Goal: Task Accomplishment & Management: Manage account settings

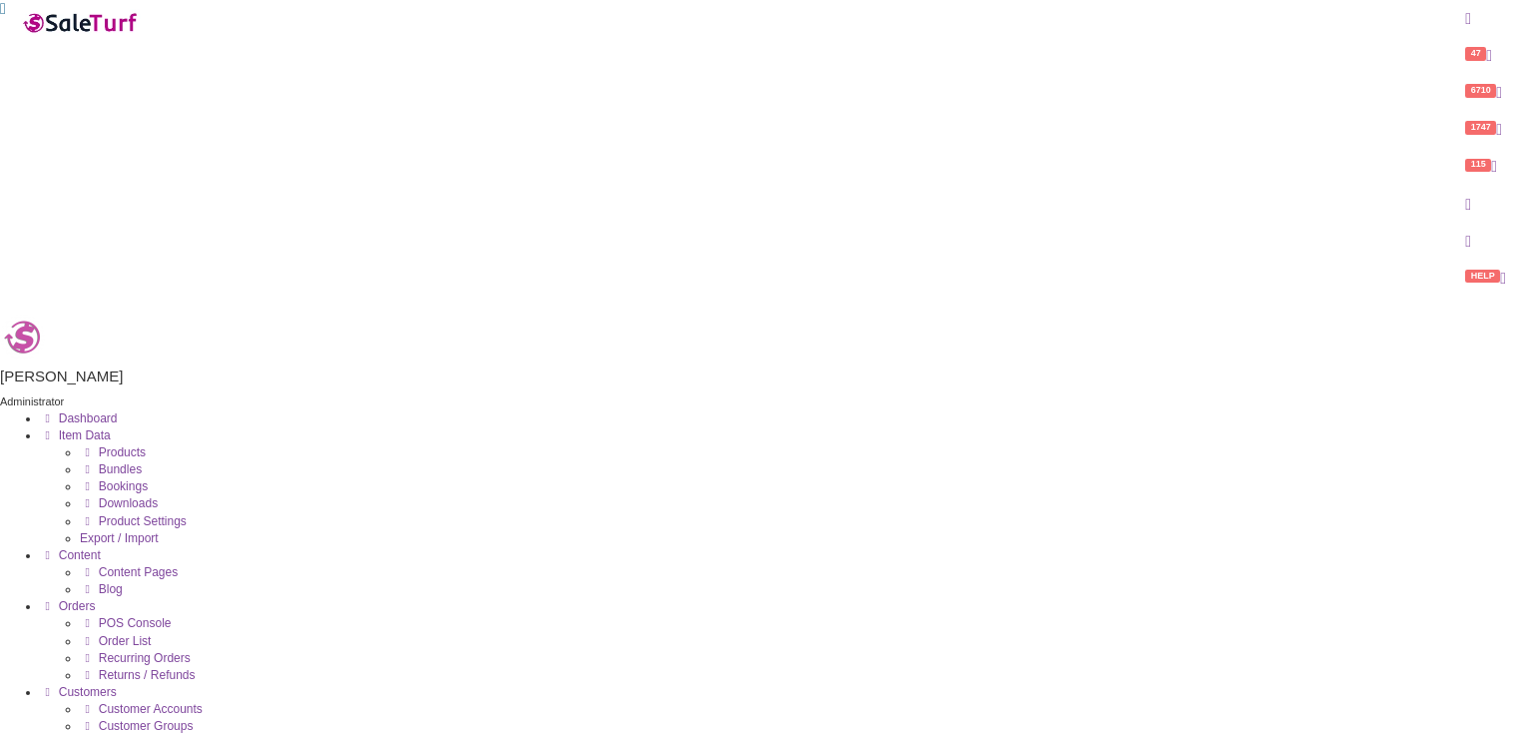
drag, startPoint x: 0, startPoint y: 0, endPoint x: 227, endPoint y: 233, distance: 324.7
type input "overdrive pedal"
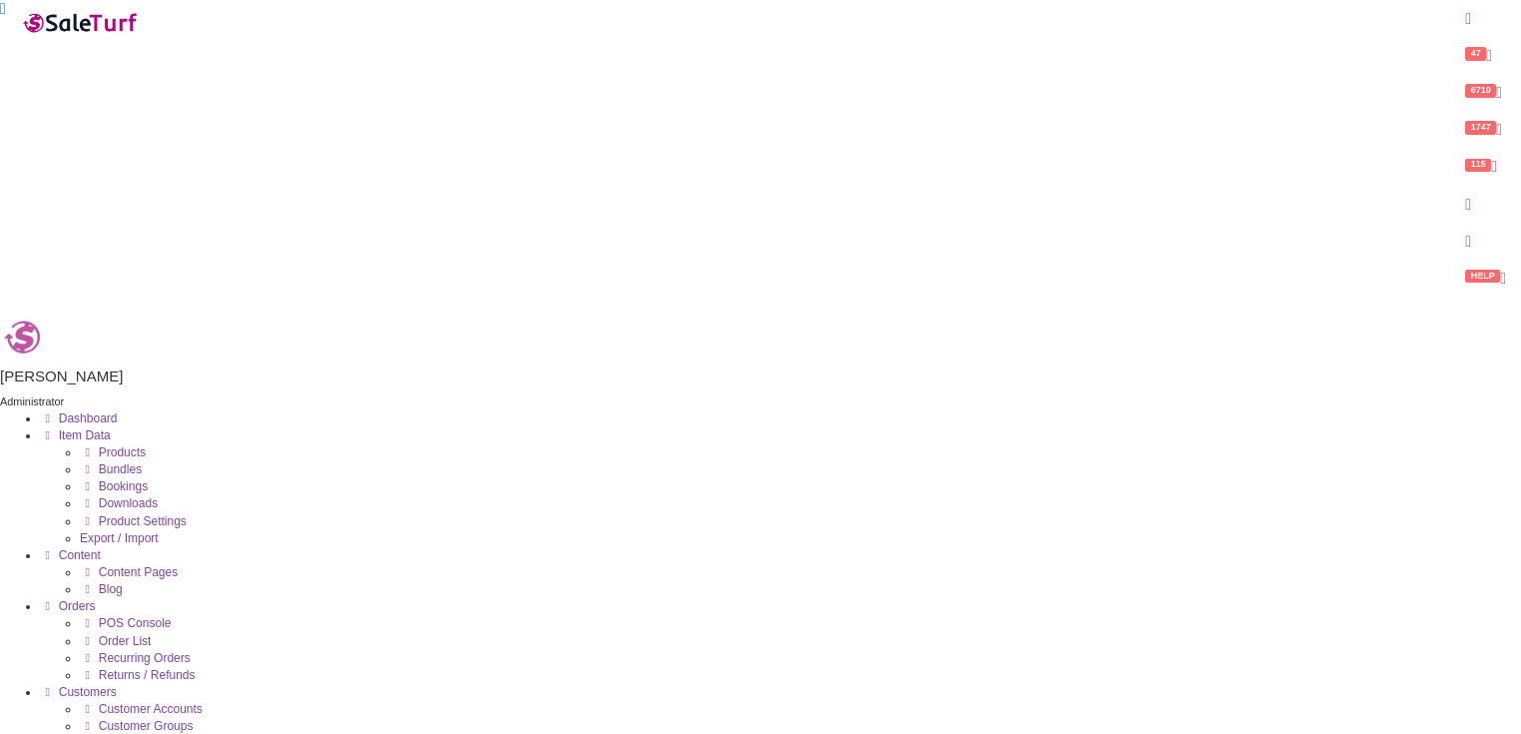
checkbox input "false"
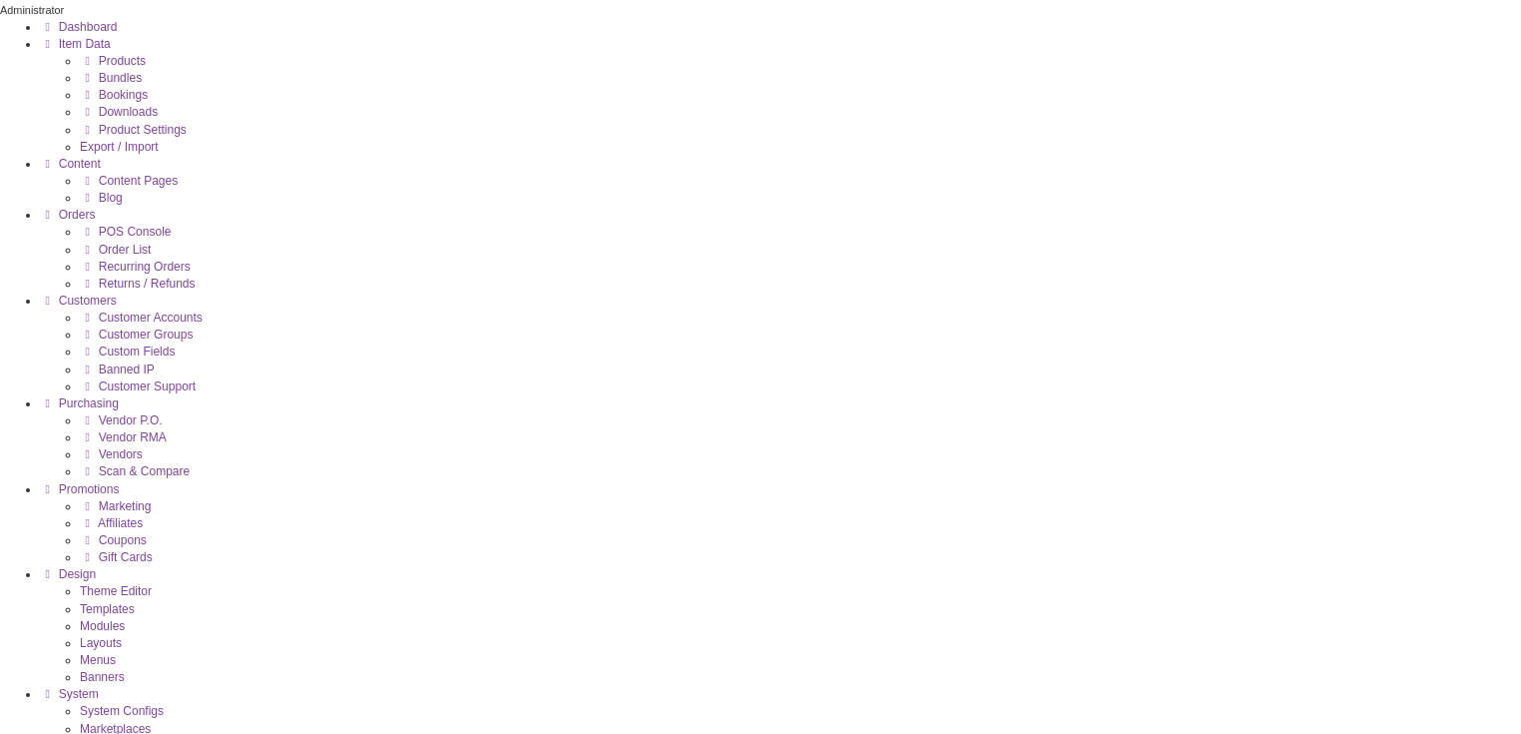
scroll to position [319, 0]
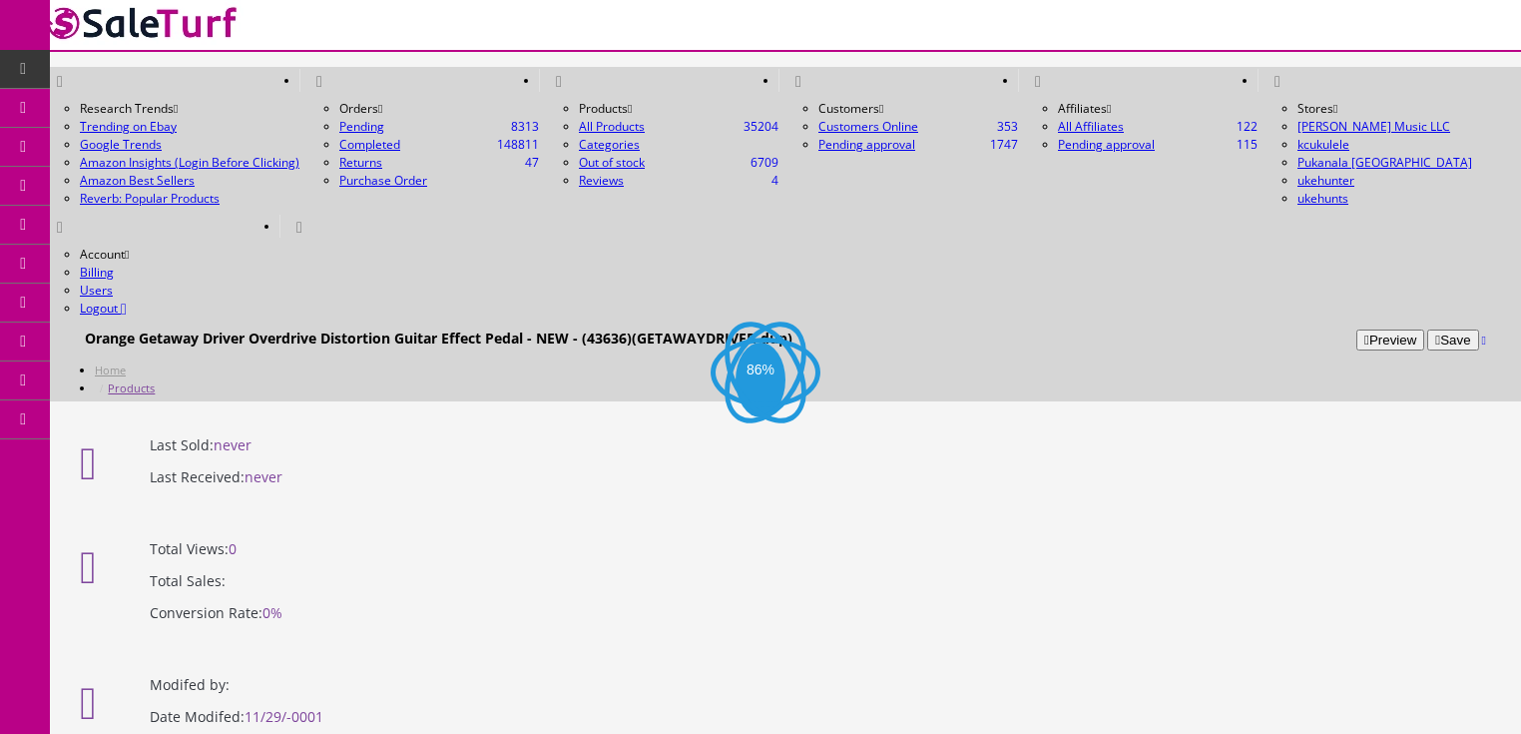
drag, startPoint x: 345, startPoint y: 431, endPoint x: 766, endPoint y: 431, distance: 420.3
paste input "Caline CP-55 American Sound Overdrive Guitar Effect Pedal"
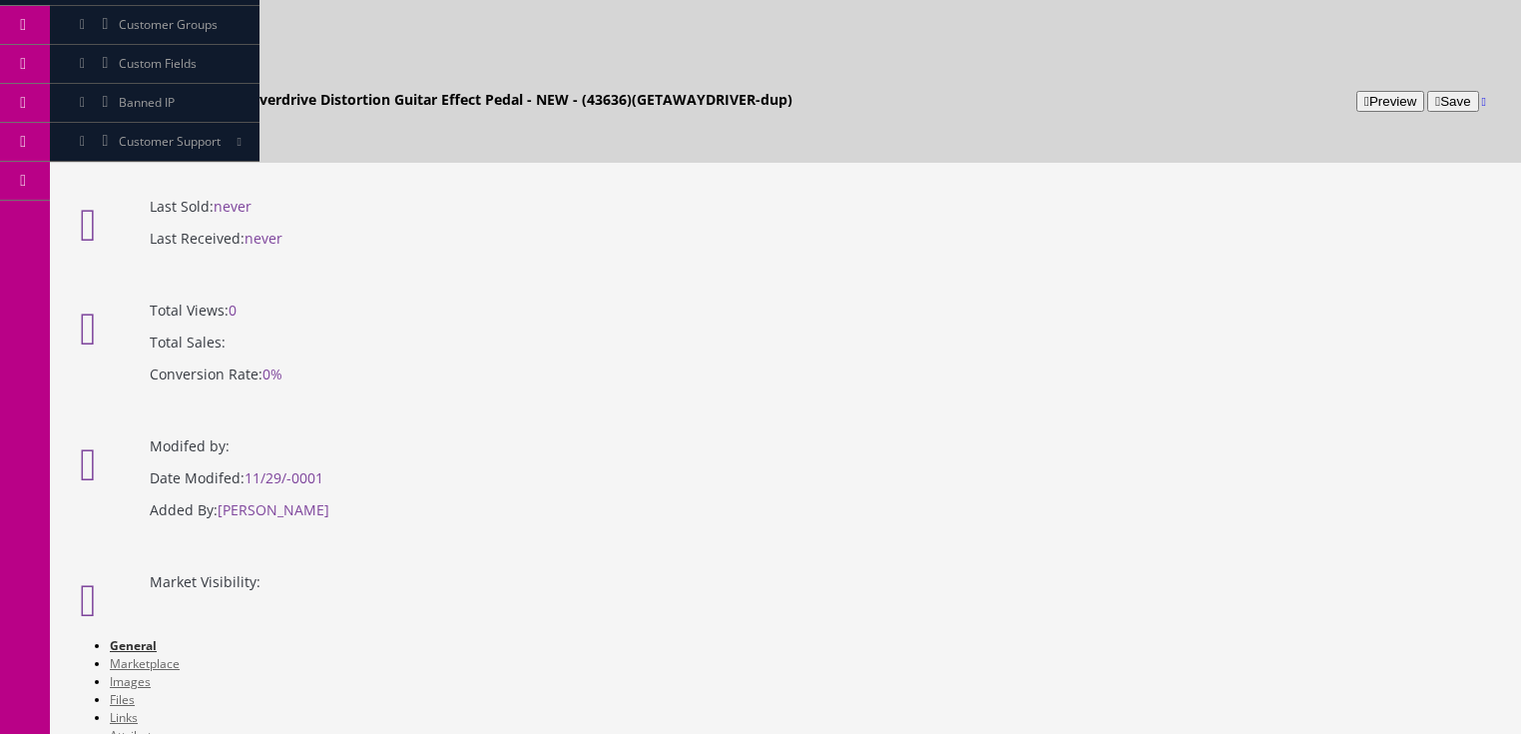
scroll to position [240, 0]
type input "Caline #CP-55 The Americana Sound Overdrive Guitar Effect Pedal - Fender Deluxe"
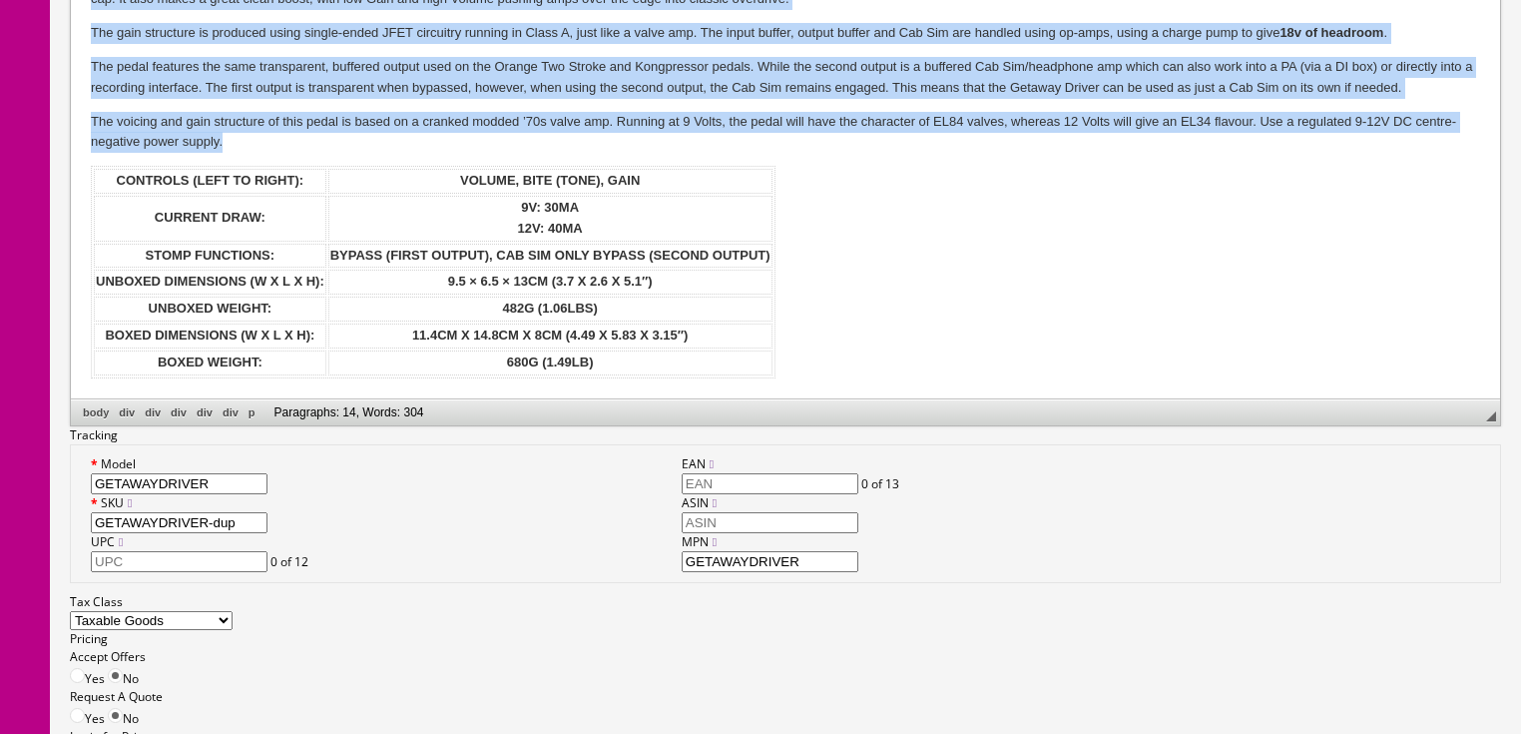
drag, startPoint x: 82, startPoint y: 79, endPoint x: 999, endPoint y: 440, distance: 986.0
click at [662, 399] on html "A ’70S AMP IN A BOX The Getaway Driver is an amp-in-a-box type pedal with just …" at bounding box center [785, 150] width 1429 height 498
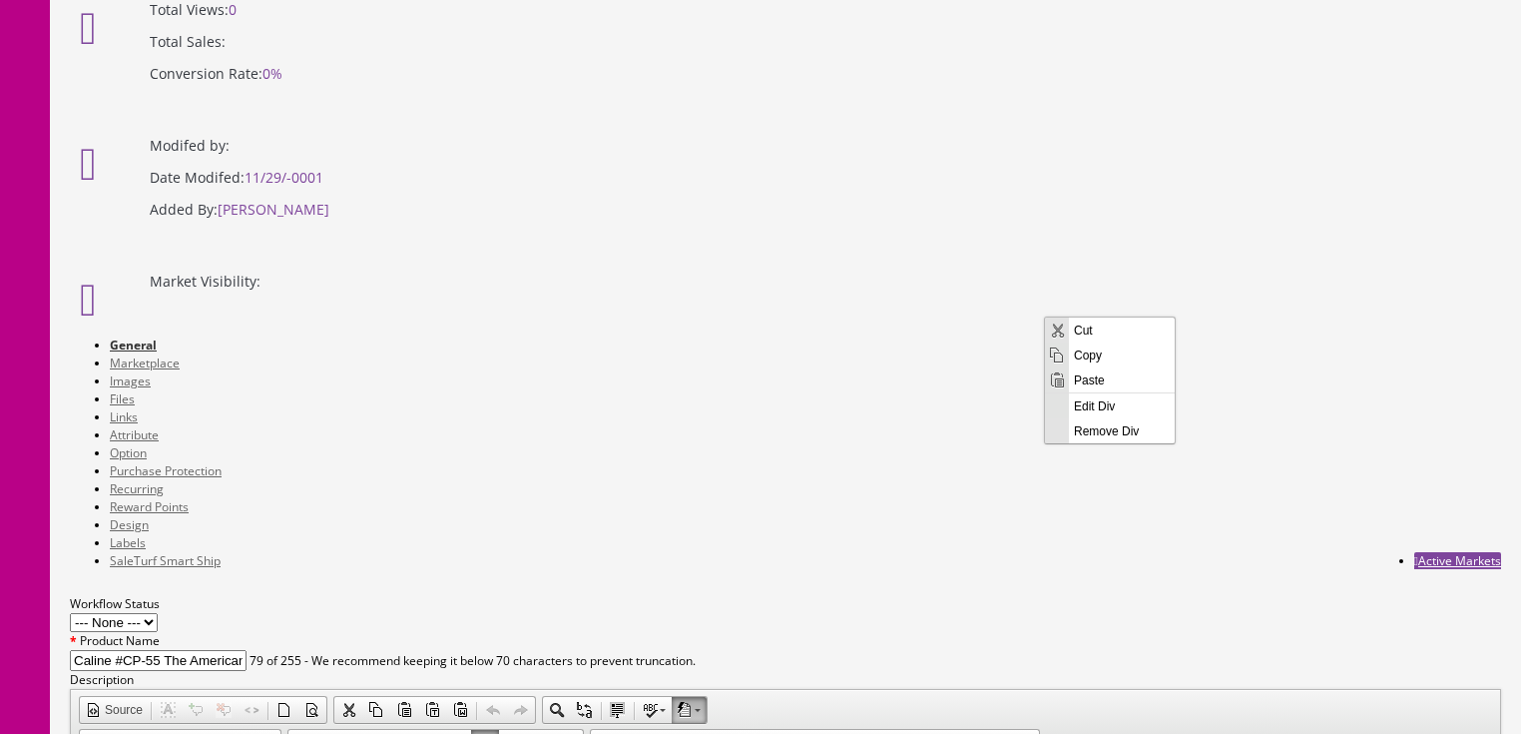
scroll to position [0, 0]
click at [1085, 376] on span "Paste" at bounding box center [1122, 378] width 106 height 25
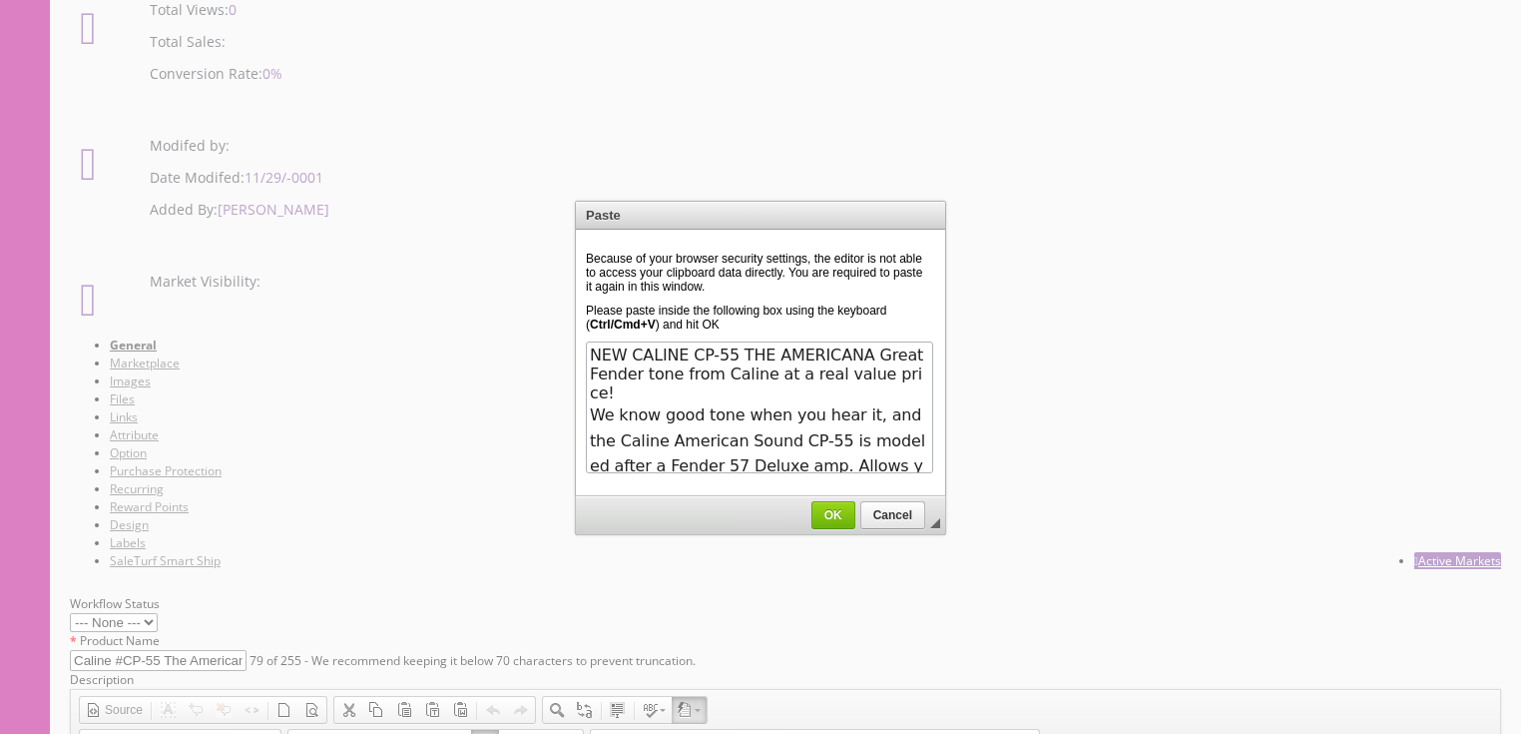
scroll to position [639, 0]
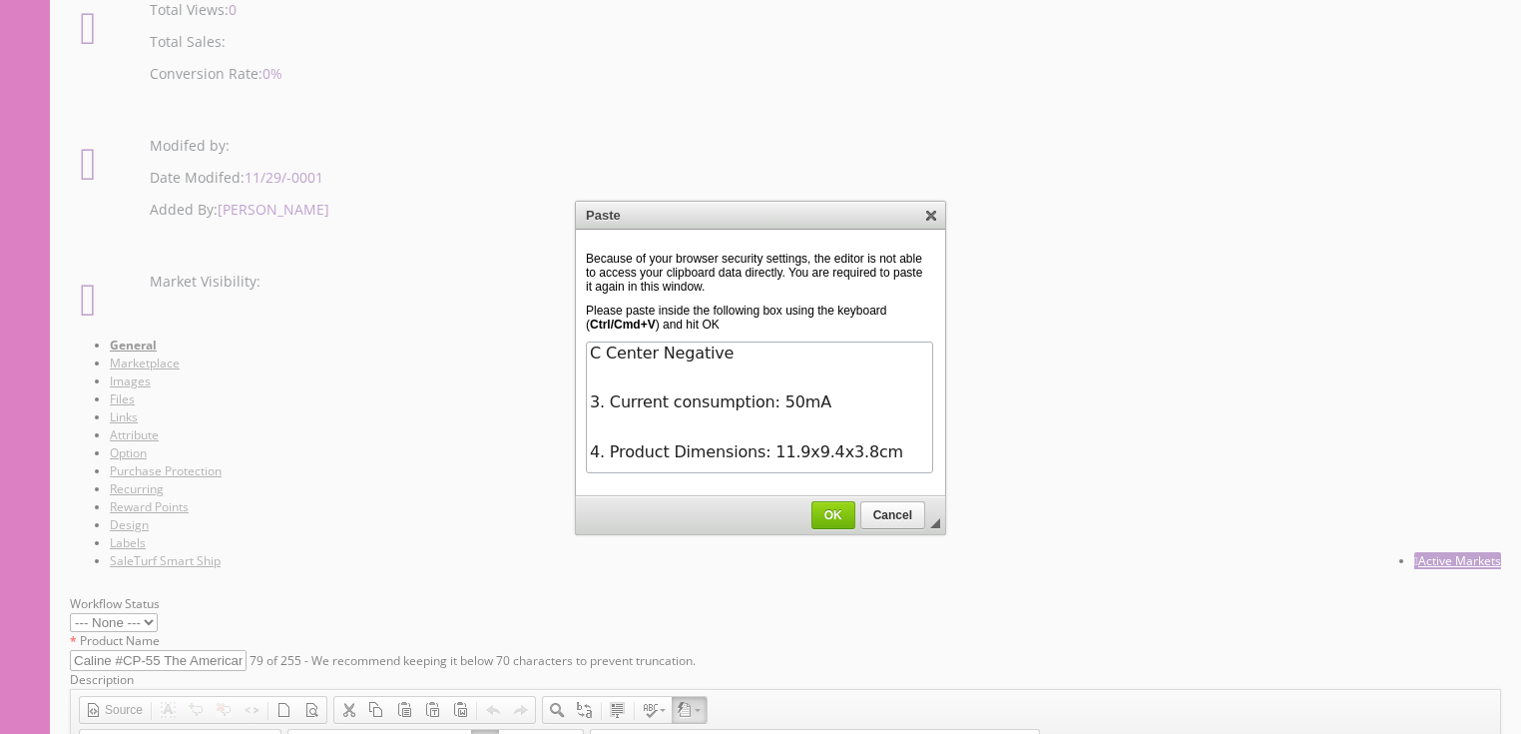
click at [839, 512] on span "OK" at bounding box center [834, 515] width 42 height 14
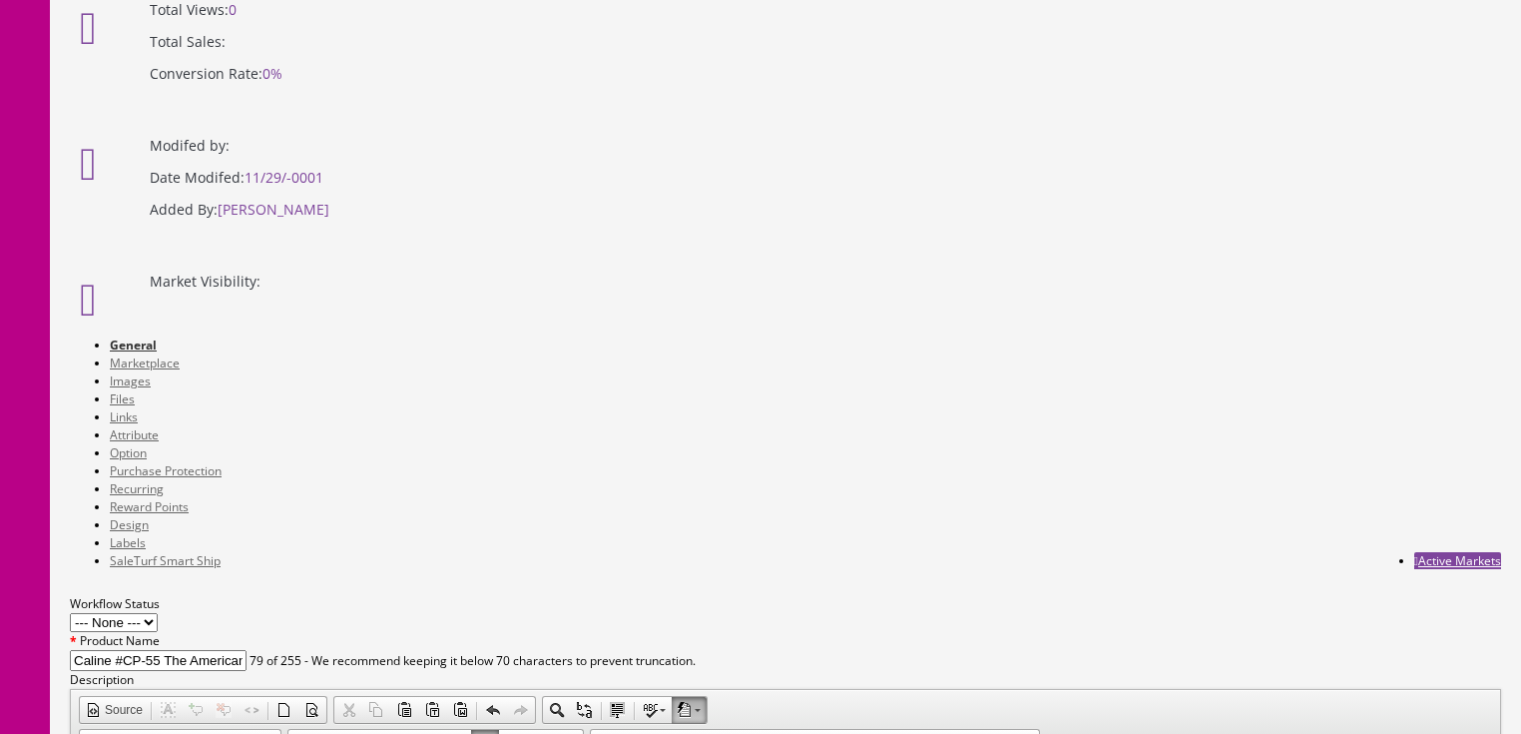
drag, startPoint x: 583, startPoint y: 520, endPoint x: 269, endPoint y: 520, distance: 314.4
type input "CP-55"
drag, startPoint x: 595, startPoint y: 578, endPoint x: 366, endPoint y: 579, distance: 228.6
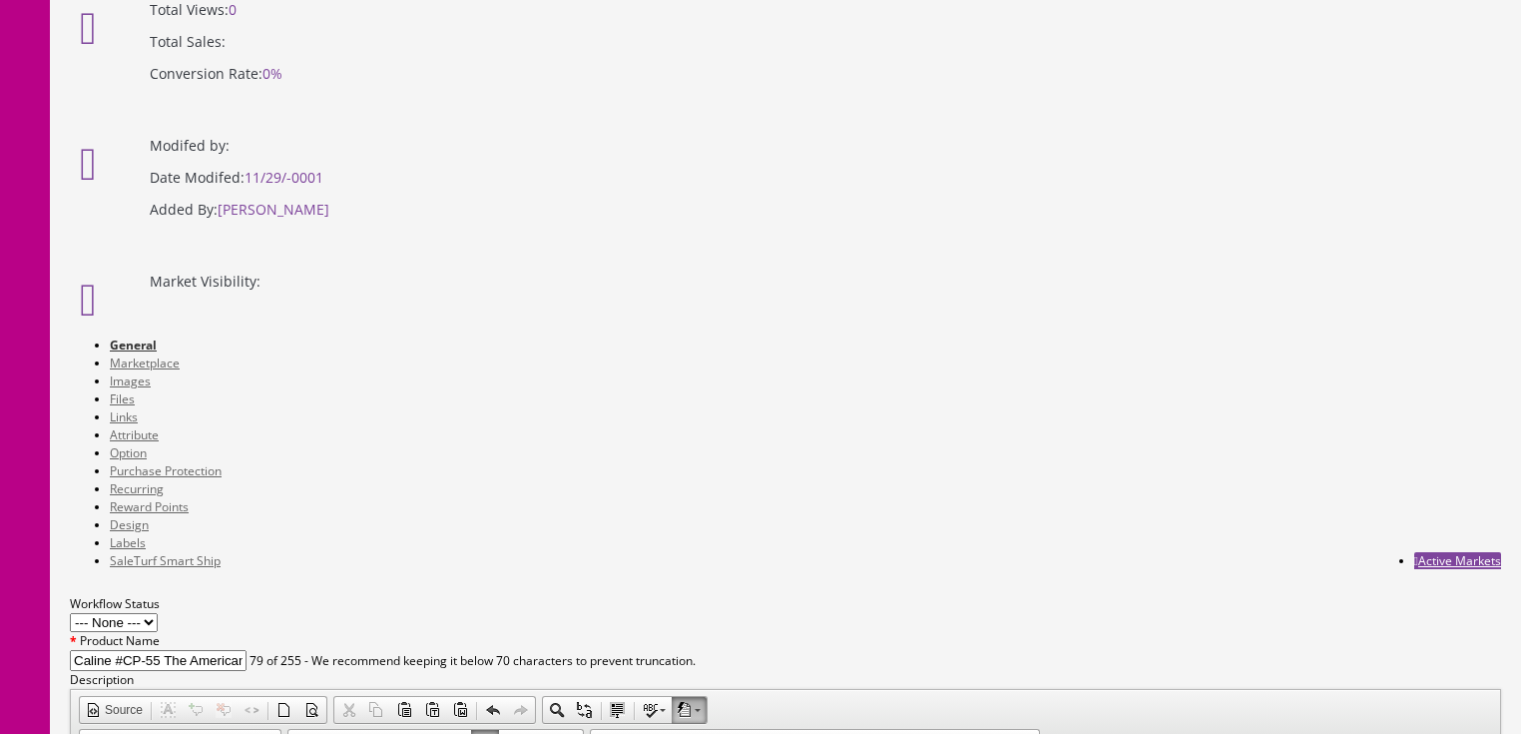
type input "CP-55"
drag, startPoint x: 937, startPoint y: 653, endPoint x: 890, endPoint y: 655, distance: 47.0
type input "CP-55"
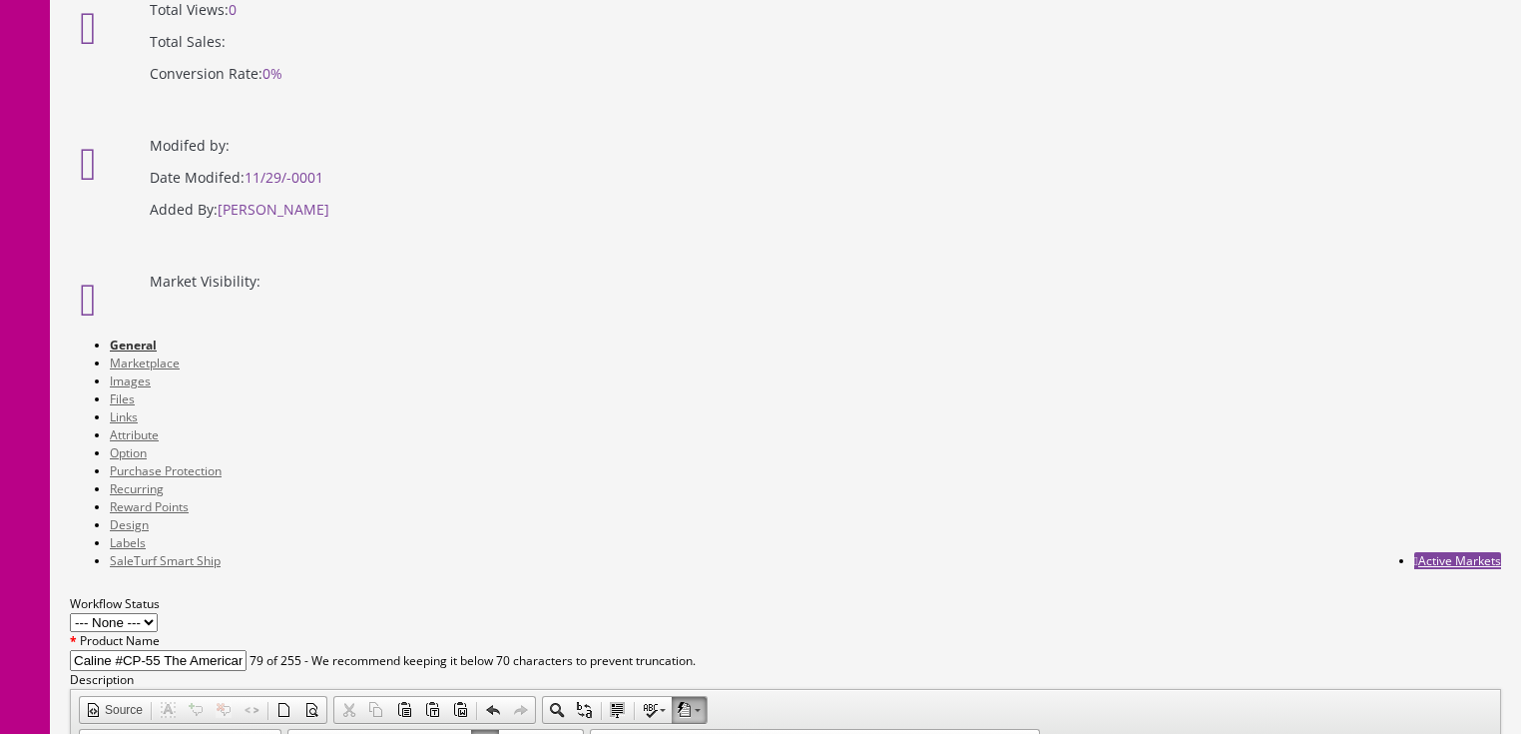
drag, startPoint x: 455, startPoint y: 640, endPoint x: 563, endPoint y: 647, distance: 108.0
type input "195027000871"
paste input "195027000871"
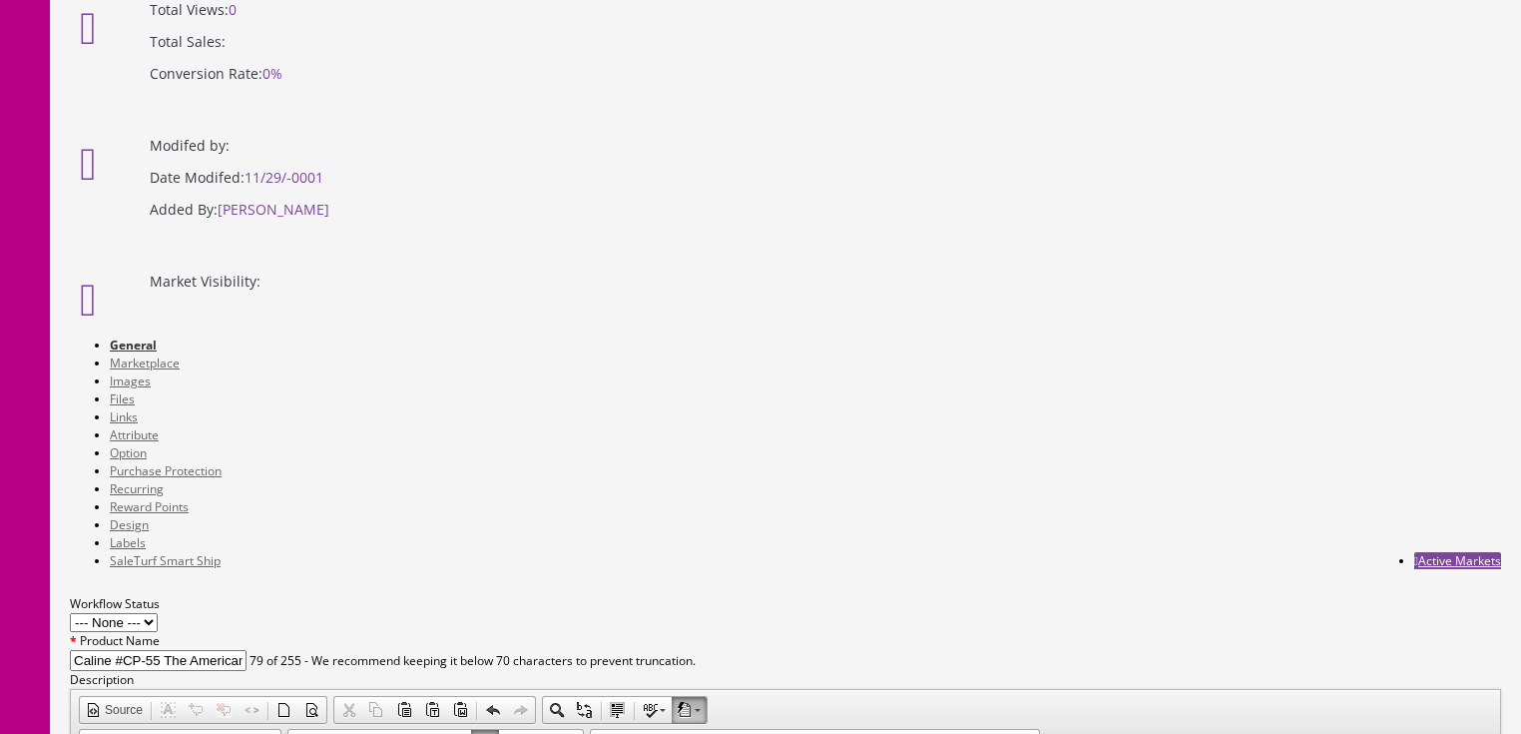
type input "0195027000871"
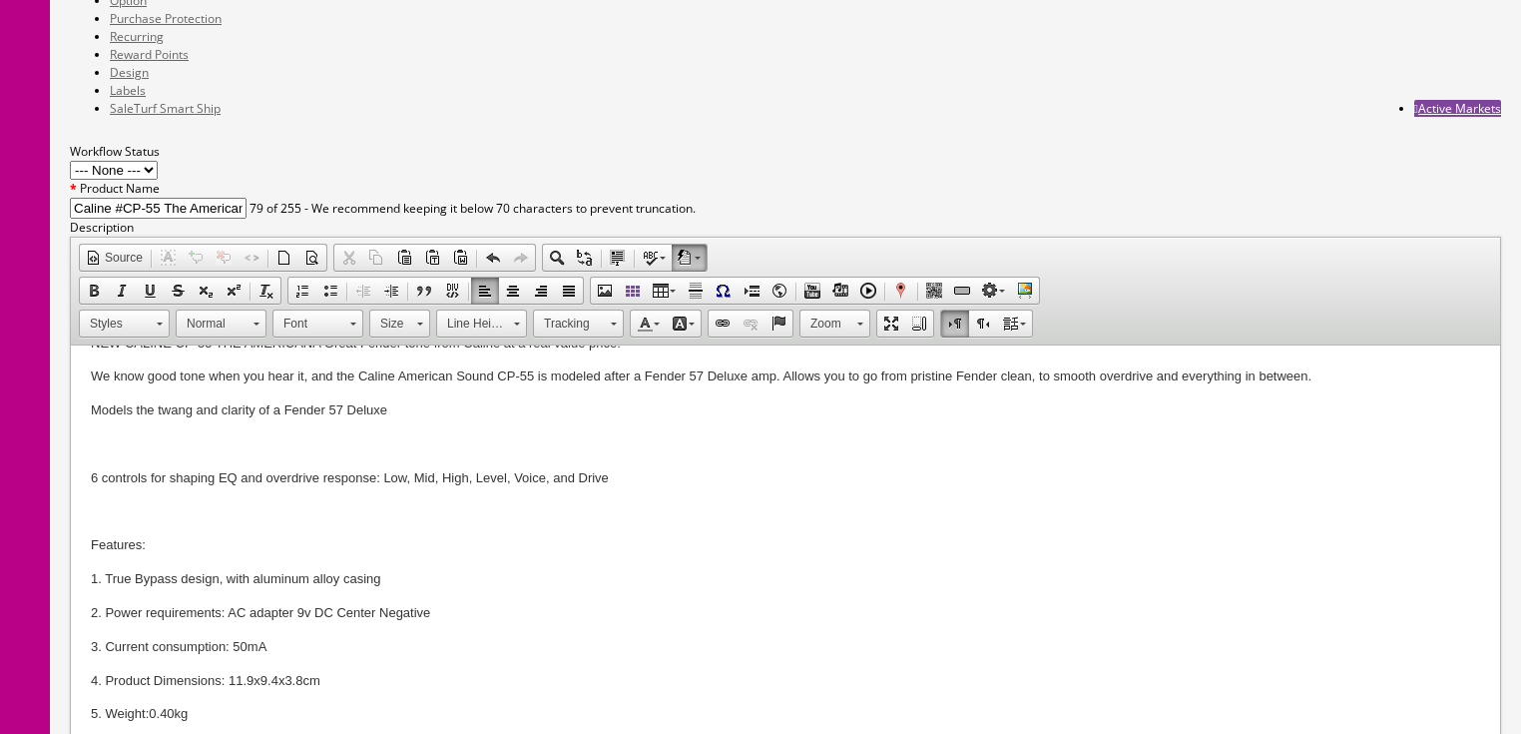
scroll to position [1018, 0]
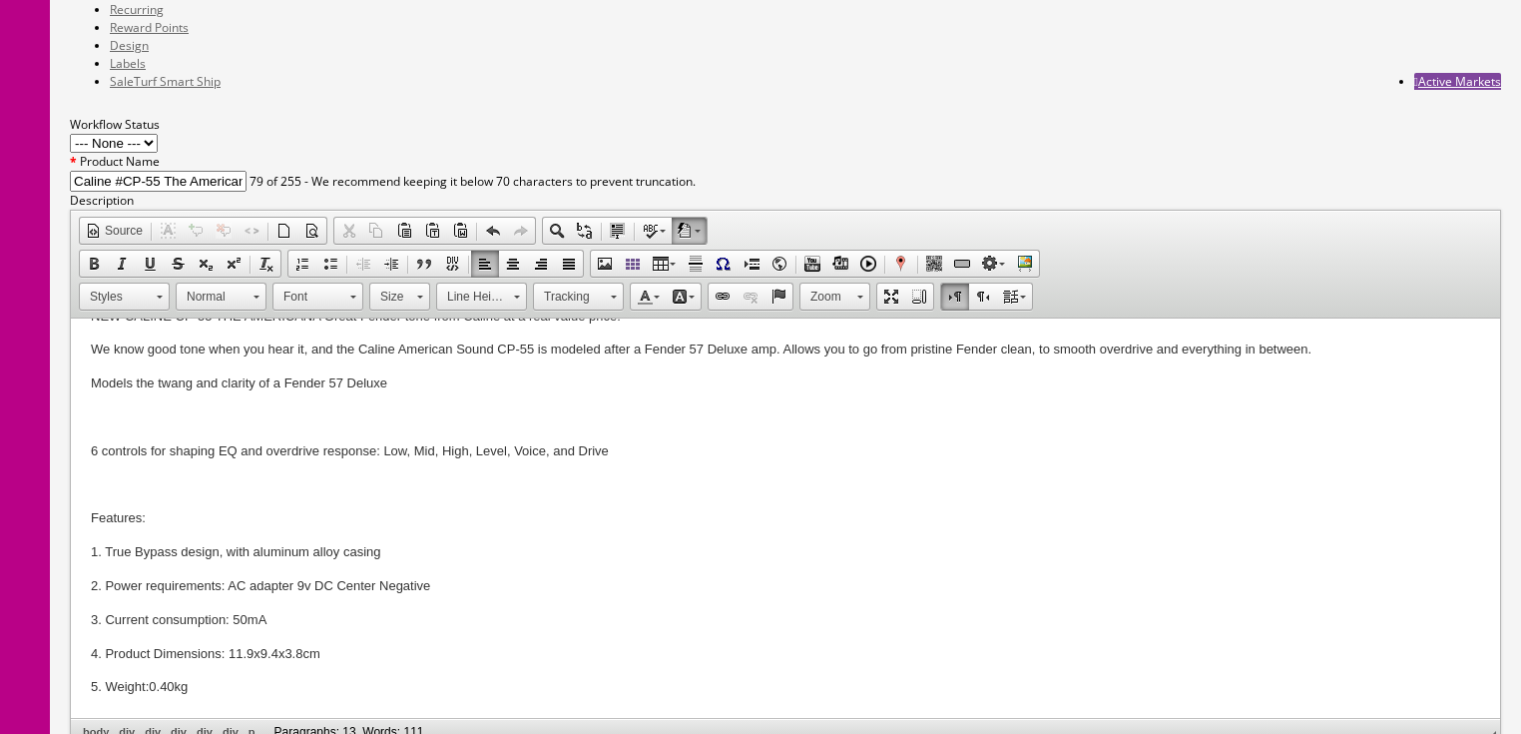
type input "B07MNT87WV"
radio input "true"
drag, startPoint x: 475, startPoint y: 474, endPoint x: 326, endPoint y: 483, distance: 149.0
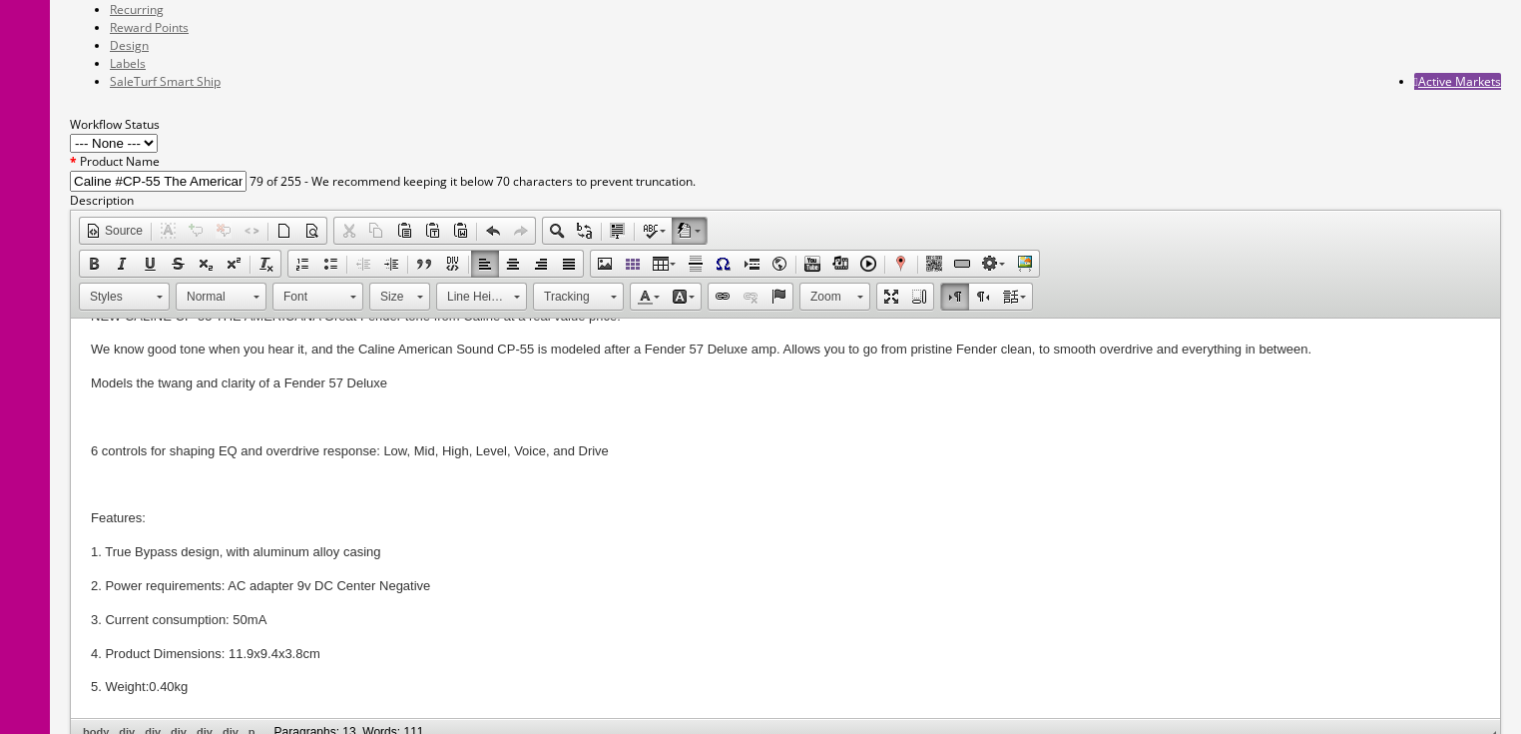
type input "49.00"
type input "129.00"
drag, startPoint x: 459, startPoint y: 541, endPoint x: 186, endPoint y: 581, distance: 276.4
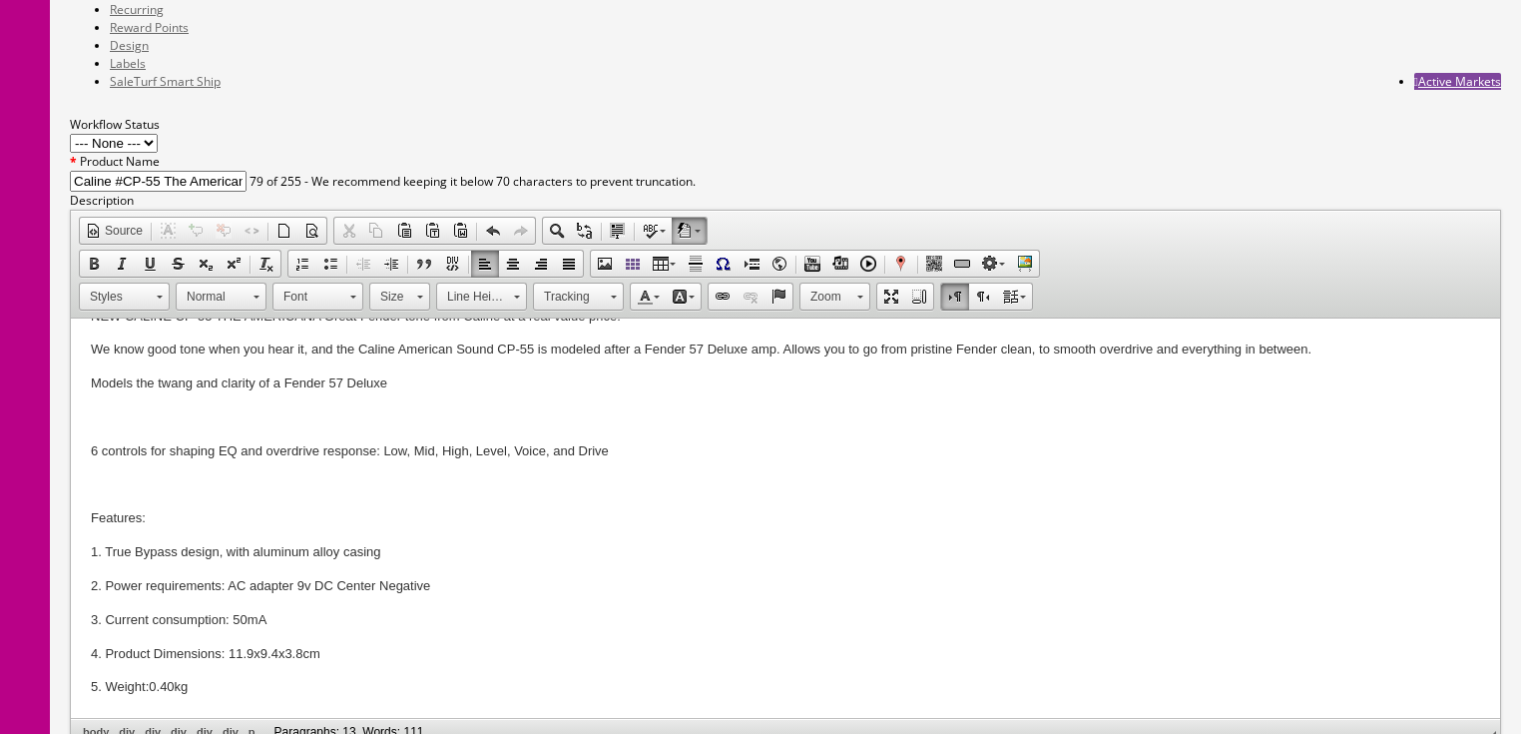
type input "21.00"
drag, startPoint x: 615, startPoint y: 417, endPoint x: 650, endPoint y: 422, distance: 35.3
drag, startPoint x: 760, startPoint y: 539, endPoint x: 655, endPoint y: 550, distance: 105.4
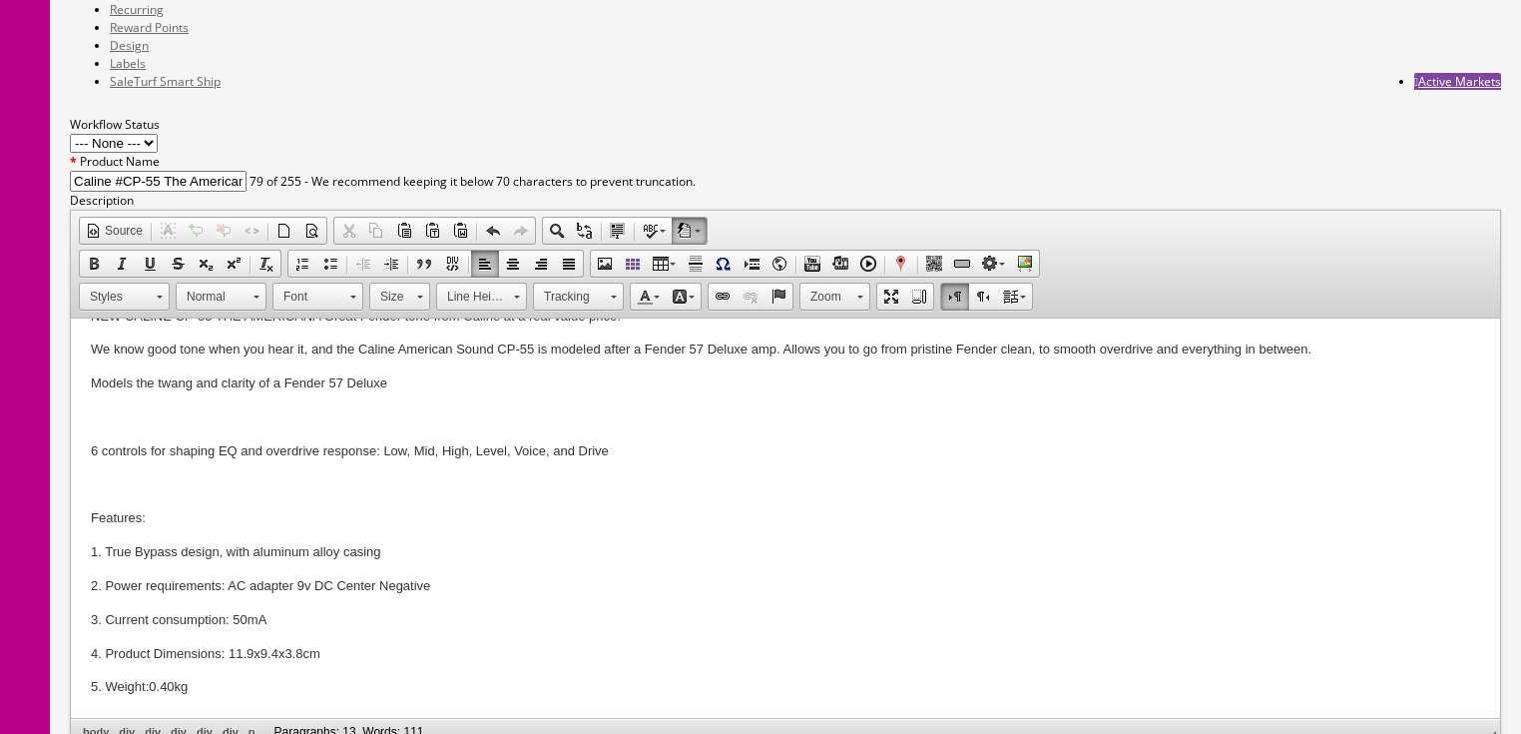
type input "49.00"
drag, startPoint x: 722, startPoint y: 627, endPoint x: 691, endPoint y: 627, distance: 30.9
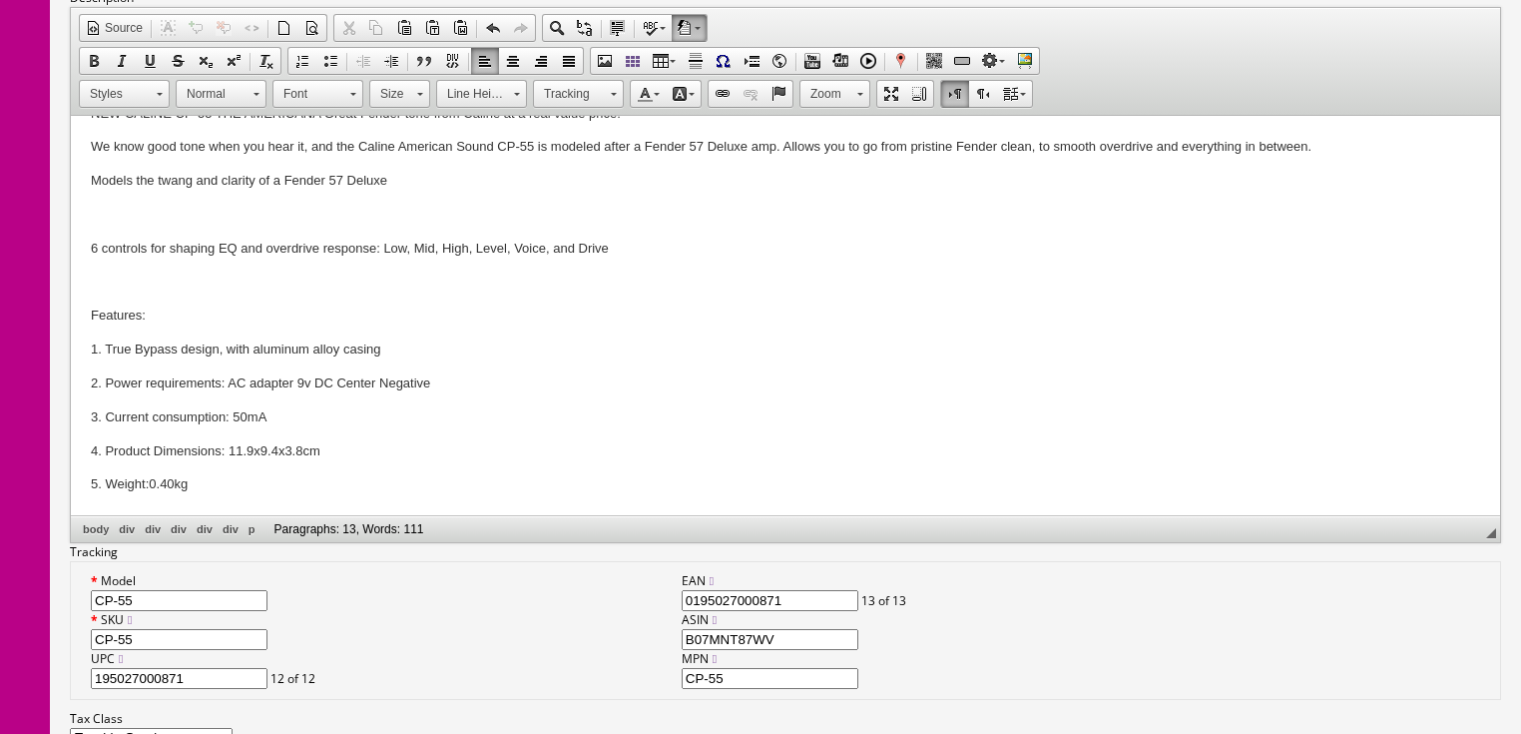
scroll to position [1338, 0]
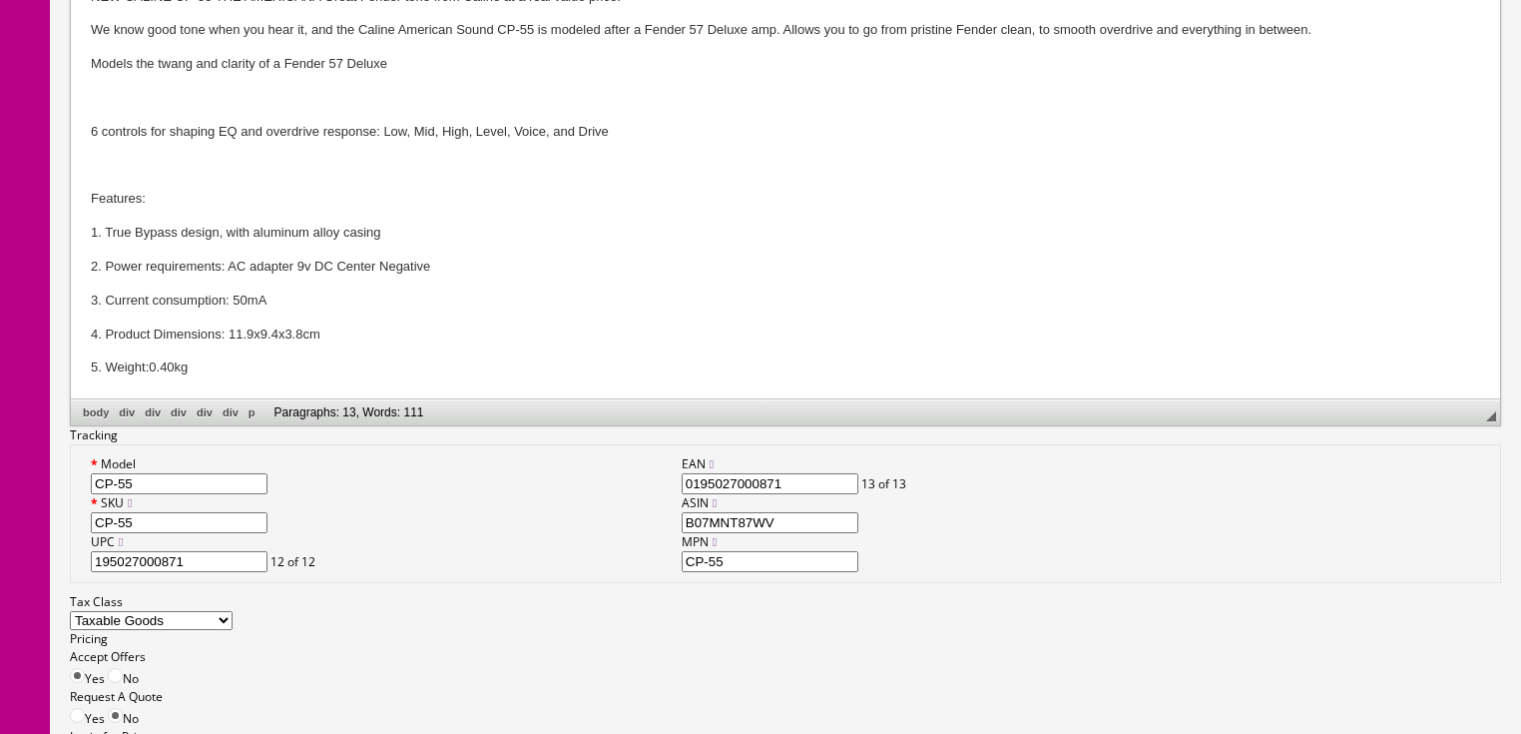
type input "49.00"
drag, startPoint x: 804, startPoint y: 451, endPoint x: 663, endPoint y: 474, distance: 142.6
type input "49.00"
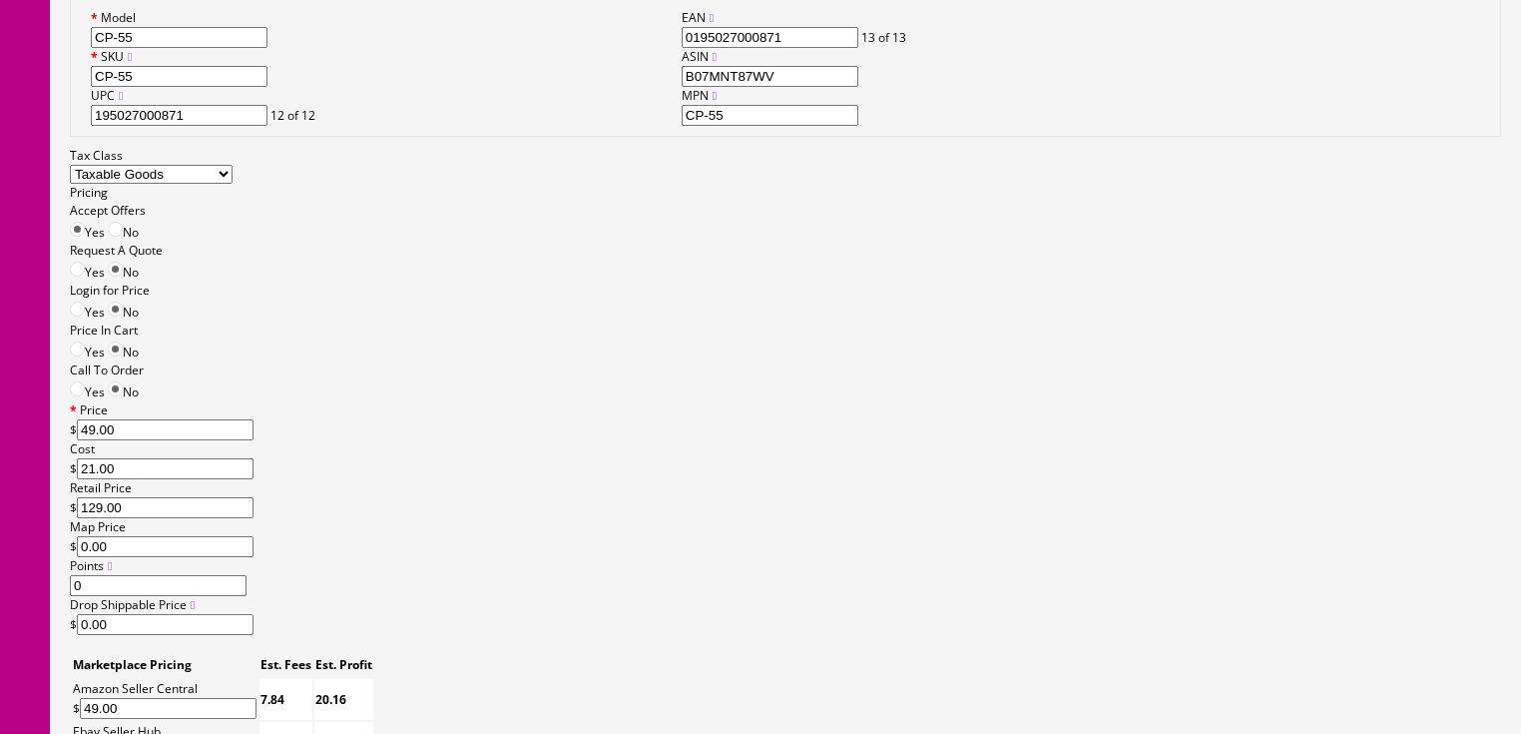
scroll to position [1817, 0]
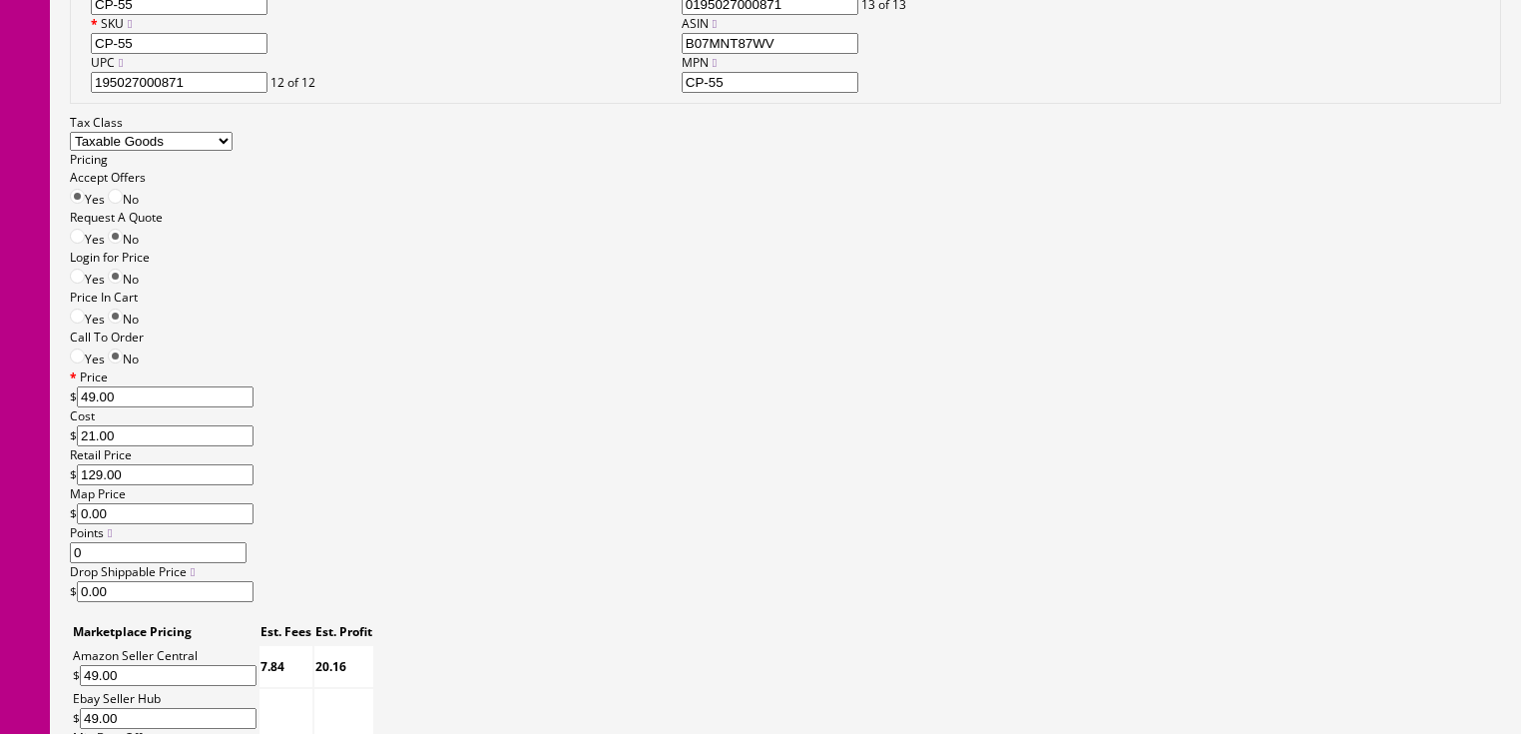
type input "49.00"
drag, startPoint x: 772, startPoint y: 468, endPoint x: 727, endPoint y: 468, distance: 44.9
type input "21"
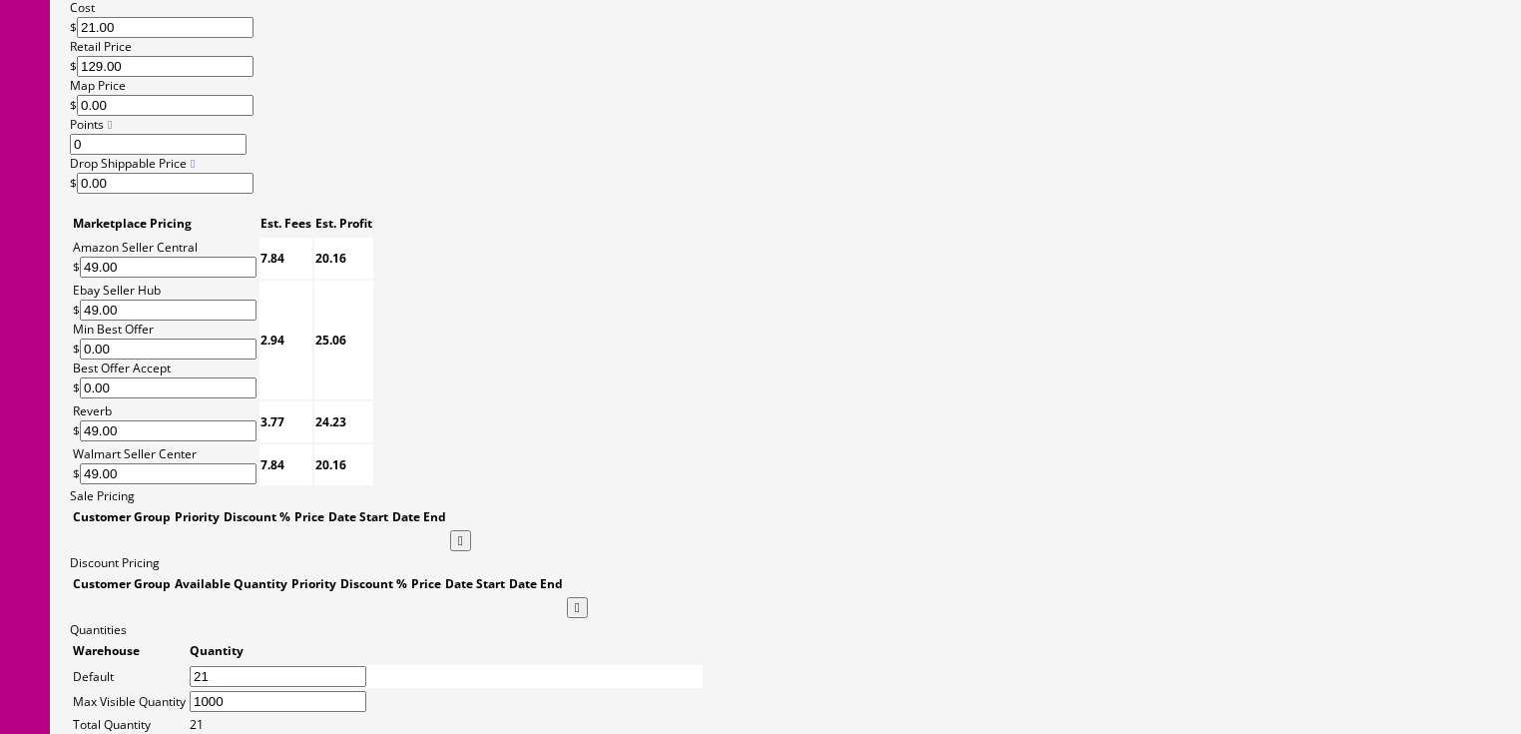
scroll to position [2296, 0]
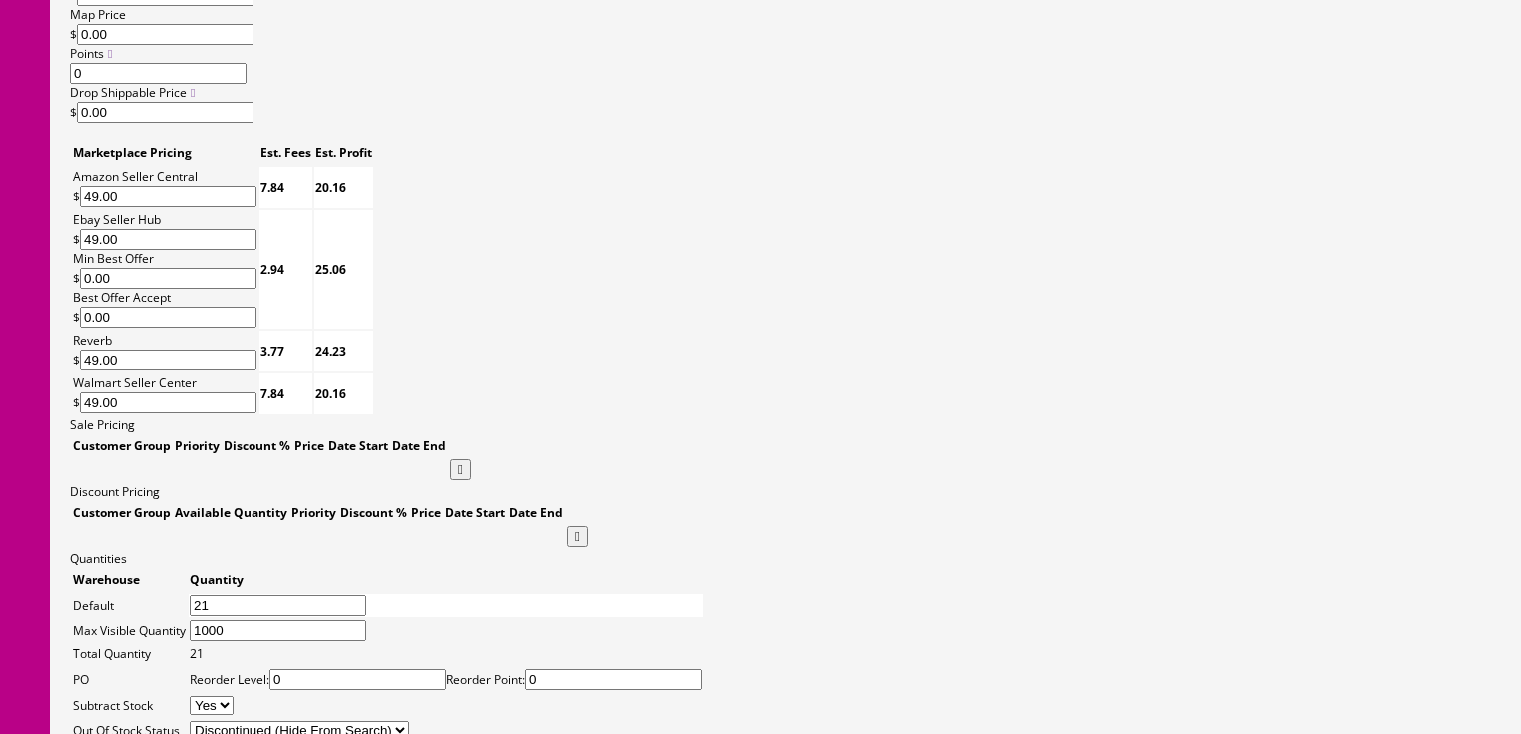
drag, startPoint x: 426, startPoint y: 517, endPoint x: 189, endPoint y: 423, distance: 255.4
click at [189, 423] on div "Workflow Status --- None --- Product Name Caline #CP-55 The Americana Sound Ove…" at bounding box center [785, 207] width 1431 height 2739
drag, startPoint x: 355, startPoint y: 504, endPoint x: 339, endPoint y: 485, distance: 24.8
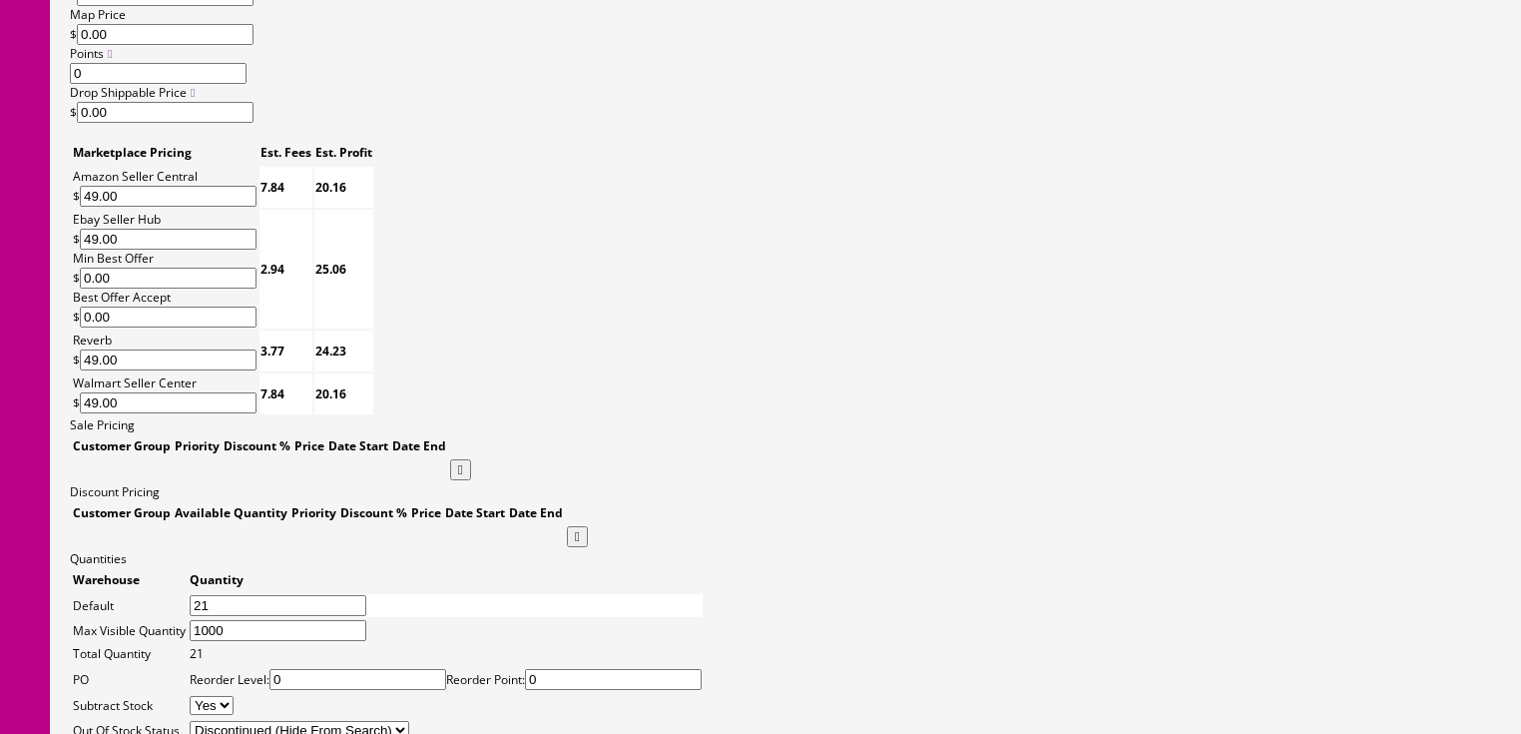
type input "Caline"
click at [303, 550] on div "Quantities Warehouse Quantity Default 21 Max Visible Quantity 1000 Total Quanti…" at bounding box center [785, 710] width 1431 height 320
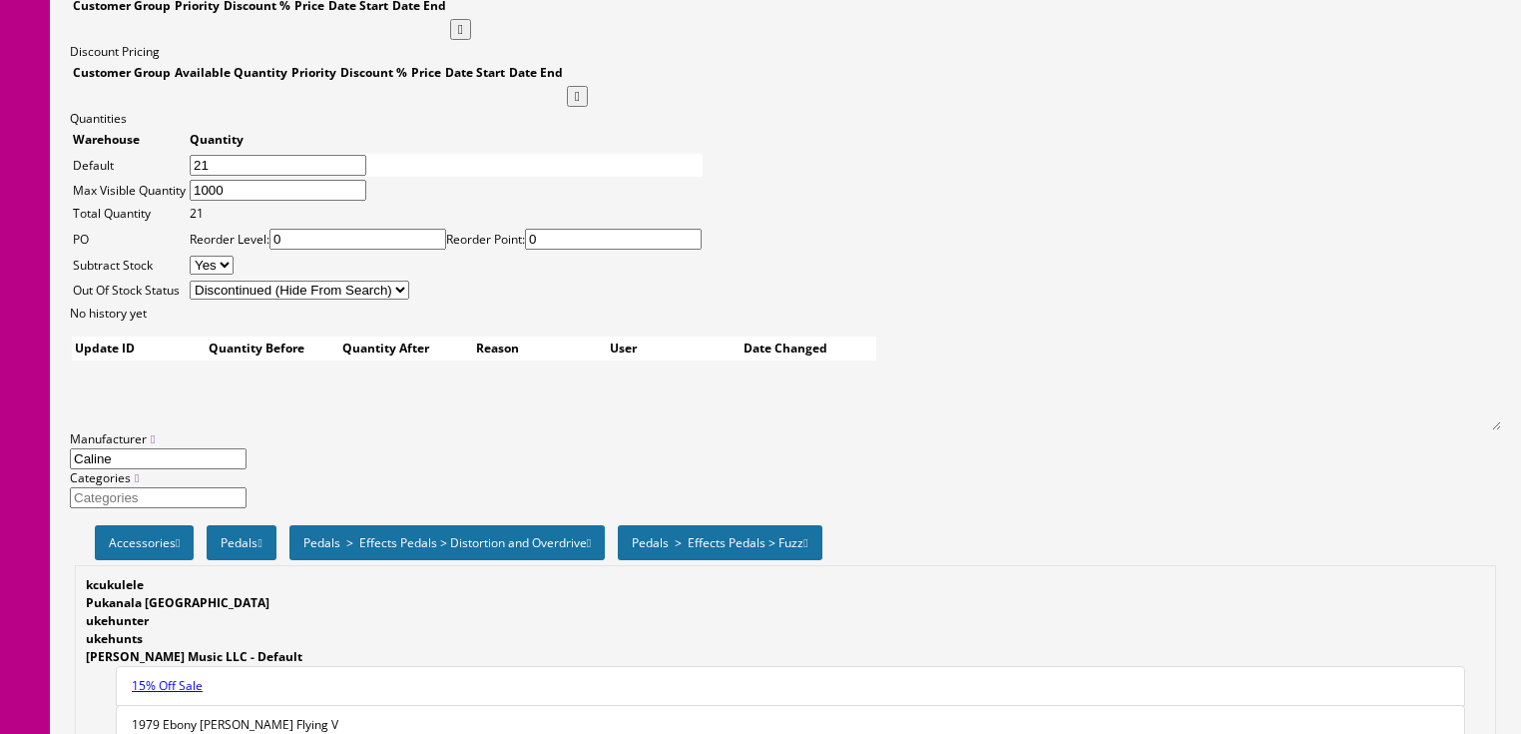
scroll to position [2775, 0]
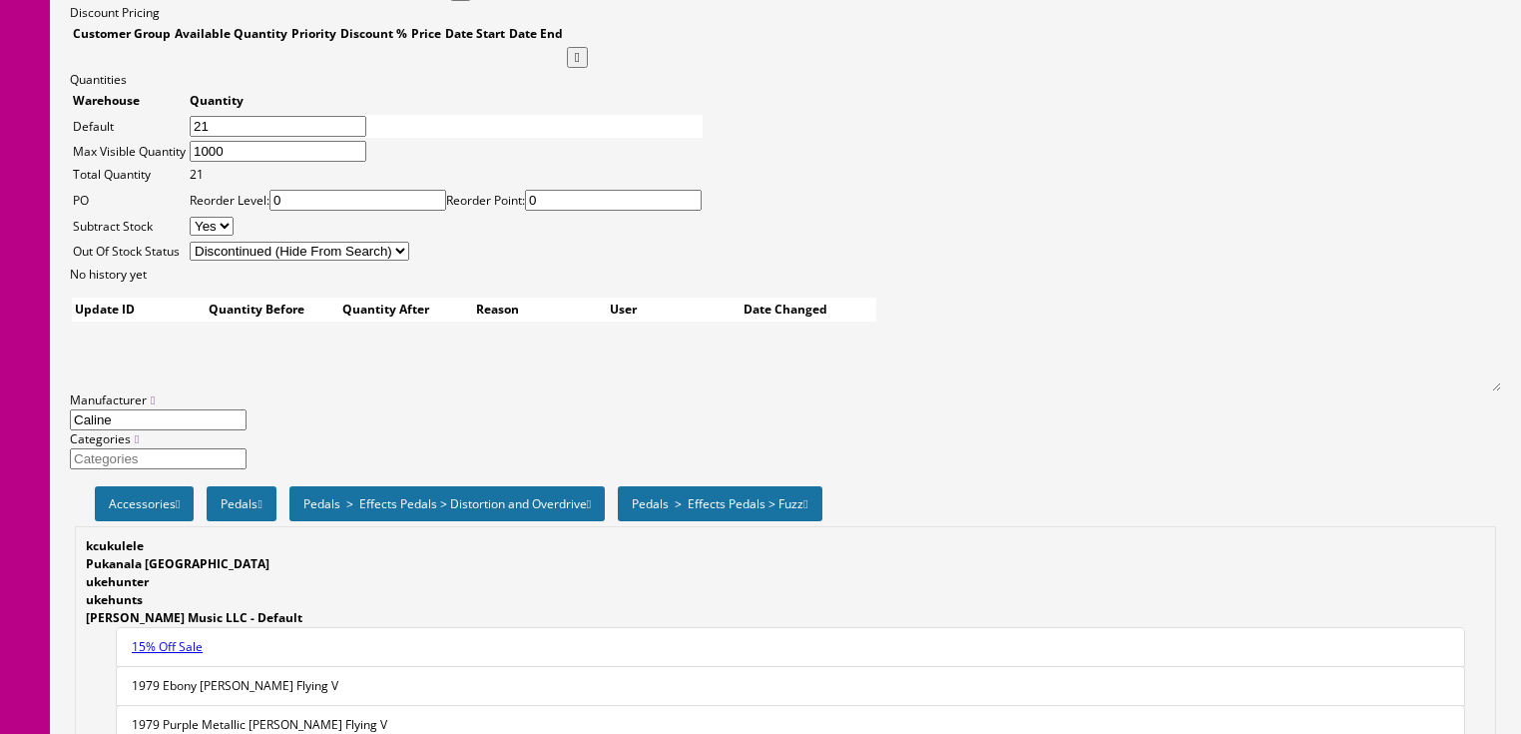
drag, startPoint x: 580, startPoint y: 584, endPoint x: 535, endPoint y: 589, distance: 45.2
type input "9"
select select "6"
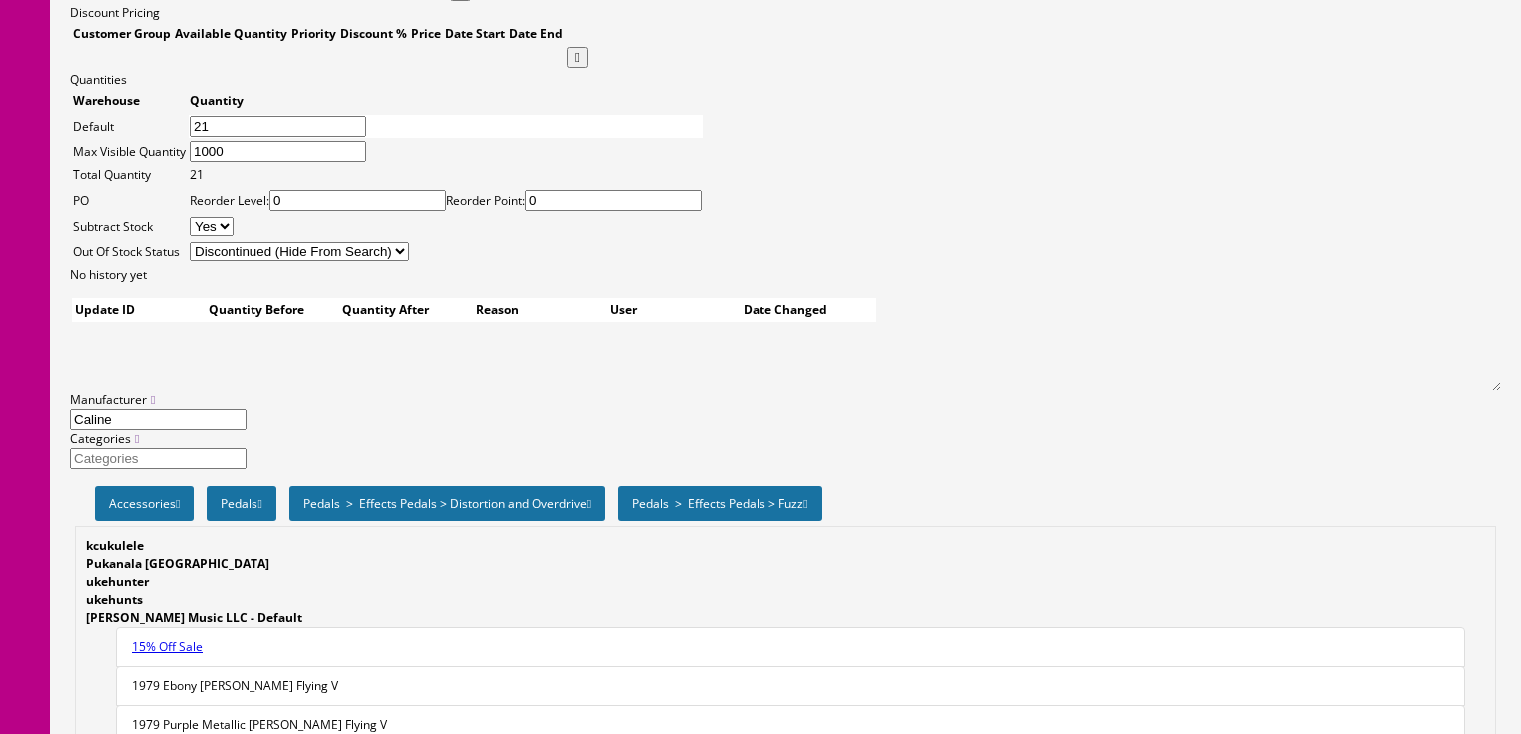
type input "8.00"
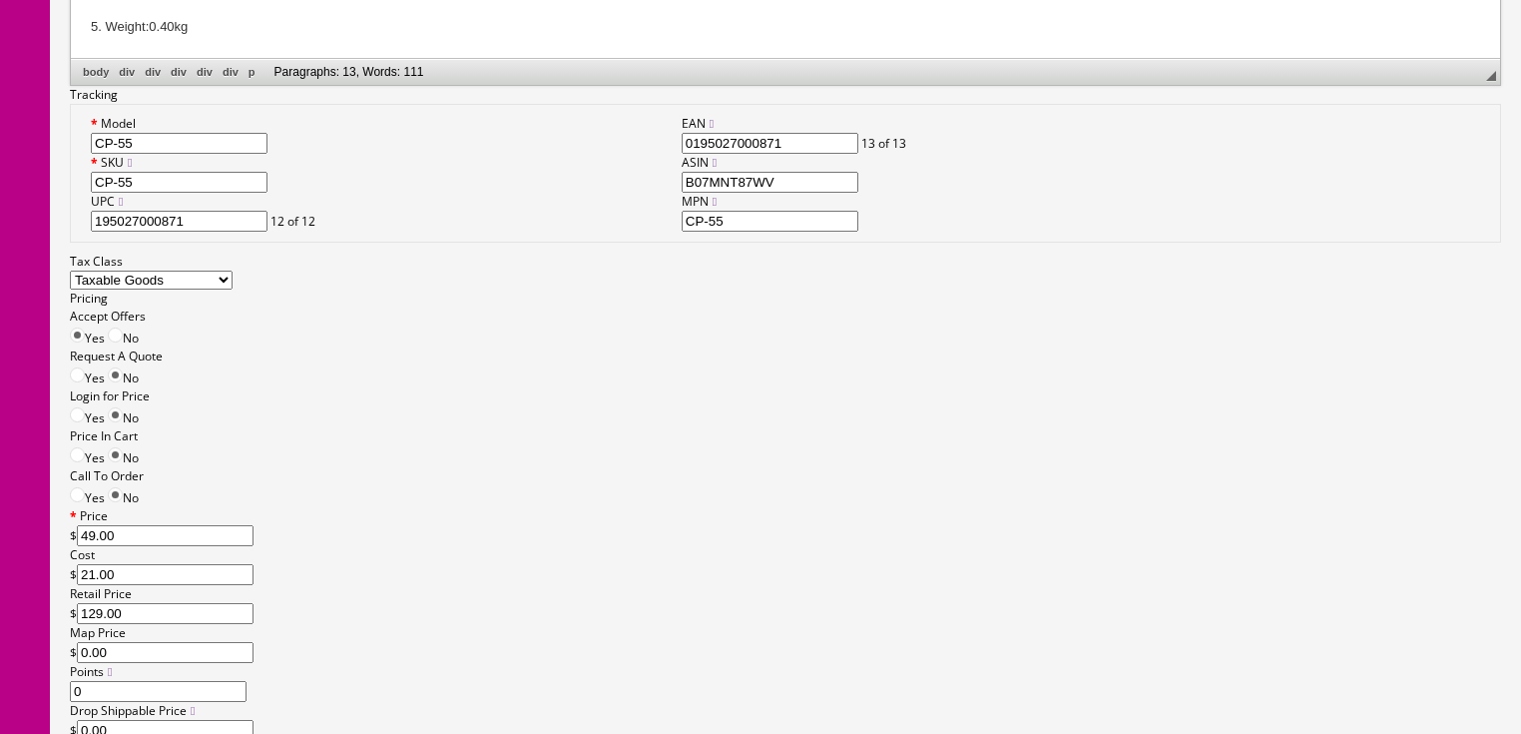
scroll to position [1577, 0]
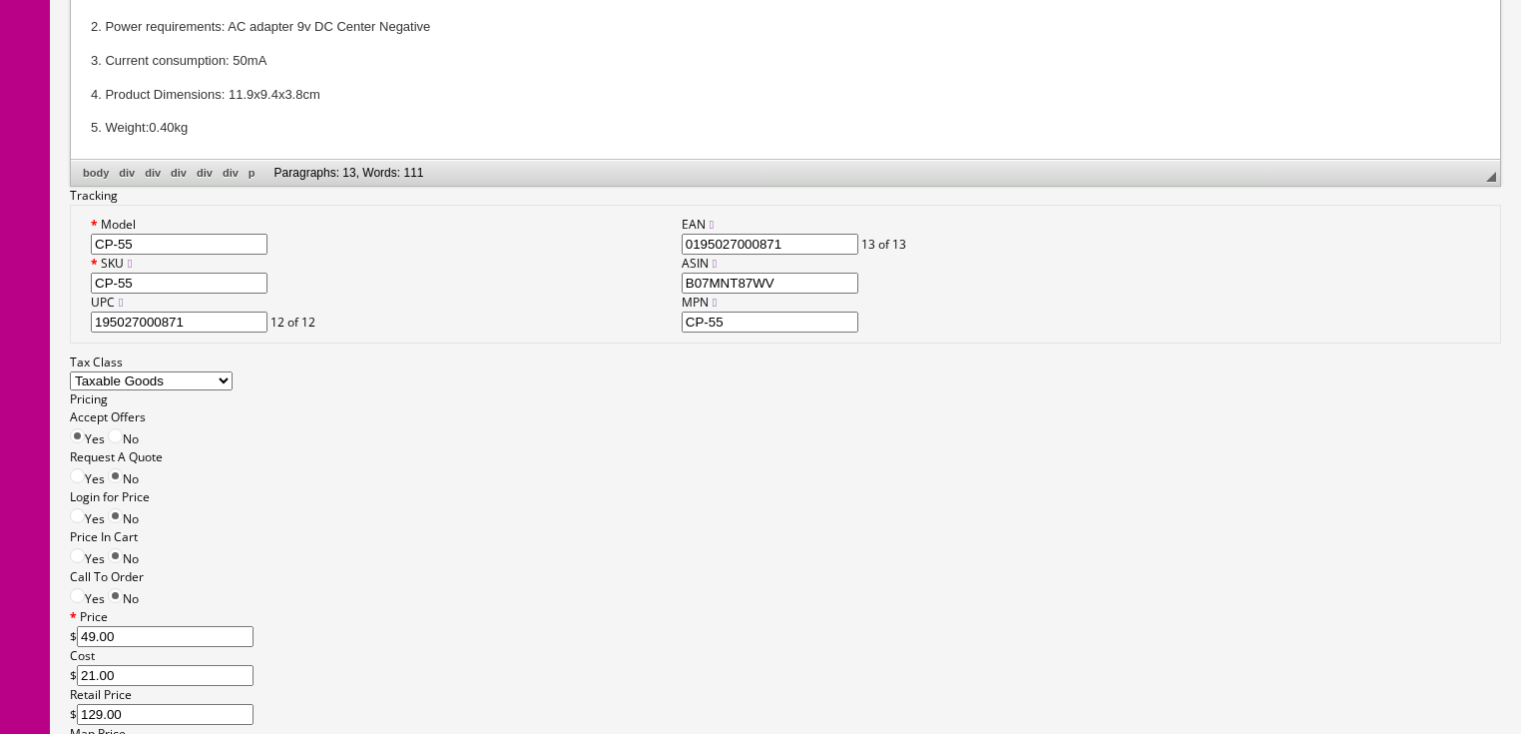
type input "7.00"
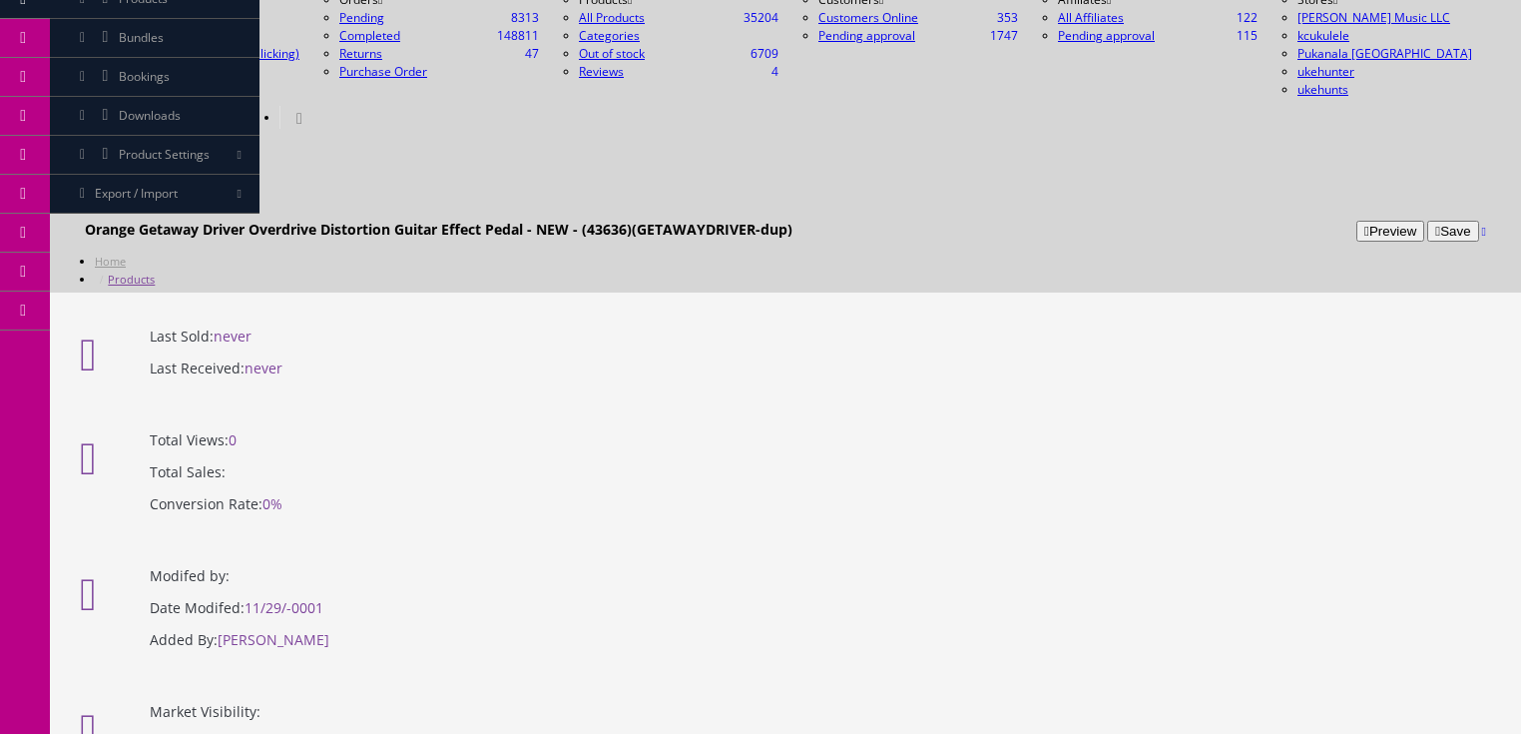
scroll to position [60, 0]
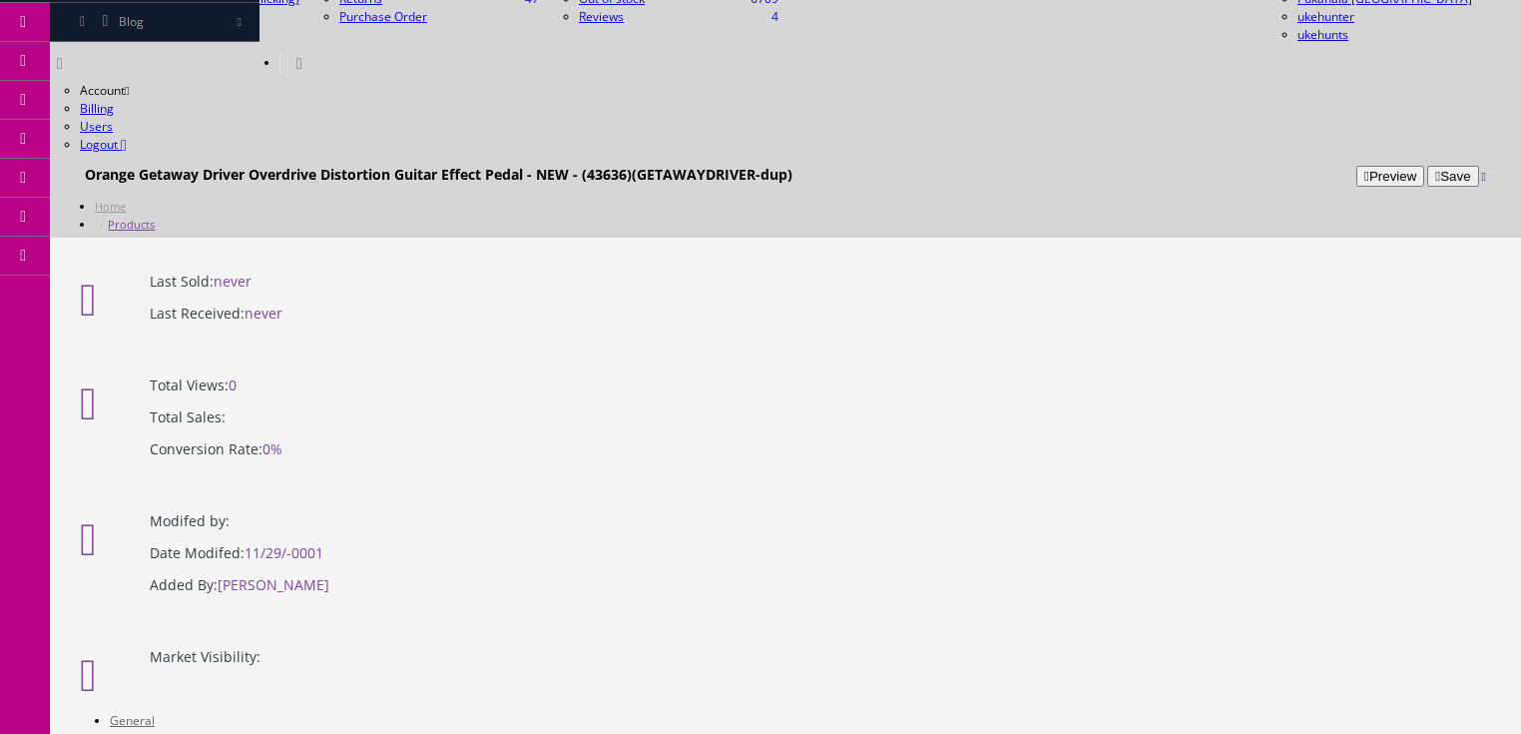
scroll to position [220, 0]
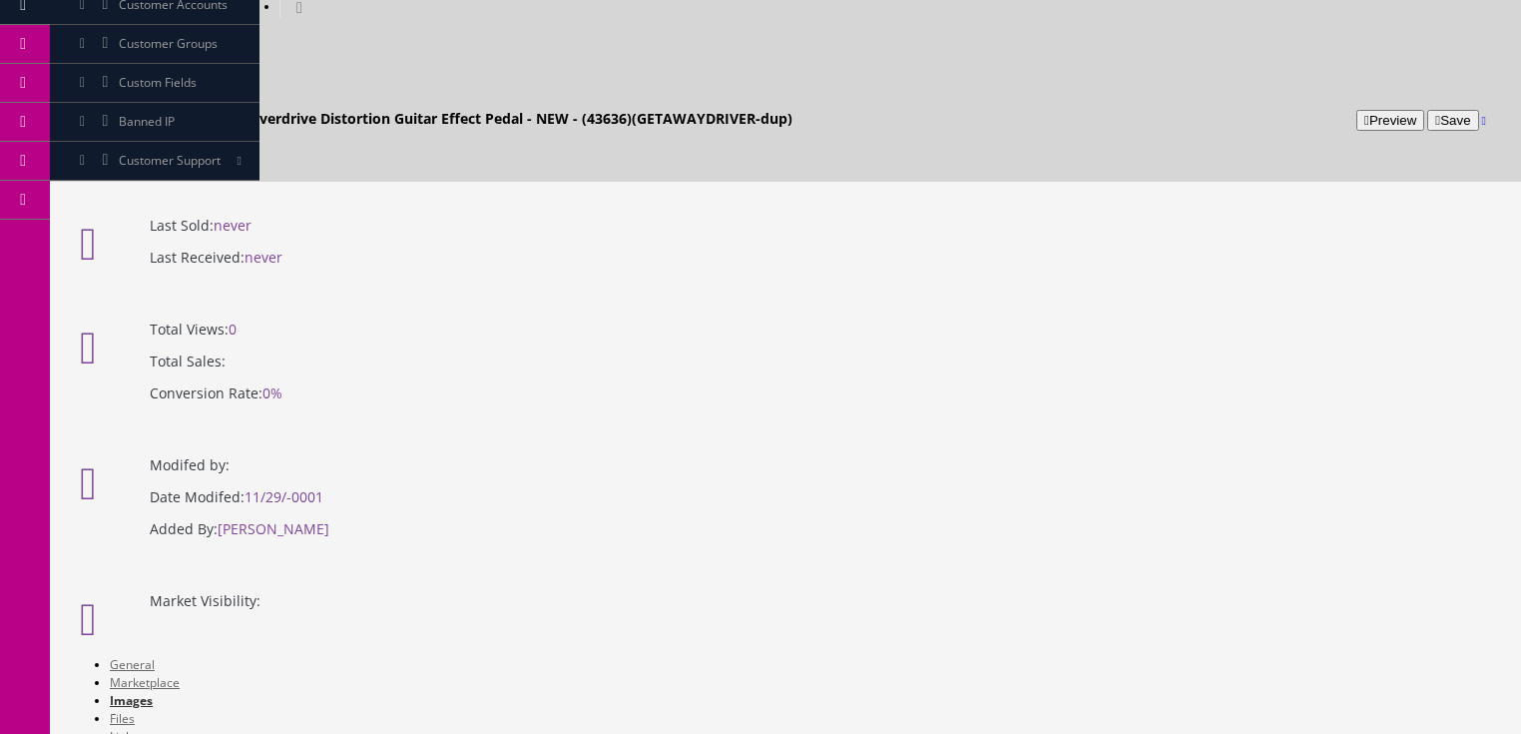
click at [148, 656] on link "General" at bounding box center [132, 664] width 45 height 17
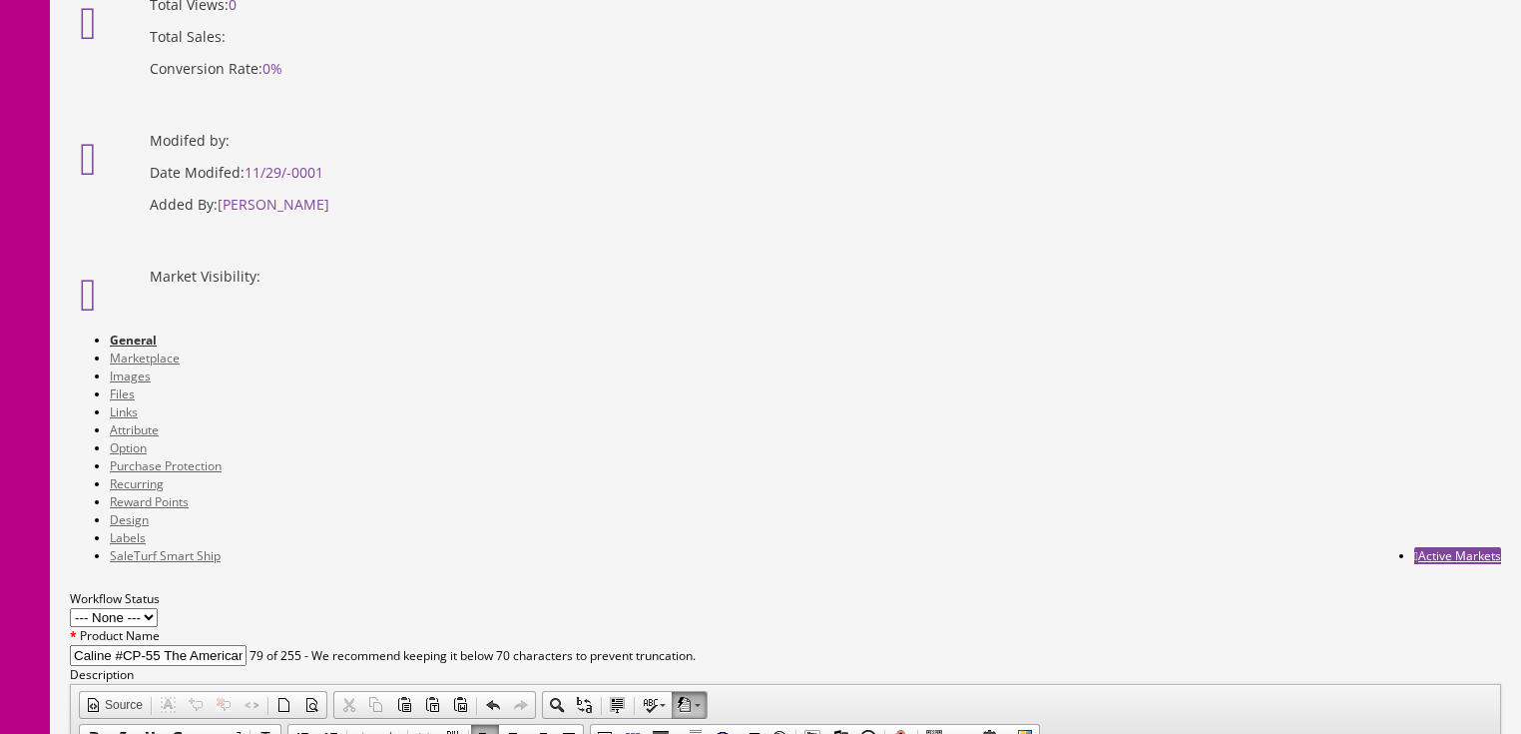
scroll to position [459, 0]
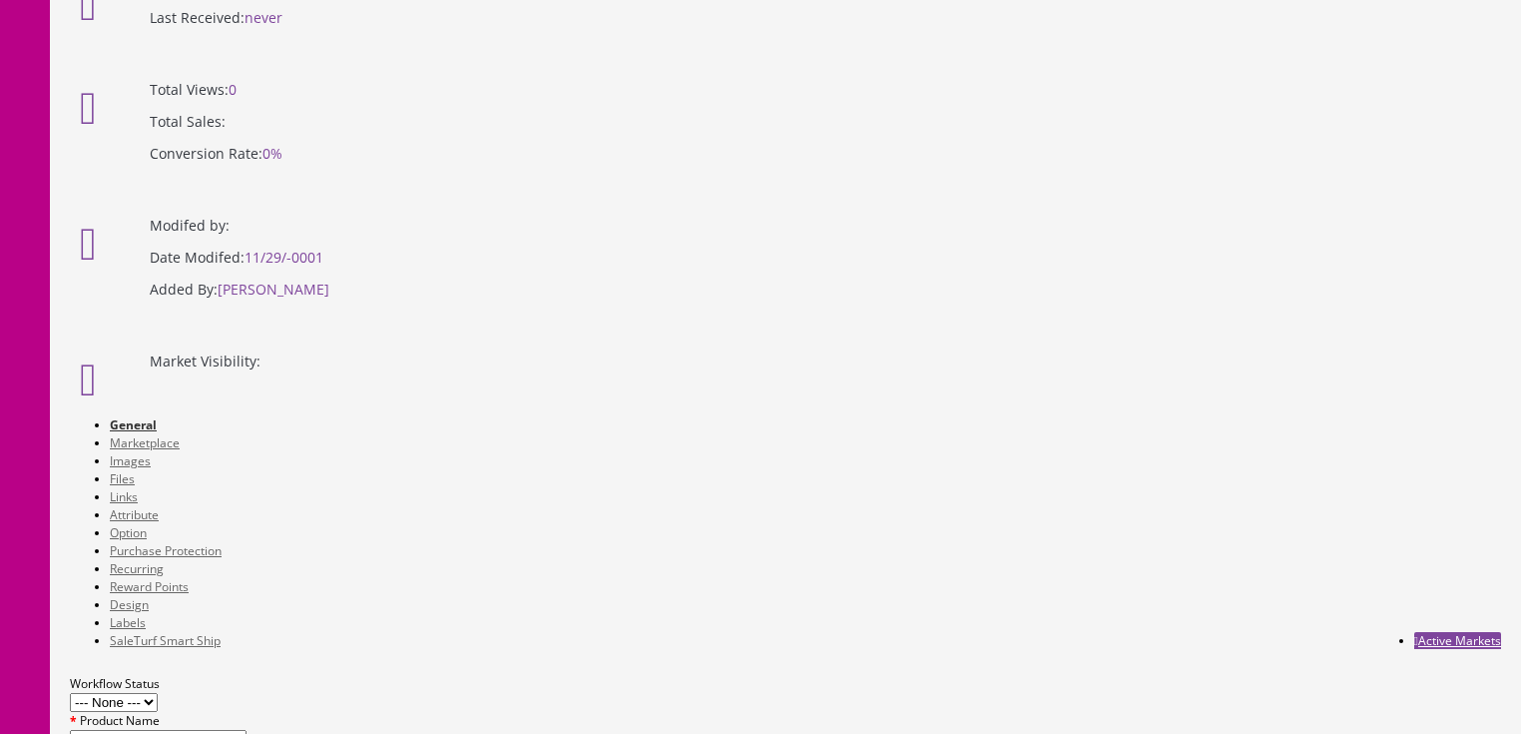
drag, startPoint x: 345, startPoint y: 1195, endPoint x: 92, endPoint y: 1076, distance: 280.0
drag, startPoint x: 90, startPoint y: 1104, endPoint x: 422, endPoint y: 1276, distance: 374.1
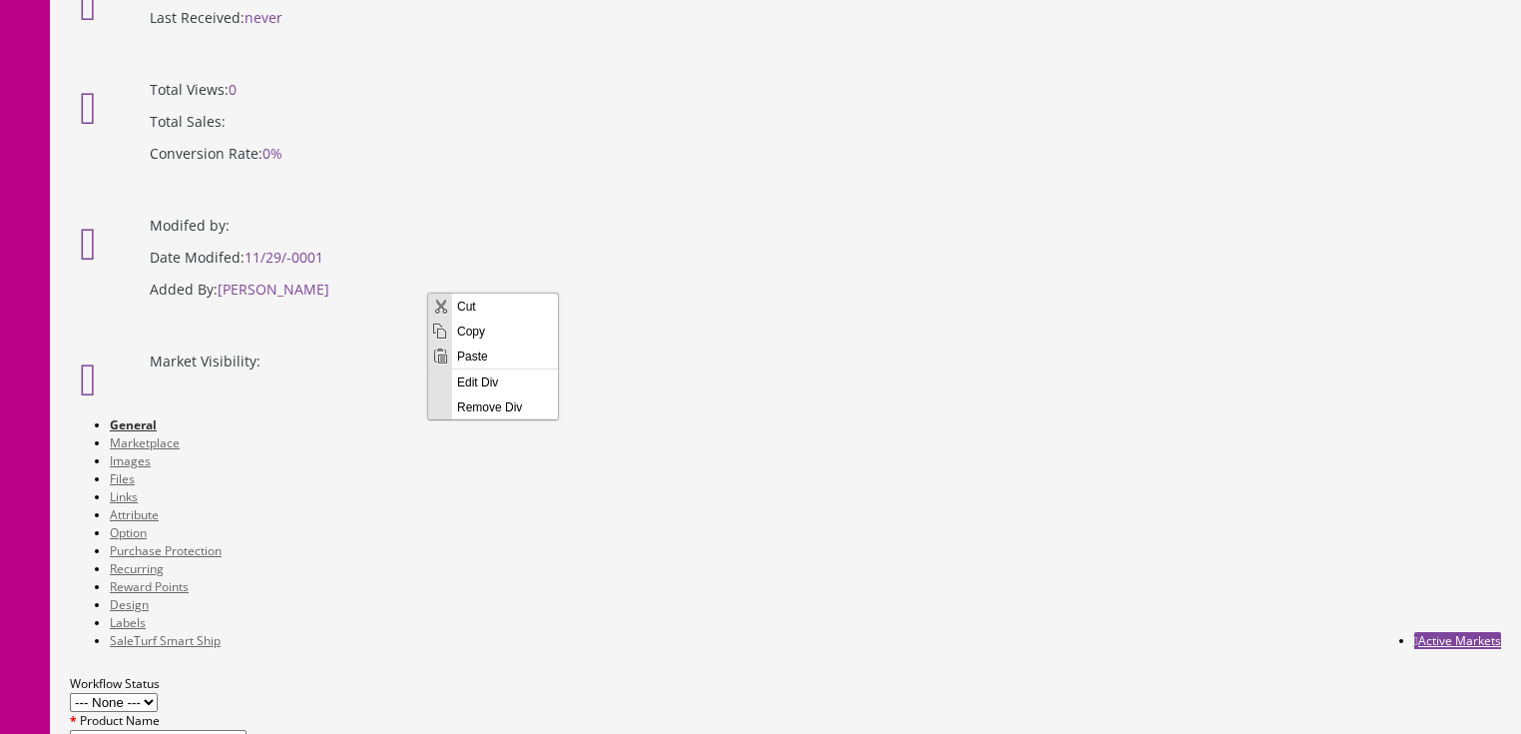
click at [466, 353] on span "Paste" at bounding box center [505, 354] width 106 height 25
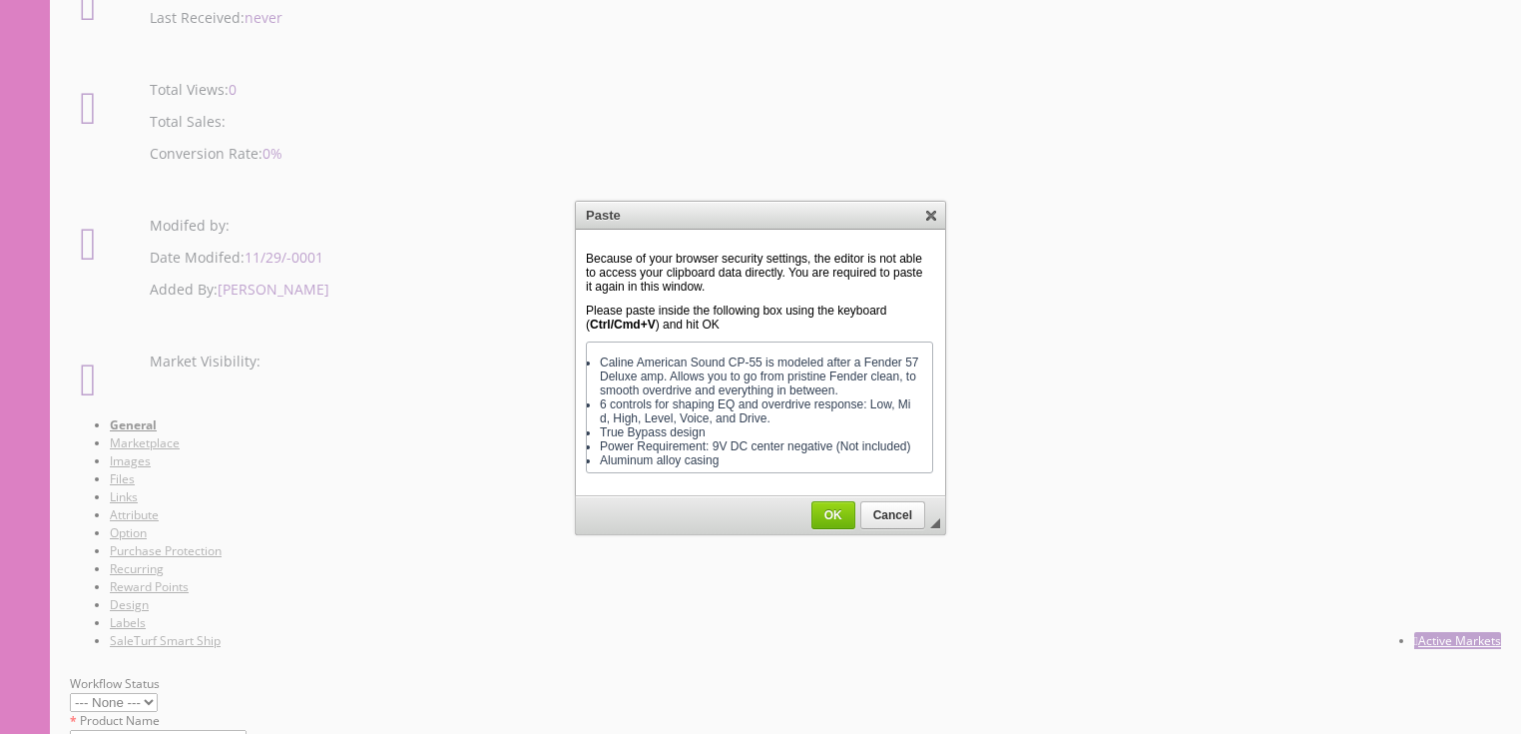
scroll to position [313, 0]
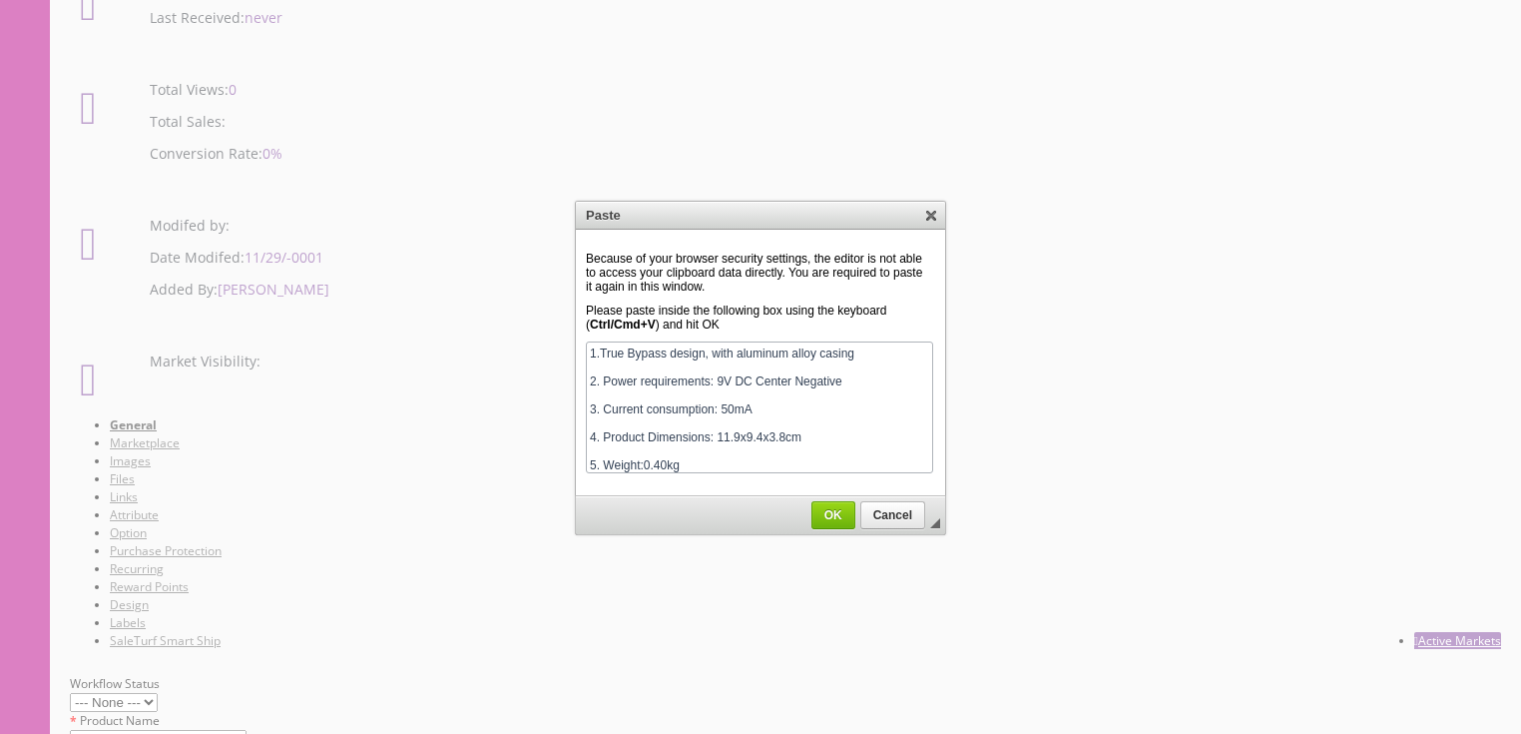
click at [823, 509] on span "OK" at bounding box center [834, 515] width 42 height 14
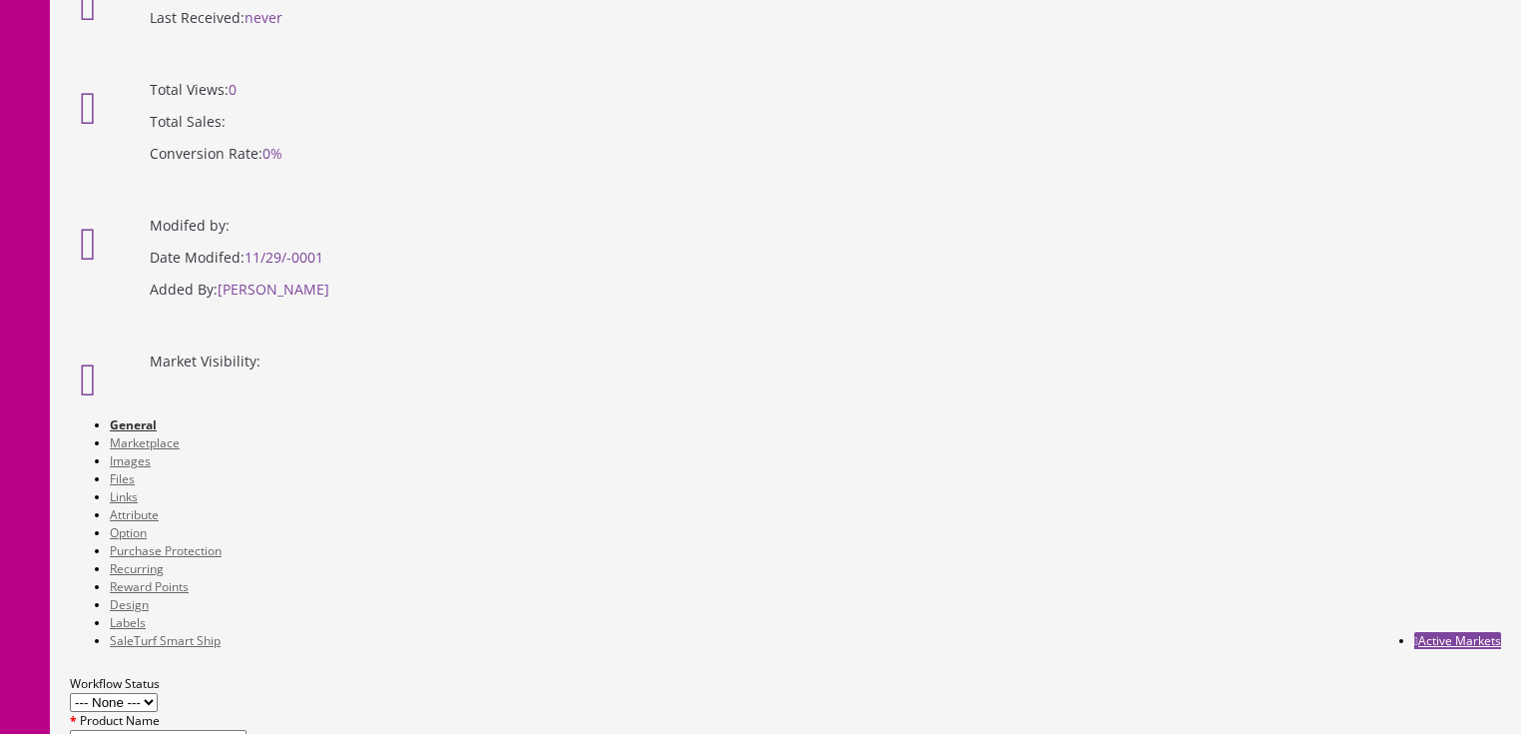
scroll to position [276, 0]
drag, startPoint x: 87, startPoint y: 1168, endPoint x: 684, endPoint y: 1164, distance: 597.0
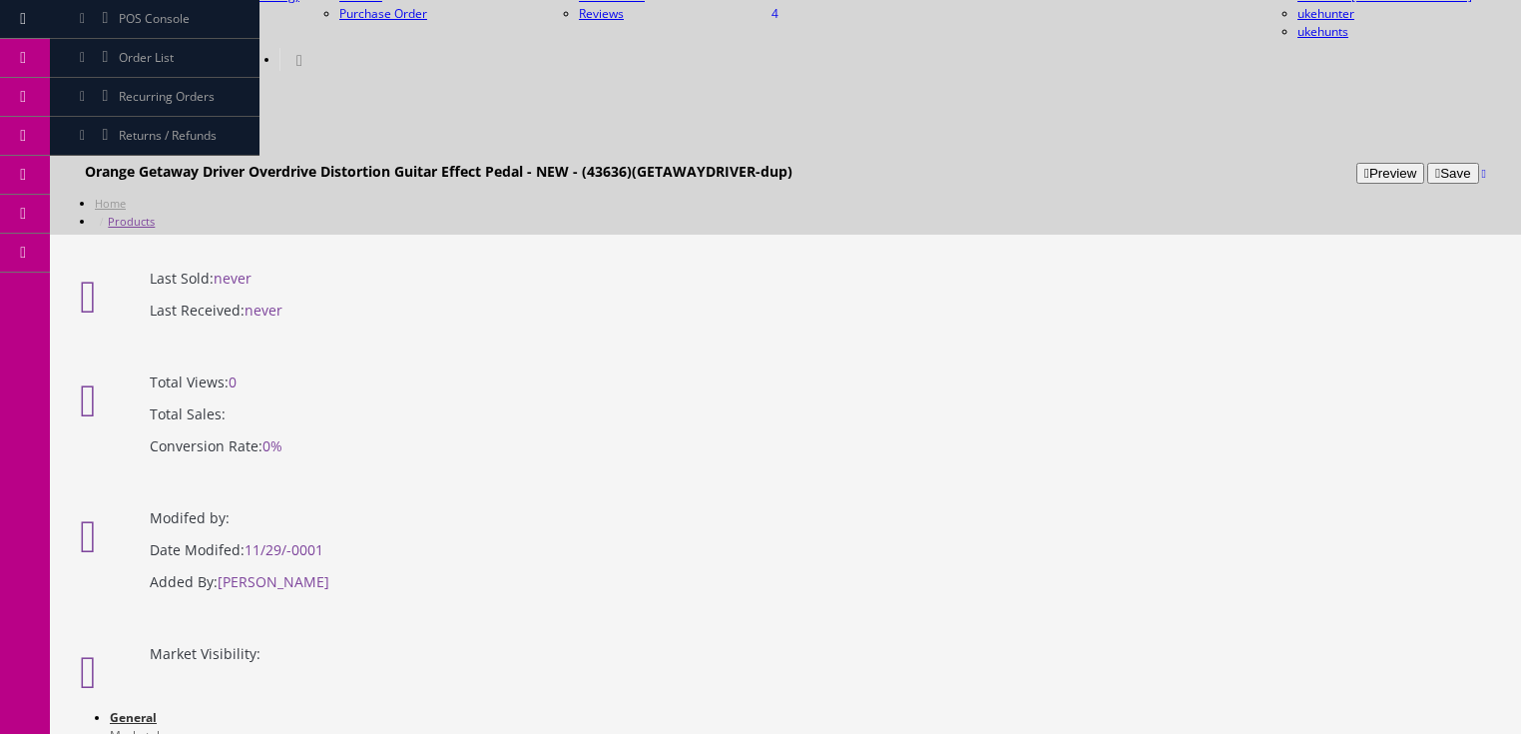
scroll to position [140, 0]
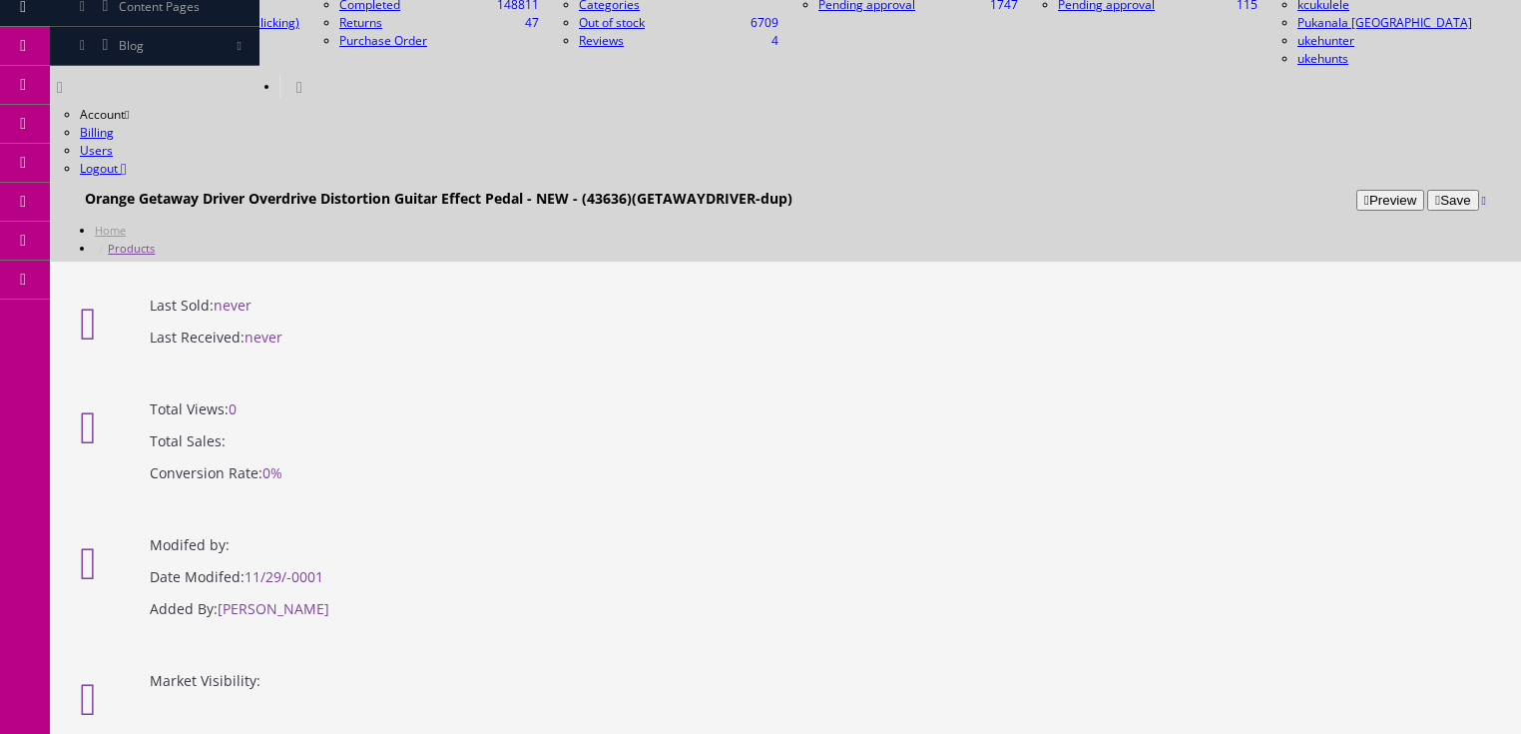
click at [119, 733] on link "General" at bounding box center [132, 744] width 45 height 17
drag, startPoint x: 336, startPoint y: 291, endPoint x: 876, endPoint y: 302, distance: 540.2
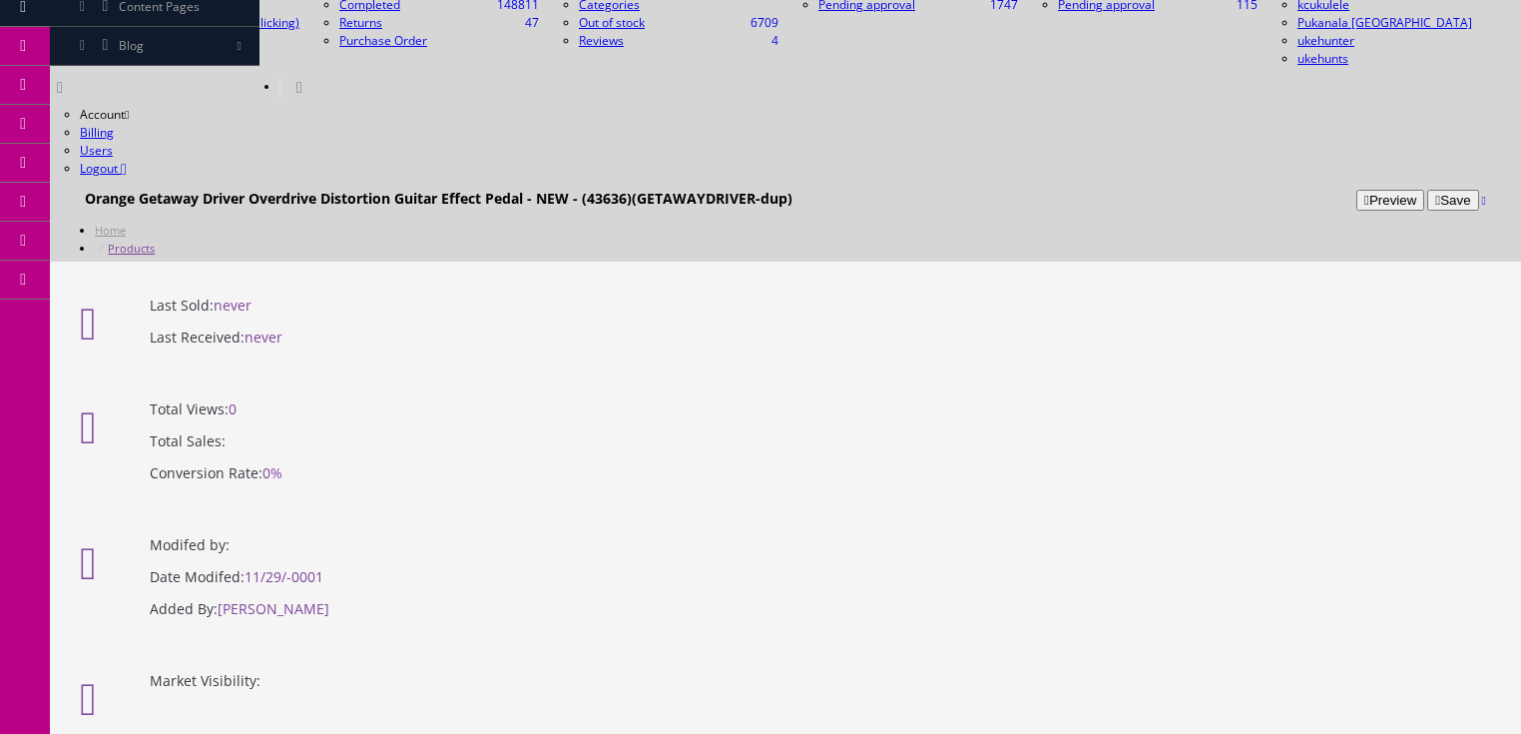
drag, startPoint x: 340, startPoint y: 307, endPoint x: 758, endPoint y: 308, distance: 417.3
paste input "Caline #CP-55 The Americana Sound Overdrive Guitar Effect Pedal - Fender Deluxe"
type input "Caline #CP-55 The Americana Sound Overdrive Guitar Effect Pedal - Fender Deluxe"
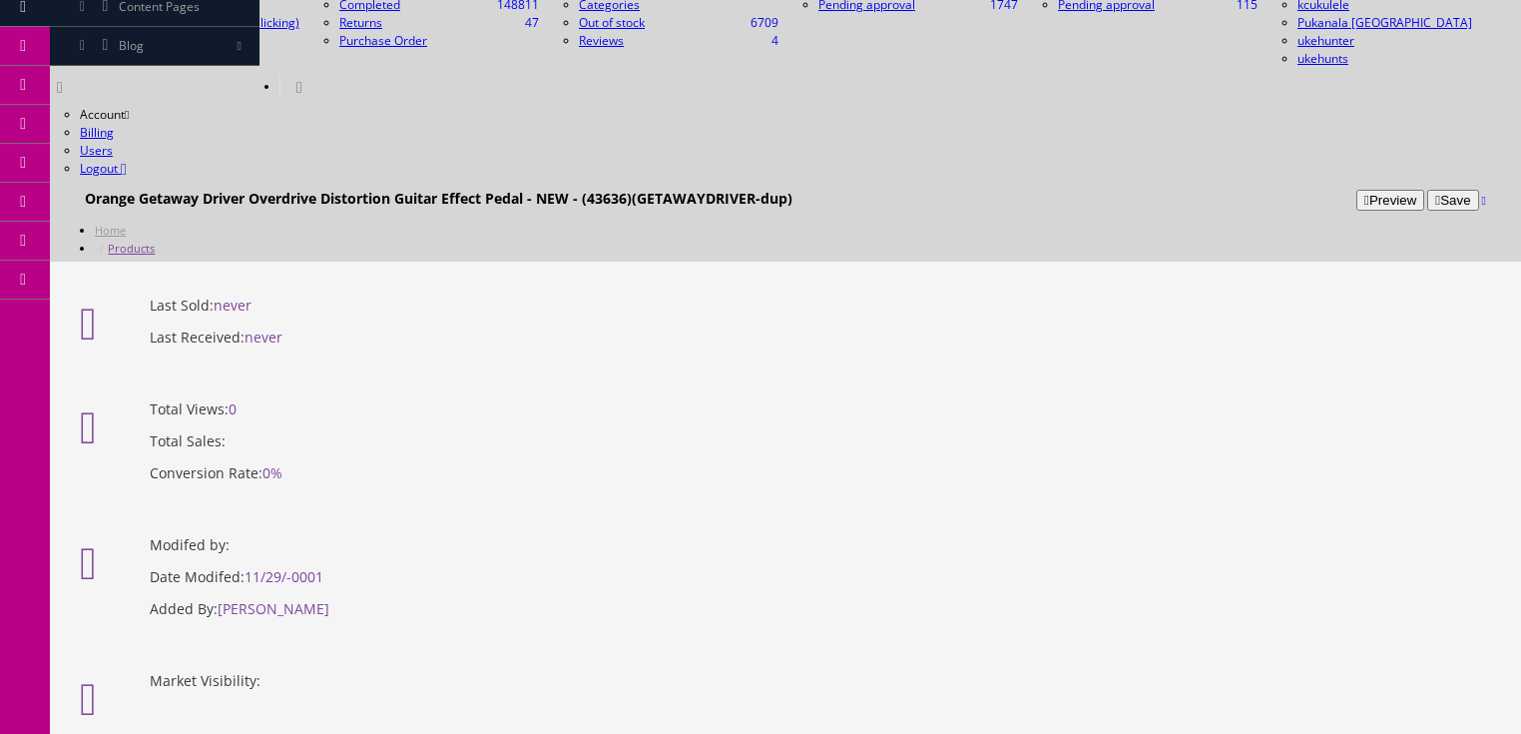
drag, startPoint x: 342, startPoint y: 375, endPoint x: 734, endPoint y: 375, distance: 391.3
paste textarea "Caline #CP-55 The Americana Sound Overdrive Guitar Effect Pedal - Fender Deluxe"
type textarea "Caline #CP-55 The Americana Sound Overdrive Guitar Effect Pedal - Fender Deluxe"
drag, startPoint x: 349, startPoint y: 513, endPoint x: 800, endPoint y: 513, distance: 450.2
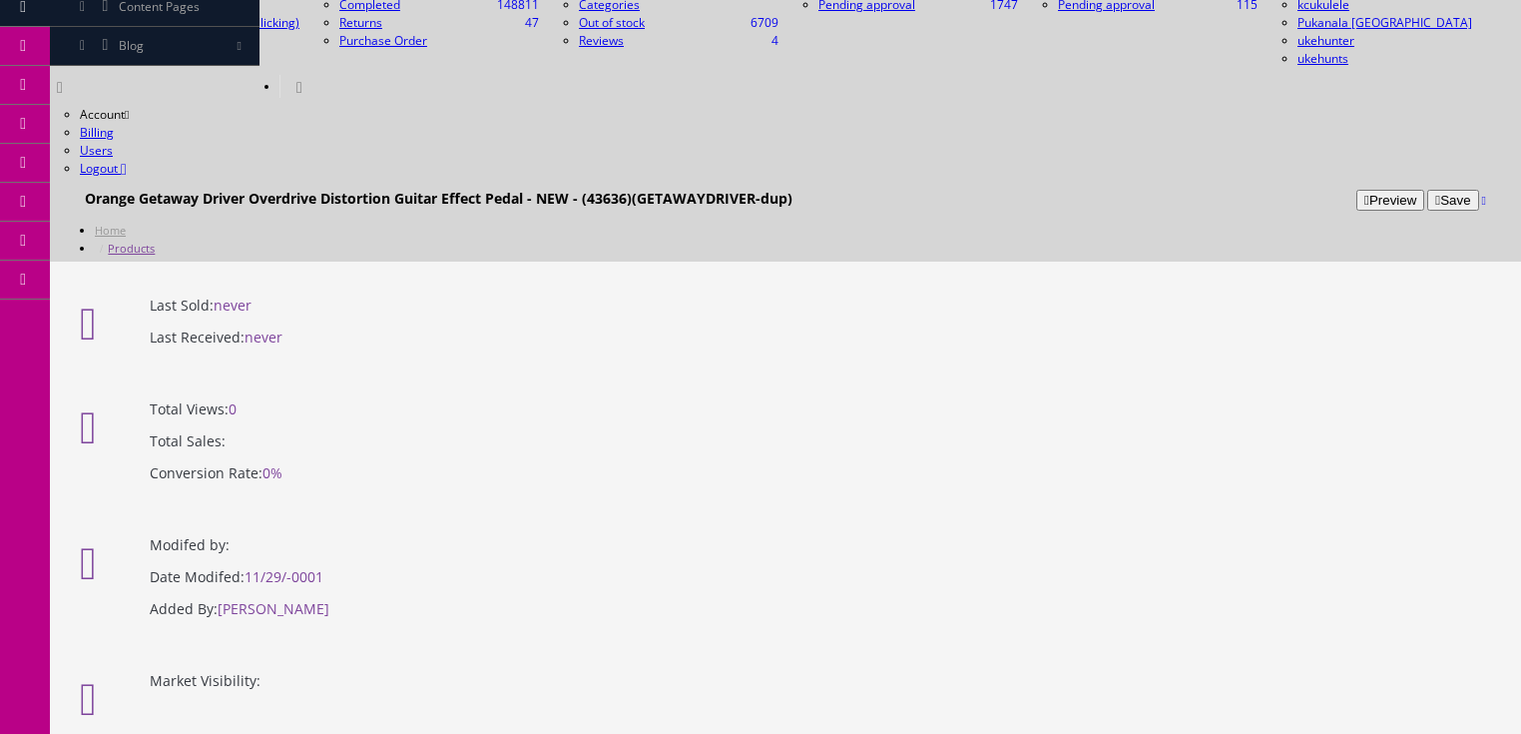
paste textarea "Caline #CP-55 The Americana Sound Overdrive Guitar Effect Pedal - Fender Deluxe"
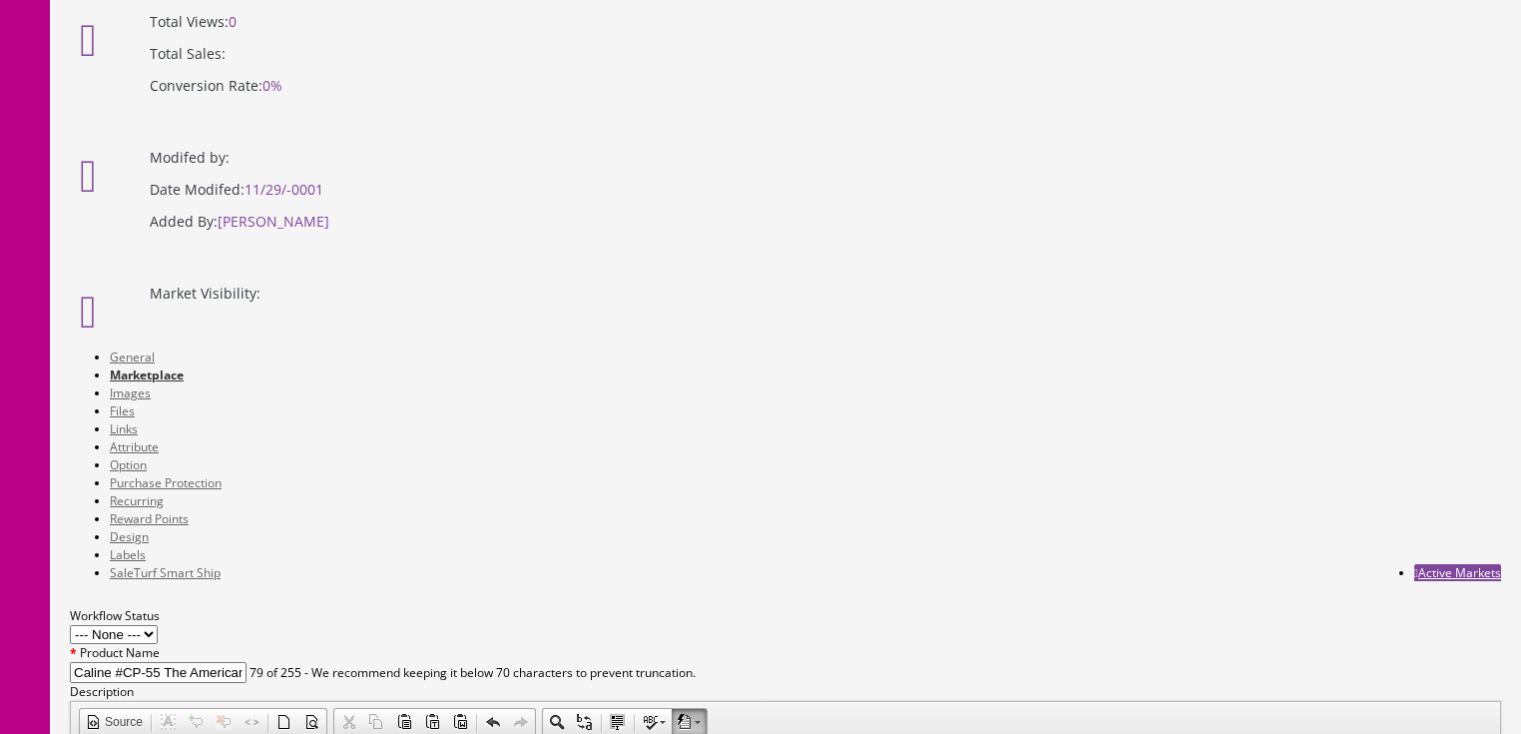
scroll to position [539, 0]
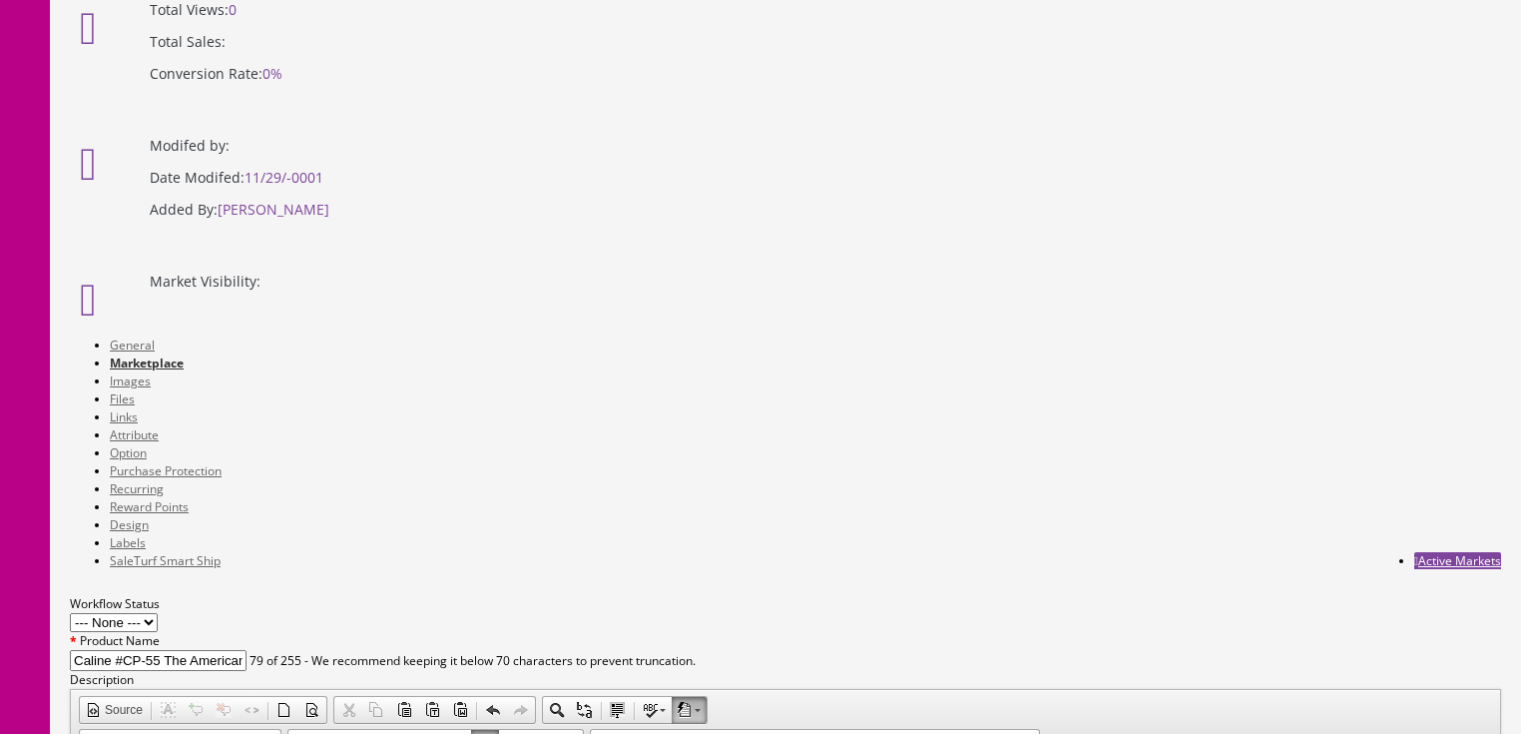
type textarea "Caline #CP-55 The Americana Sound Overdrive Guitar Effect Pedal - Fender Deluxe"
drag, startPoint x: 362, startPoint y: 535, endPoint x: 375, endPoint y: 554, distance: 23.0
type input "2025-08-21"
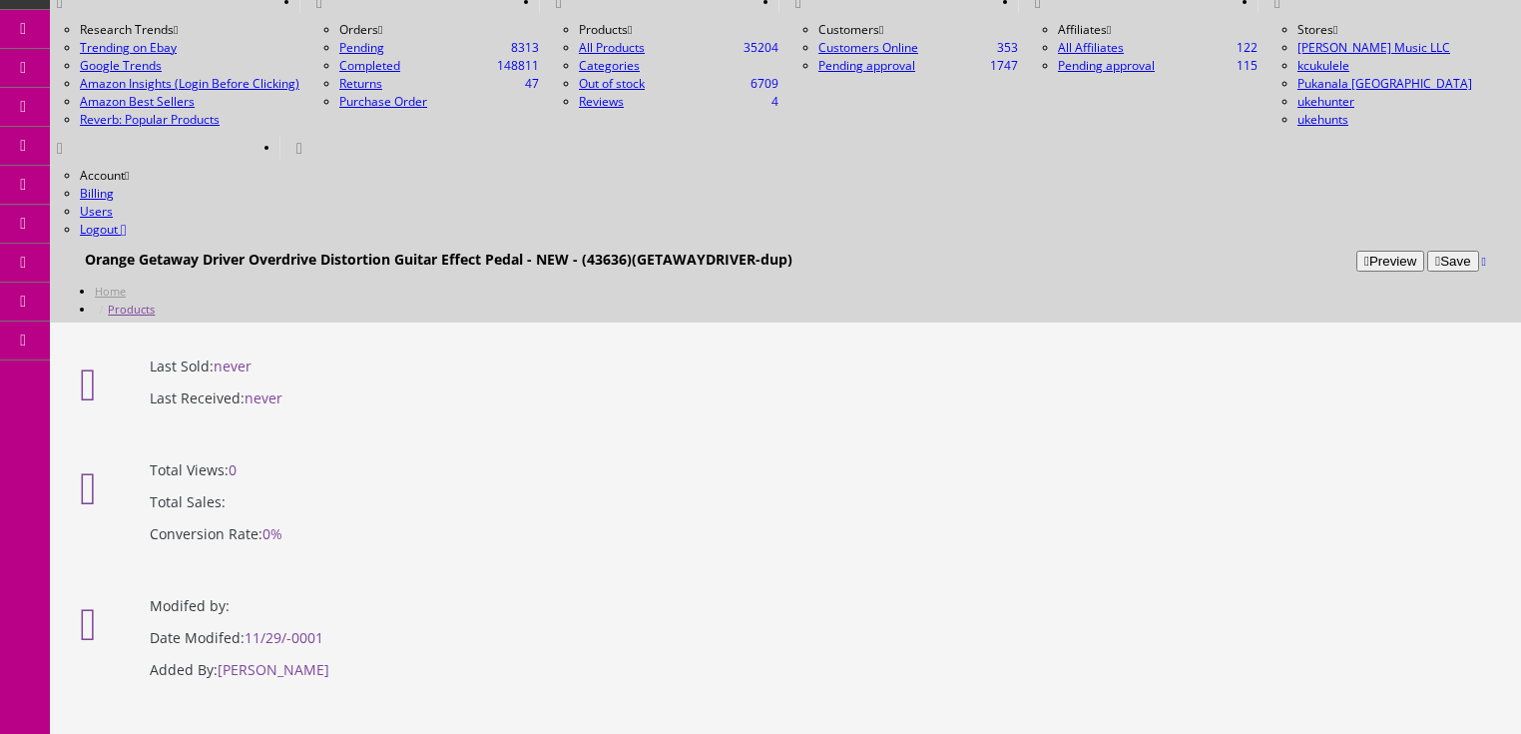
scroll to position [0, 0]
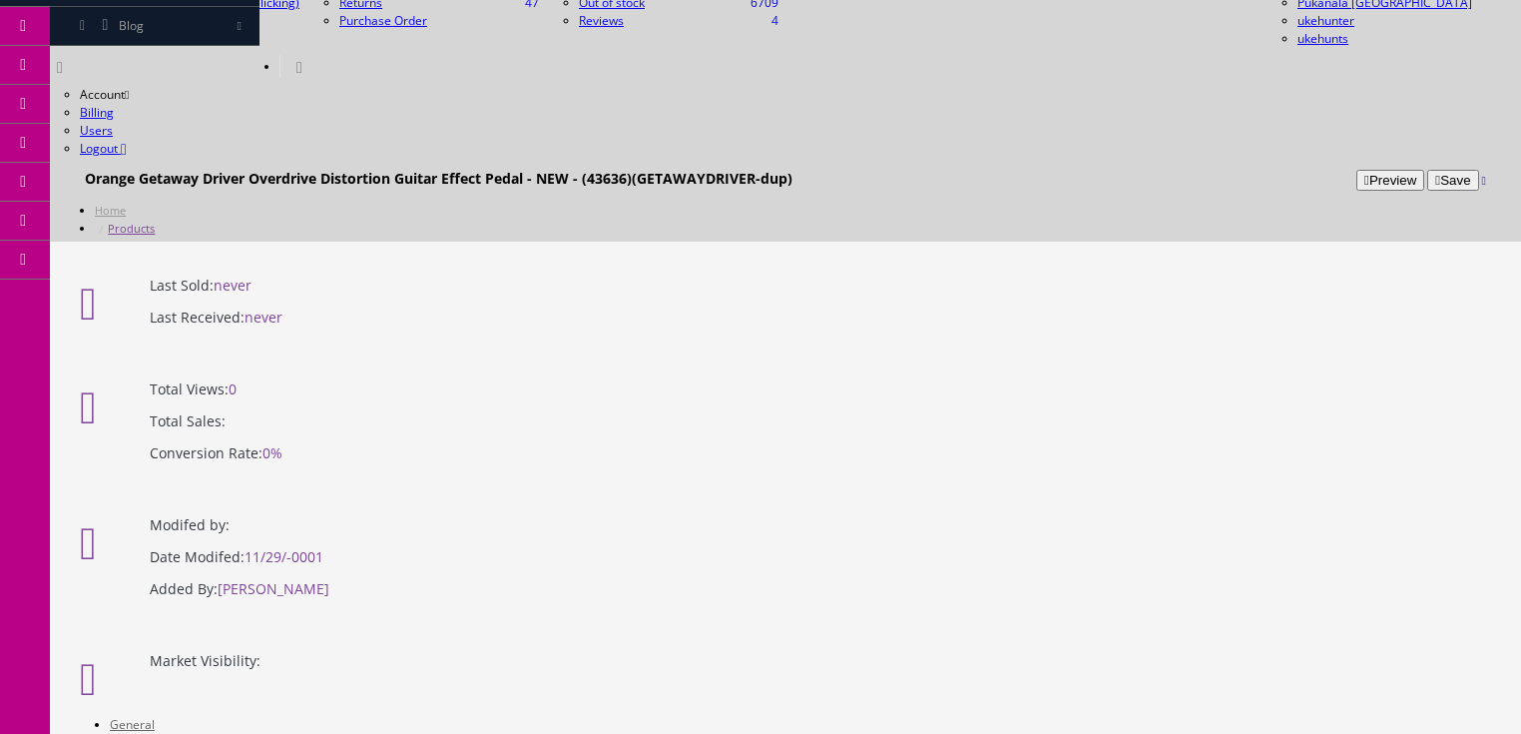
scroll to position [71, 0]
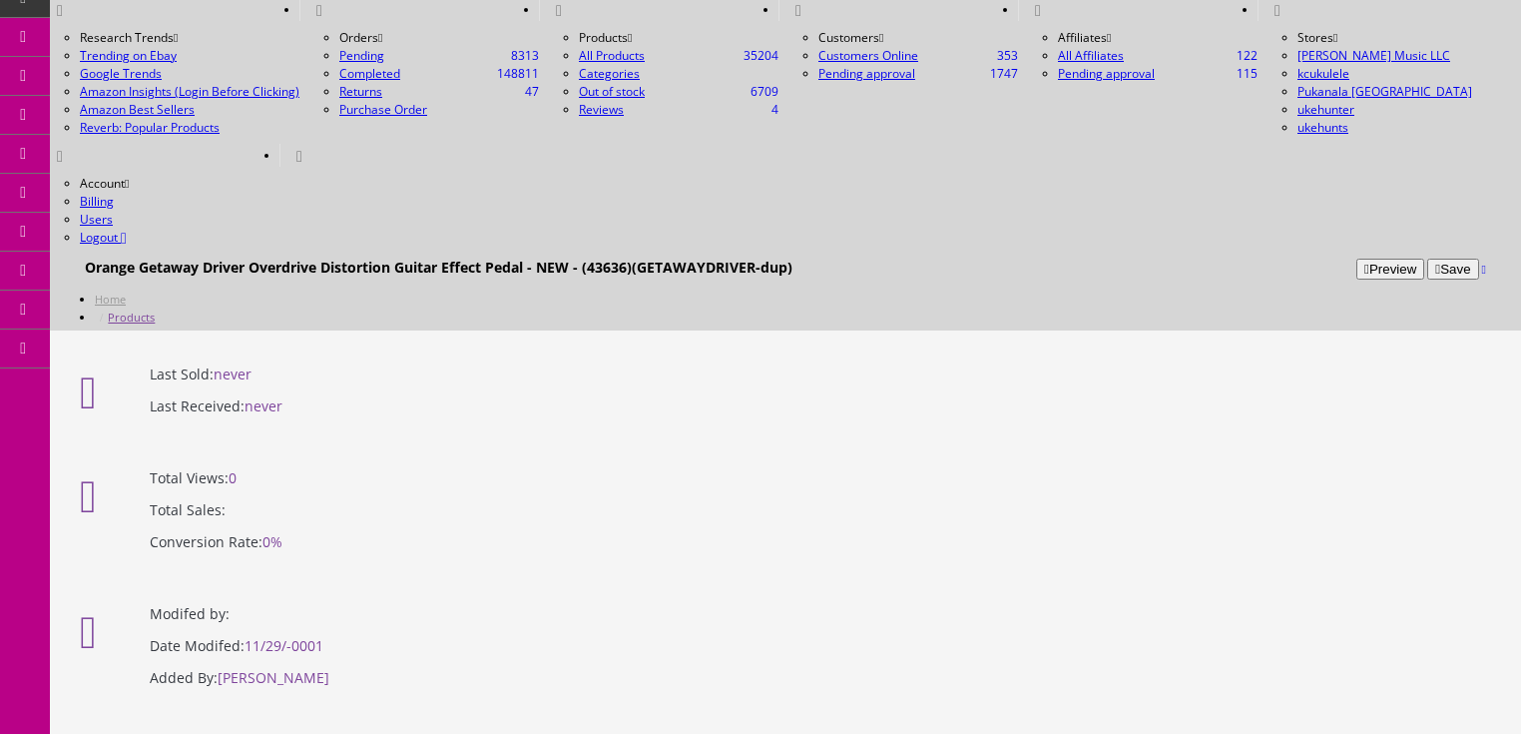
drag, startPoint x: 380, startPoint y: 475, endPoint x: 429, endPoint y: 475, distance: 48.9
type input "2025"
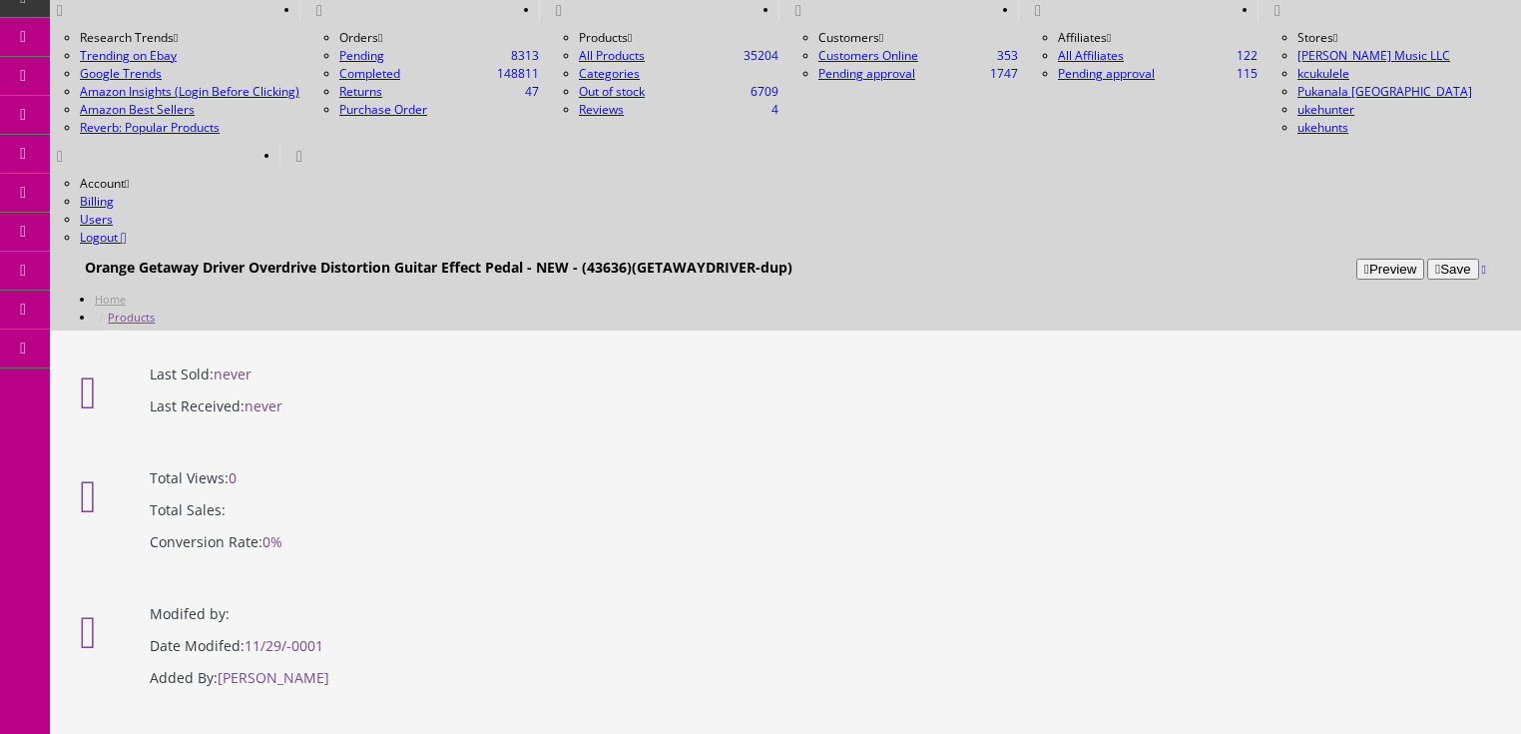
type input "Yellow"
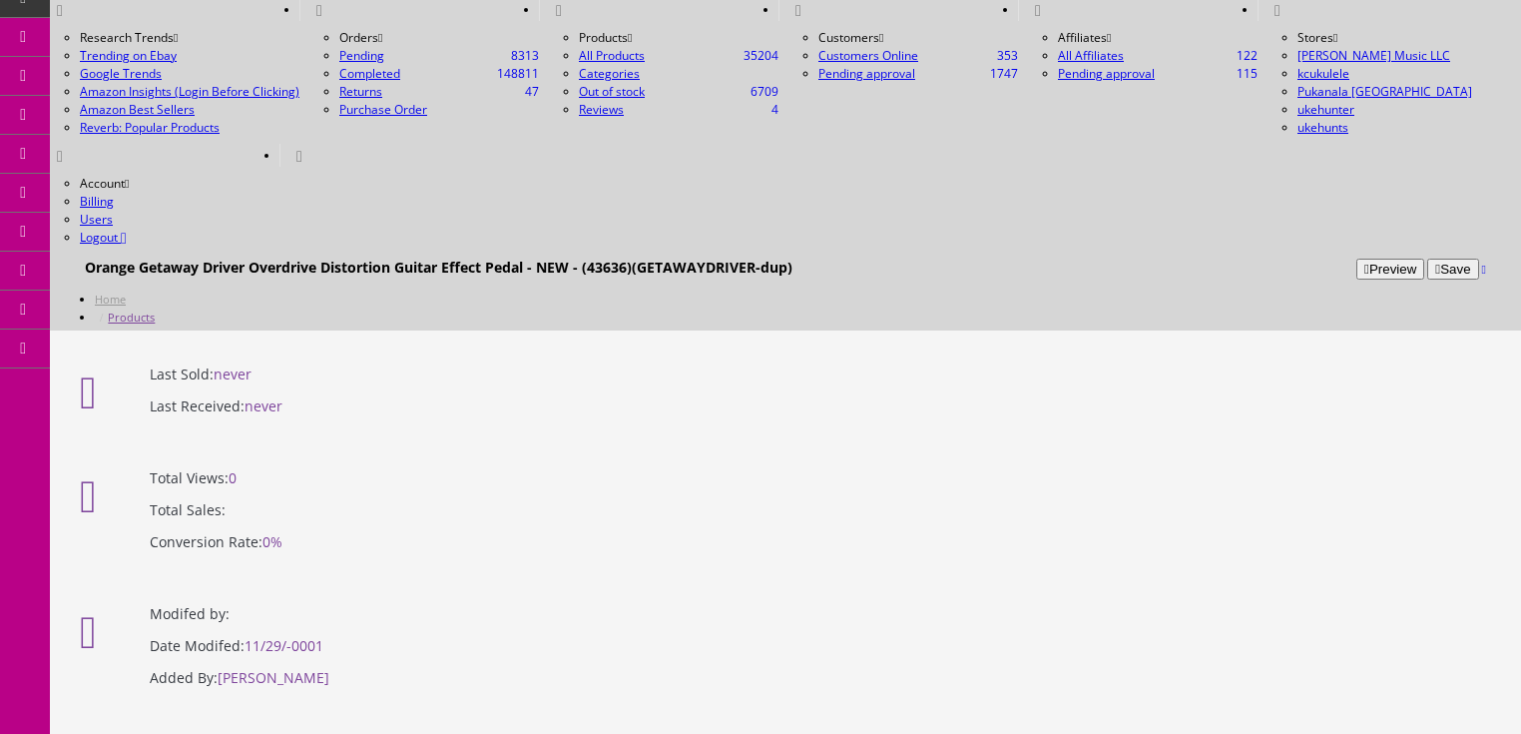
type textarea "Overdrive Pedal"
drag, startPoint x: 1382, startPoint y: 404, endPoint x: 1372, endPoint y: 424, distance: 22.3
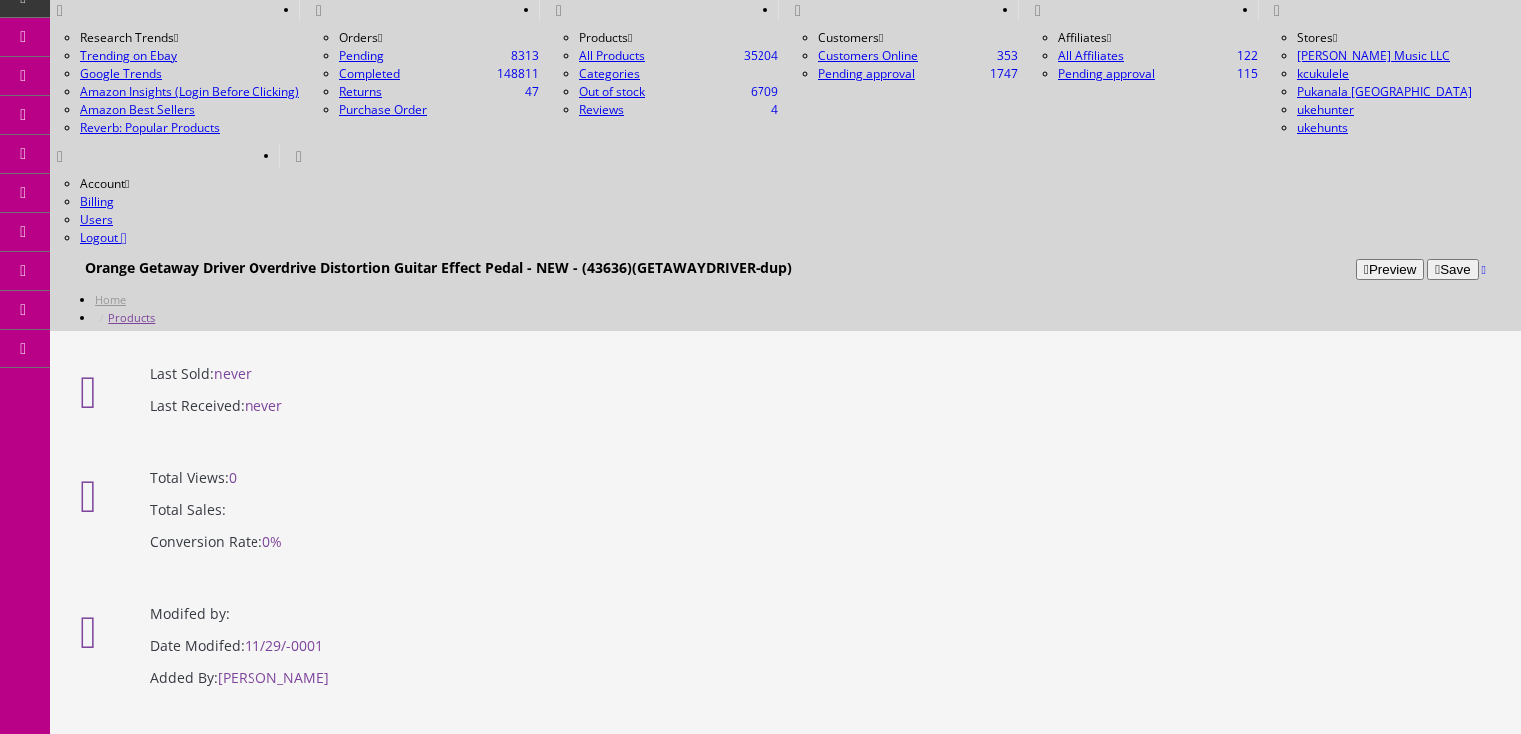
checkbox input"] "true"
drag, startPoint x: 1379, startPoint y: 537, endPoint x: 1368, endPoint y: 551, distance: 17.8
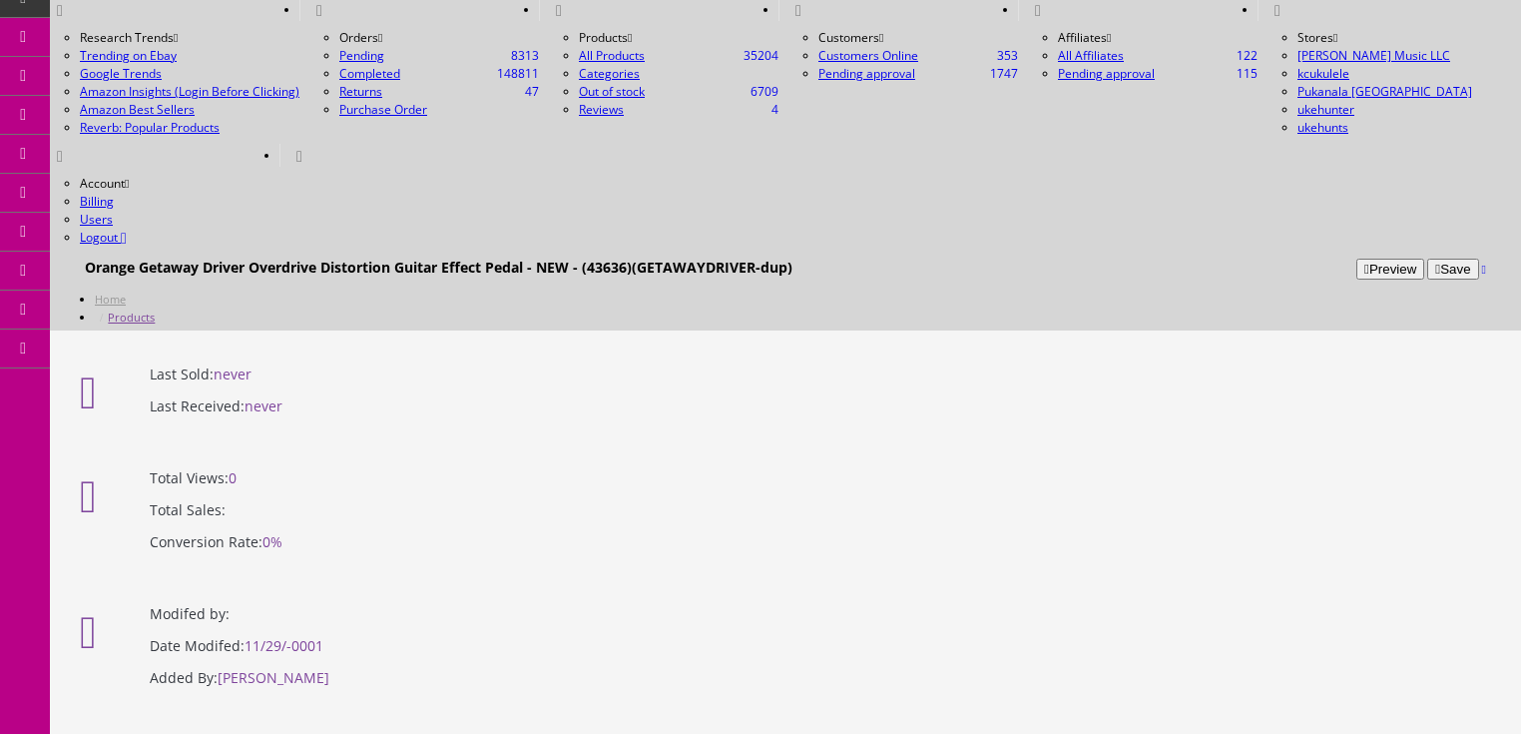
checkbox input"] "true"
drag, startPoint x: 1383, startPoint y: 560, endPoint x: 1378, endPoint y: 577, distance: 17.7
checkbox input"] "true"
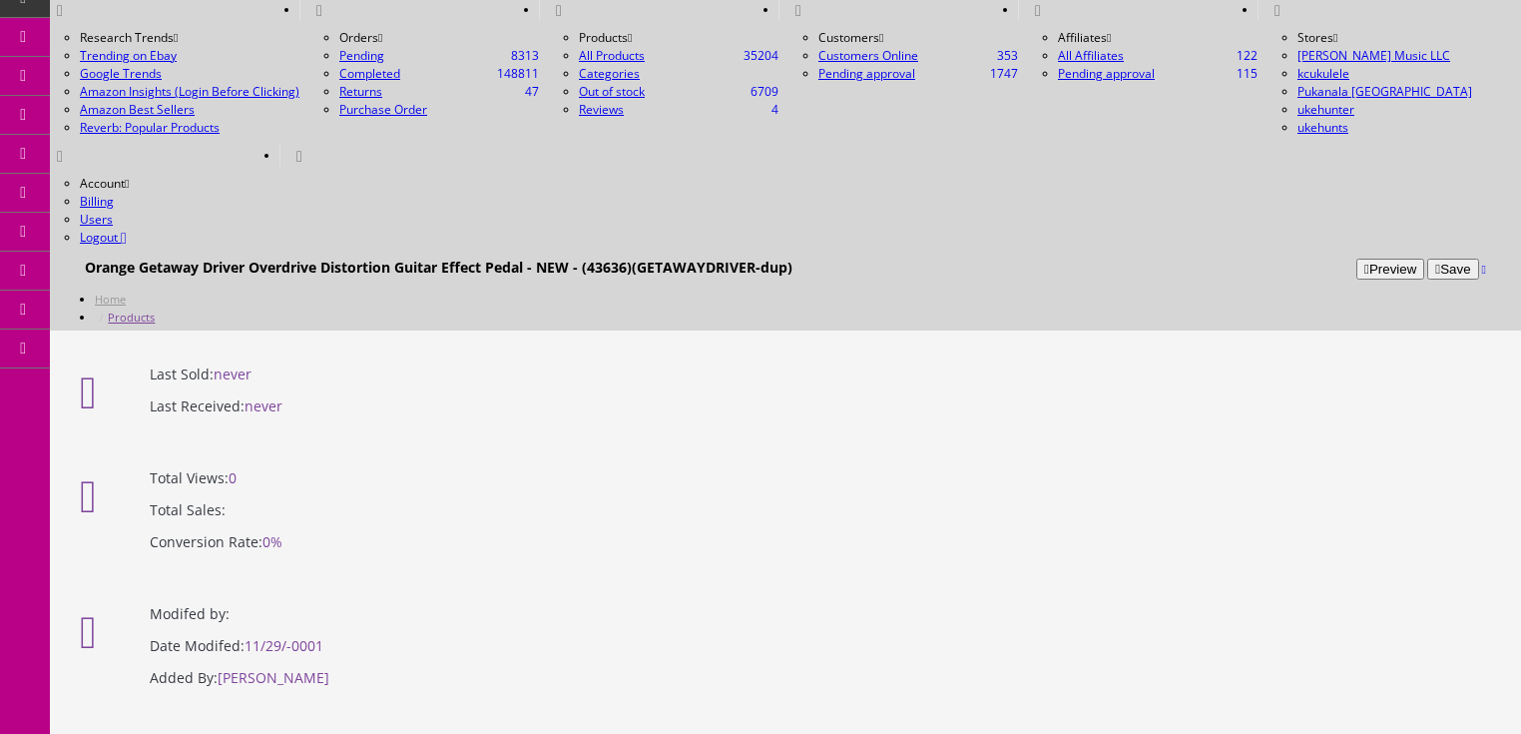
checkbox input"] "true"
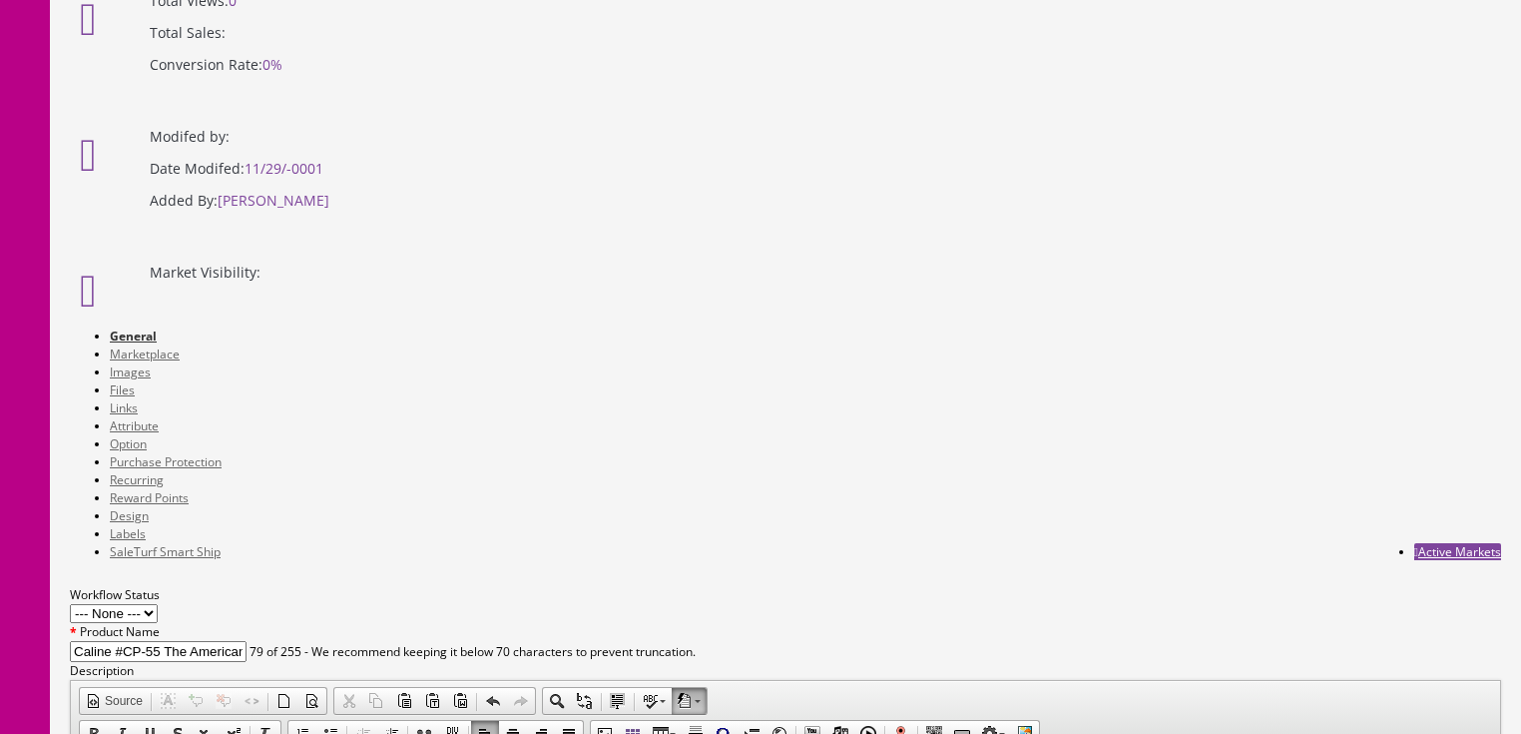
scroll to position [550, 0]
drag, startPoint x: 521, startPoint y: 571, endPoint x: 452, endPoint y: 575, distance: 69.0
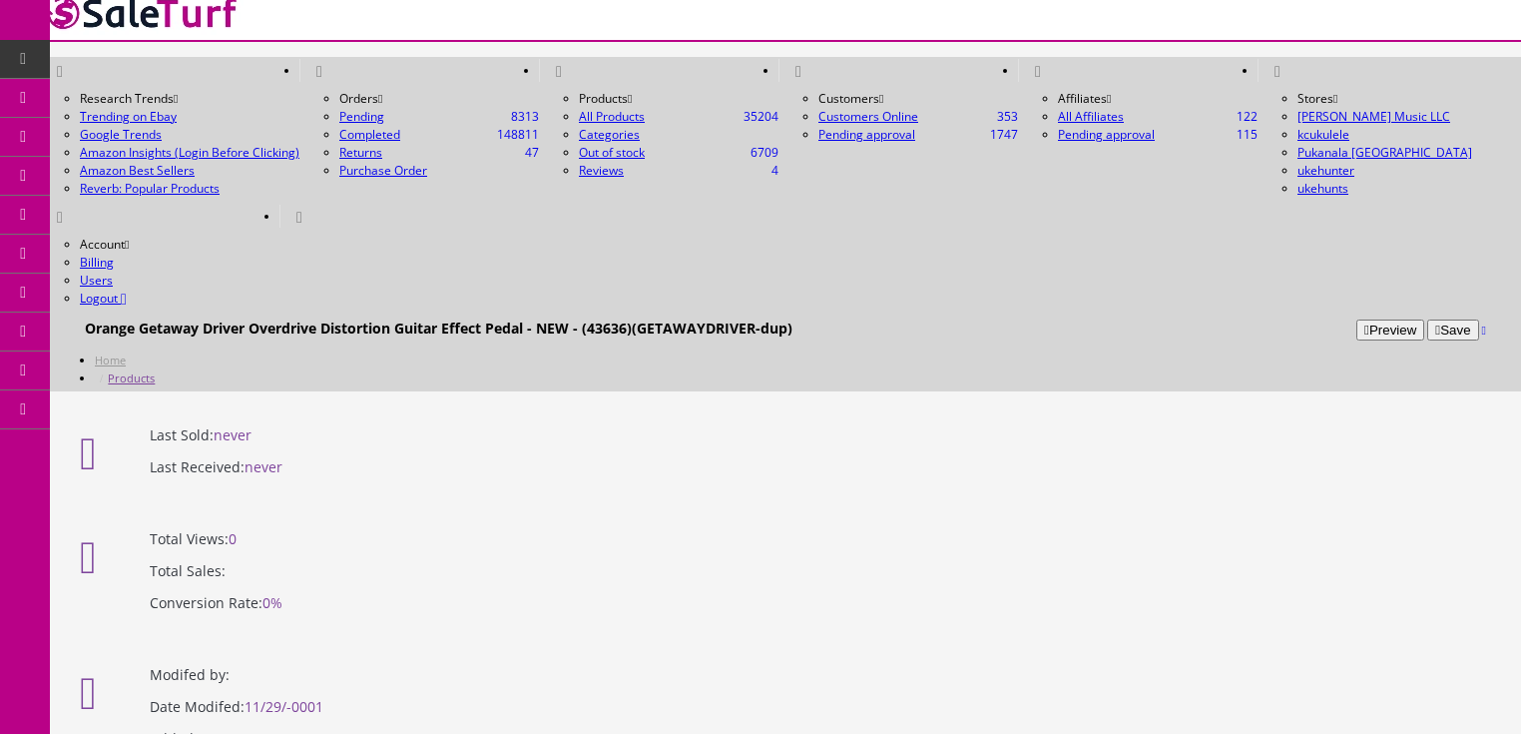
scroll to position [0, 0]
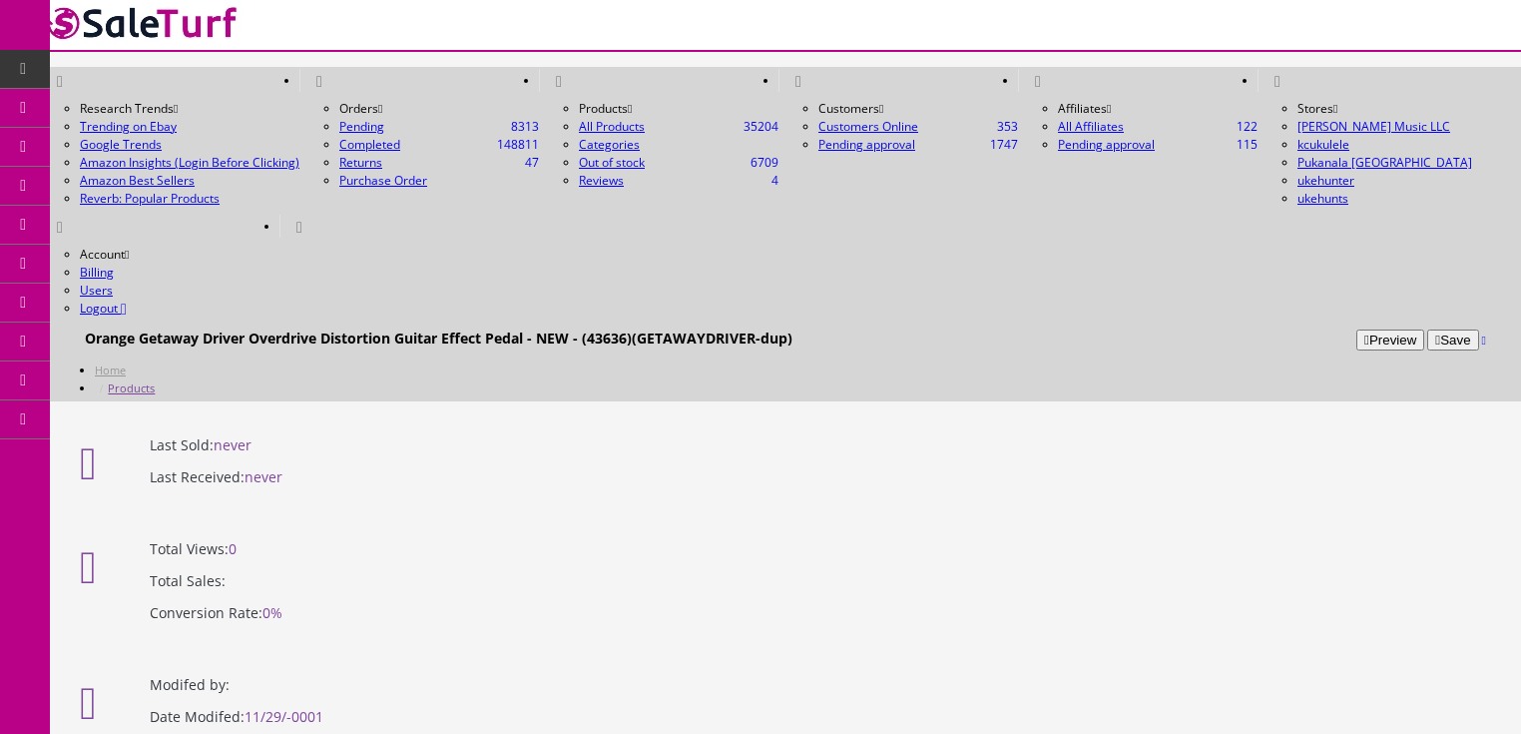
click at [1427, 329] on button "Save" at bounding box center [1452, 339] width 51 height 21
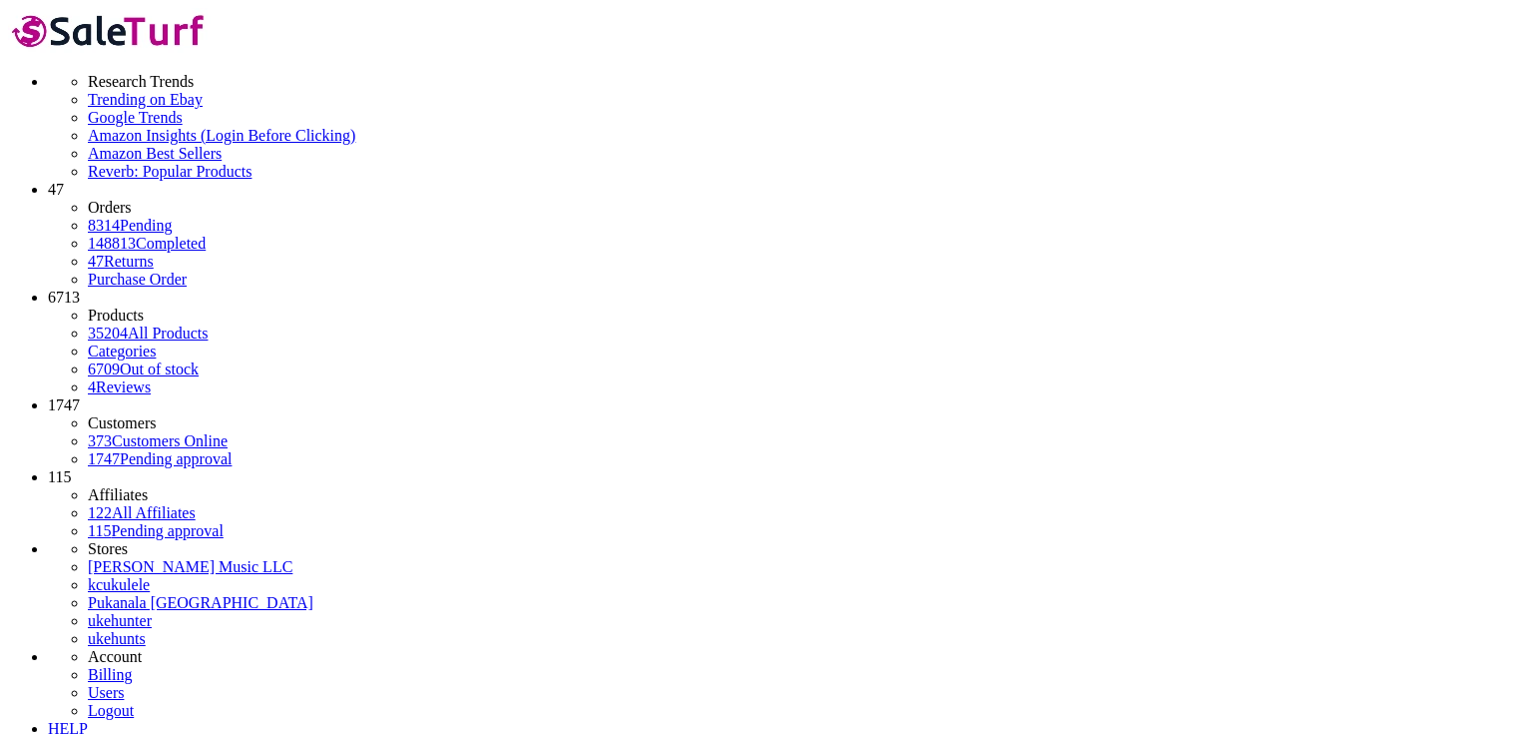
paste input "CP-55"
type input "CP-55"
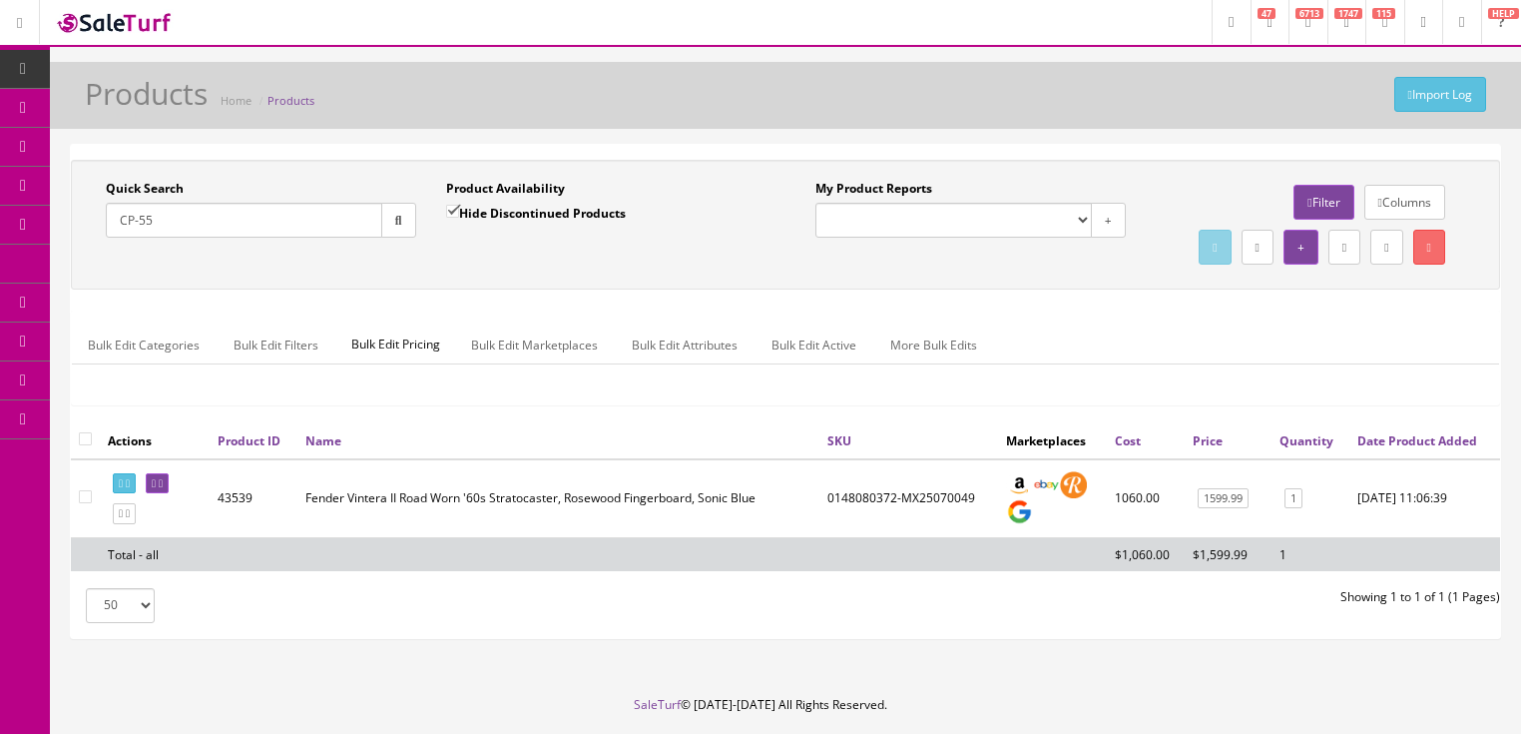
click at [395, 226] on button "button" at bounding box center [398, 220] width 35 height 35
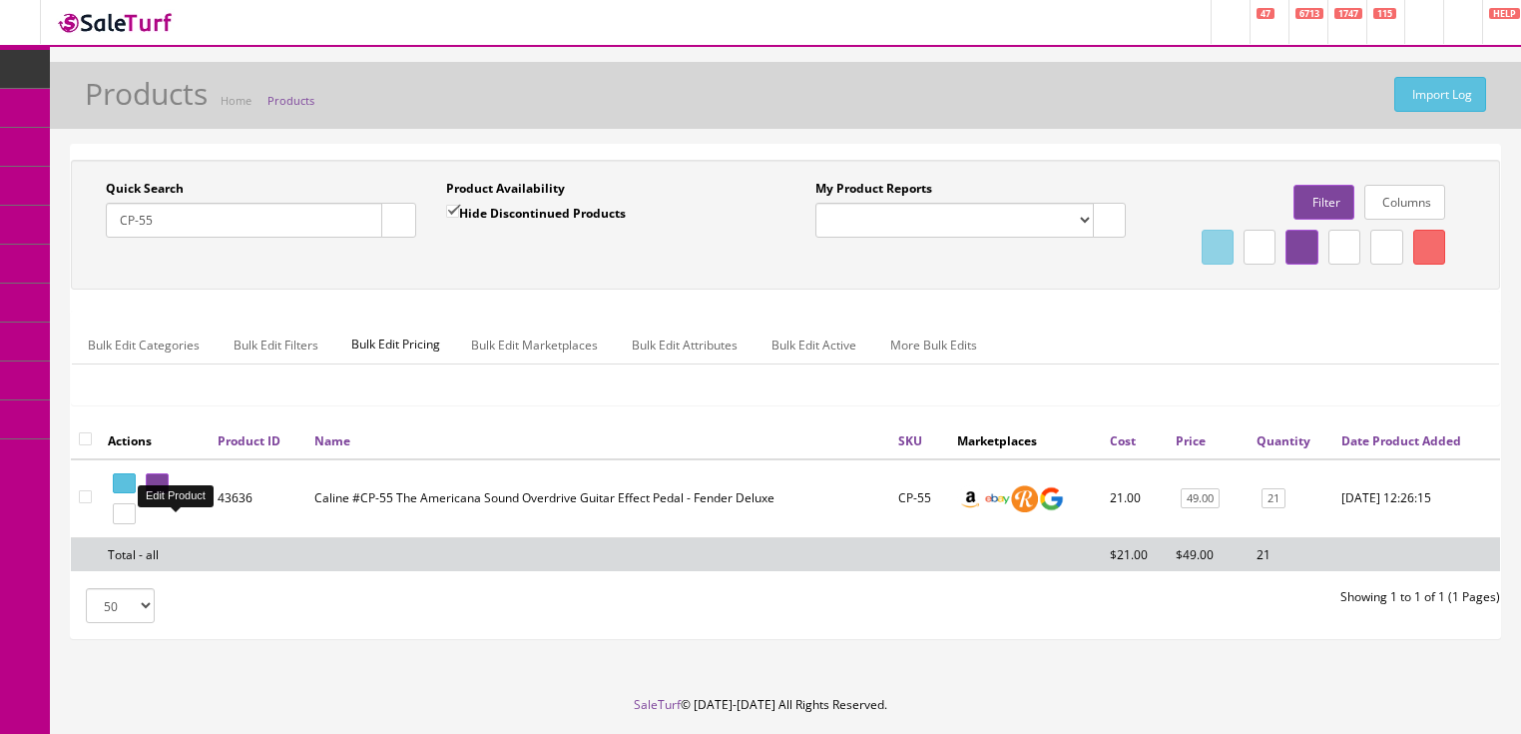
click at [169, 494] on link at bounding box center [157, 483] width 23 height 21
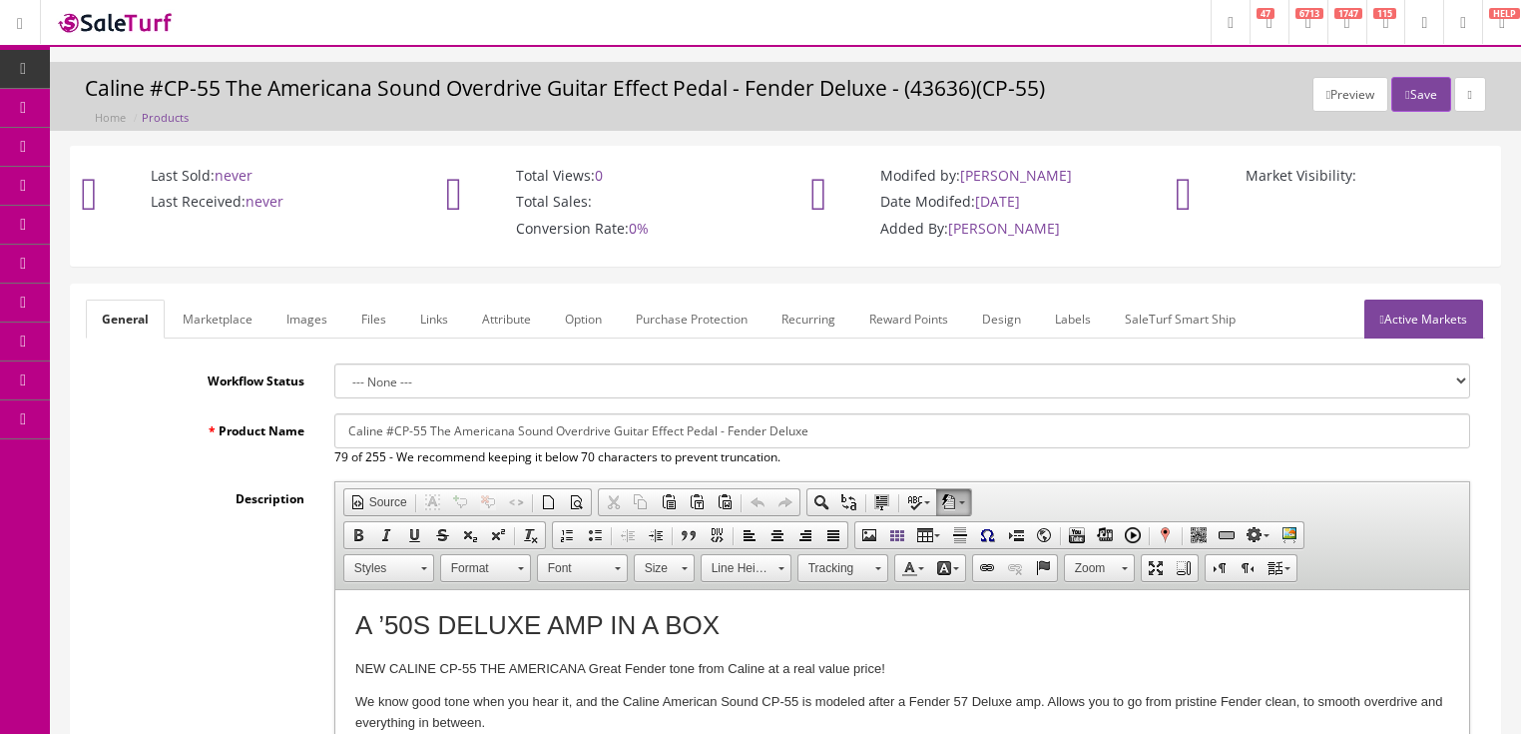
click at [1056, 316] on link "Labels" at bounding box center [1073, 318] width 68 height 39
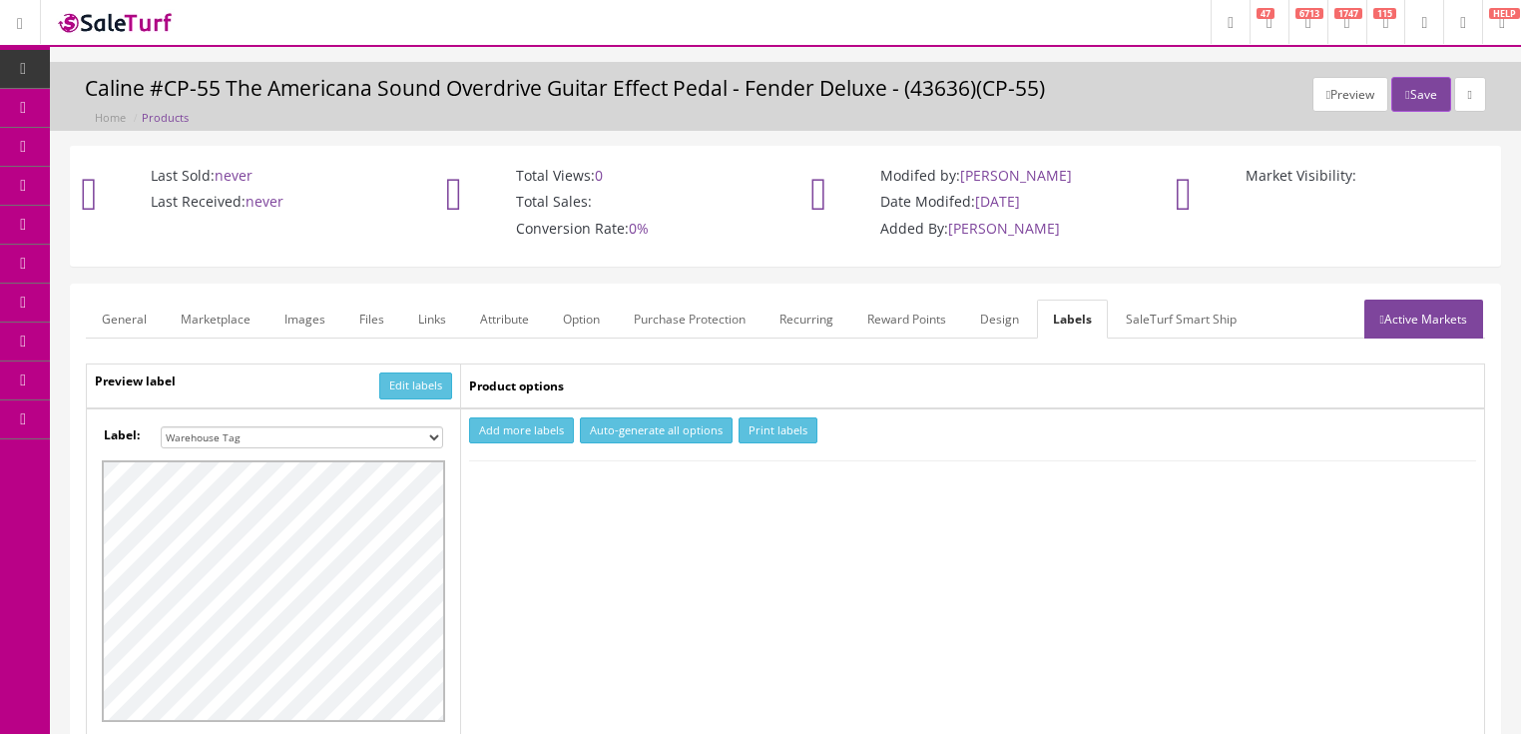
click at [429, 432] on select "Small Label 2 x 1 Label Shoe label 100 barcodes Dymo Label 2 X 1 Sticker Labels…" at bounding box center [302, 437] width 283 height 22
select select "2"
click at [161, 426] on select "Small Label 2 x 1 Label Shoe label 100 barcodes Dymo Label 2 X 1 Sticker Labels…" at bounding box center [302, 437] width 283 height 22
click at [503, 435] on button "Add more labels" at bounding box center [521, 430] width 105 height 27
type input "1"
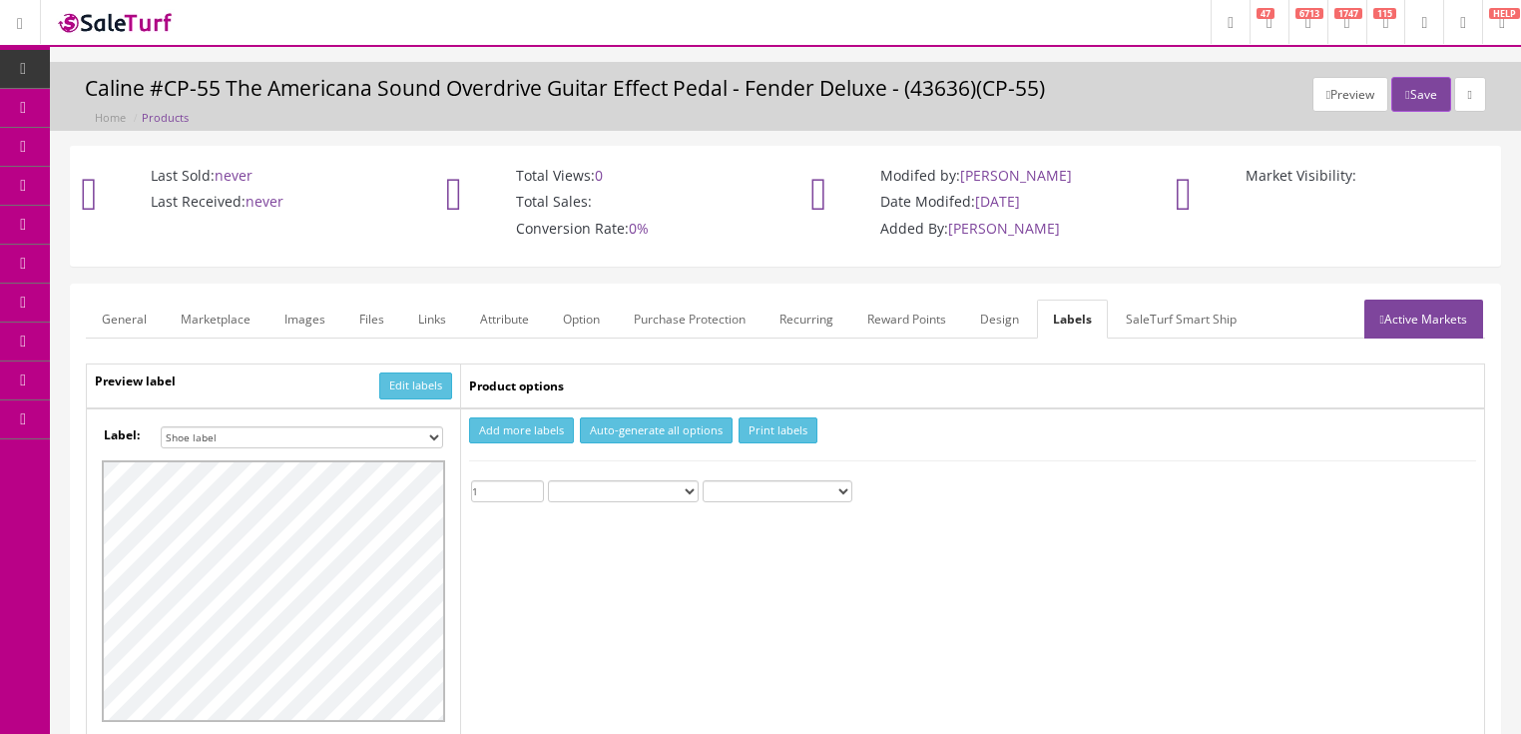
click at [539, 484] on input "1" at bounding box center [507, 491] width 73 height 22
click at [779, 431] on button "Print labels" at bounding box center [778, 430] width 79 height 27
click at [1392, 91] on button "Save" at bounding box center [1421, 94] width 59 height 35
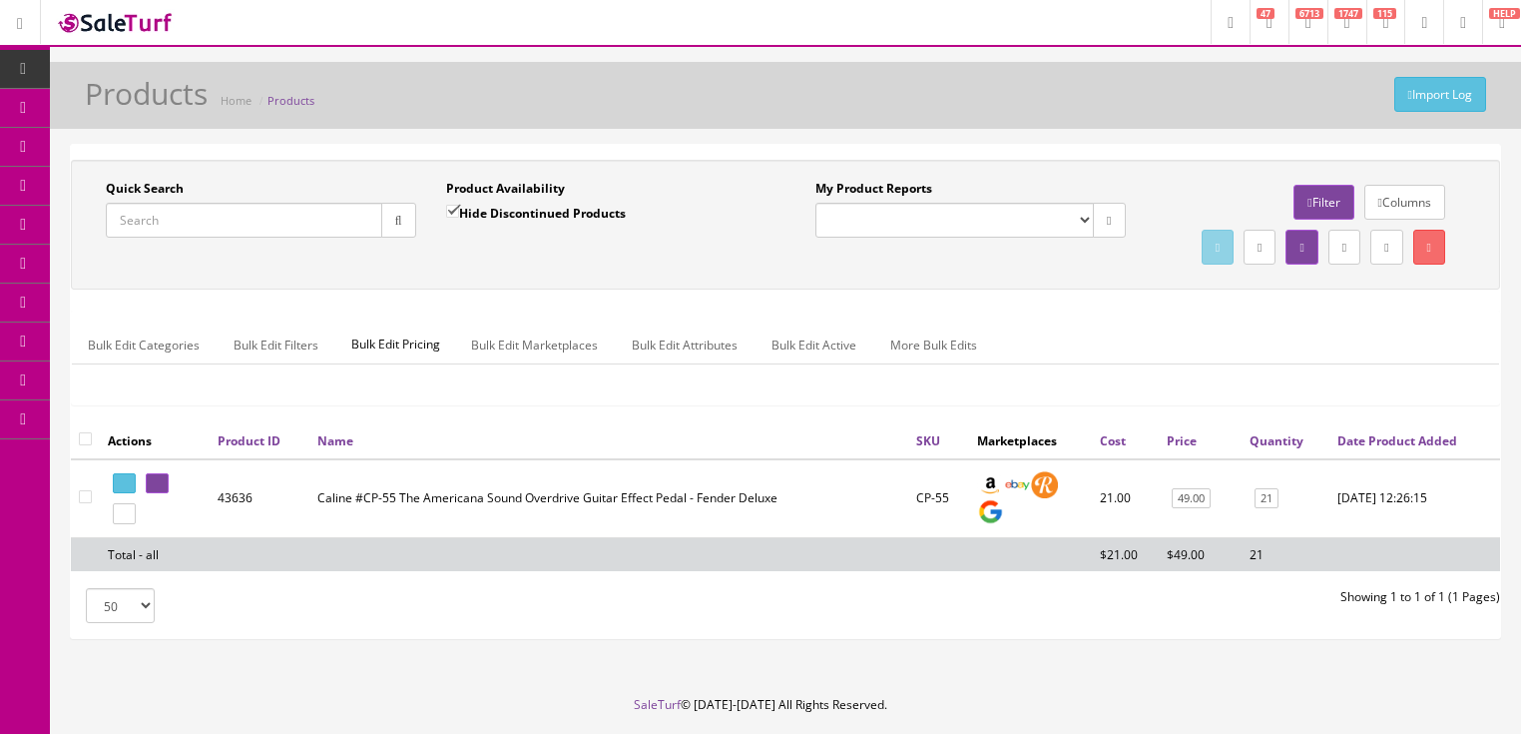
click at [197, 212] on input "Quick Search" at bounding box center [244, 220] width 277 height 35
type input "0991015522"
click at [449, 212] on input "Hide Discontinued Products" at bounding box center [452, 211] width 13 height 13
checkbox input "false"
drag, startPoint x: 866, startPoint y: 540, endPoint x: 935, endPoint y: 540, distance: 68.9
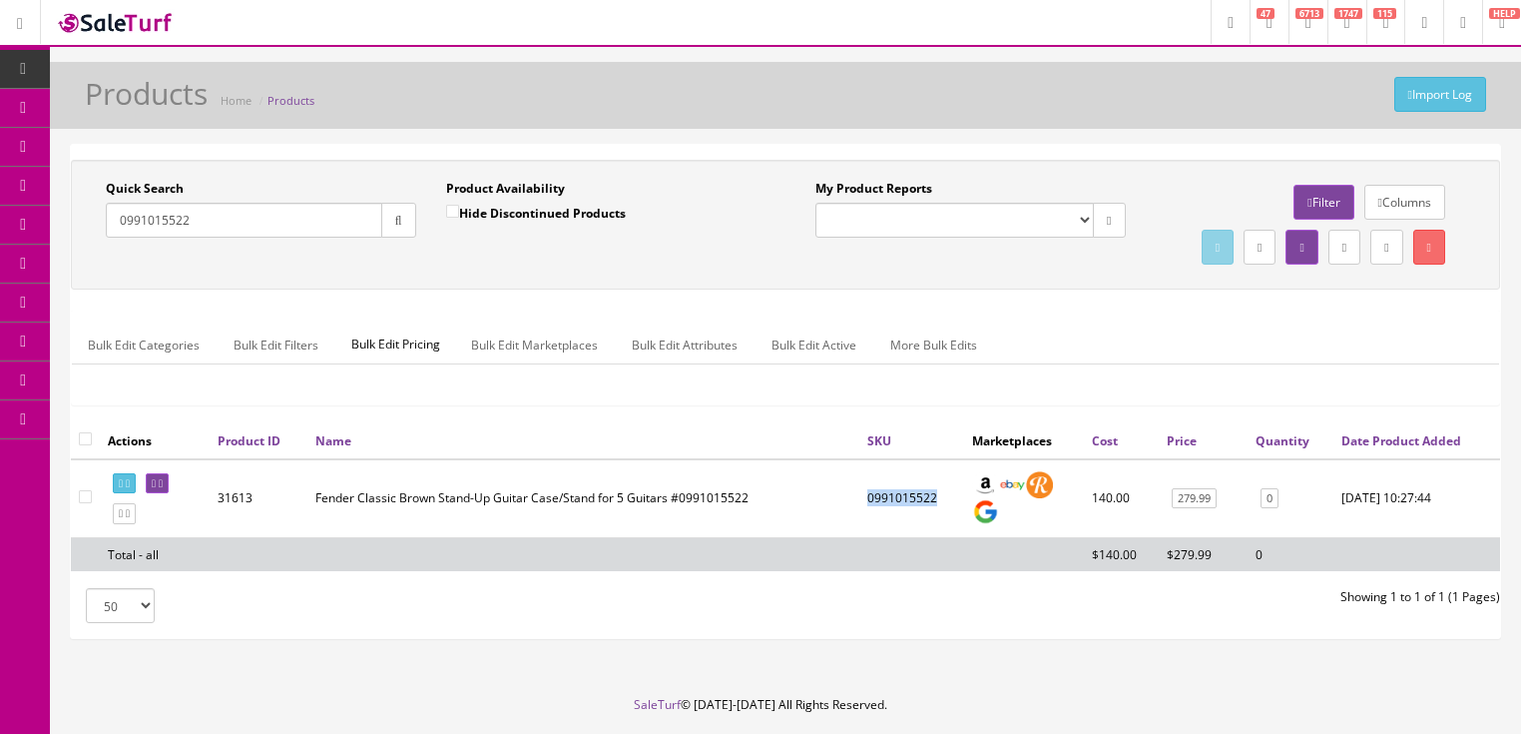
click at [935, 538] on td "0991015522" at bounding box center [911, 498] width 105 height 79
copy td "0991015522"
click at [156, 489] on icon at bounding box center [154, 483] width 4 height 11
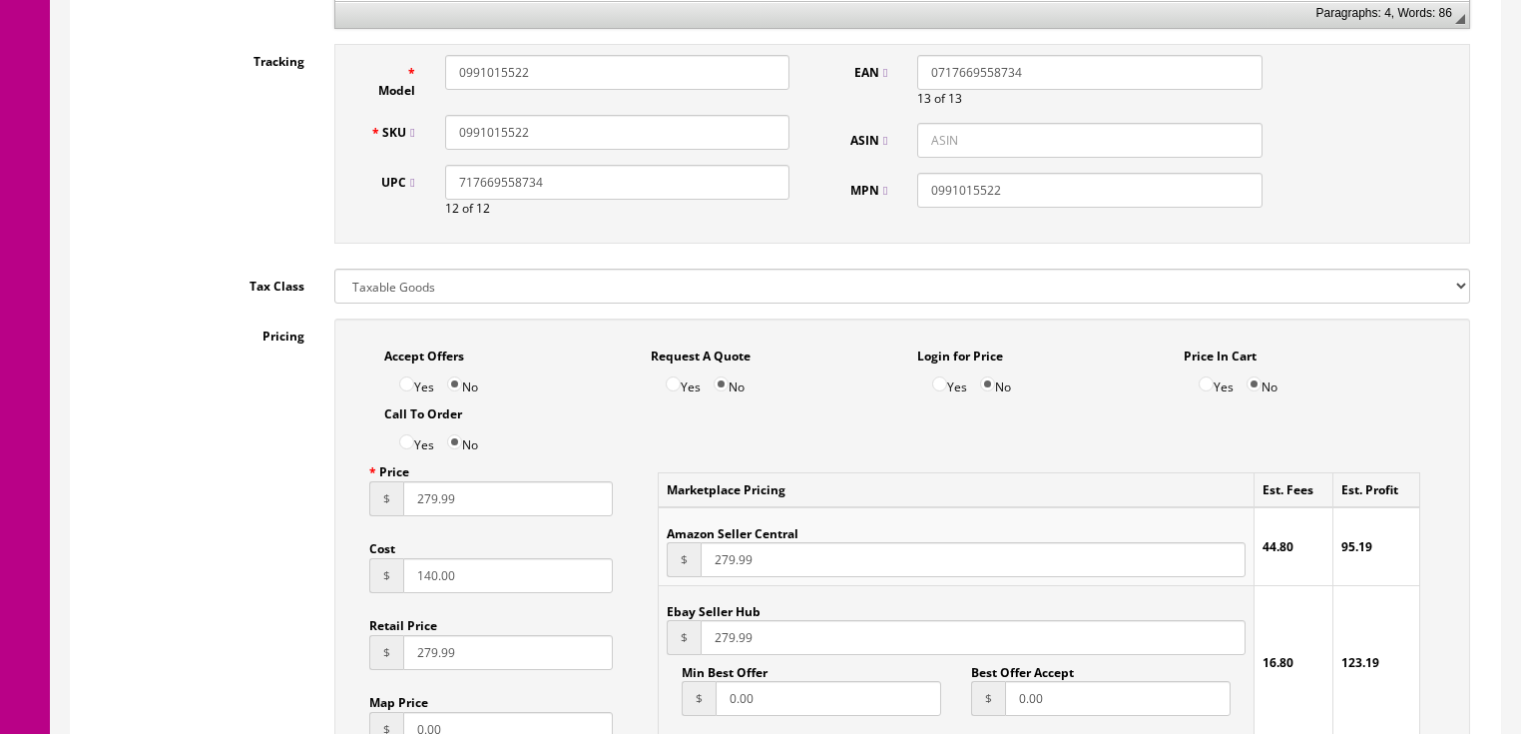
scroll to position [1038, 0]
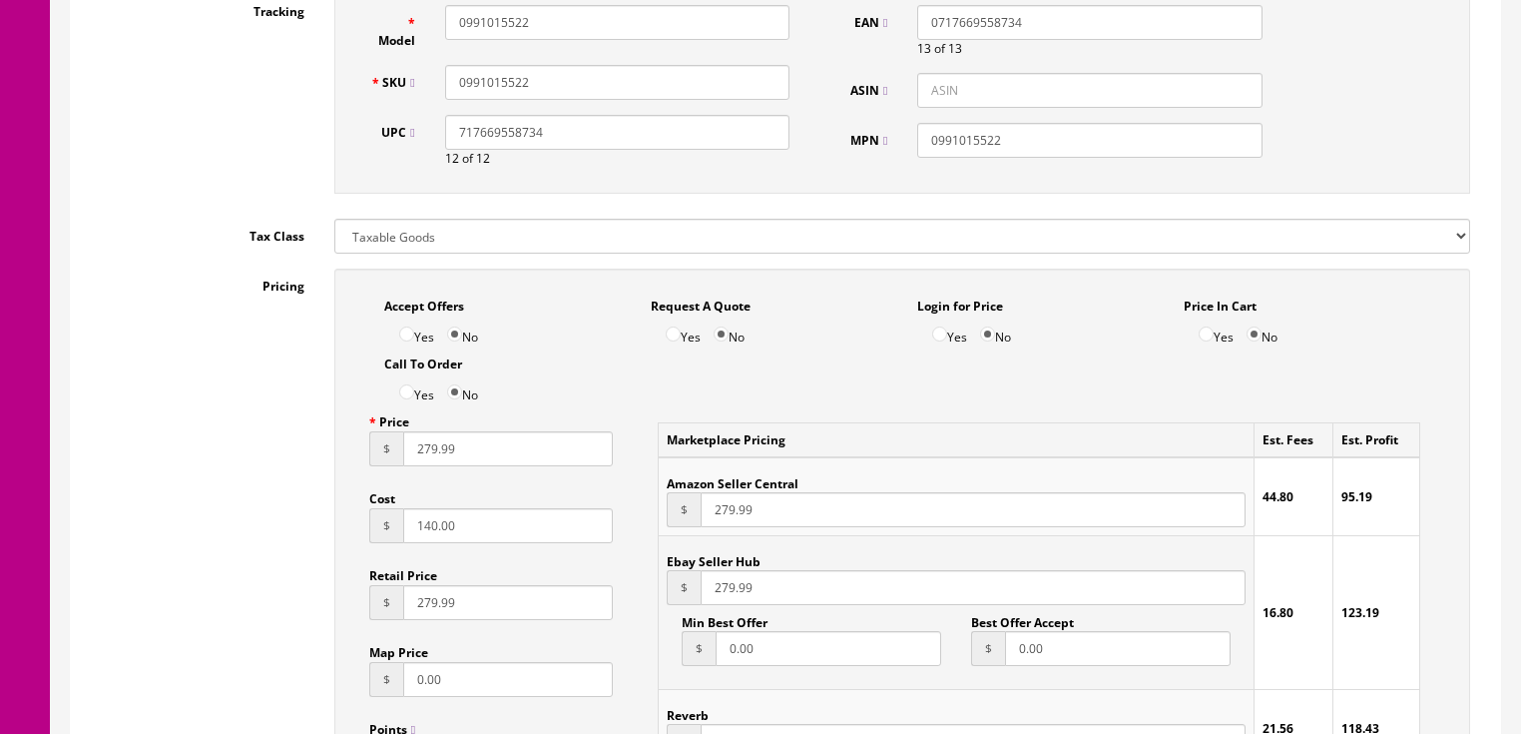
drag, startPoint x: 483, startPoint y: 533, endPoint x: 326, endPoint y: 530, distance: 156.8
click at [322, 531] on div "Accept Offers Yes No Request A Quote Yes No Login for Price Yes No Price In Car…" at bounding box center [902, 719] width 1166 height 901
type input "180.31"
drag, startPoint x: 457, startPoint y: 463, endPoint x: 375, endPoint y: 465, distance: 81.9
click at [375, 465] on div "$ 279.99" at bounding box center [491, 448] width 245 height 35
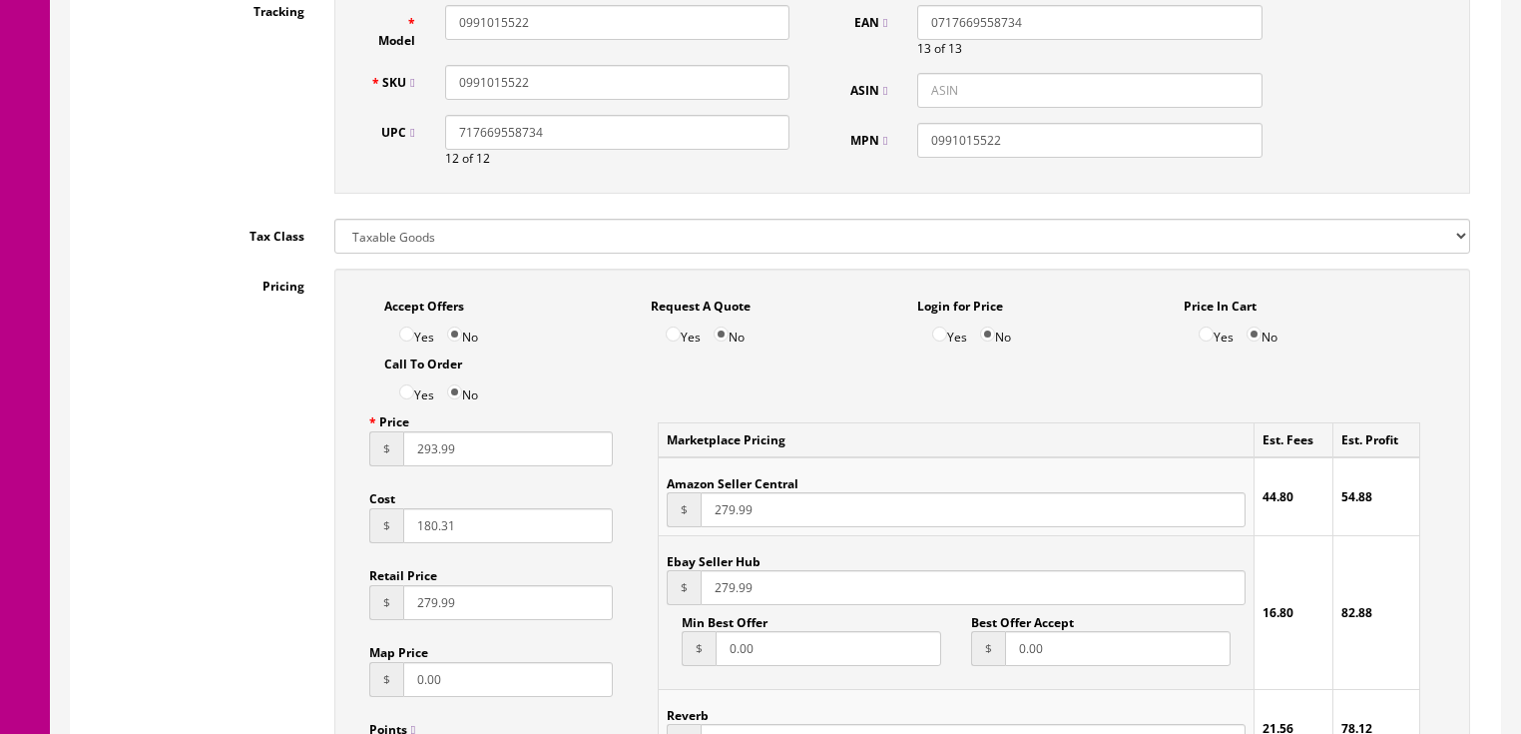
type input "293.99"
drag, startPoint x: 774, startPoint y: 528, endPoint x: 671, endPoint y: 528, distance: 102.8
click at [671, 527] on div "$ 279.99" at bounding box center [956, 509] width 578 height 35
type input "293.99"
drag, startPoint x: 751, startPoint y: 595, endPoint x: 622, endPoint y: 627, distance: 132.7
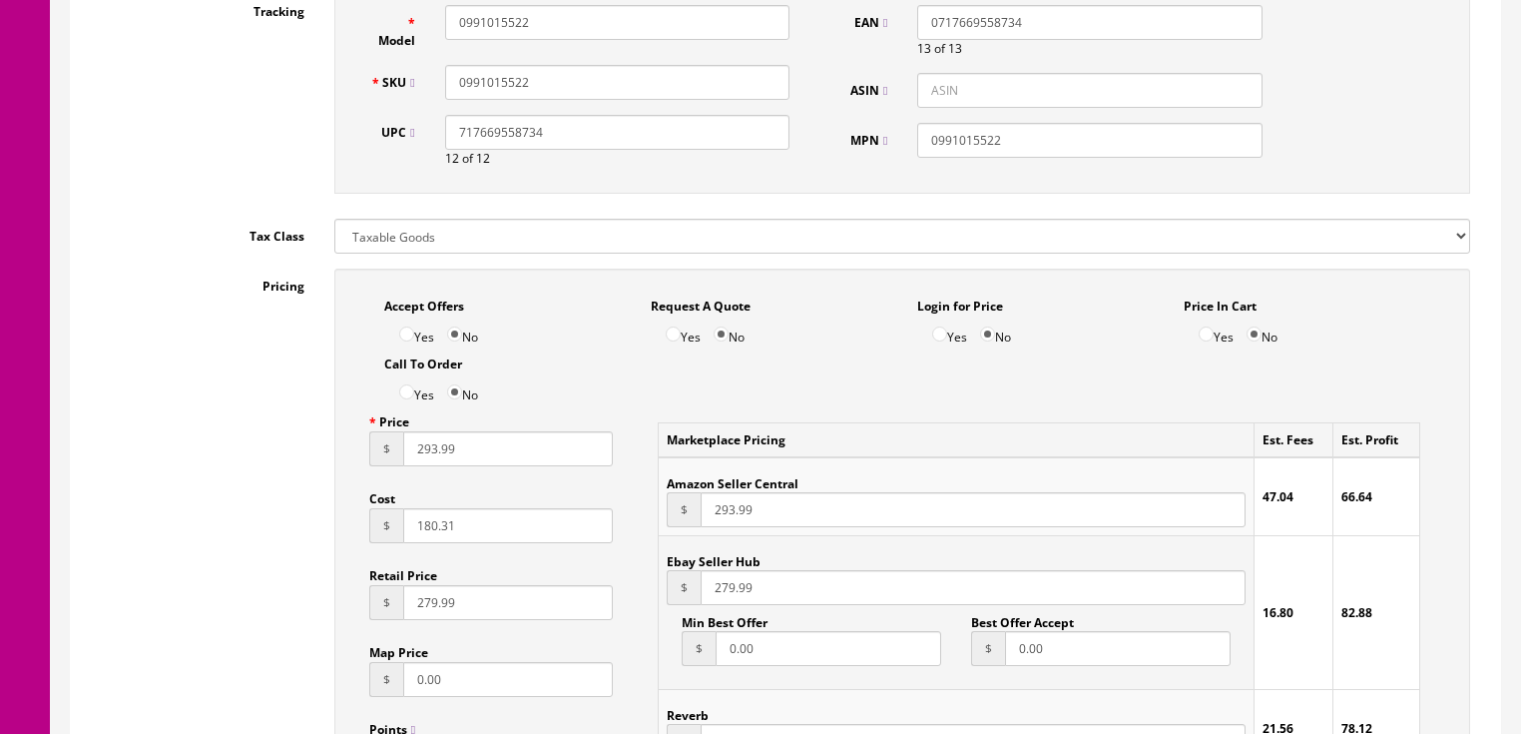
click at [622, 627] on div "Accept Offers Yes No Request A Quote Yes No Login for Price Yes No Price In Car…" at bounding box center [902, 709] width 1136 height 881
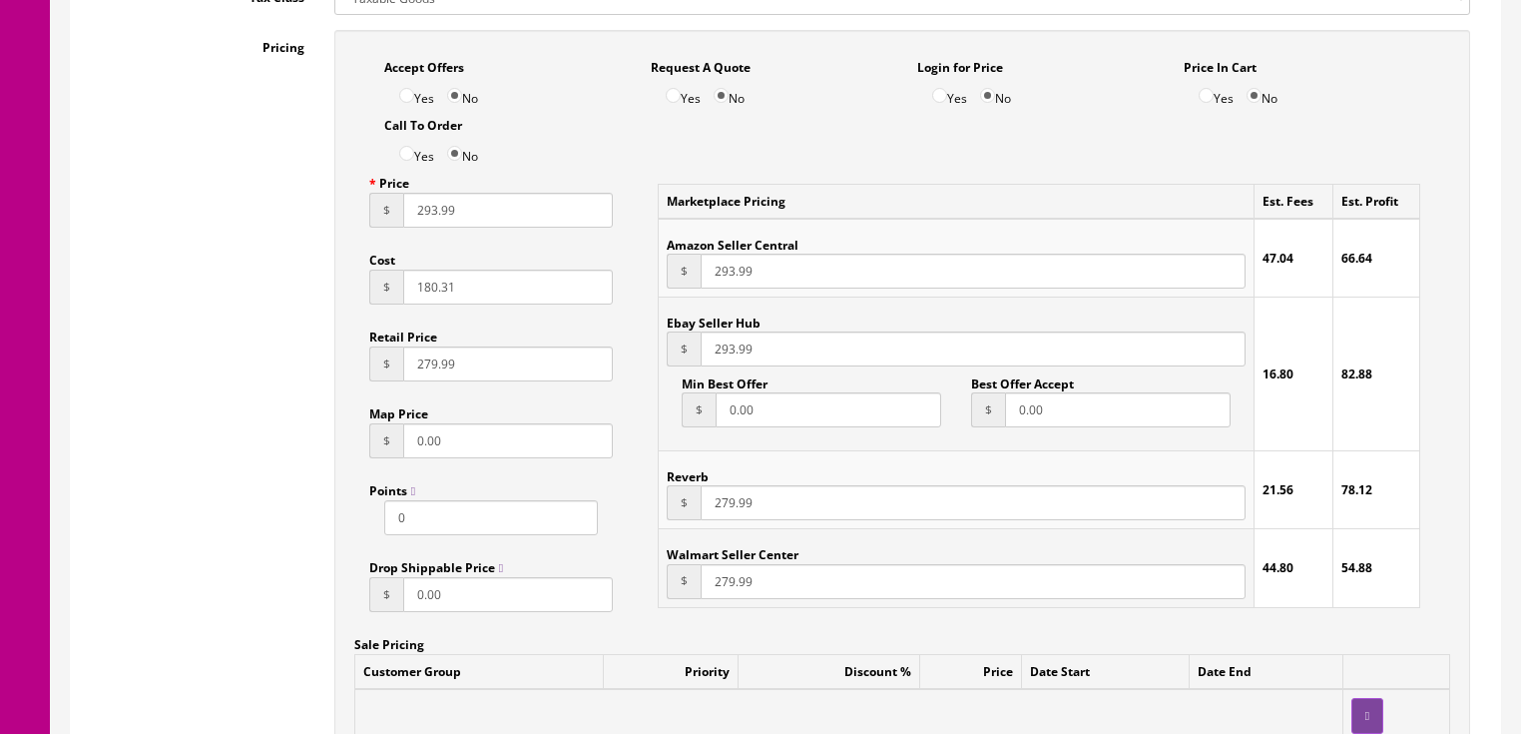
scroll to position [1278, 0]
type input "293.99"
drag, startPoint x: 794, startPoint y: 503, endPoint x: 689, endPoint y: 509, distance: 105.0
click at [689, 509] on div "$ 279.99" at bounding box center [956, 501] width 578 height 35
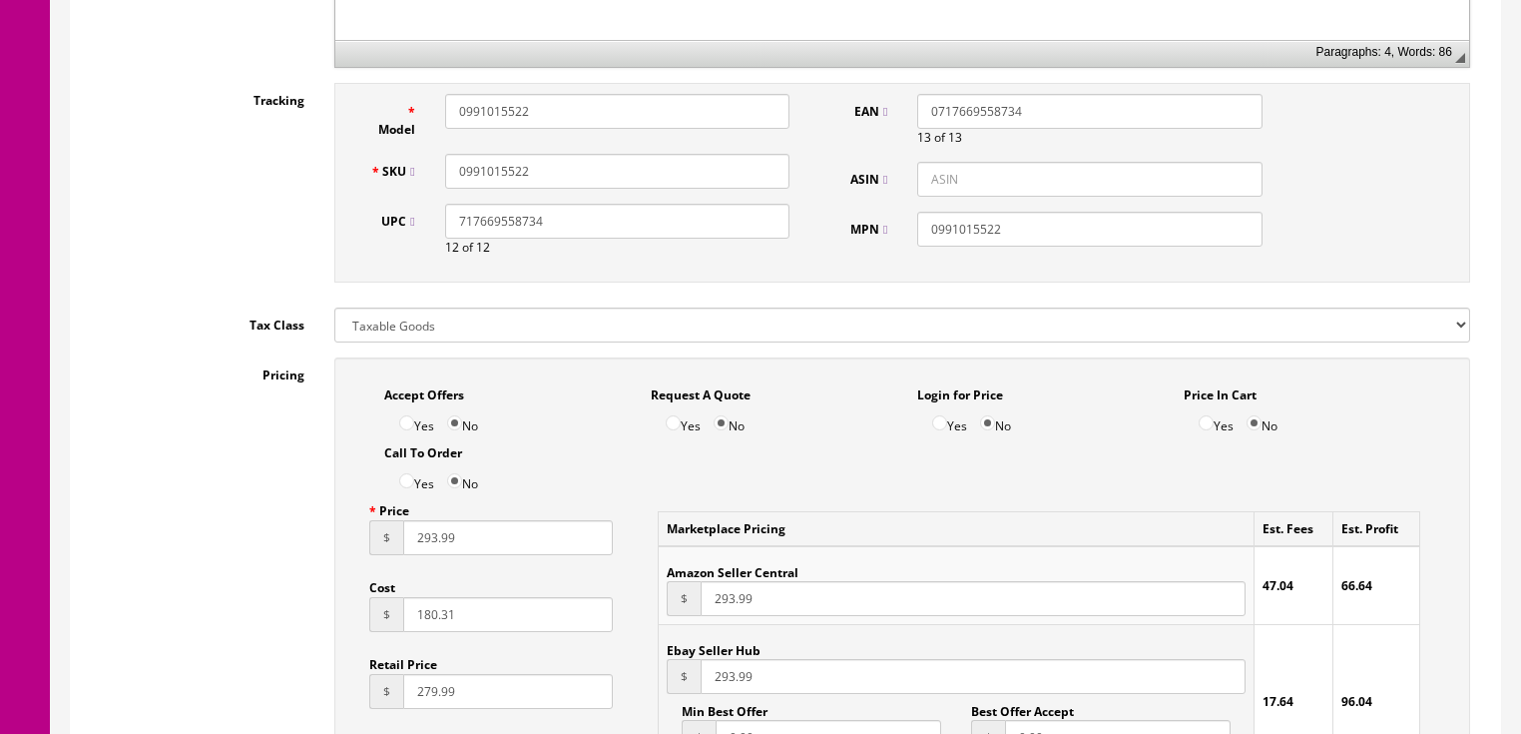
scroll to position [799, 0]
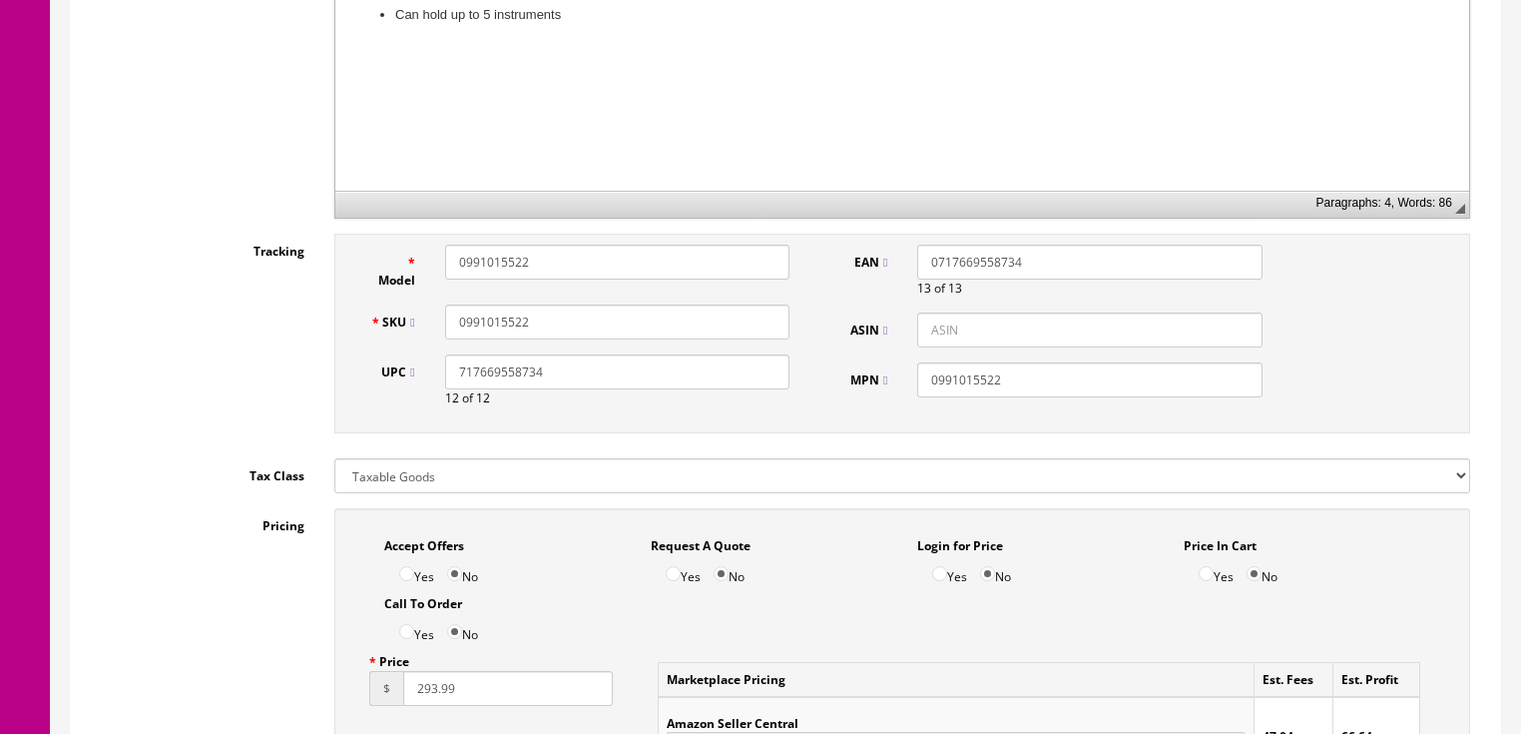
type input "293.99"
drag, startPoint x: 533, startPoint y: 317, endPoint x: 424, endPoint y: 316, distance: 108.8
click at [424, 316] on div "SKU 0991015522" at bounding box center [580, 321] width 450 height 35
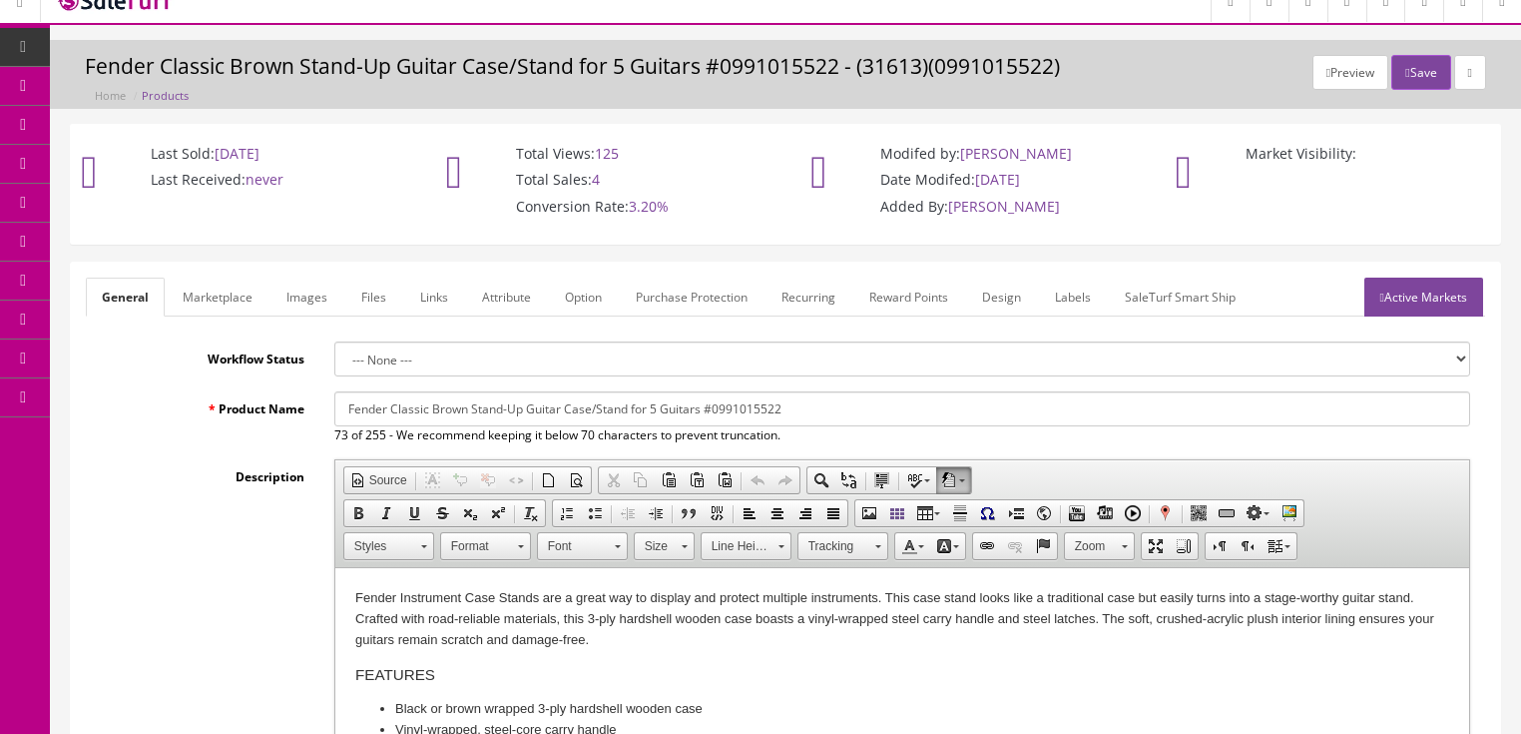
scroll to position [0, 0]
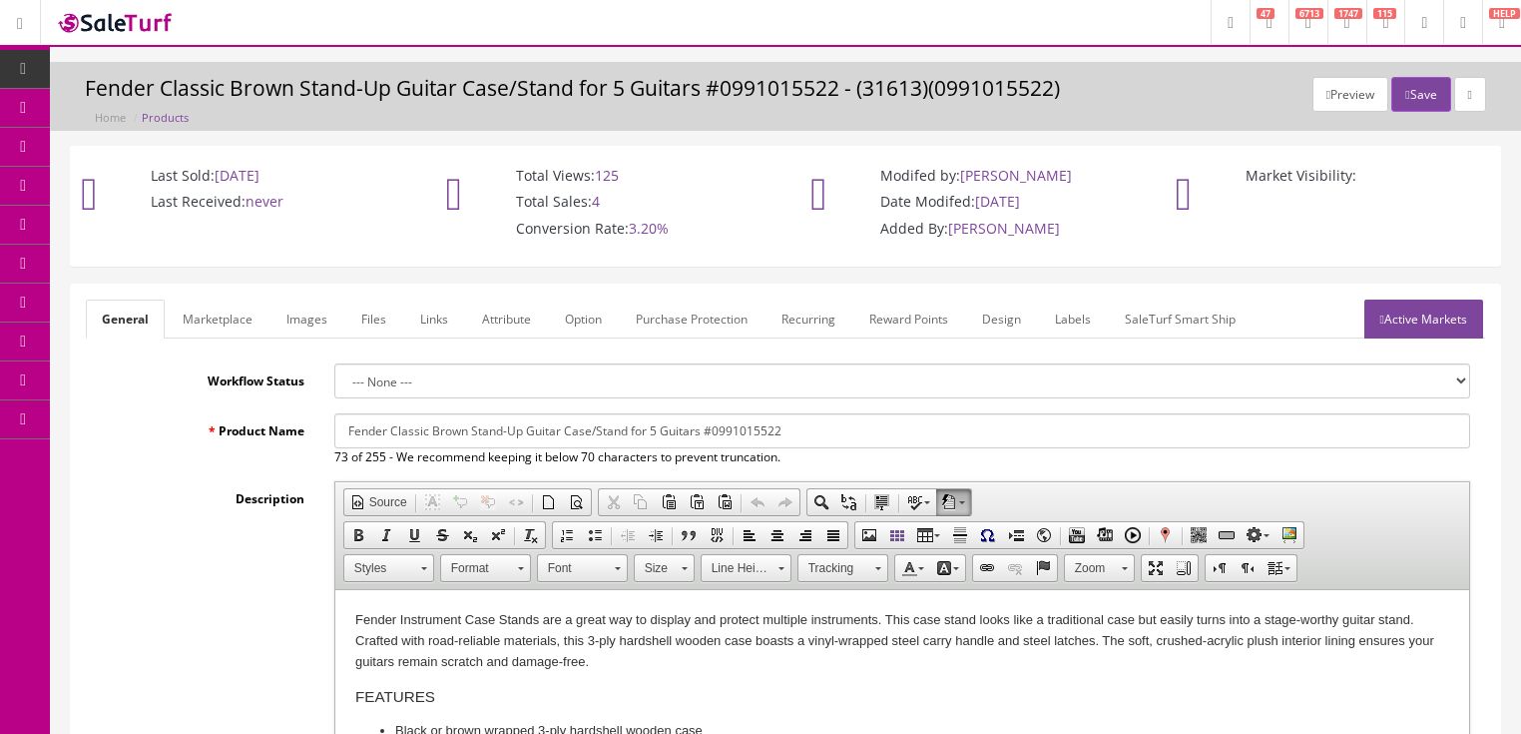
click at [1080, 308] on link "Labels" at bounding box center [1073, 318] width 68 height 39
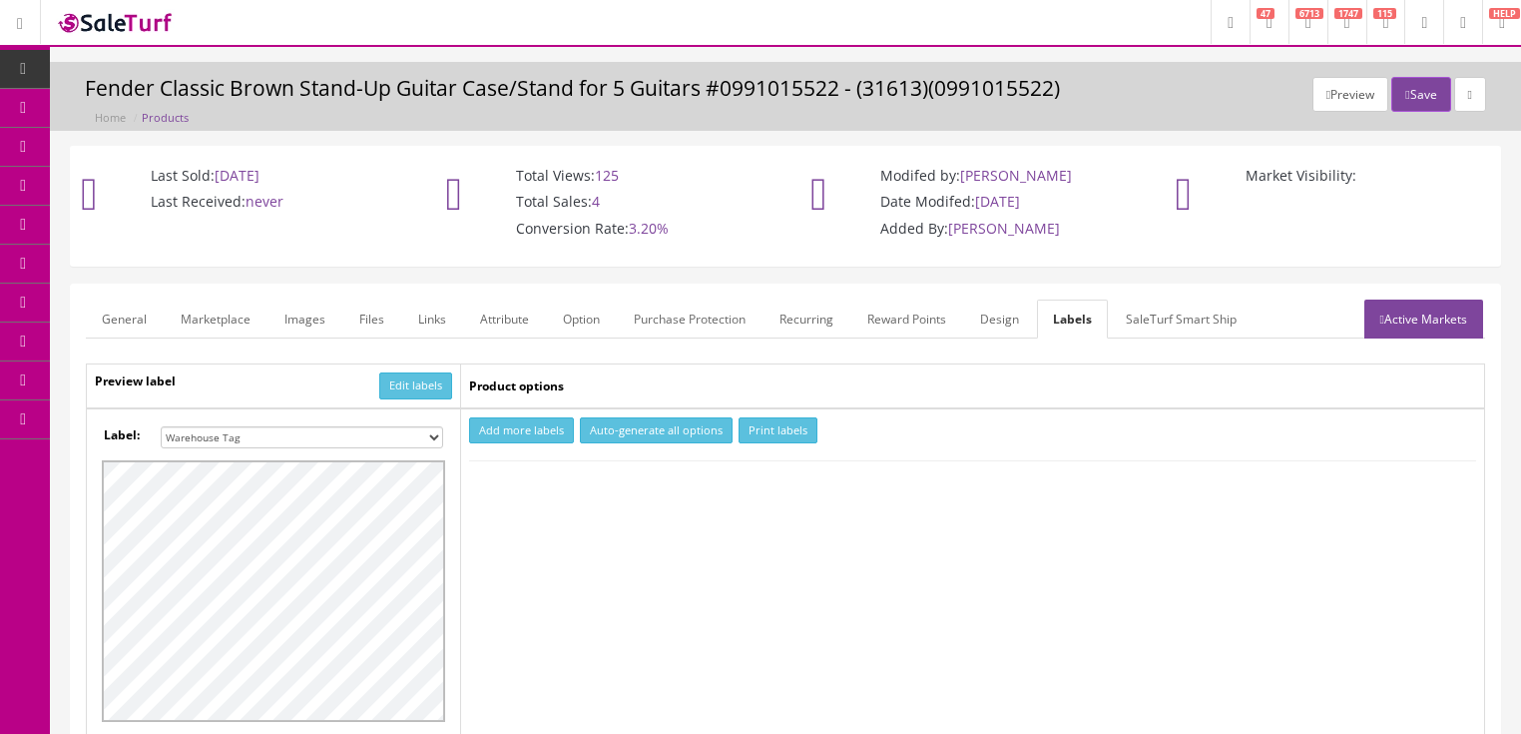
click at [516, 436] on button "Add more labels" at bounding box center [521, 430] width 105 height 27
type input "1"
click at [538, 483] on input "1" at bounding box center [507, 491] width 73 height 22
click at [749, 431] on button "Print labels" at bounding box center [778, 430] width 79 height 27
click at [1410, 95] on button "Save" at bounding box center [1421, 94] width 59 height 35
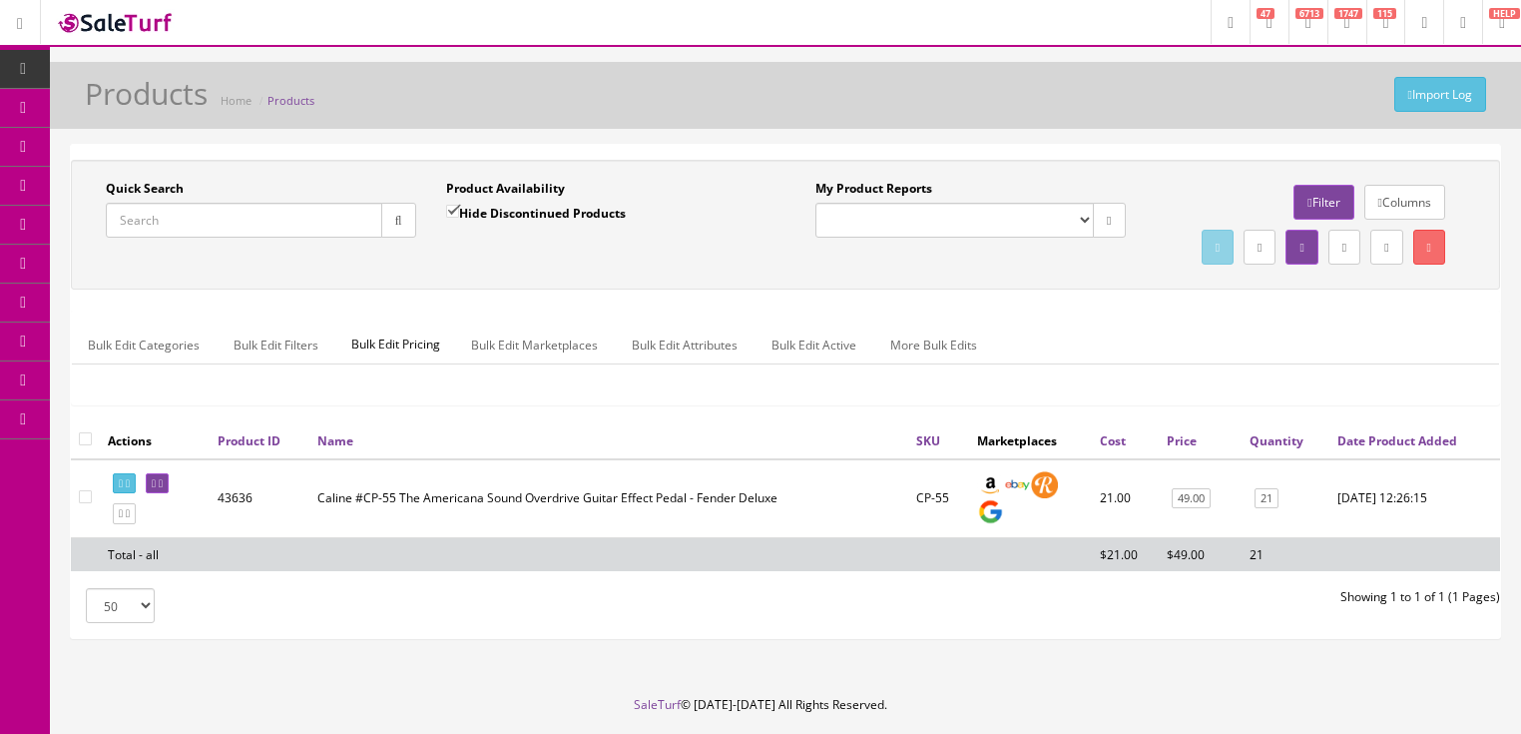
click at [217, 230] on input "Quick Search" at bounding box center [244, 220] width 277 height 35
type input "0140490561"
click at [455, 208] on input "Hide Discontinued Products" at bounding box center [452, 211] width 13 height 13
checkbox input "false"
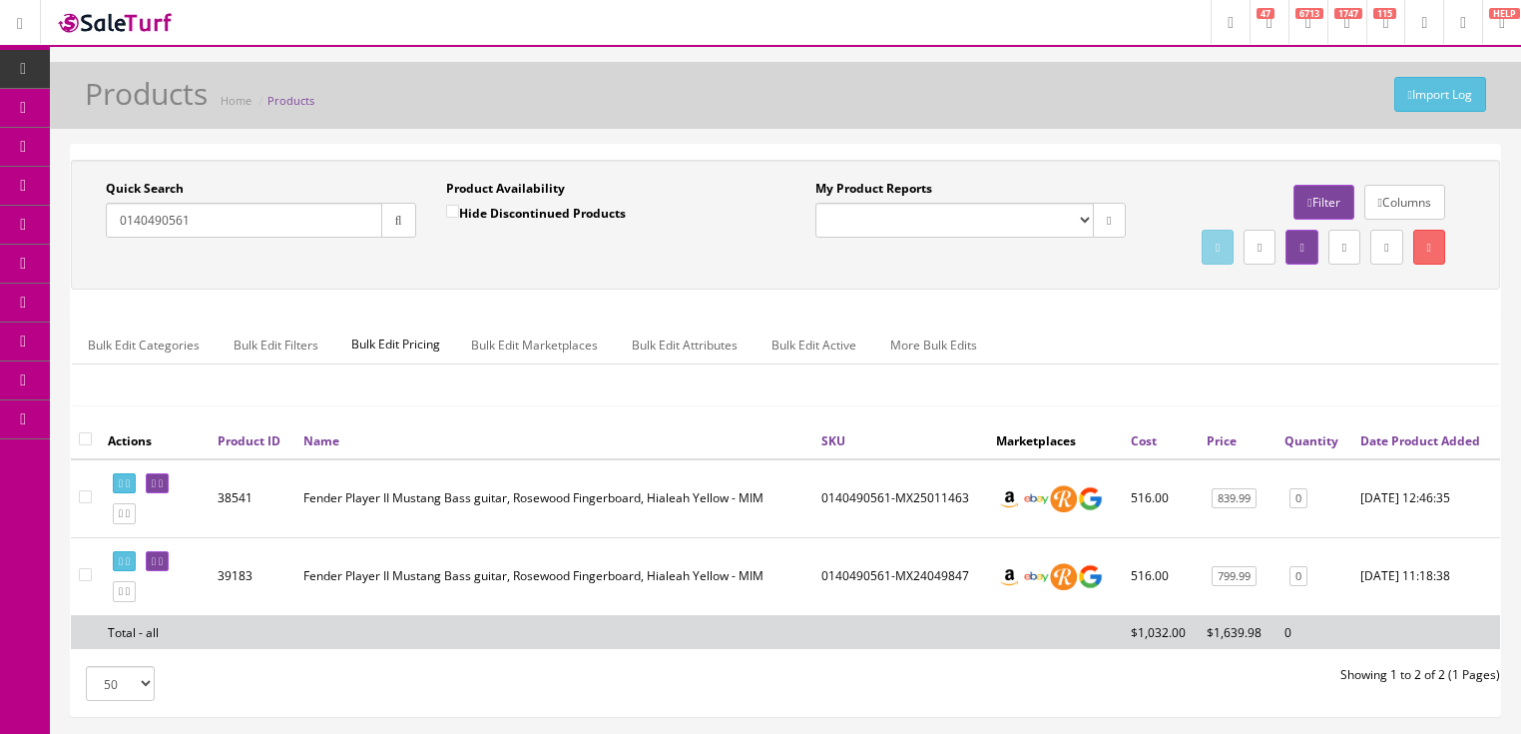
drag, startPoint x: 200, startPoint y: 228, endPoint x: 117, endPoint y: 227, distance: 82.9
click at [113, 227] on input "0140490561" at bounding box center [244, 220] width 277 height 35
click at [163, 489] on icon at bounding box center [161, 483] width 4 height 11
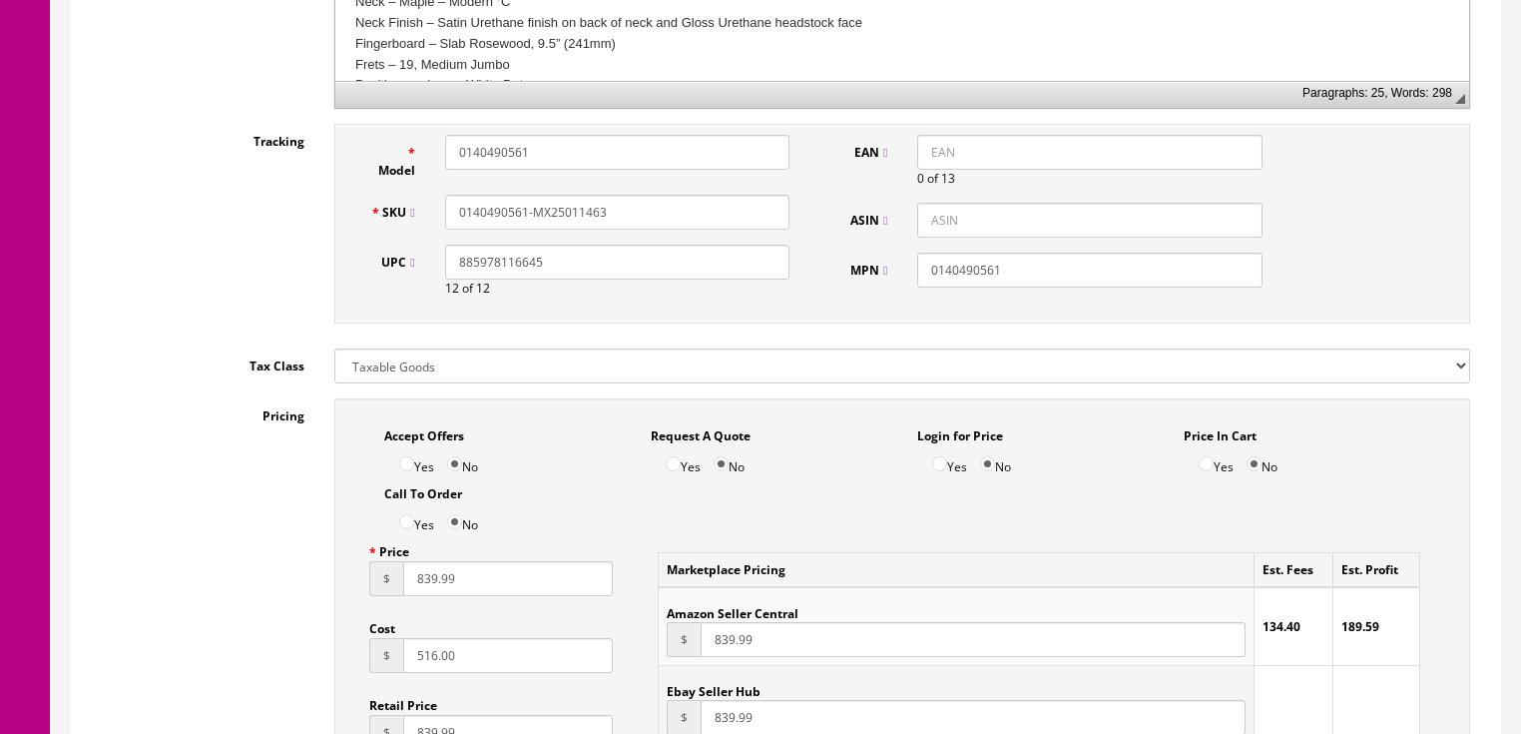
scroll to position [958, 0]
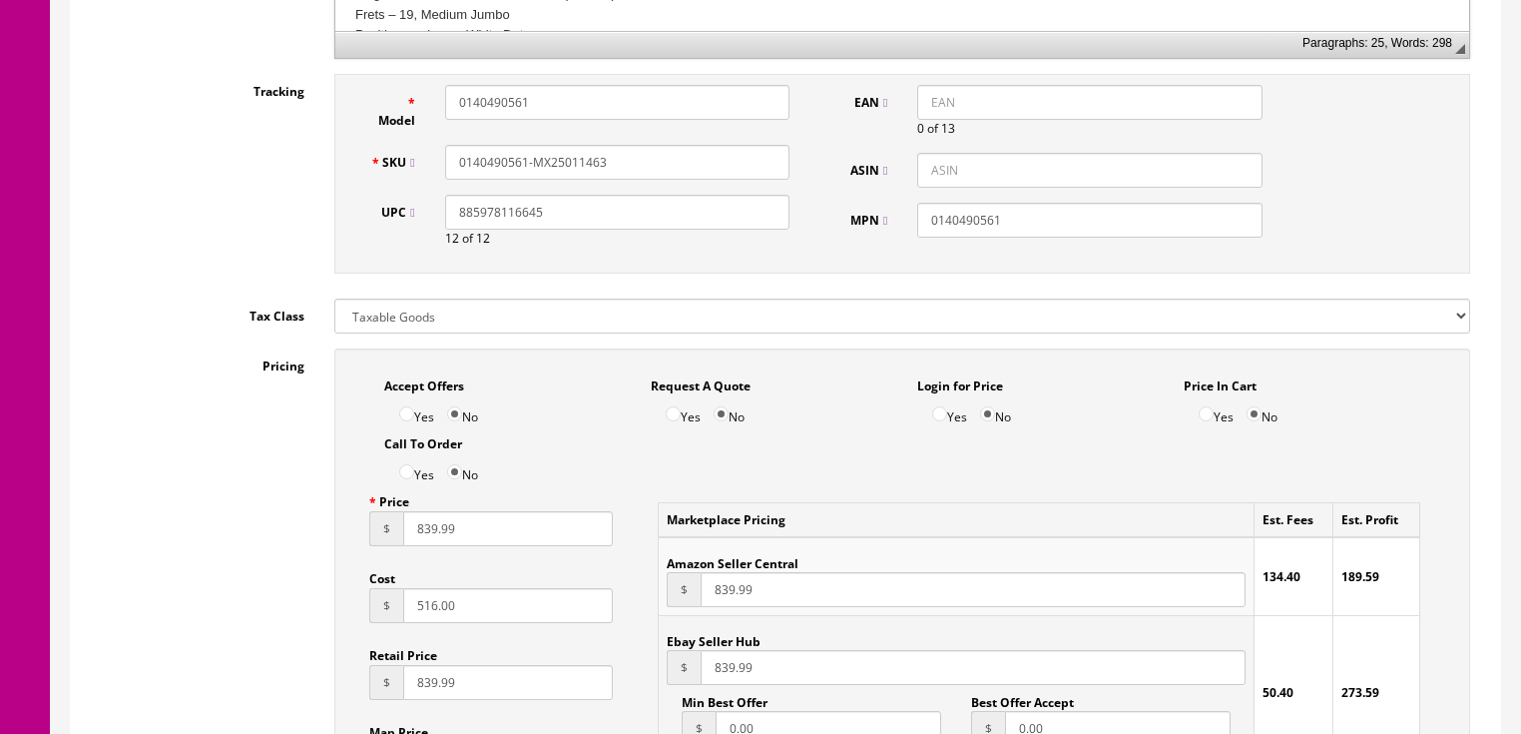
drag, startPoint x: 460, startPoint y: 615, endPoint x: 276, endPoint y: 617, distance: 184.7
type input "540.50"
drag, startPoint x: 571, startPoint y: 158, endPoint x: 632, endPoint y: 160, distance: 60.9
click at [632, 160] on input "0140490561-MX25011463" at bounding box center [617, 162] width 344 height 35
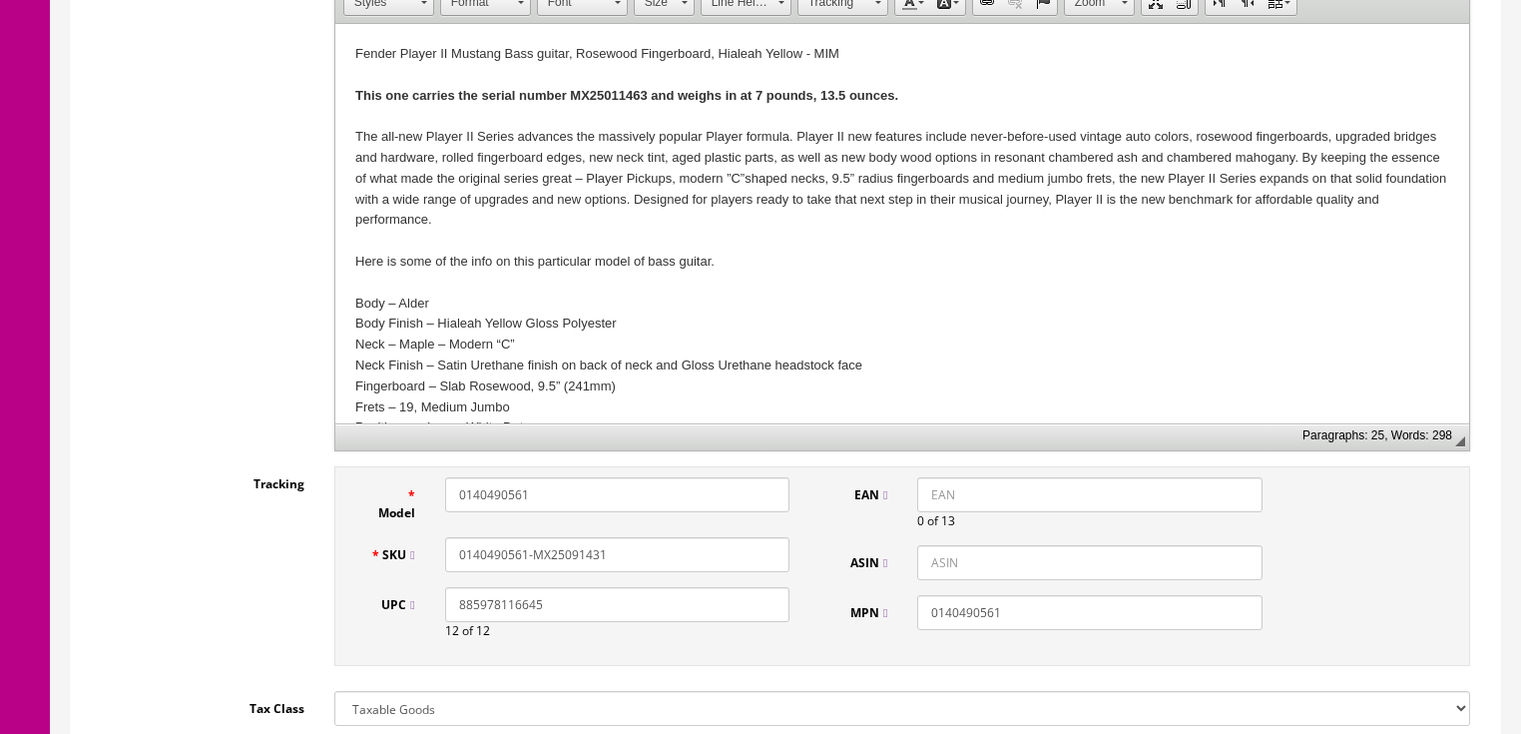
scroll to position [559, 0]
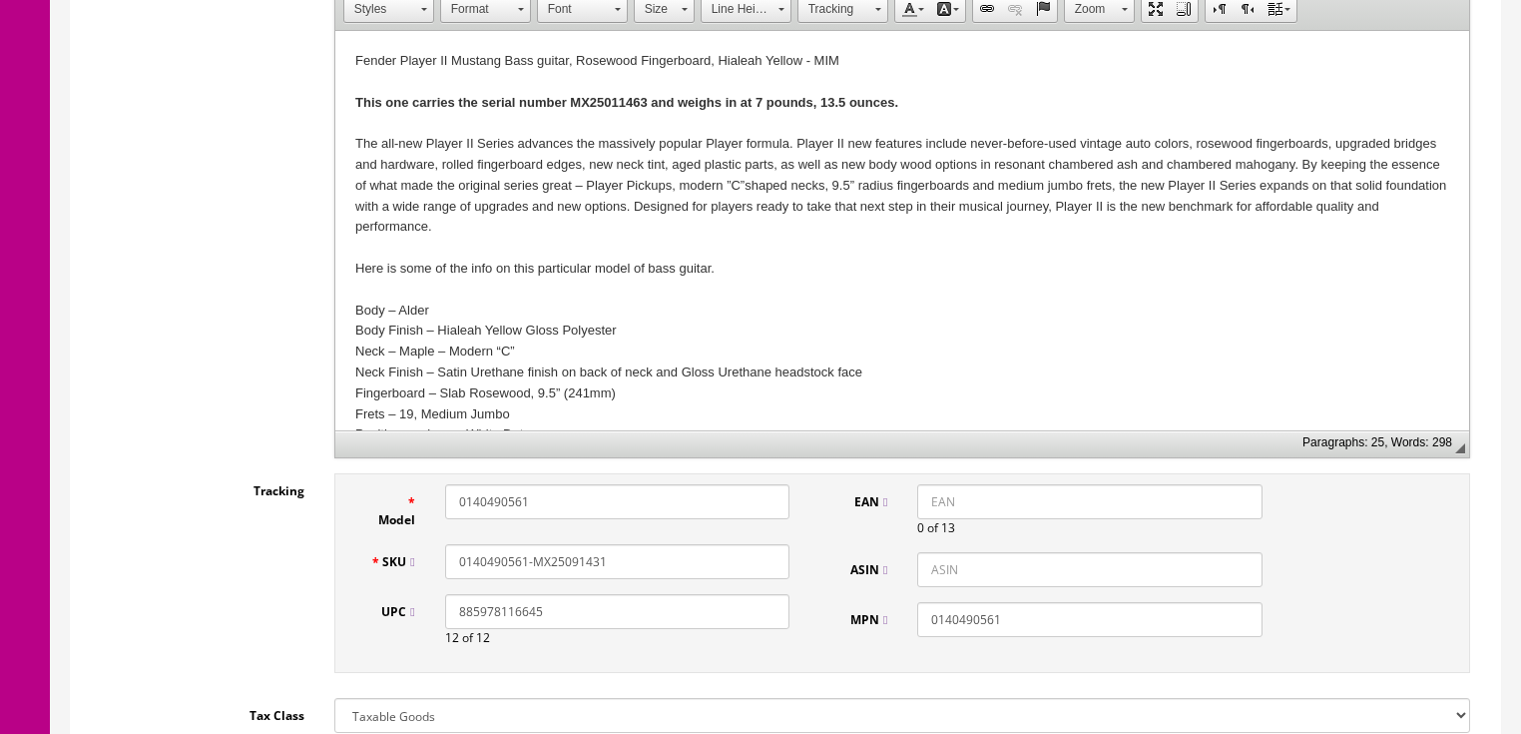
type input "0140490561-MX25091431"
click at [609, 100] on strong "This one carries the serial number MX25011463 and weighs in at 7 pounds, 13.5 o…" at bounding box center [625, 102] width 543 height 15
drag, startPoint x: 618, startPoint y: 560, endPoint x: 458, endPoint y: 568, distance: 159.9
click at [454, 568] on input "0140490561-MX25091431" at bounding box center [617, 561] width 344 height 35
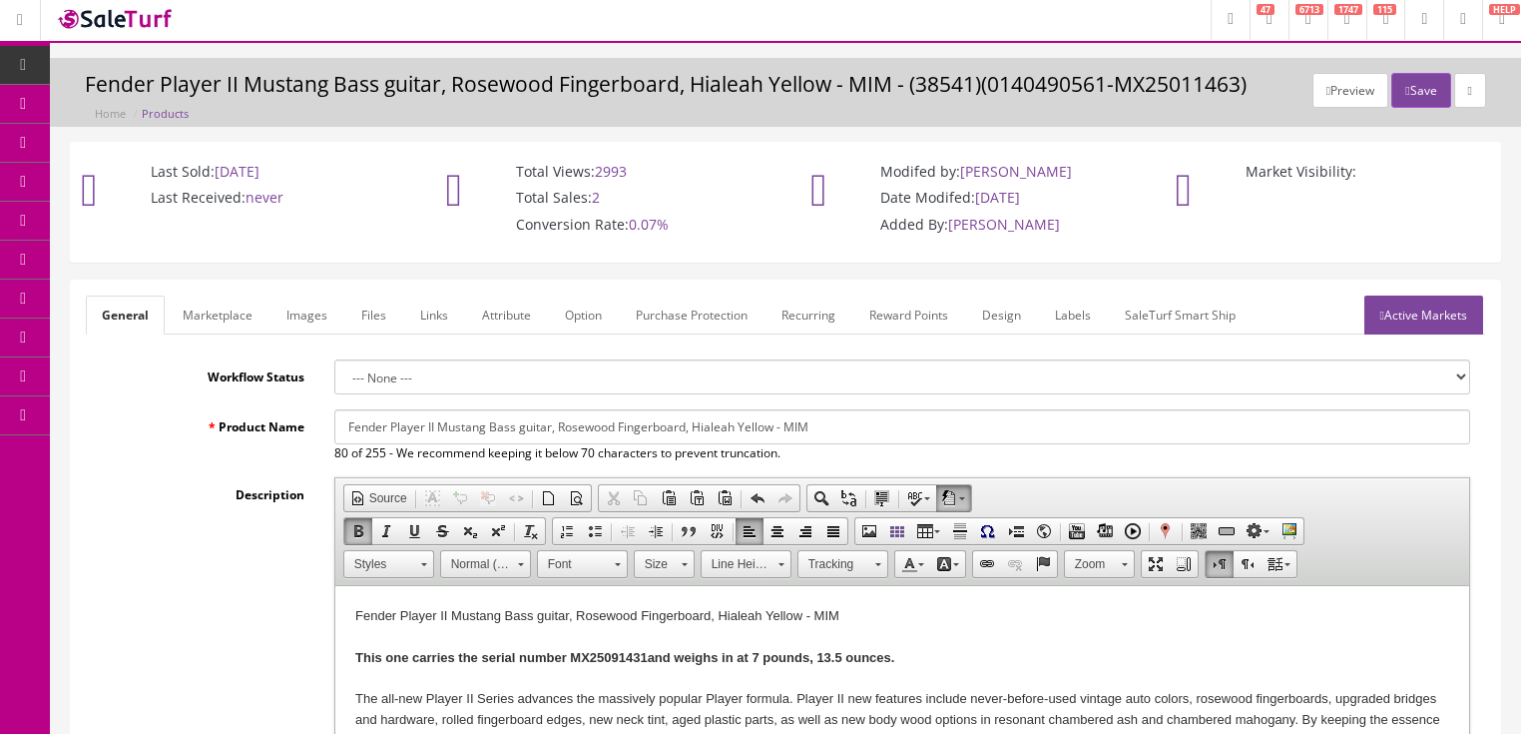
scroll to position [0, 0]
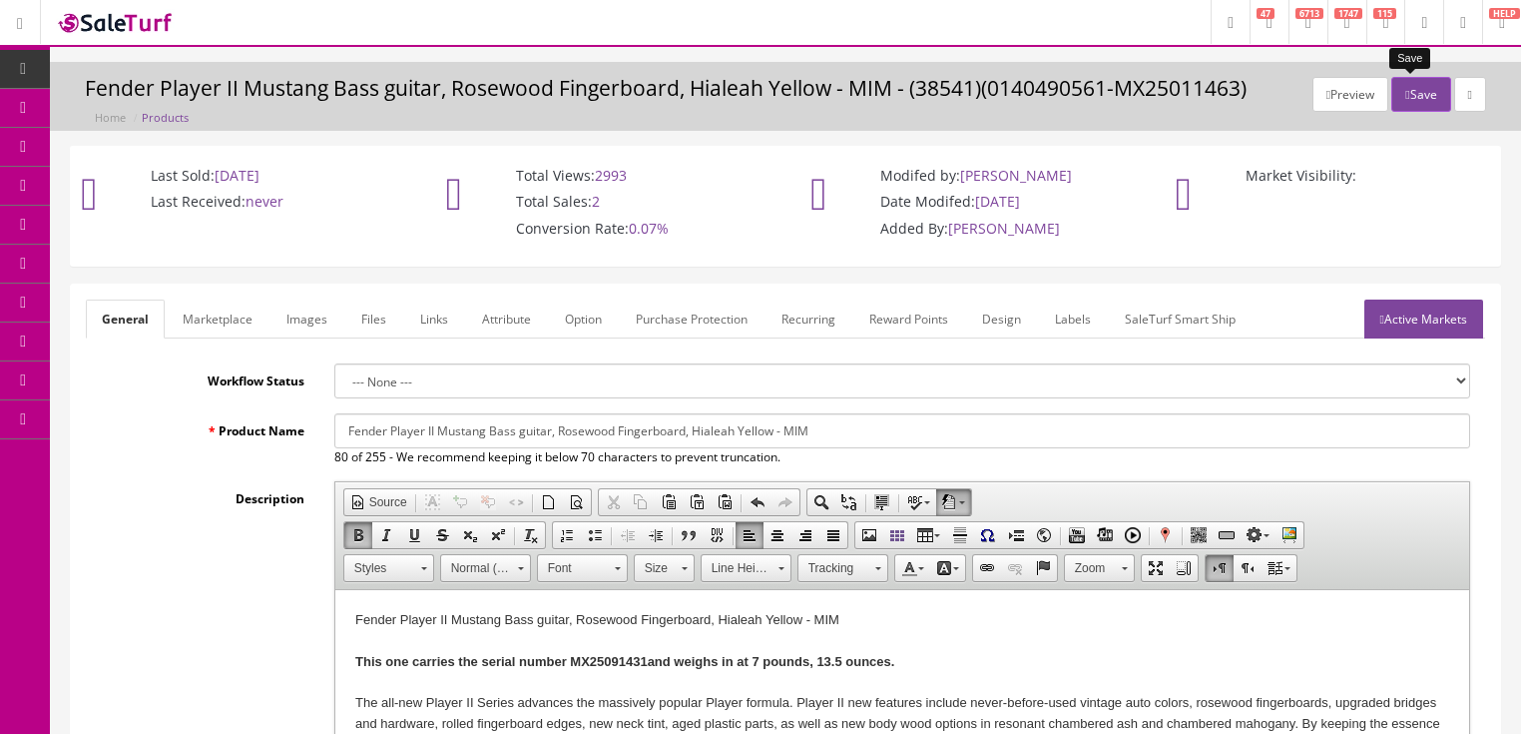
click at [1401, 88] on button "Save" at bounding box center [1421, 94] width 59 height 35
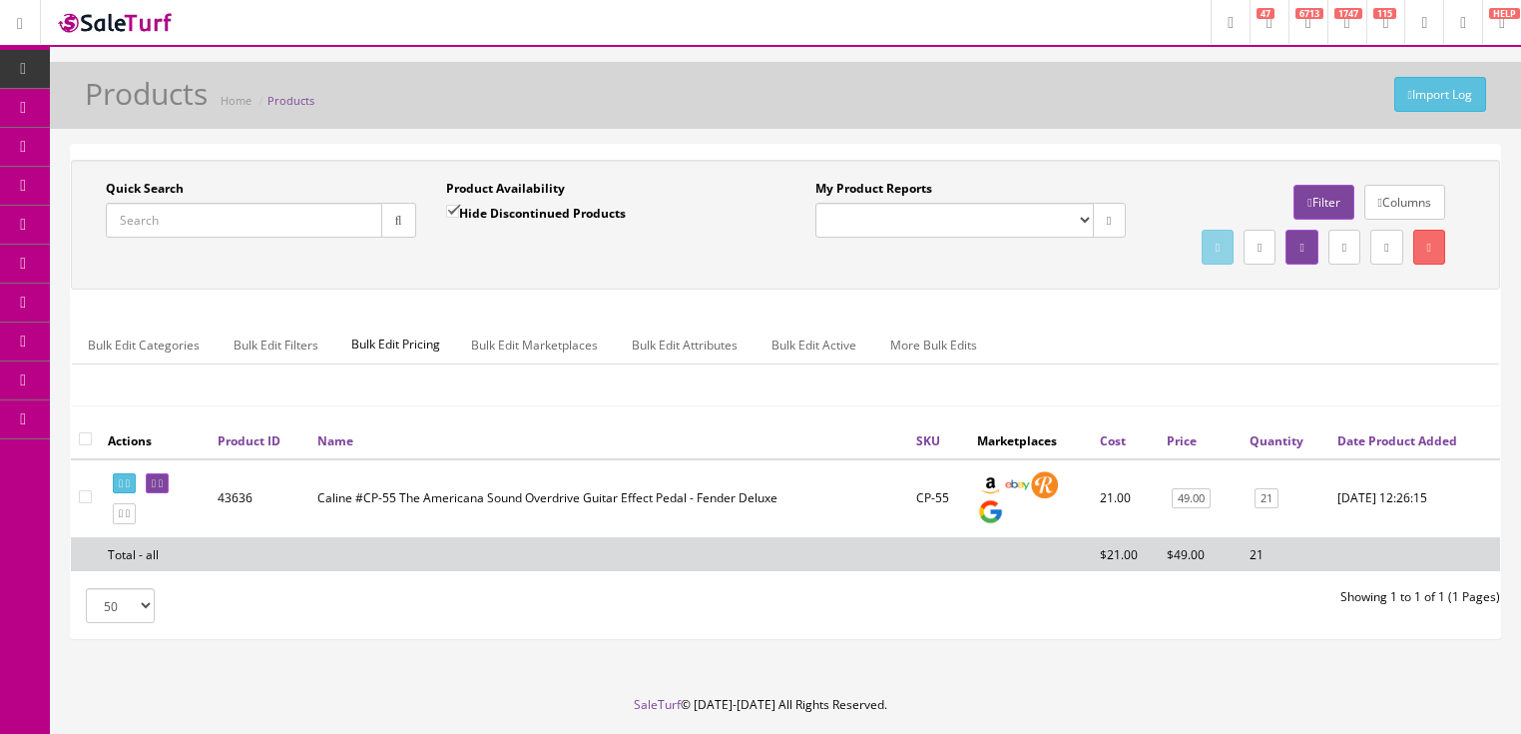
click at [328, 221] on input "Quick Search" at bounding box center [244, 220] width 277 height 35
paste input "0140490561-MX25091431"
type input "0140490561-MX25091431"
click at [454, 210] on input "Hide Discontinued Products" at bounding box center [452, 211] width 13 height 13
checkbox input "false"
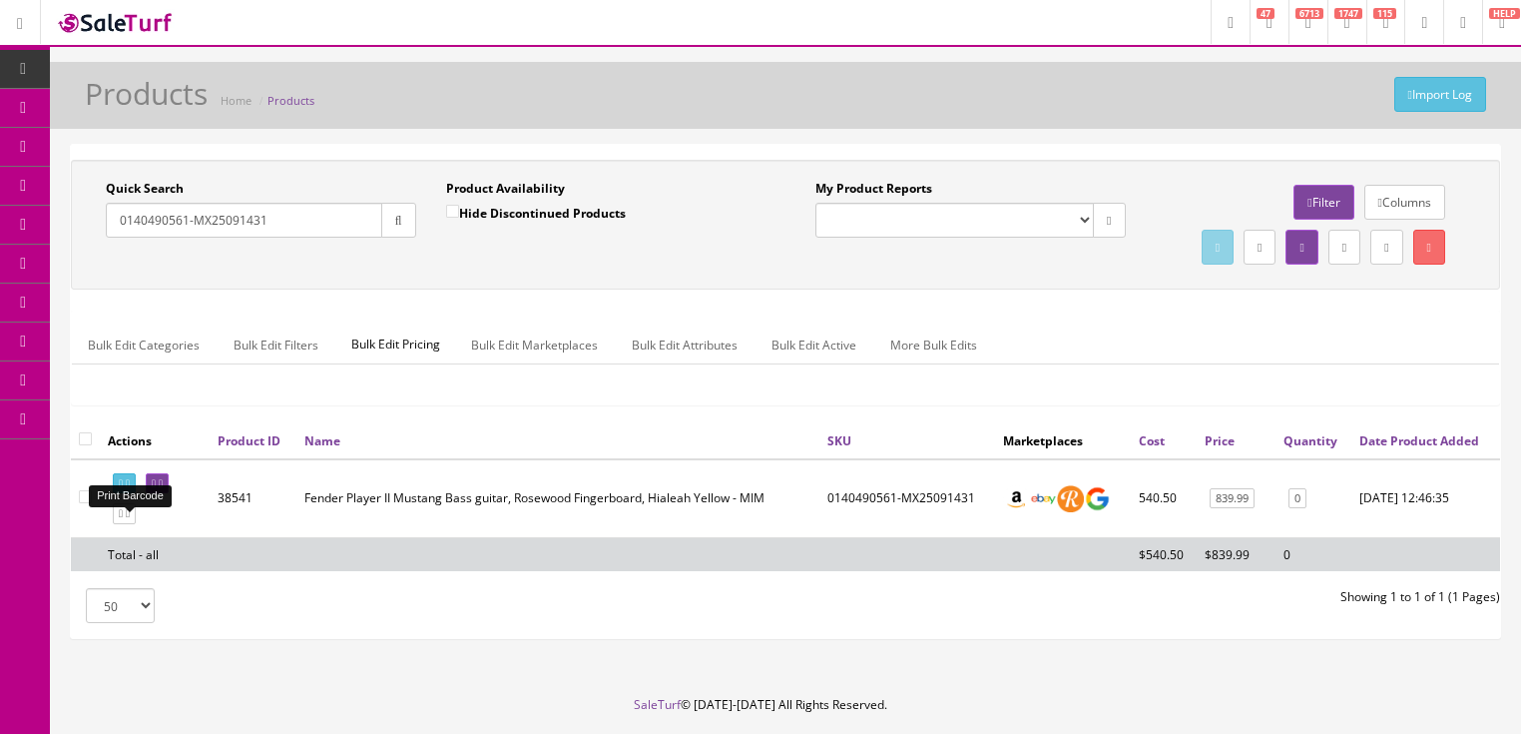
click at [136, 494] on link at bounding box center [124, 483] width 23 height 21
drag, startPoint x: 312, startPoint y: 214, endPoint x: 112, endPoint y: 284, distance: 212.5
click at [112, 270] on div "Quick Search 0140490561-MX25091431 Date From Product Availability Hide Disconti…" at bounding box center [786, 225] width 1420 height 90
type input "gyp e eu"
click at [383, 226] on button "button" at bounding box center [398, 220] width 35 height 35
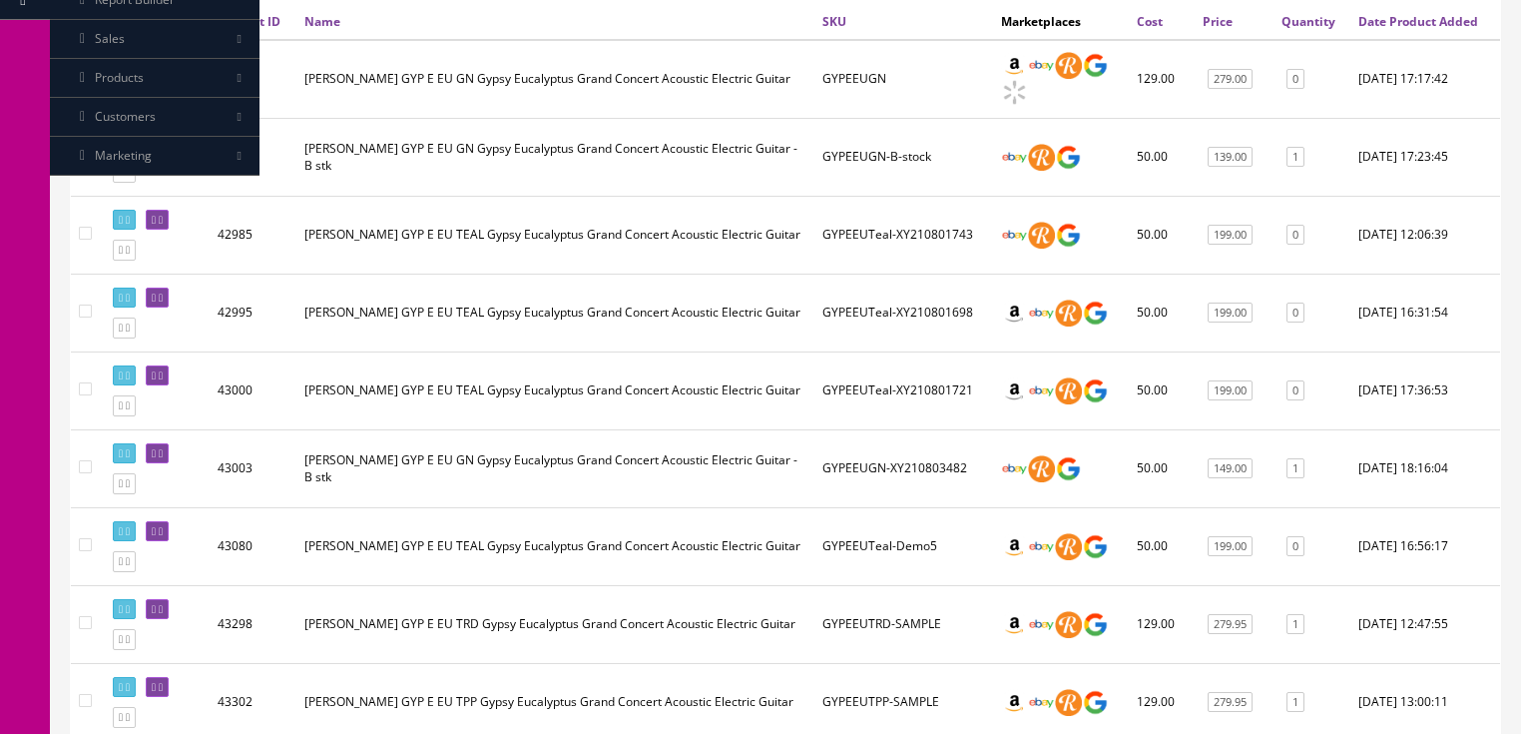
scroll to position [399, 0]
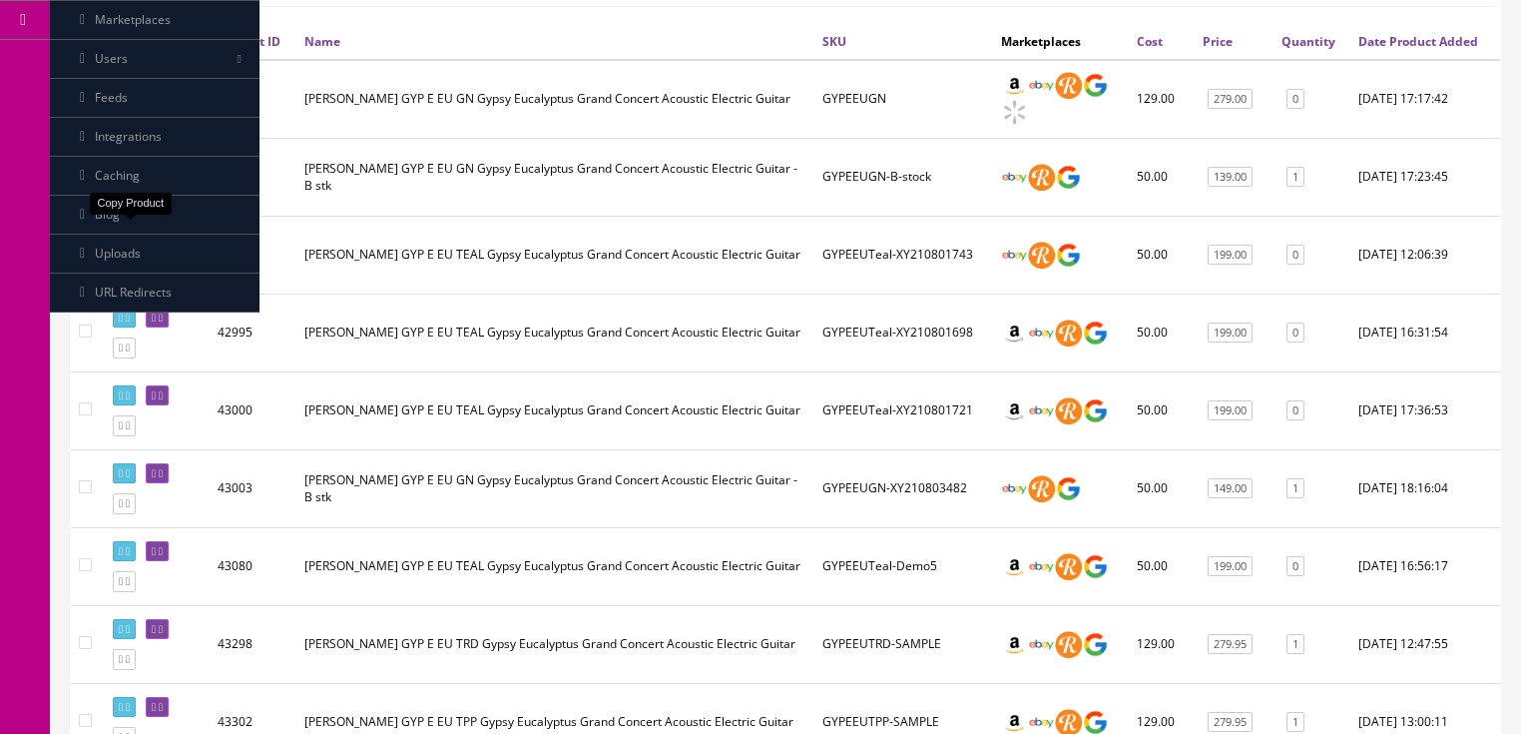
click at [123, 198] on icon at bounding box center [121, 192] width 4 height 11
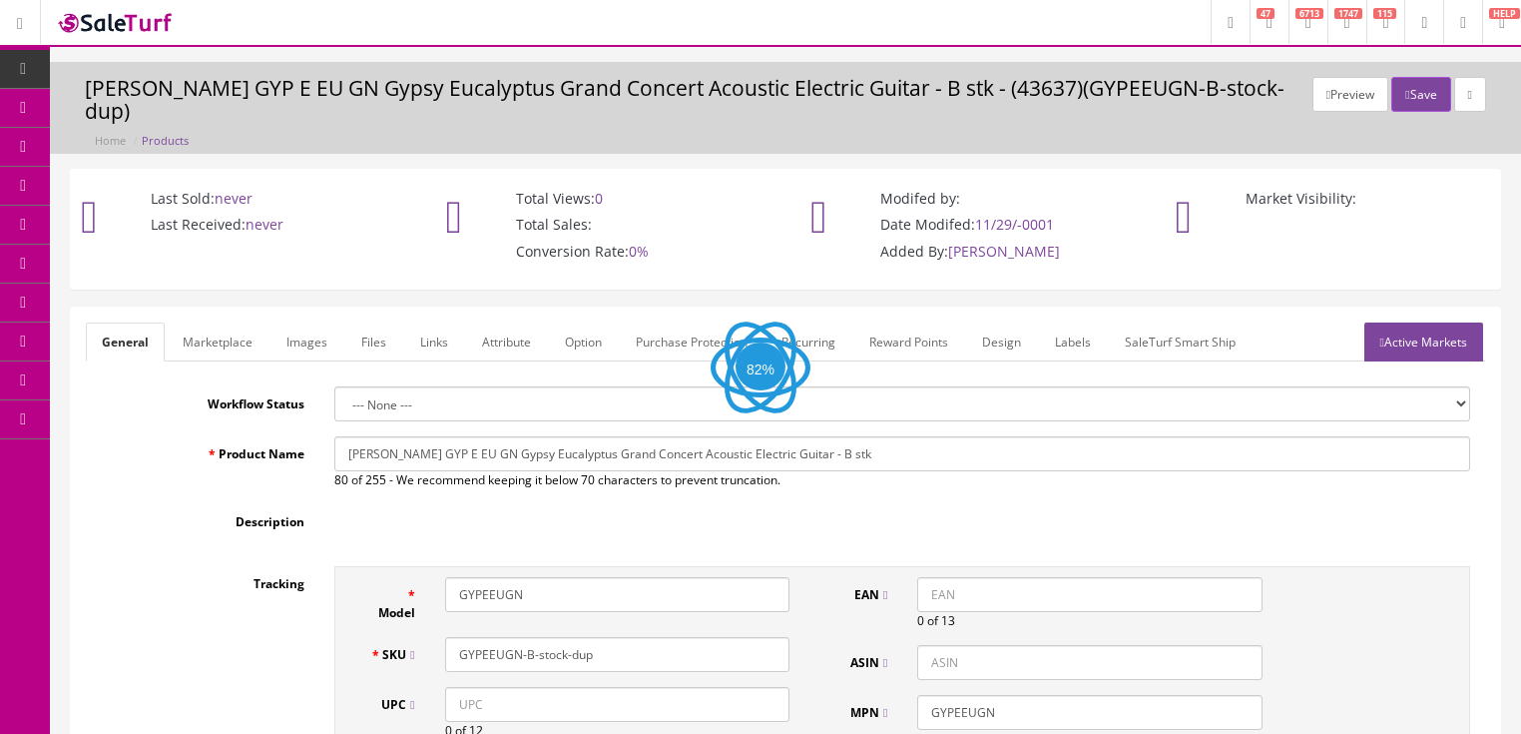
click at [308, 322] on link "Images" at bounding box center [307, 341] width 73 height 39
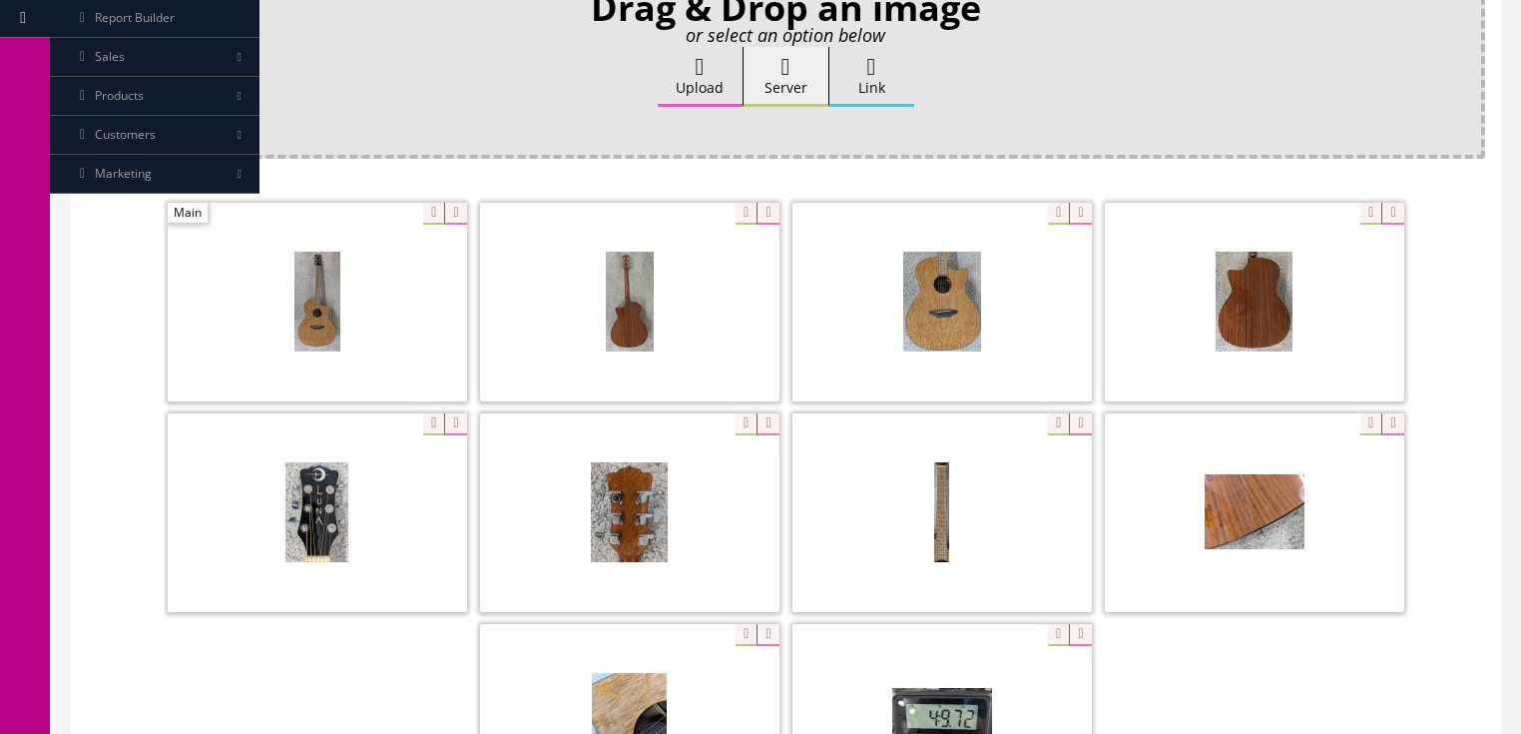
scroll to position [399, 0]
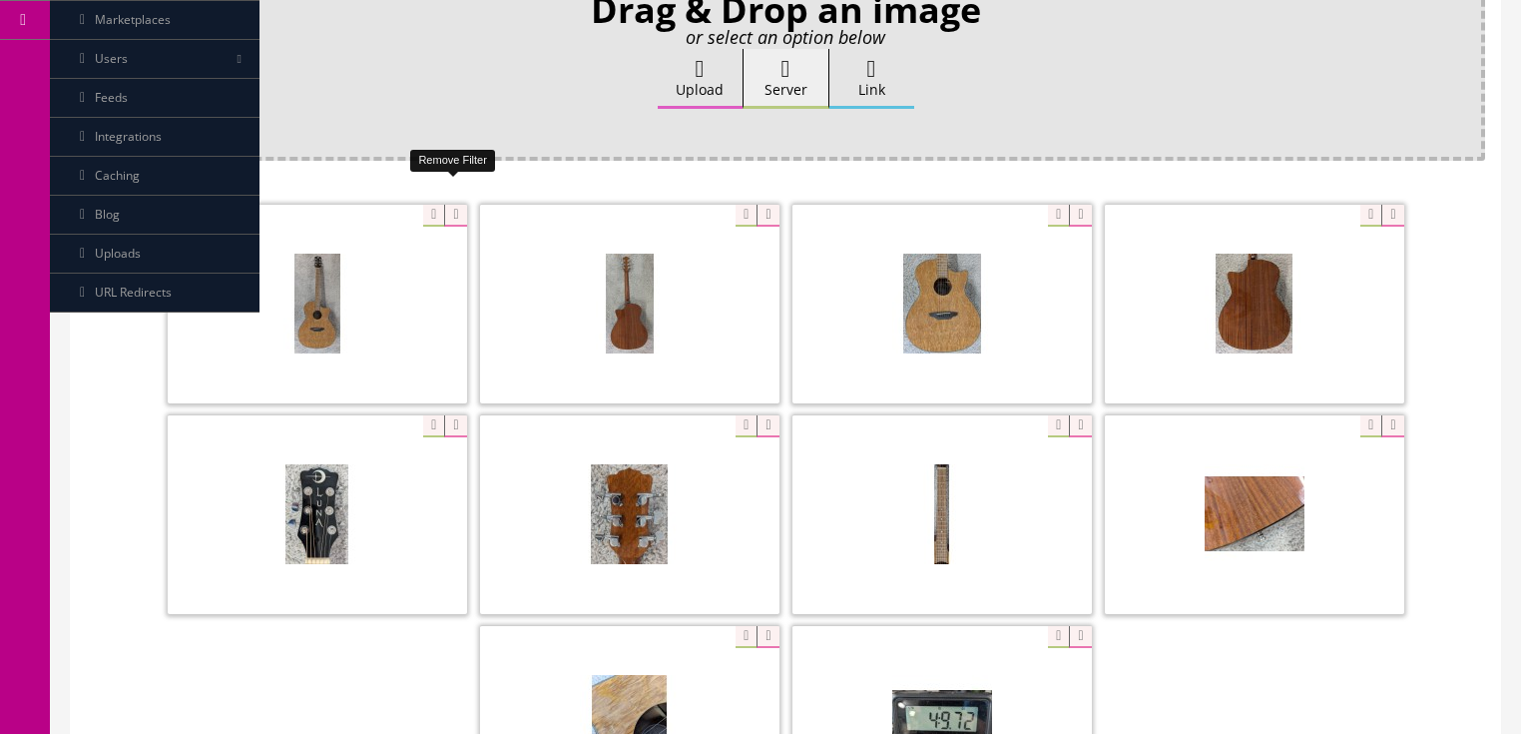
click at [455, 205] on icon at bounding box center [455, 216] width 22 height 22
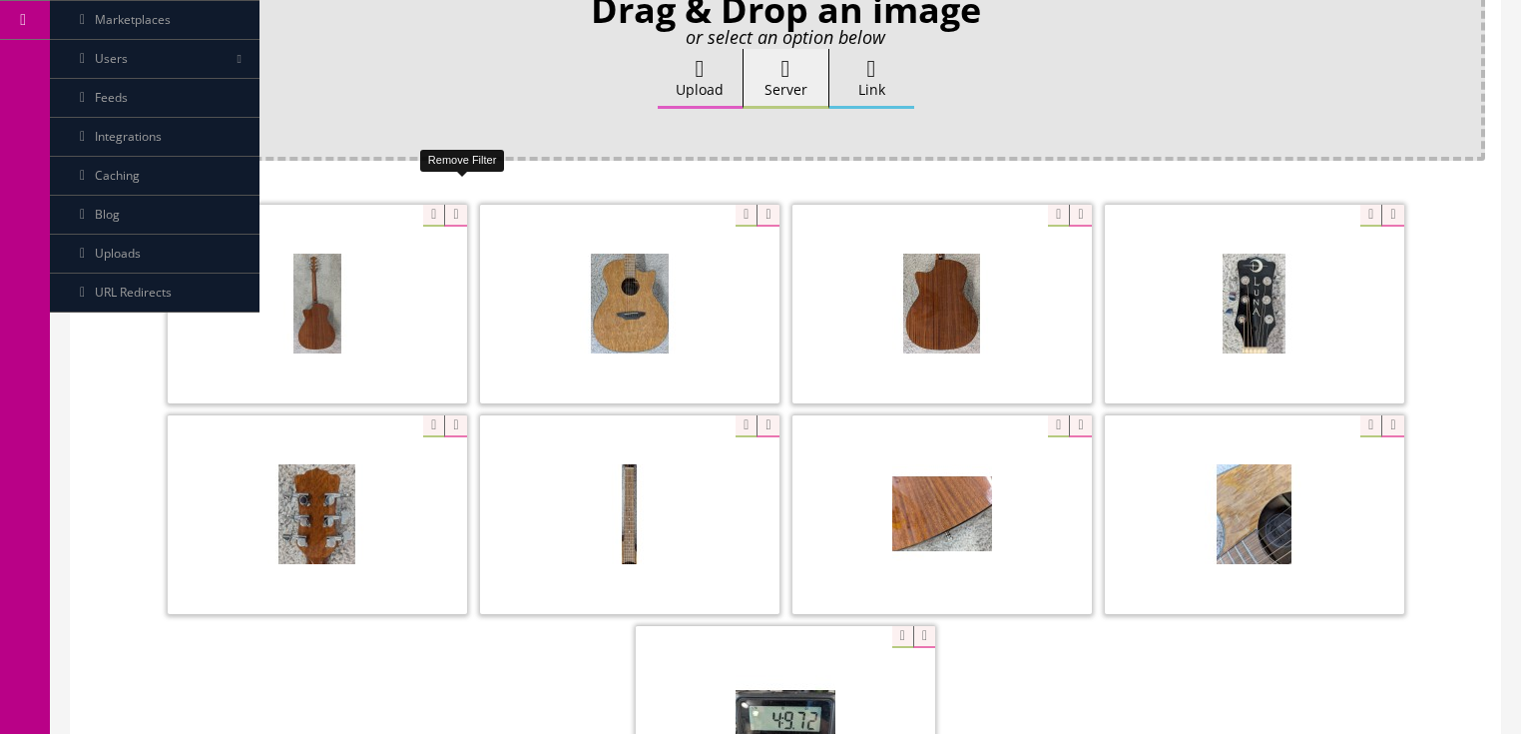
click at [455, 205] on icon at bounding box center [455, 216] width 22 height 22
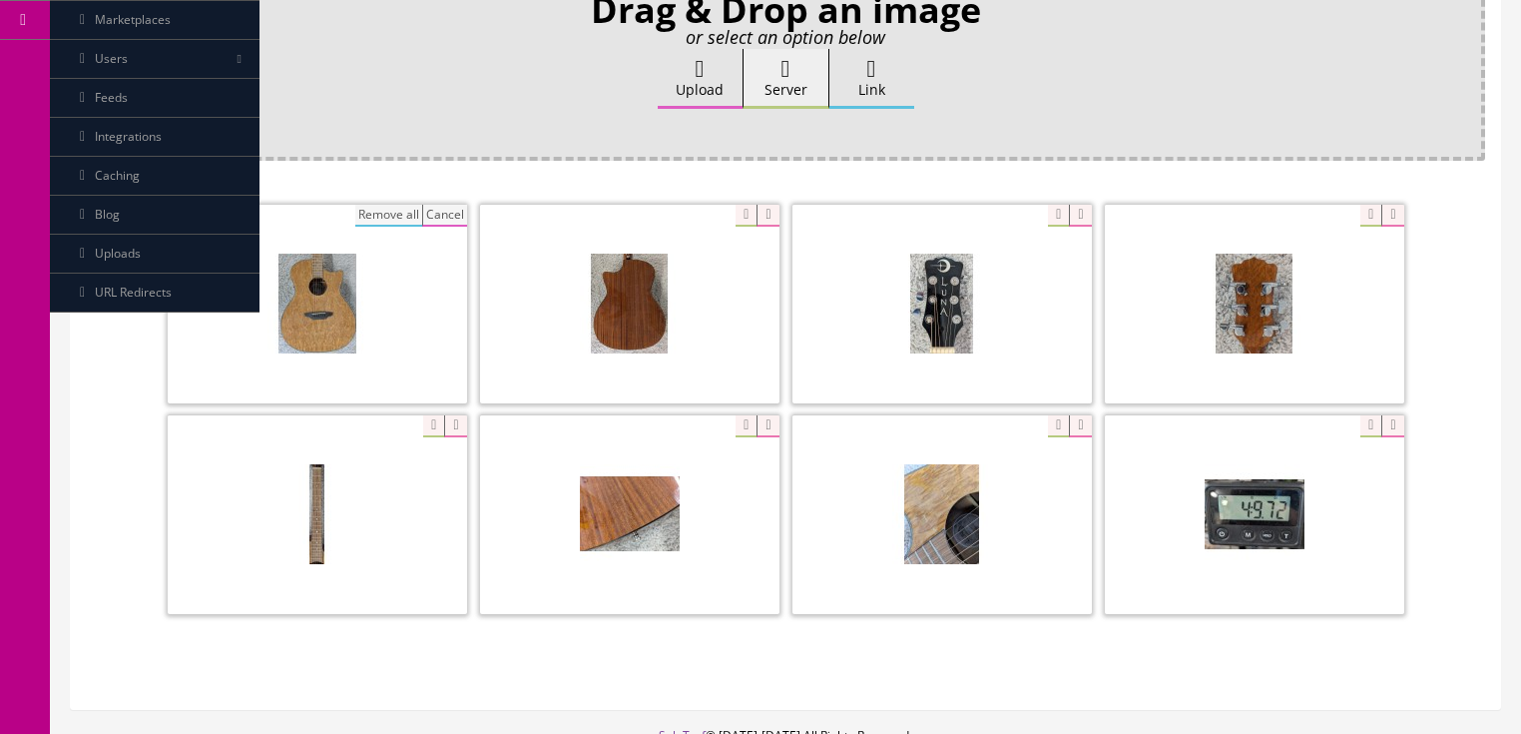
click at [388, 205] on button "Remove all" at bounding box center [388, 216] width 67 height 22
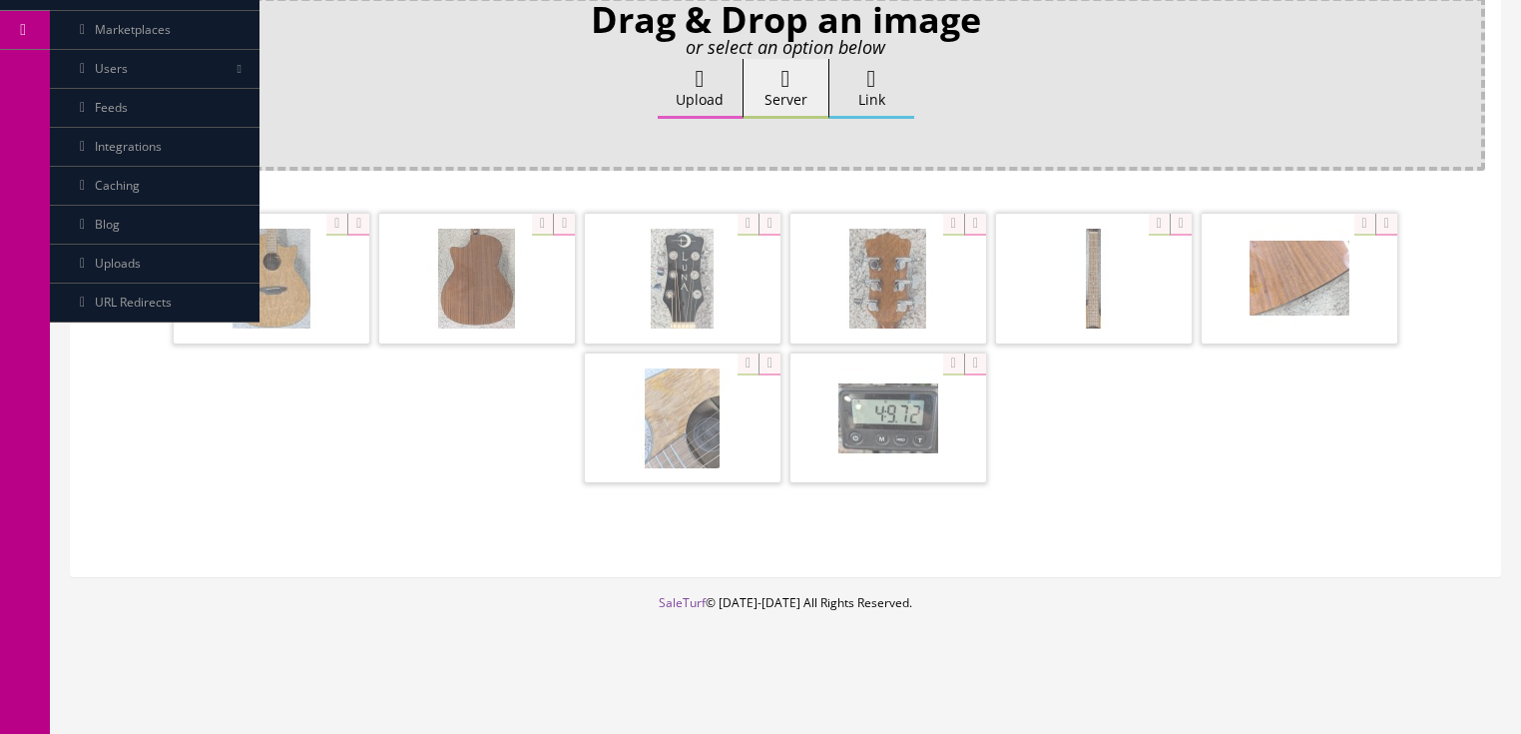
scroll to position [334, 0]
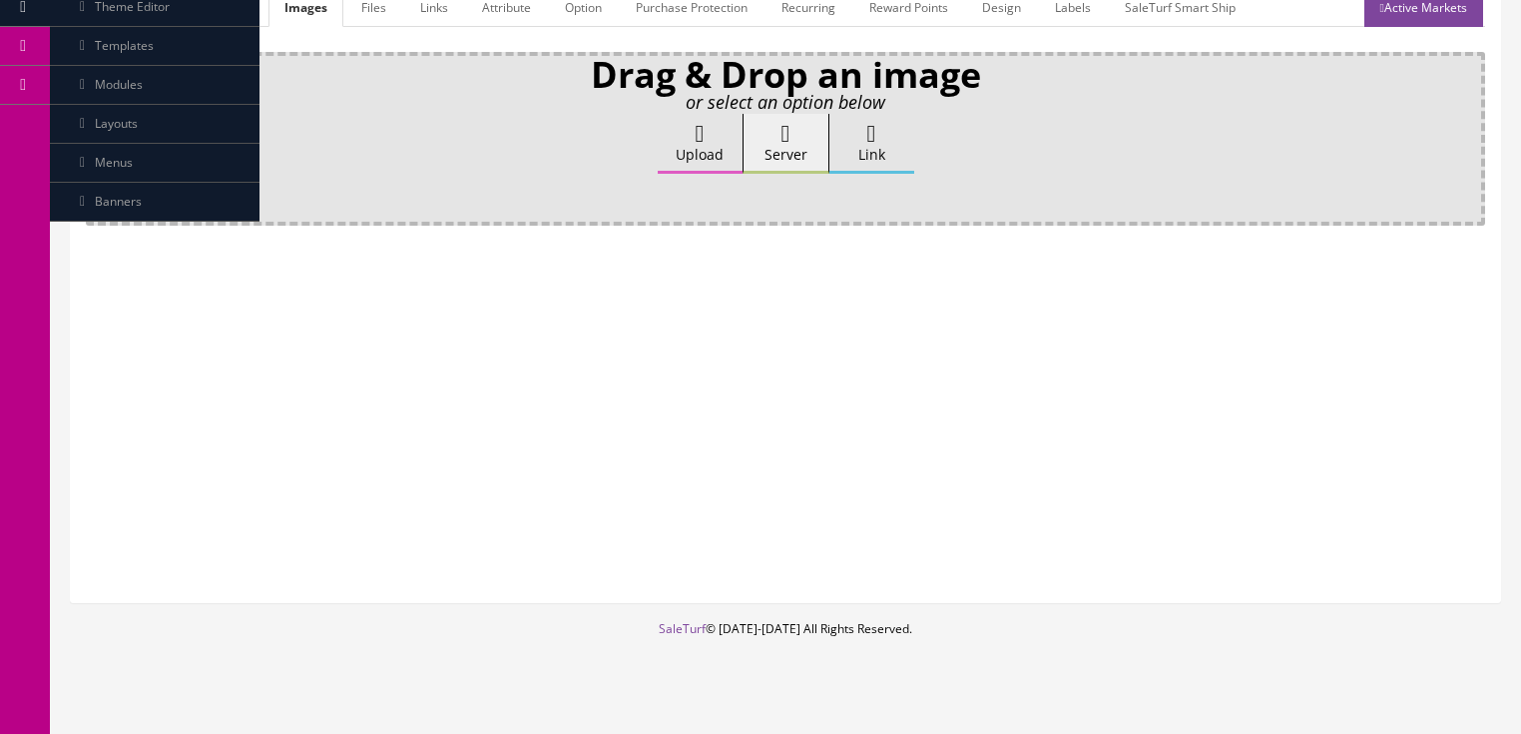
click at [669, 117] on label "Upload" at bounding box center [700, 144] width 85 height 60
click at [100, 117] on input "Upload" at bounding box center [100, 124] width 0 height 20
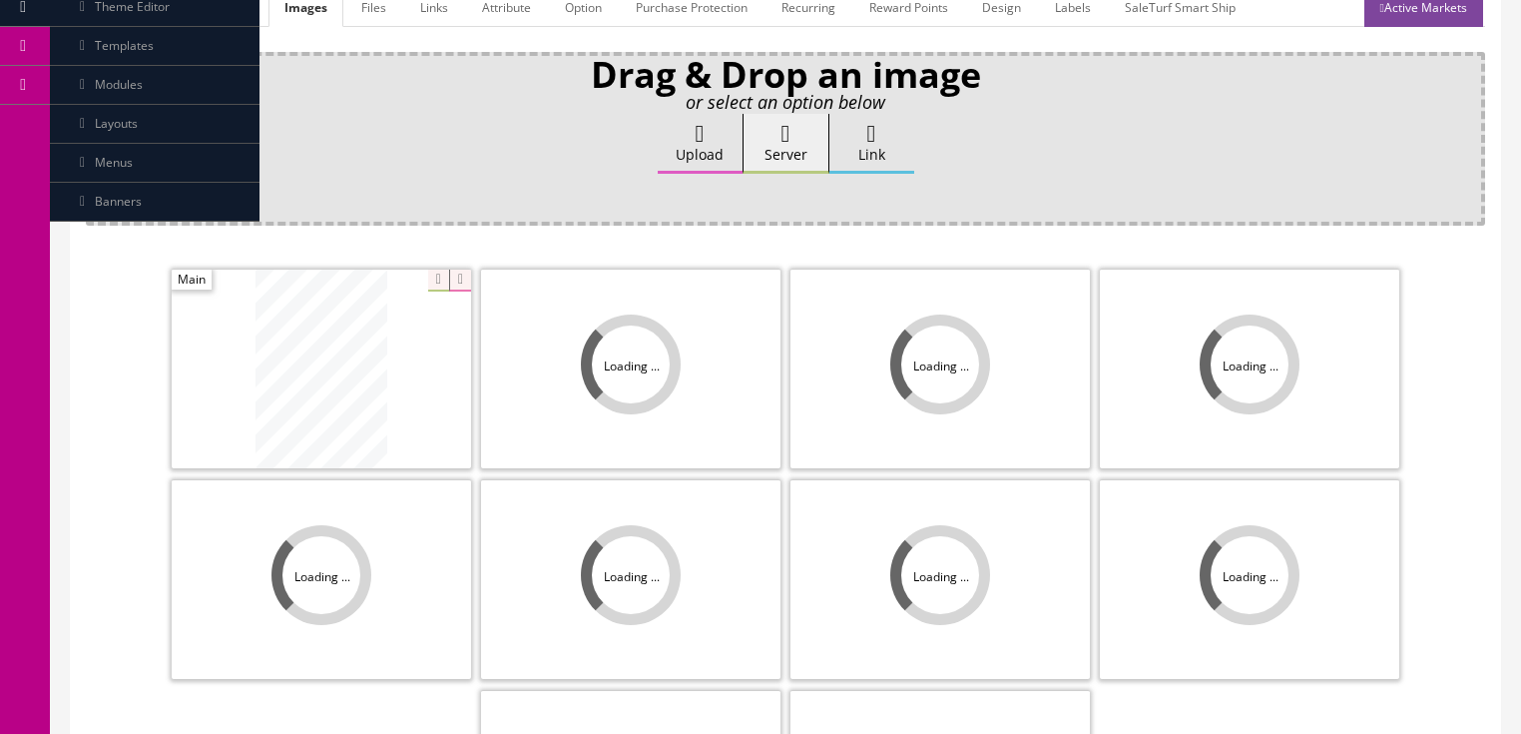
scroll to position [399, 0]
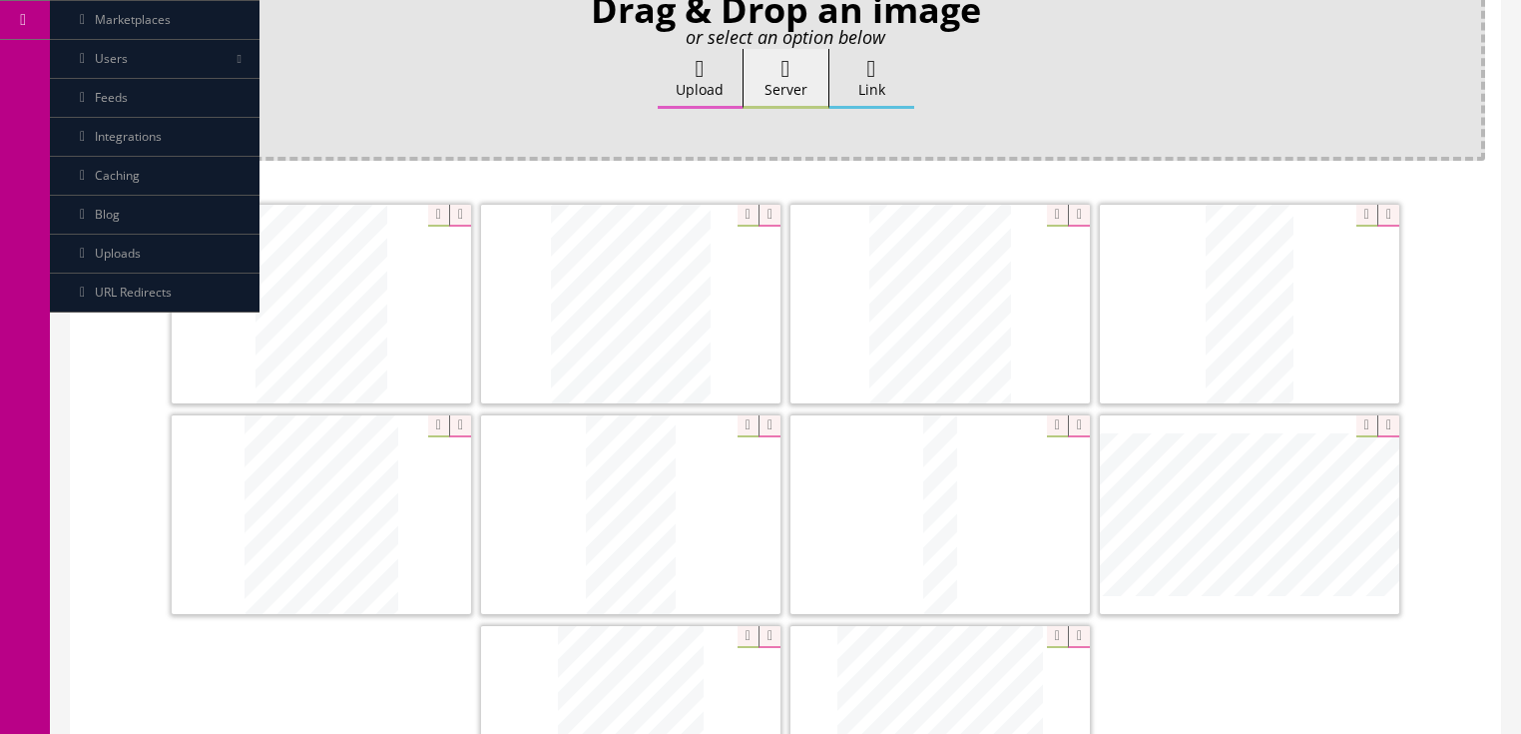
click at [1078, 205] on icon at bounding box center [1079, 216] width 22 height 22
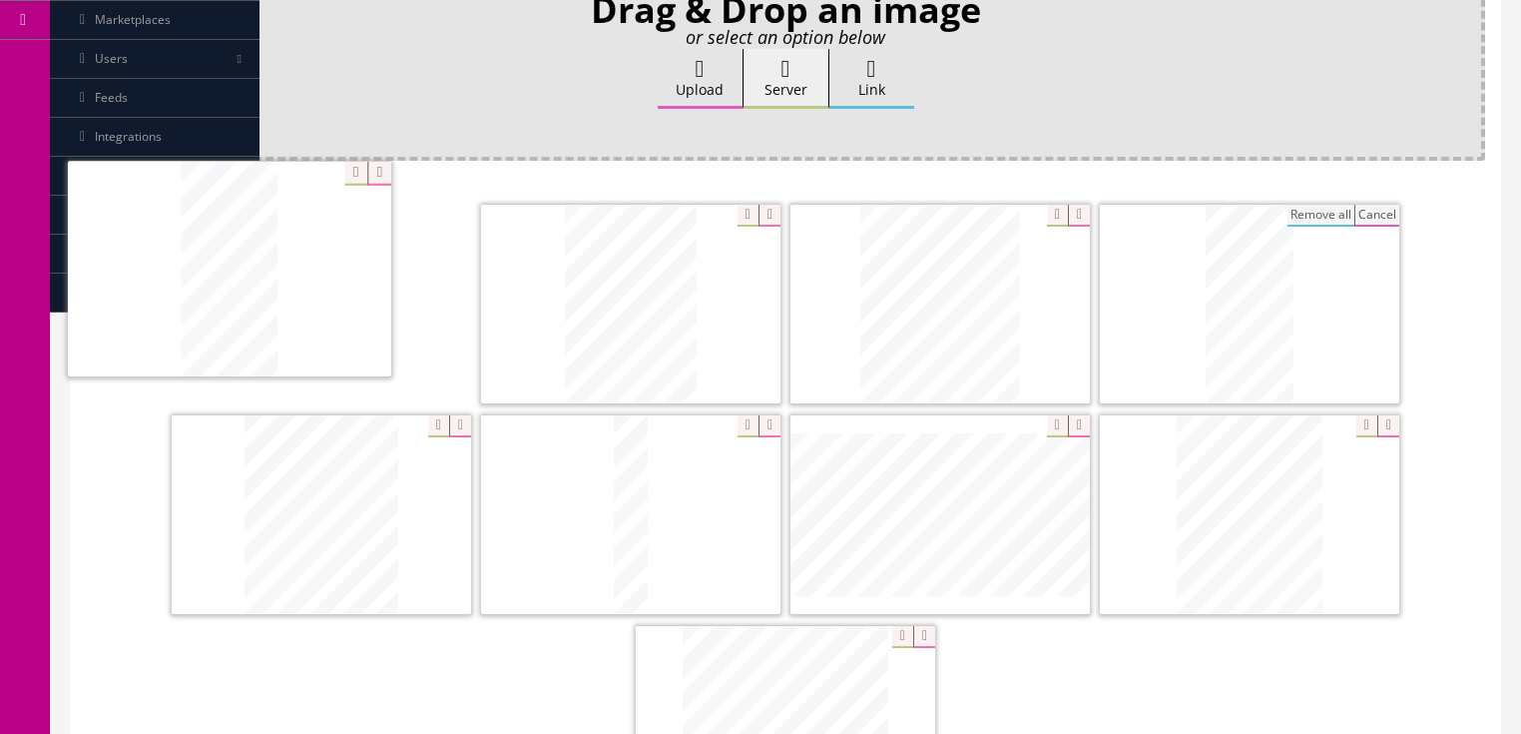
drag, startPoint x: 337, startPoint y: 459, endPoint x: 246, endPoint y: 216, distance: 260.3
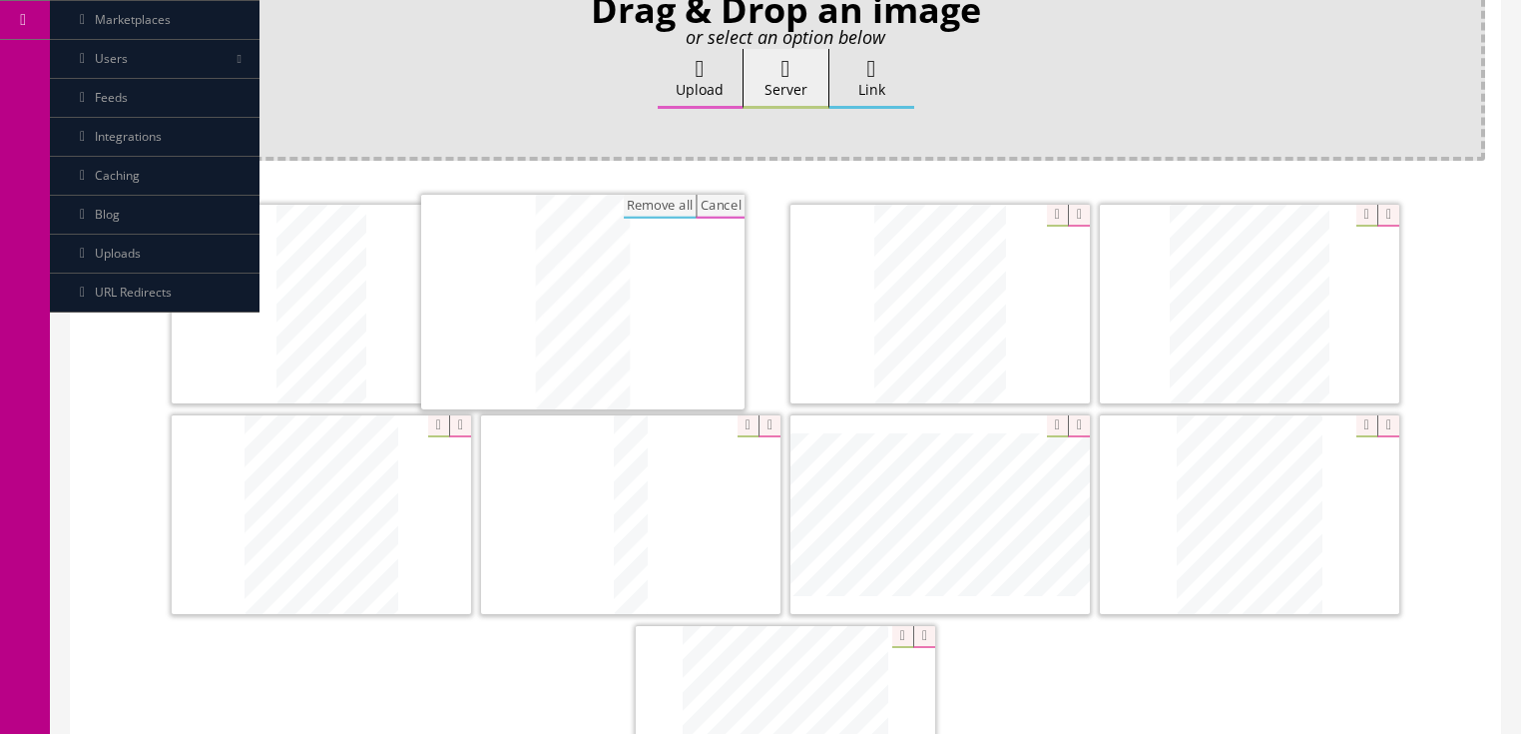
drag, startPoint x: 1202, startPoint y: 303, endPoint x: 535, endPoint y: 303, distance: 666.8
drag, startPoint x: 1259, startPoint y: 303, endPoint x: 855, endPoint y: 288, distance: 403.6
drag, startPoint x: 692, startPoint y: 385, endPoint x: 1342, endPoint y: 241, distance: 665.8
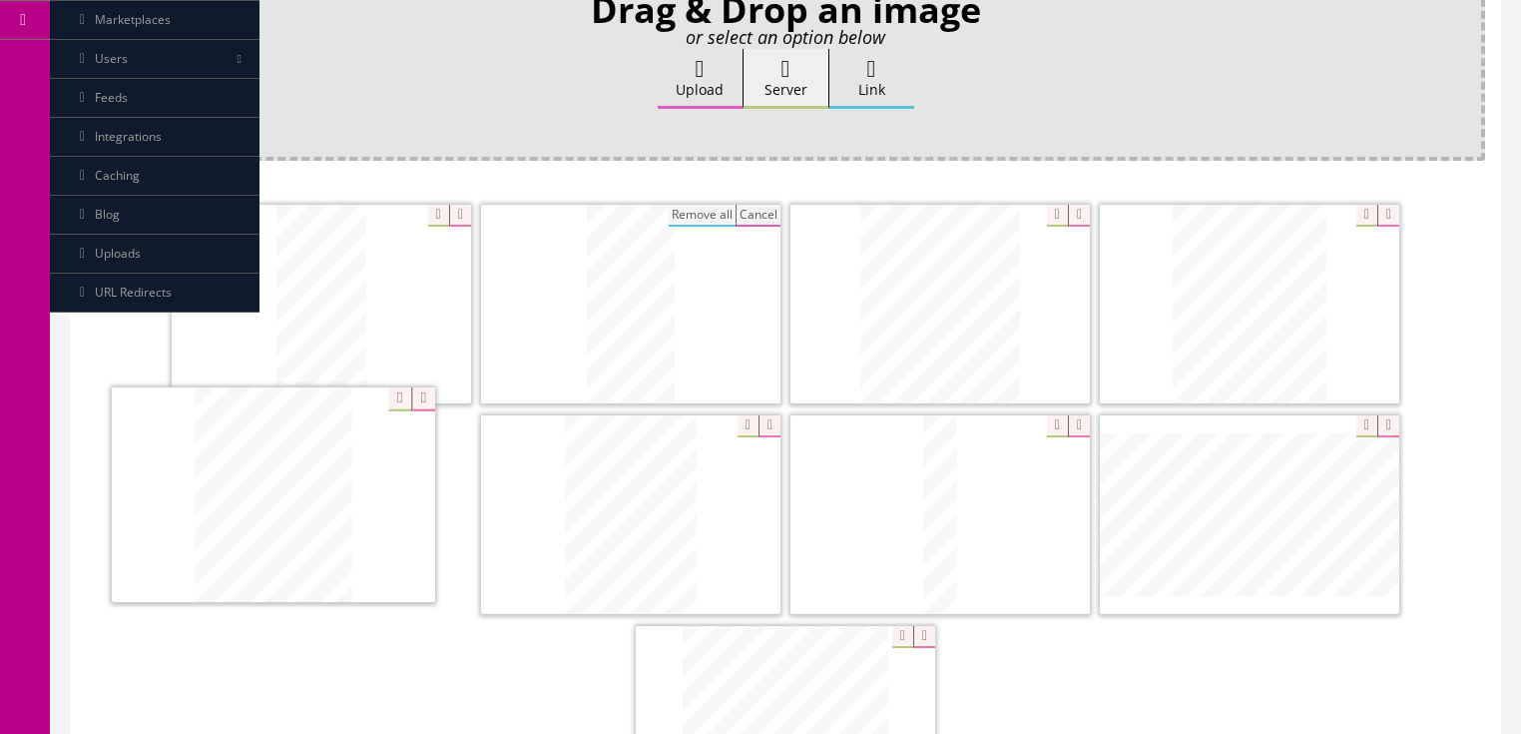
drag, startPoint x: 1228, startPoint y: 465, endPoint x: 391, endPoint y: 491, distance: 836.9
drag, startPoint x: 797, startPoint y: 624, endPoint x: 958, endPoint y: 435, distance: 248.5
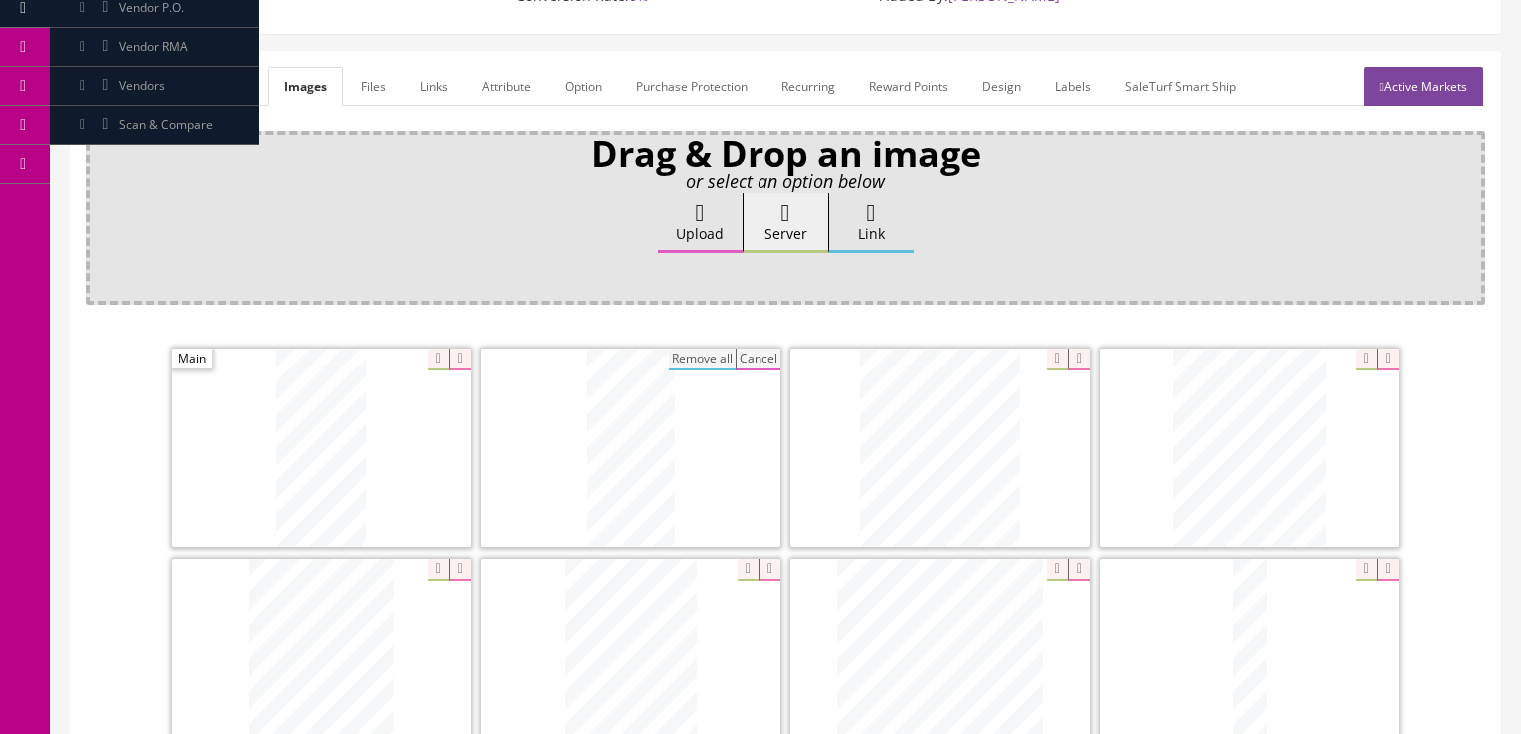
scroll to position [160, 0]
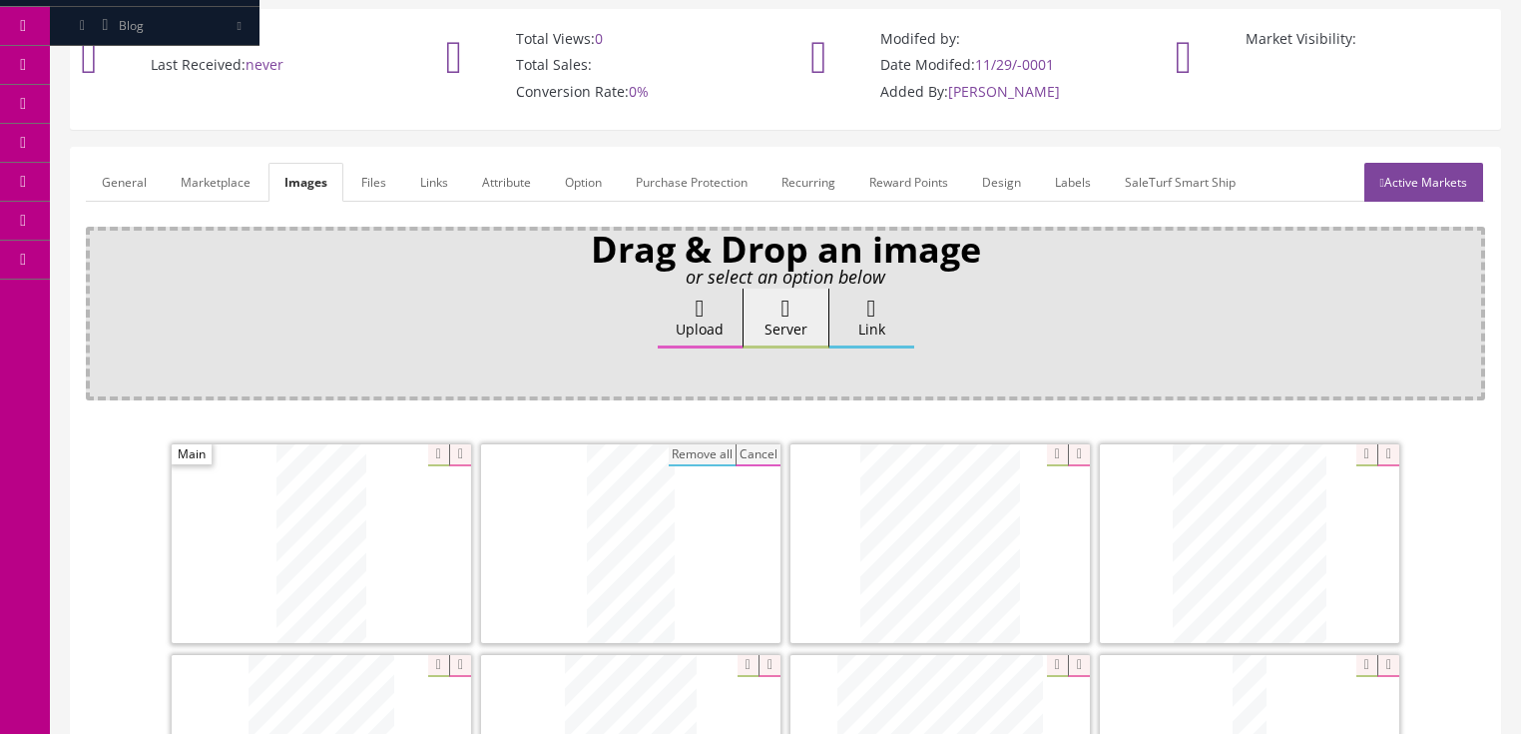
click at [1419, 168] on link "Active Markets" at bounding box center [1424, 182] width 119 height 39
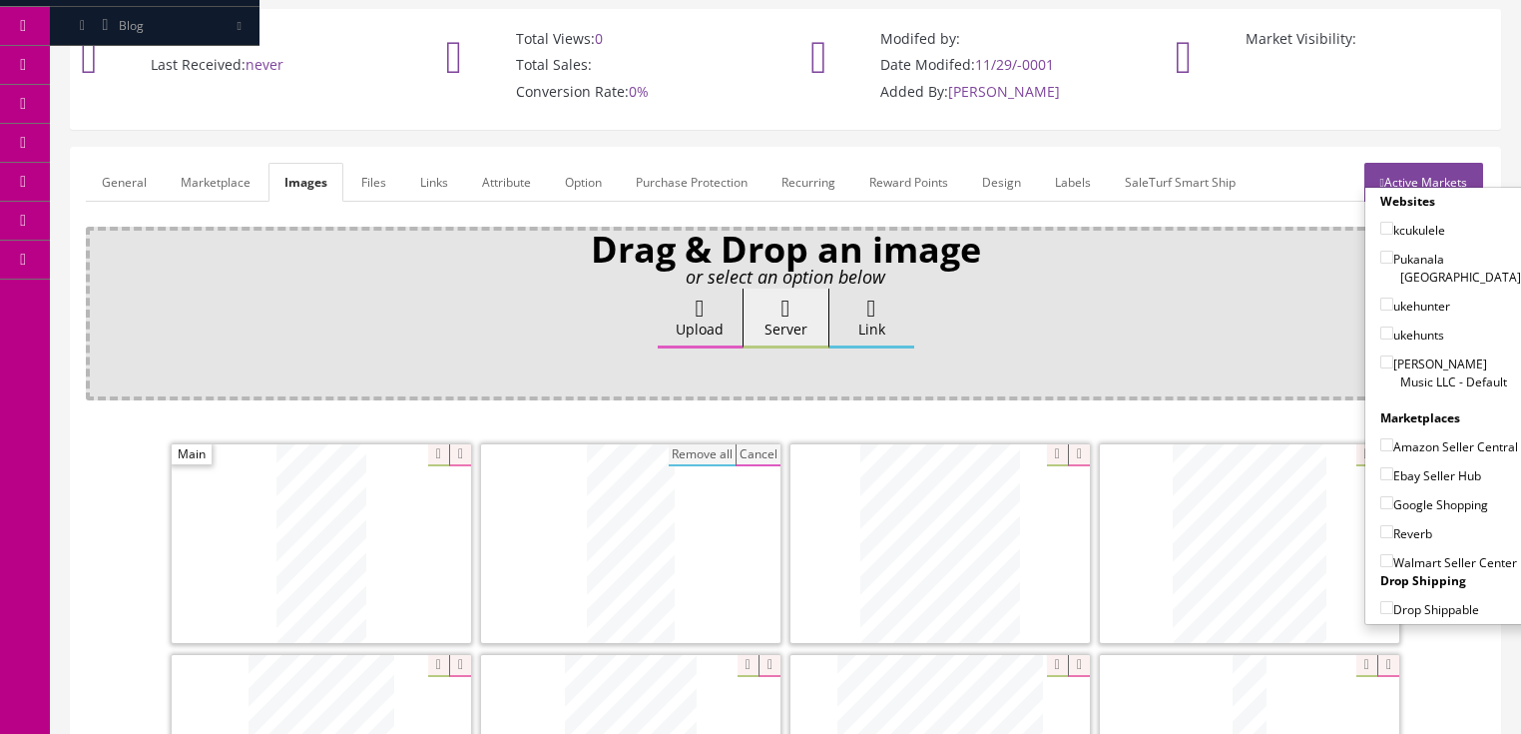
click at [1381, 355] on input"] "[PERSON_NAME] Music LLC - Default" at bounding box center [1387, 361] width 13 height 13
checkbox input"] "true"
click at [1381, 467] on input"] "Ebay Seller Hub" at bounding box center [1387, 473] width 13 height 13
checkbox input"] "true"
click at [1381, 496] on input"] "Google Shopping" at bounding box center [1387, 502] width 13 height 13
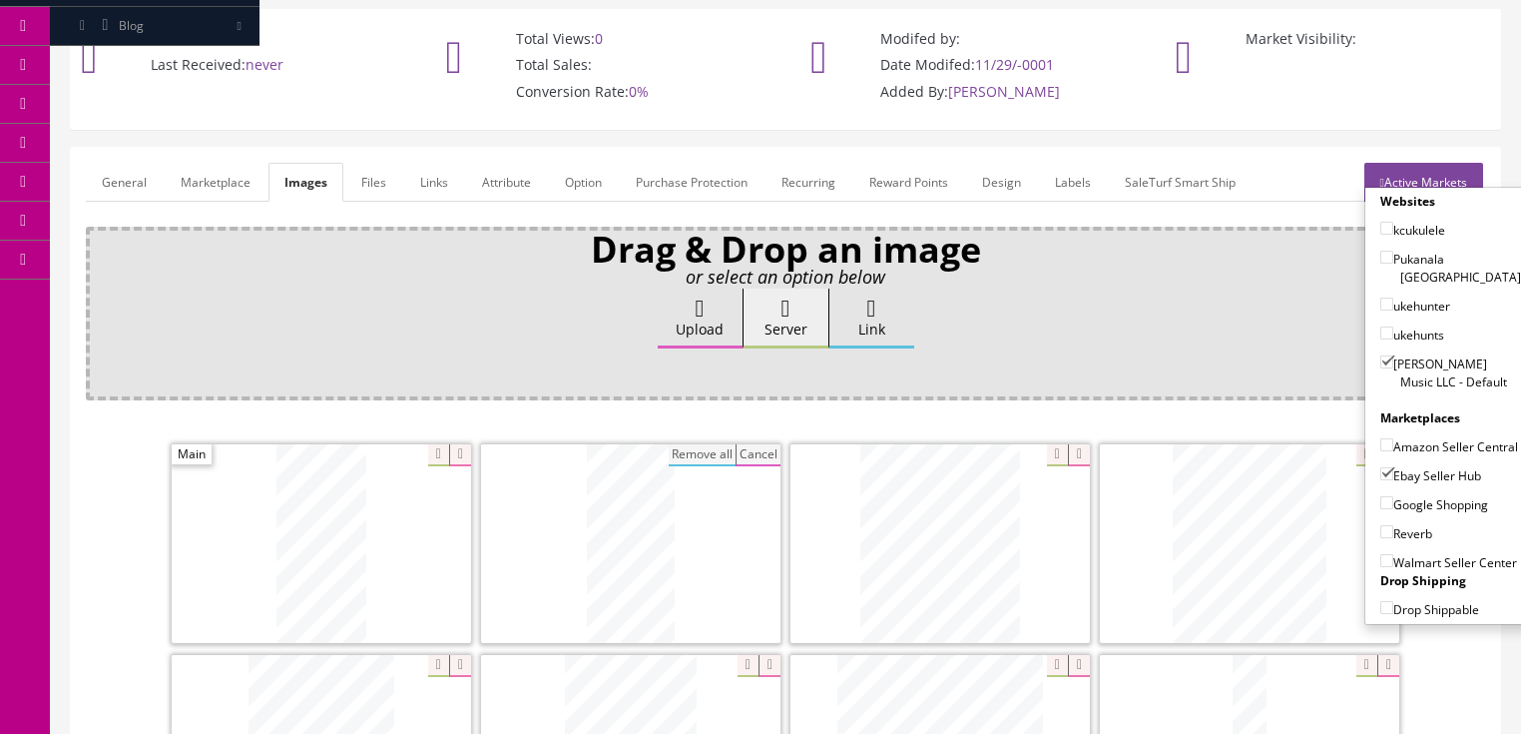
checkbox input"] "true"
drag, startPoint x: 1379, startPoint y: 501, endPoint x: 1382, endPoint y: 480, distance: 21.2
click at [1381, 525] on input"] "Reverb" at bounding box center [1387, 531] width 13 height 13
checkbox input"] "true"
click at [1453, 163] on link "Active Markets" at bounding box center [1424, 182] width 119 height 39
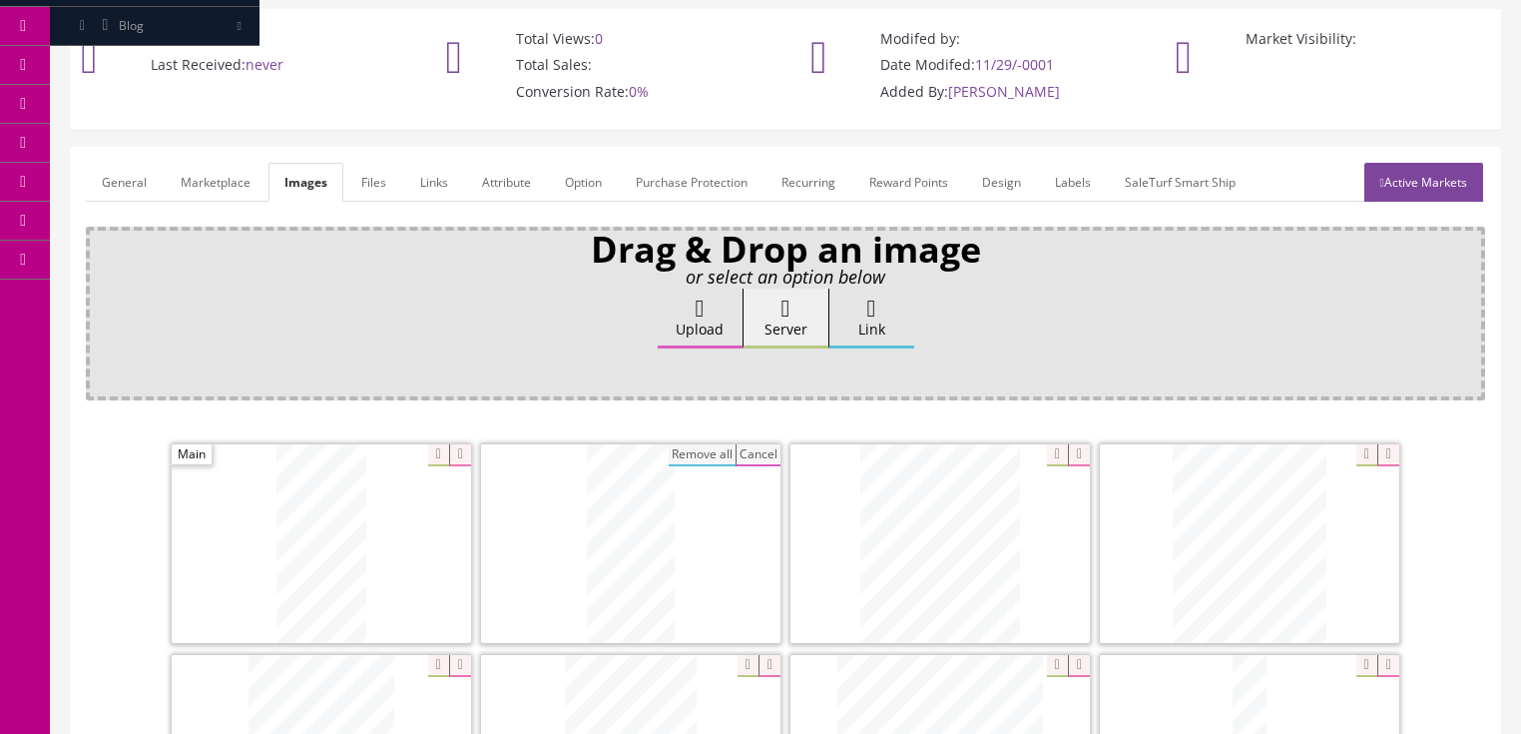
click at [135, 163] on link "General" at bounding box center [124, 182] width 77 height 39
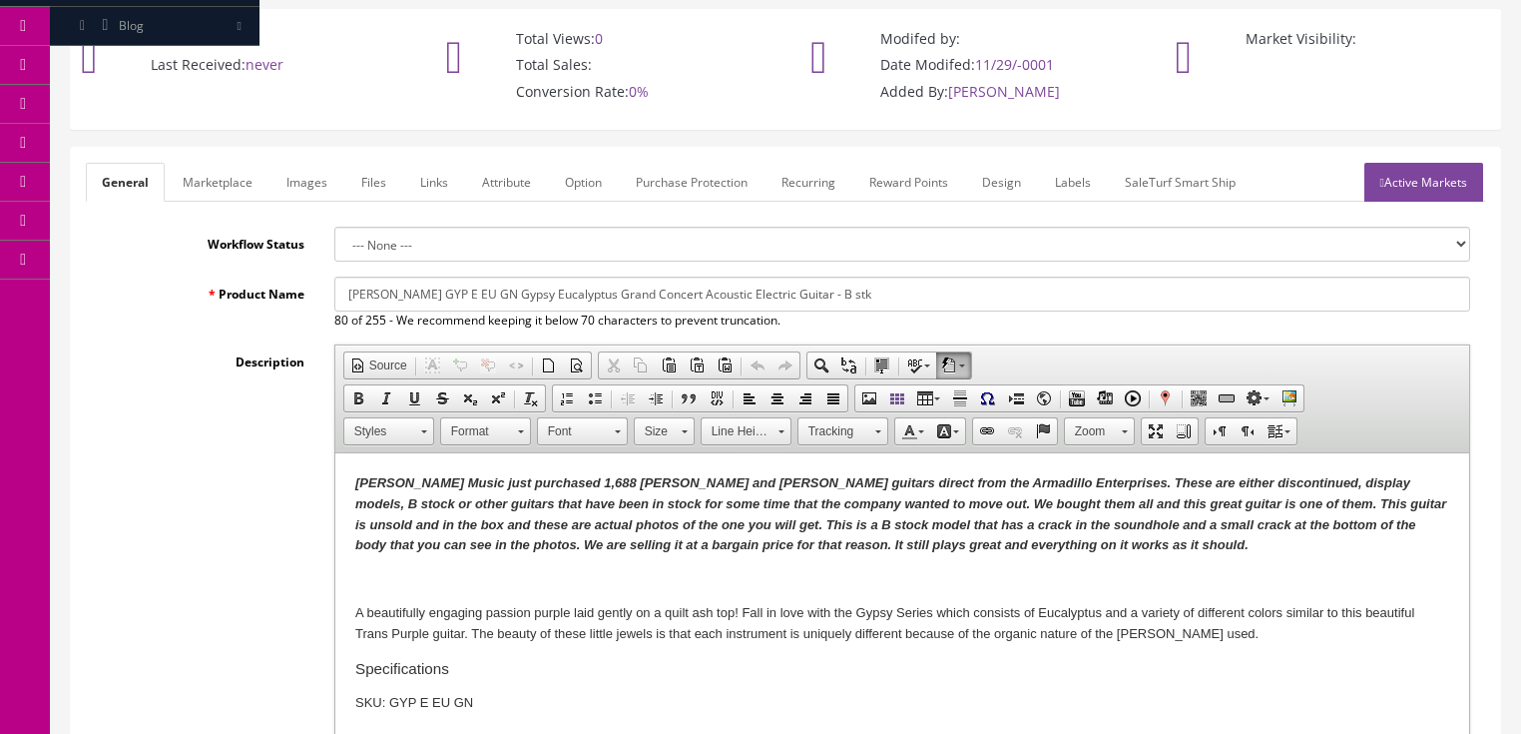
click at [824, 524] on strong "Butler Music just purchased 1,688 Dean and Luna guitars direct from the Armadil…" at bounding box center [899, 513] width 1091 height 77
drag, startPoint x: 349, startPoint y: 484, endPoint x: 925, endPoint y: 553, distance: 580.1
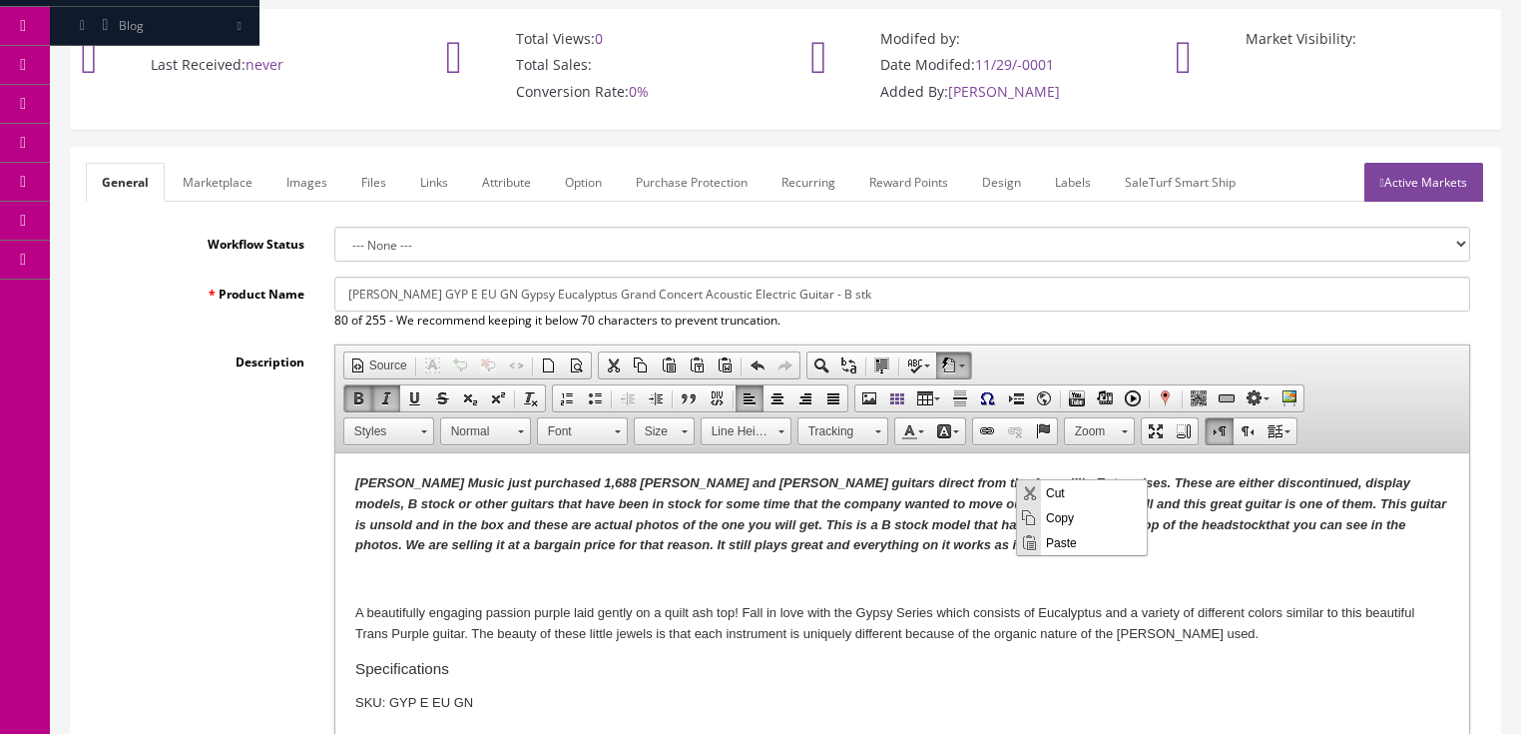
scroll to position [0, 0]
drag, startPoint x: 1052, startPoint y: 517, endPoint x: 1749, endPoint y: 566, distance: 698.5
click at [1052, 517] on span "Copy" at bounding box center [1094, 516] width 106 height 25
copy strong "Butler Music just purchased 1,688 Dean and Luna guitars direct from the Armadil…"
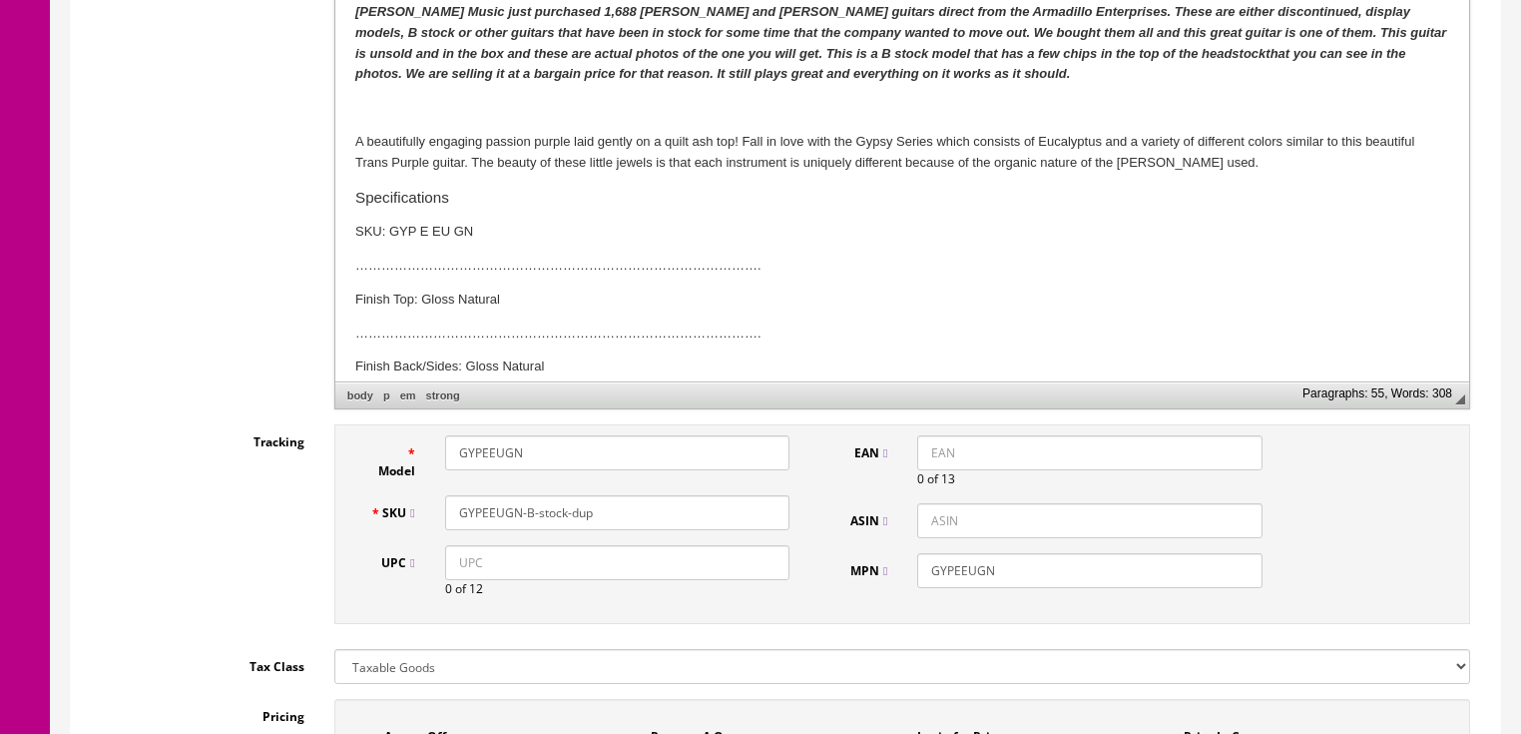
scroll to position [639, 0]
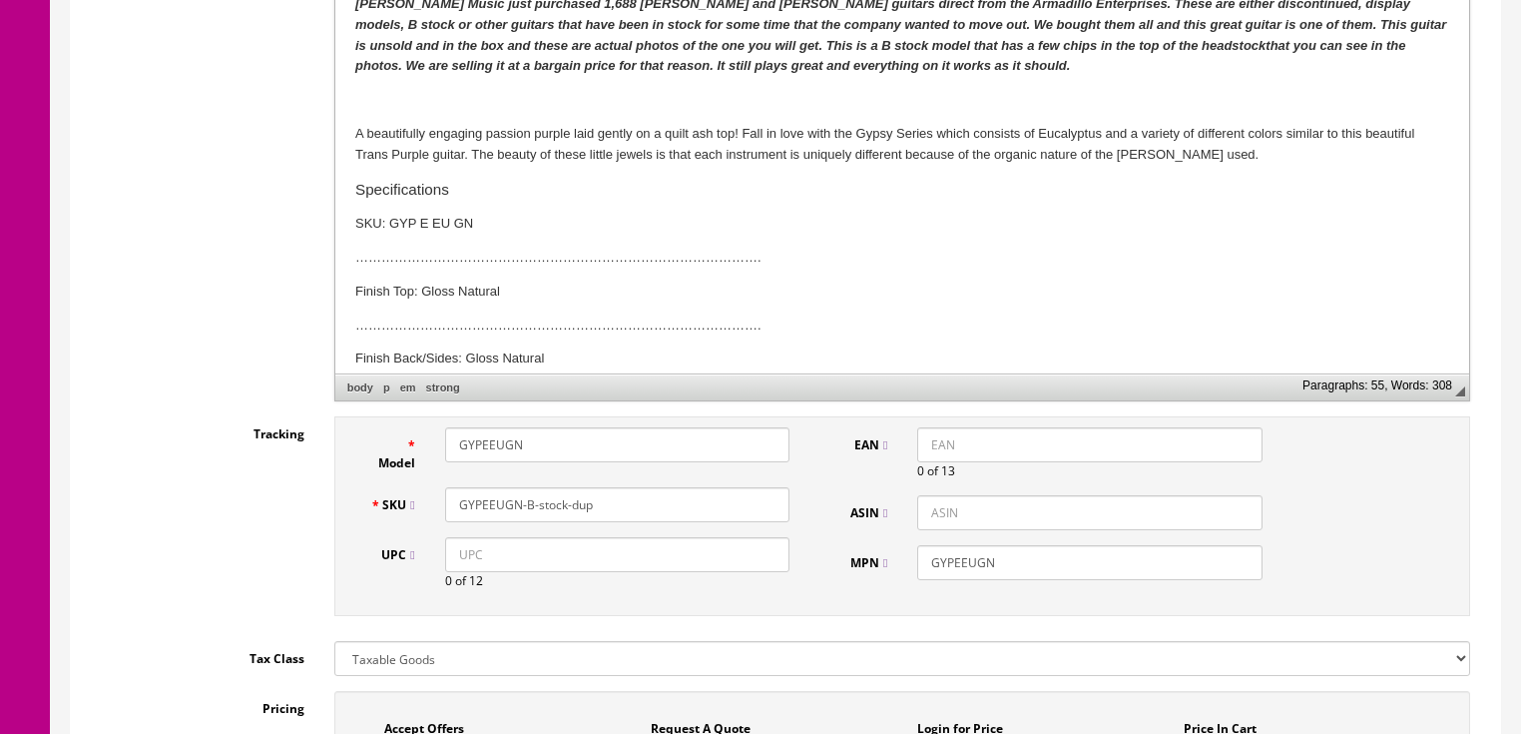
drag, startPoint x: 526, startPoint y: 479, endPoint x: 642, endPoint y: 479, distance: 115.8
click at [642, 487] on input "GYPEEUGN-B-stock-dup" at bounding box center [617, 504] width 344 height 35
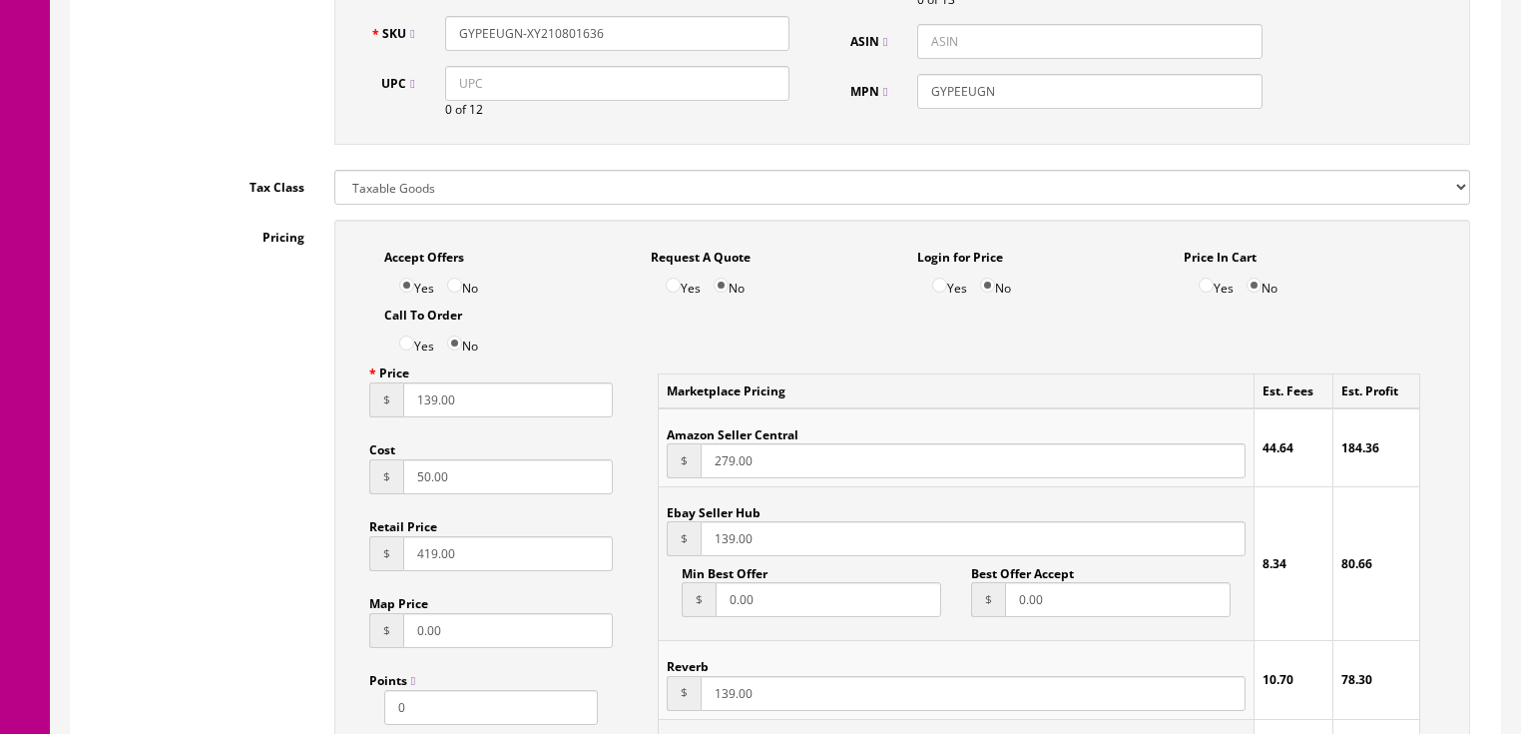
scroll to position [1118, 0]
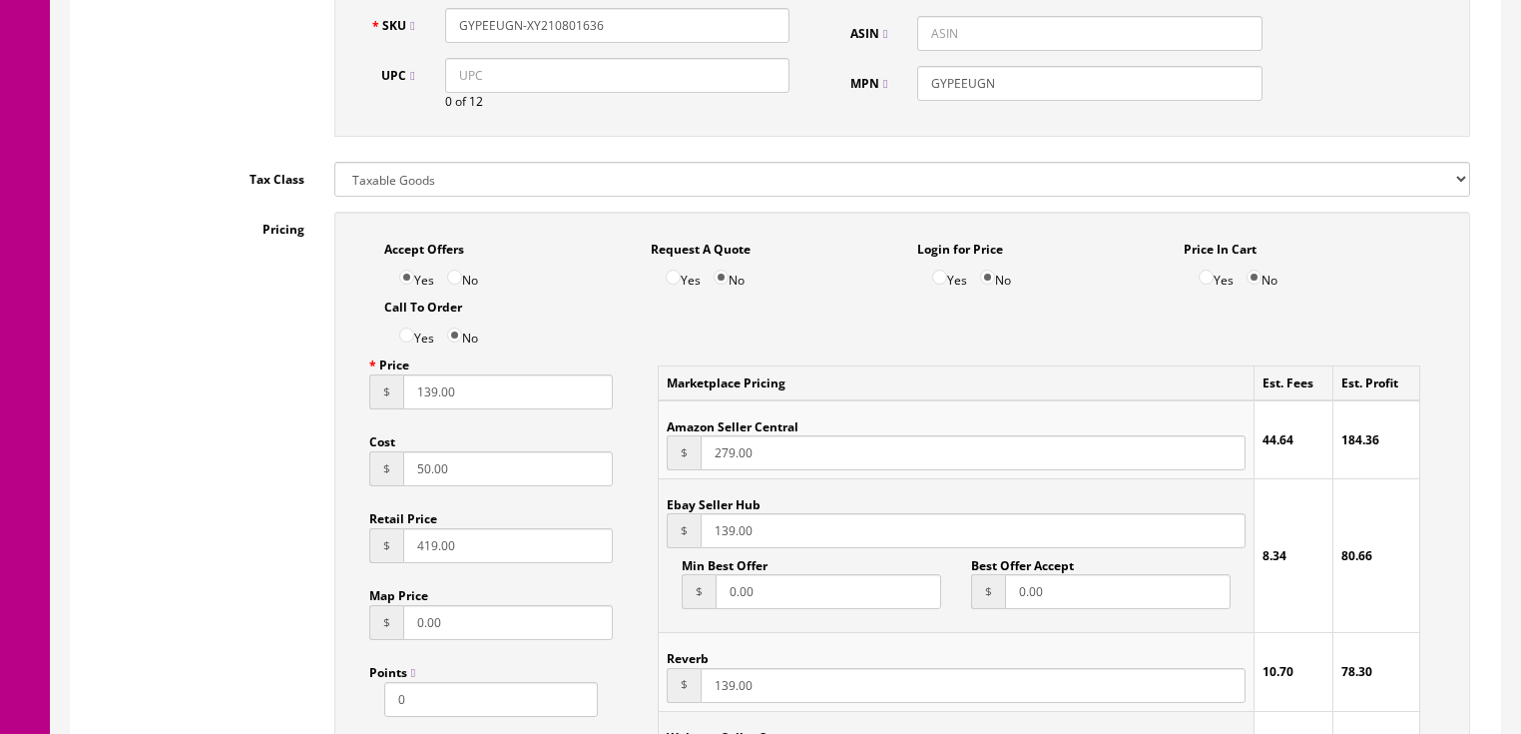
type input "GYPEEUGN-XY210801636"
click at [423, 379] on input "139.00" at bounding box center [508, 391] width 211 height 35
type input "149.00"
click at [719, 513] on input "139.00" at bounding box center [973, 530] width 544 height 35
type input "149.00"
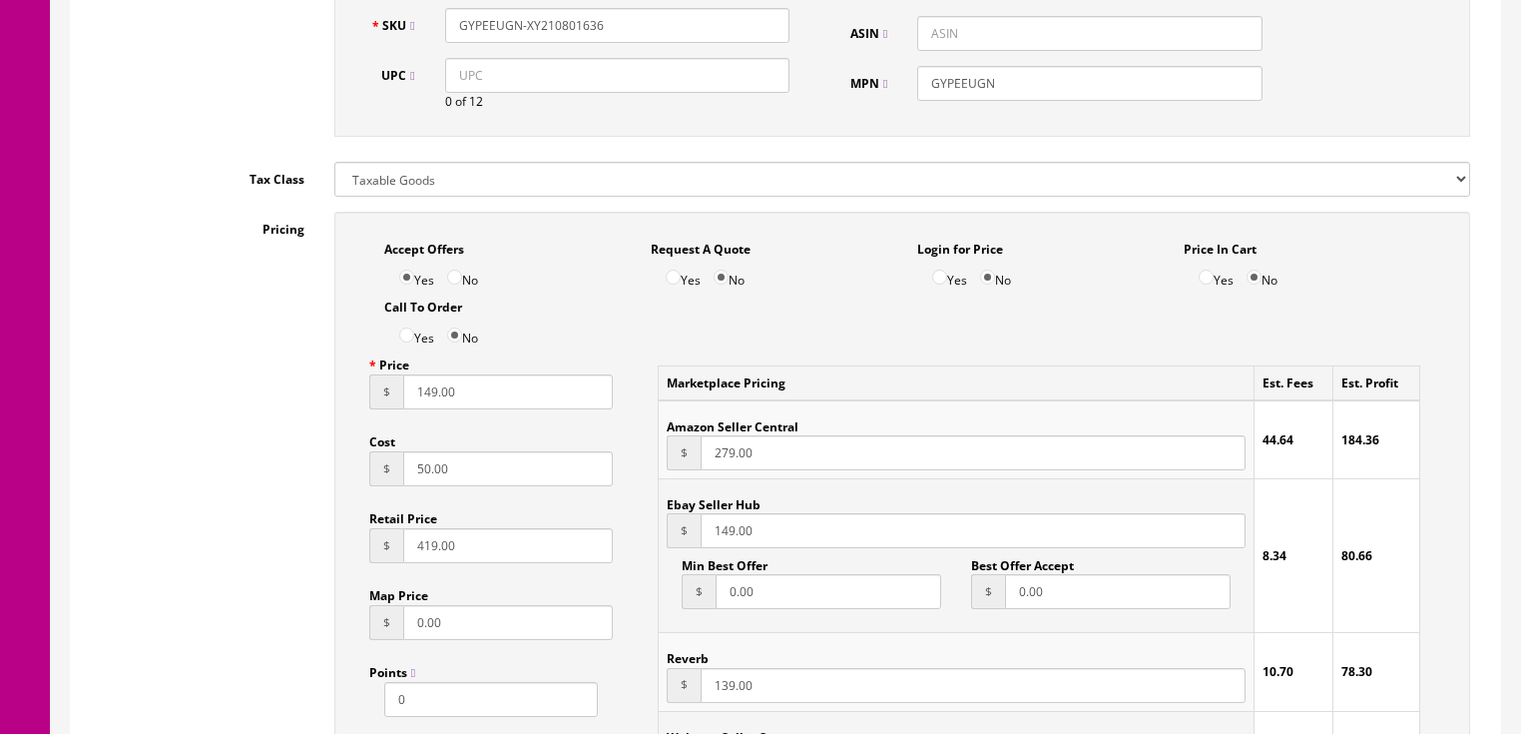
click at [724, 670] on input "139.00" at bounding box center [973, 685] width 544 height 35
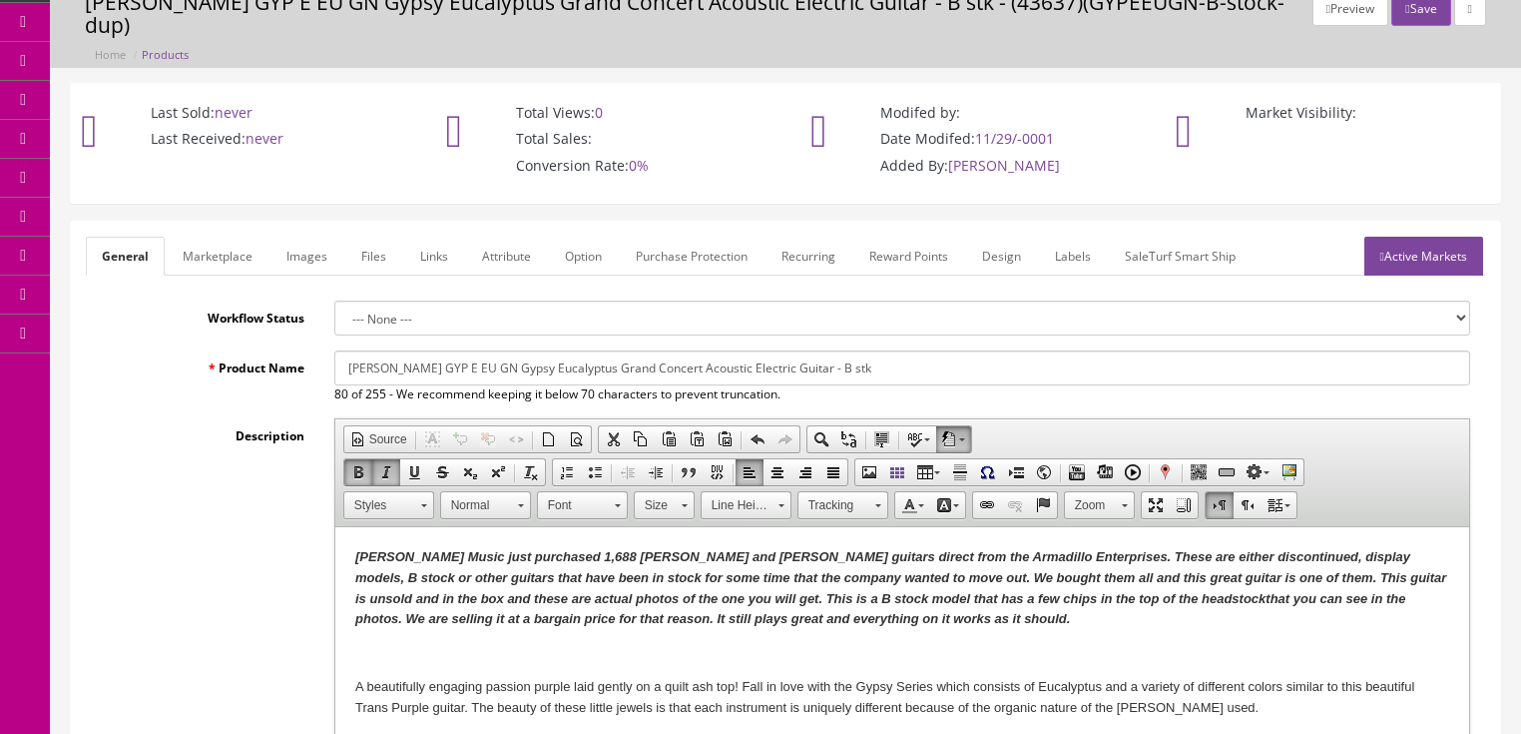
scroll to position [80, 0]
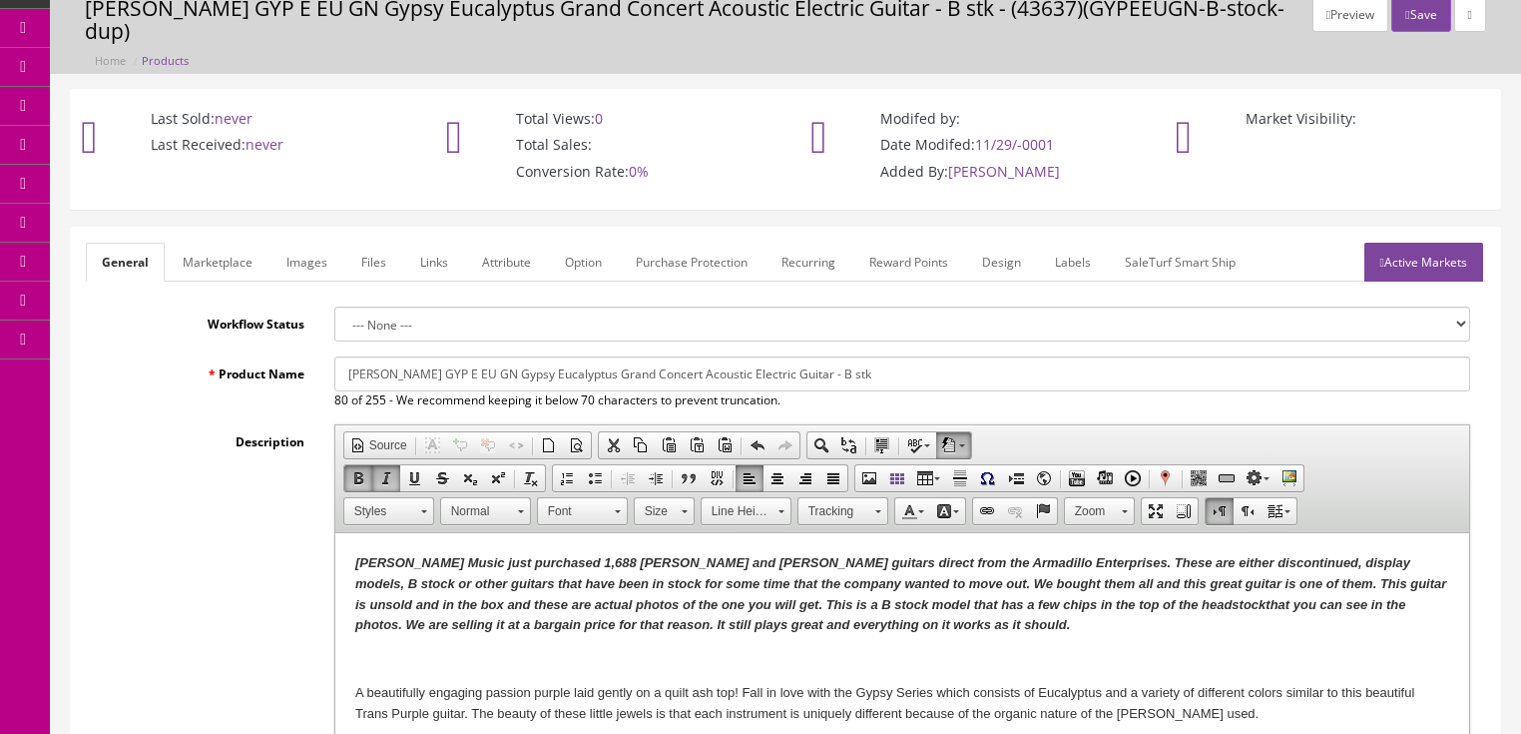
type input "149.00"
click at [1433, 243] on link "Active Markets" at bounding box center [1424, 262] width 119 height 39
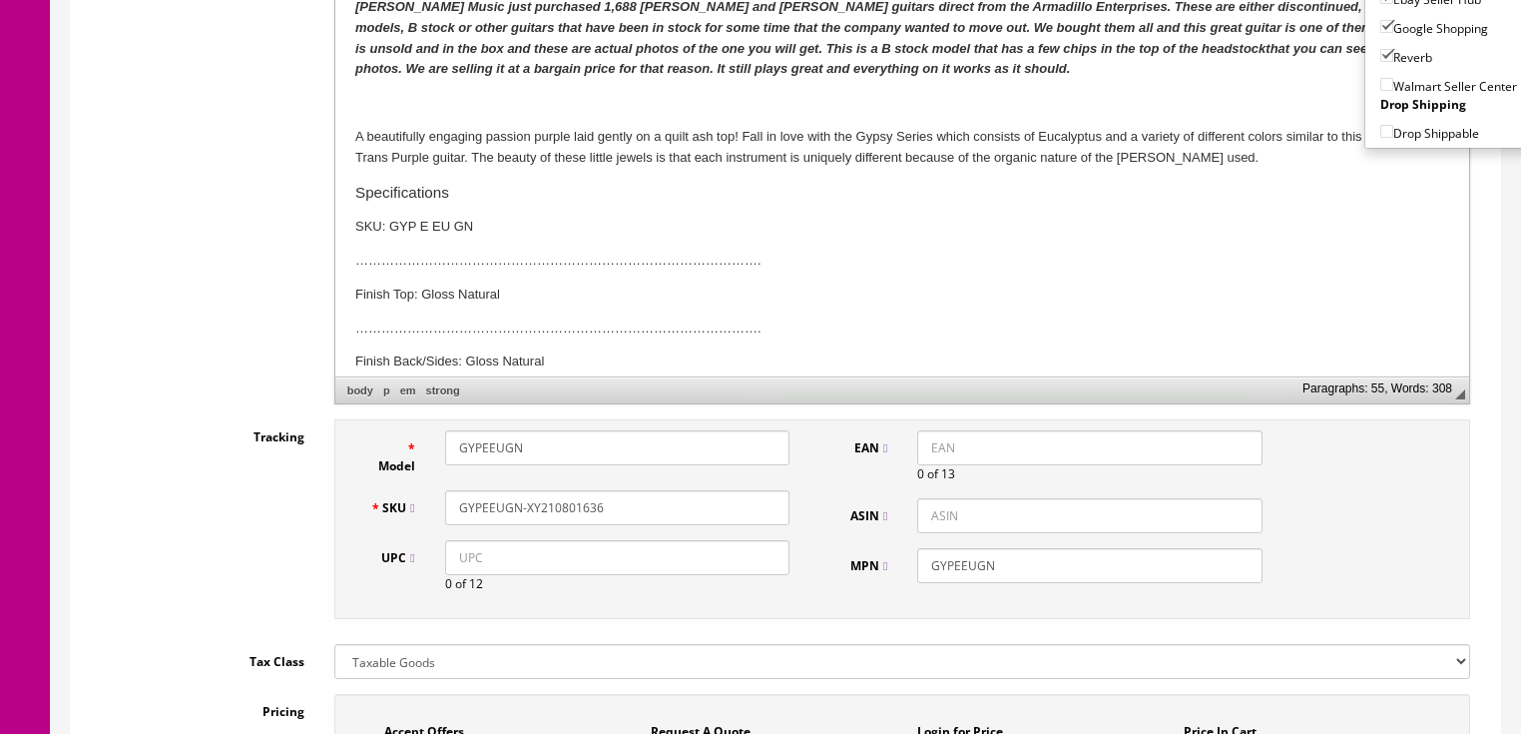
scroll to position [639, 0]
drag, startPoint x: 598, startPoint y: 480, endPoint x: 455, endPoint y: 479, distance: 142.8
click at [455, 487] on input "GYPEEUGN-XY210801636" at bounding box center [617, 504] width 344 height 35
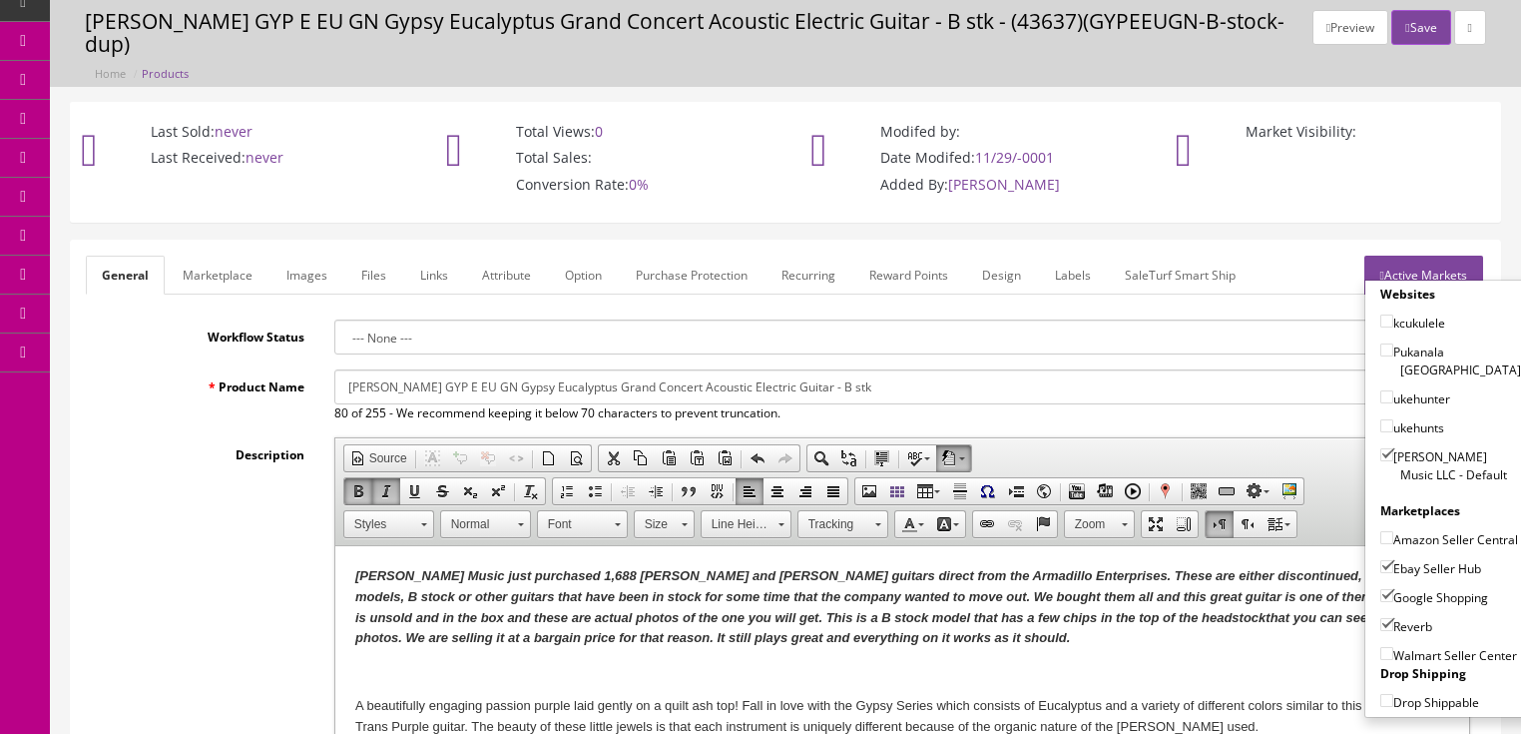
scroll to position [0, 0]
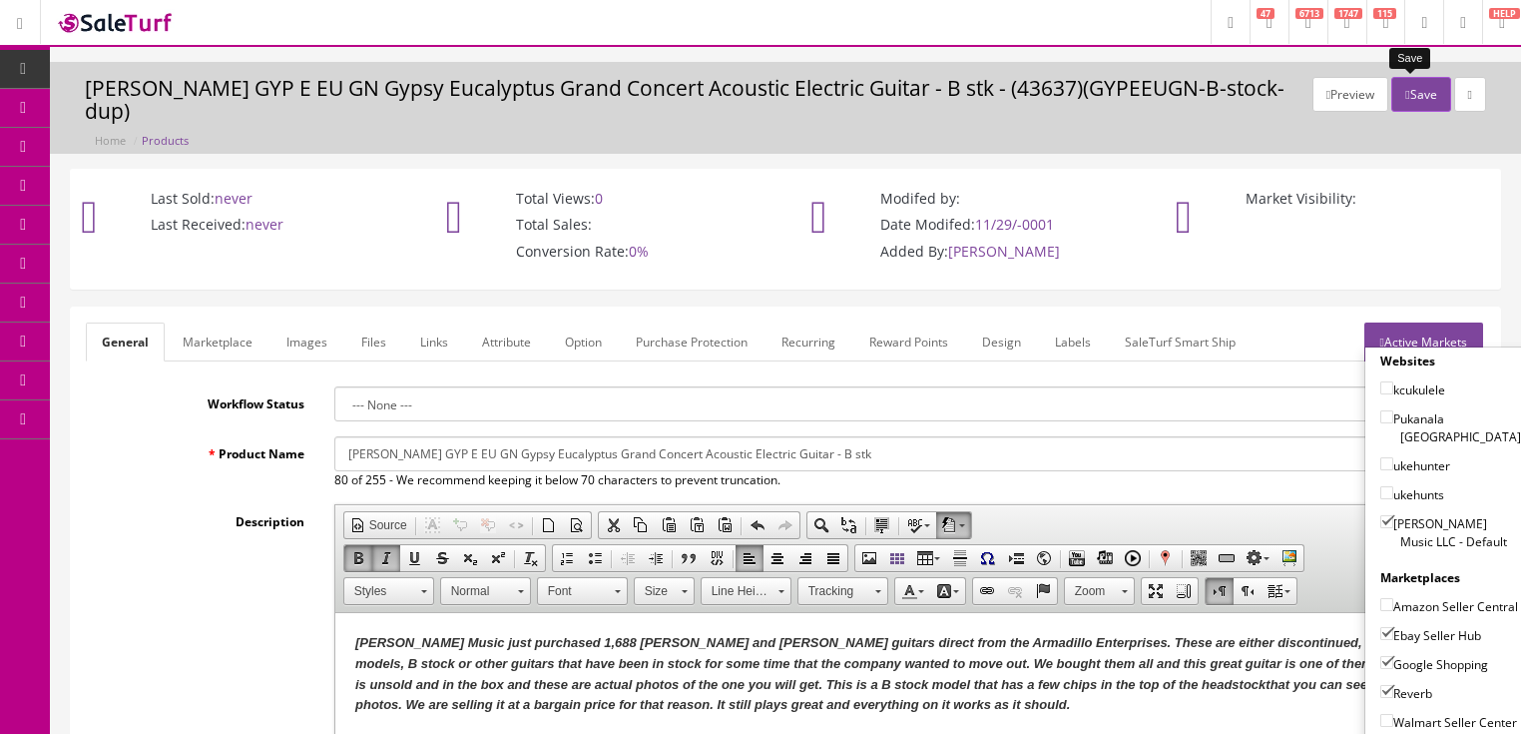
click at [1415, 88] on button "Save" at bounding box center [1421, 94] width 59 height 35
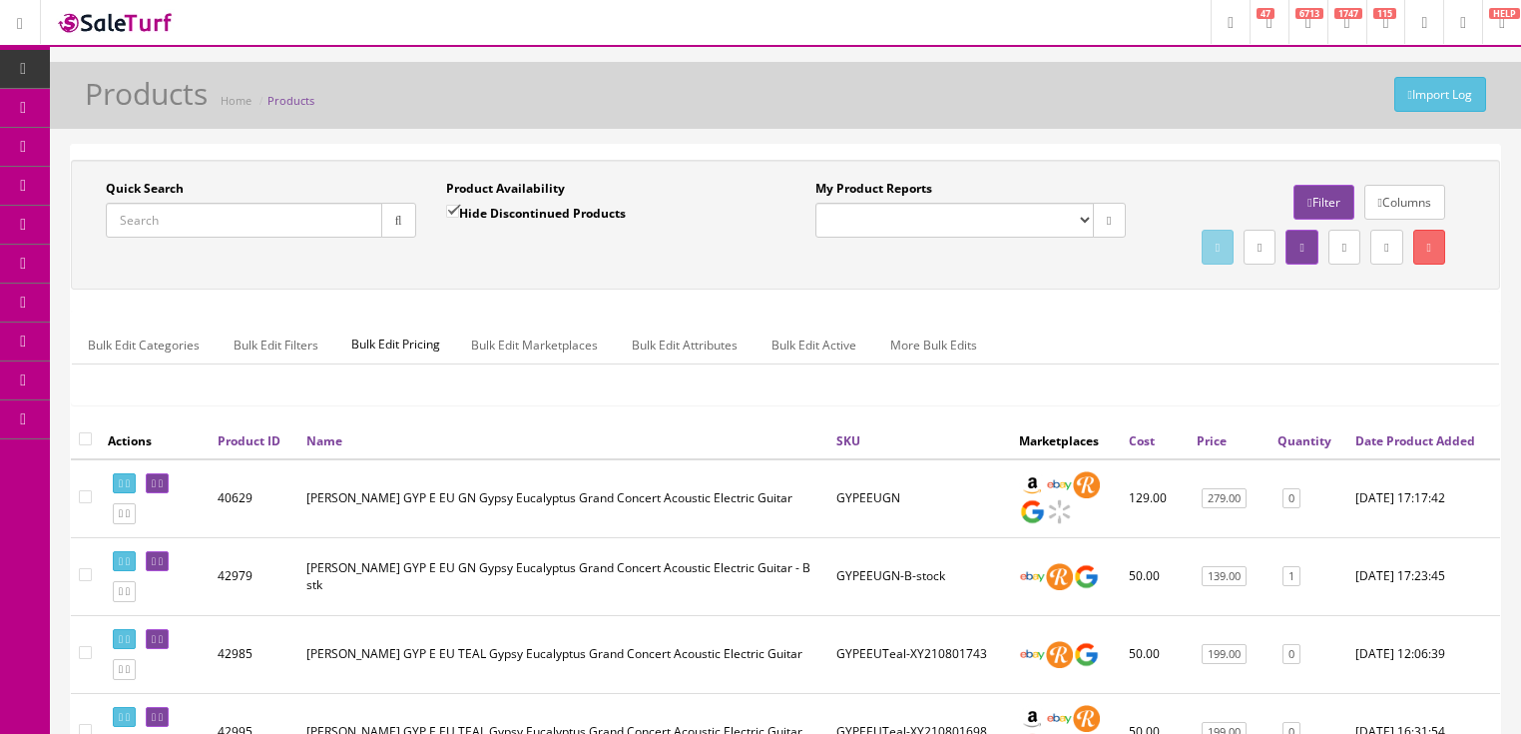
click at [291, 220] on input "Quick Search" at bounding box center [244, 220] width 277 height 35
paste input "GYPEEUGN-XY210801636"
click at [387, 212] on button "button" at bounding box center [398, 220] width 35 height 35
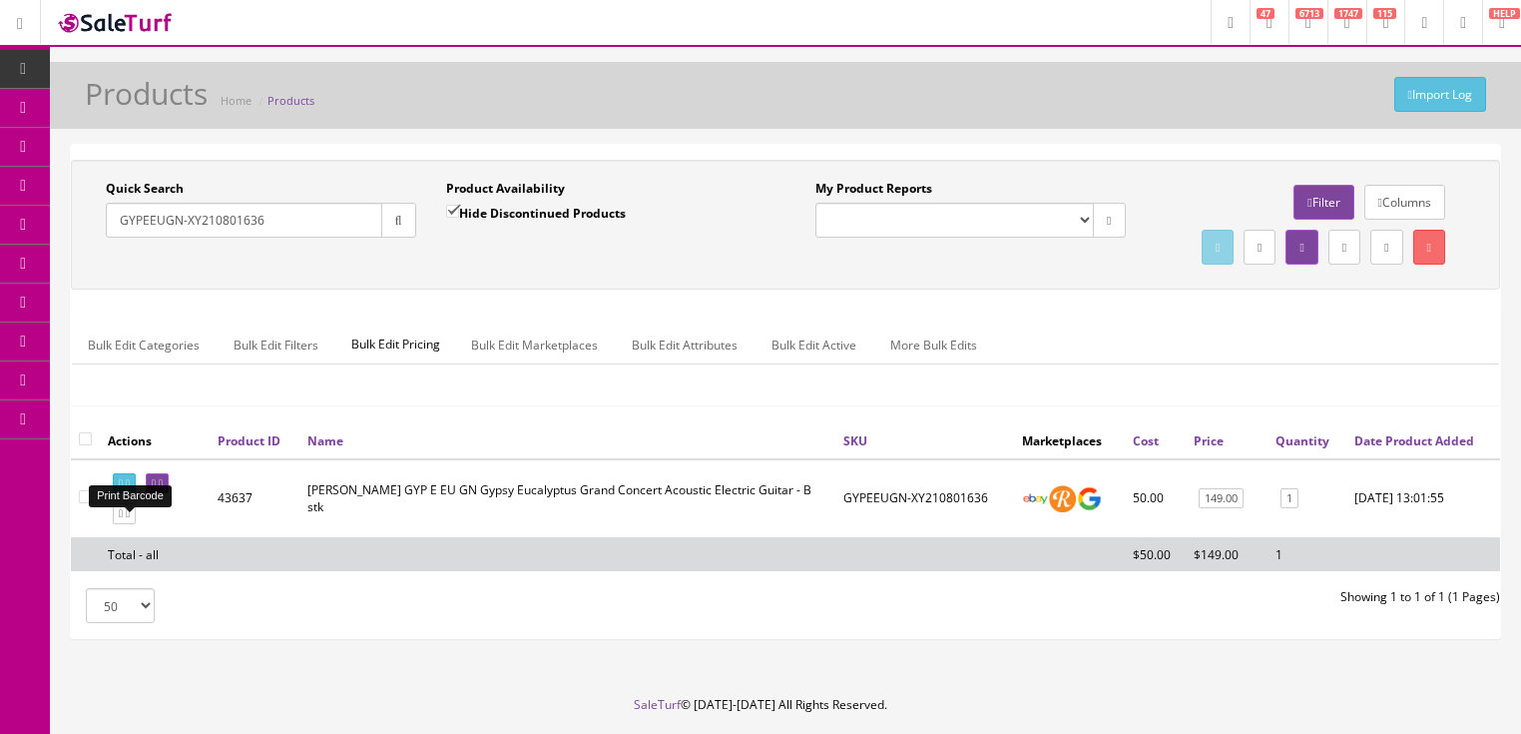
click at [130, 489] on icon at bounding box center [128, 483] width 4 height 11
drag, startPoint x: 324, startPoint y: 215, endPoint x: 88, endPoint y: 267, distance: 242.2
click at [88, 267] on div "Quick Search GYPEEUGN-XY210801636 Date From Product Availability Hide Discontin…" at bounding box center [786, 225] width 1420 height 90
type input "ht koa gce"
click at [449, 207] on input "Hide Discontinued Products" at bounding box center [452, 211] width 13 height 13
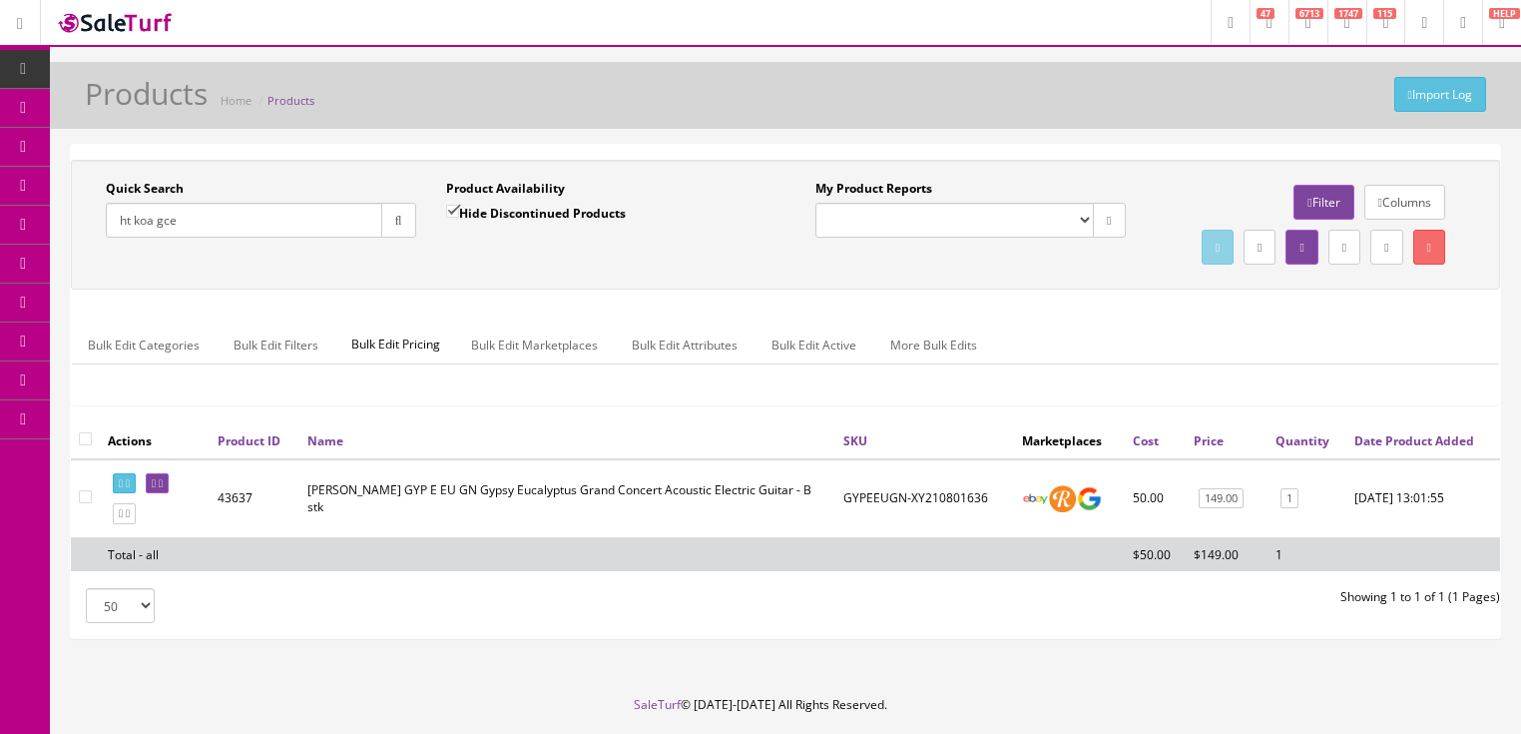
checkbox input "false"
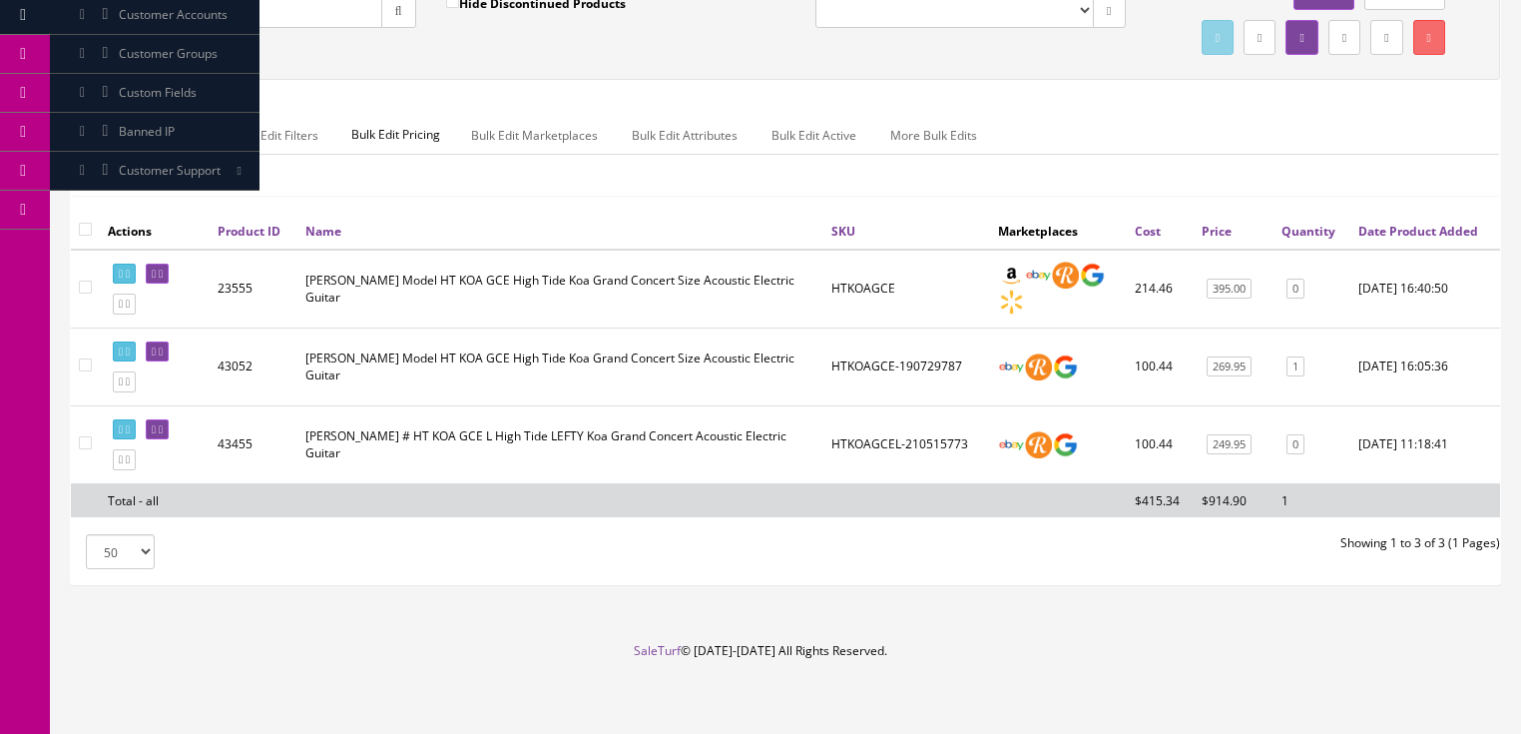
scroll to position [256, 0]
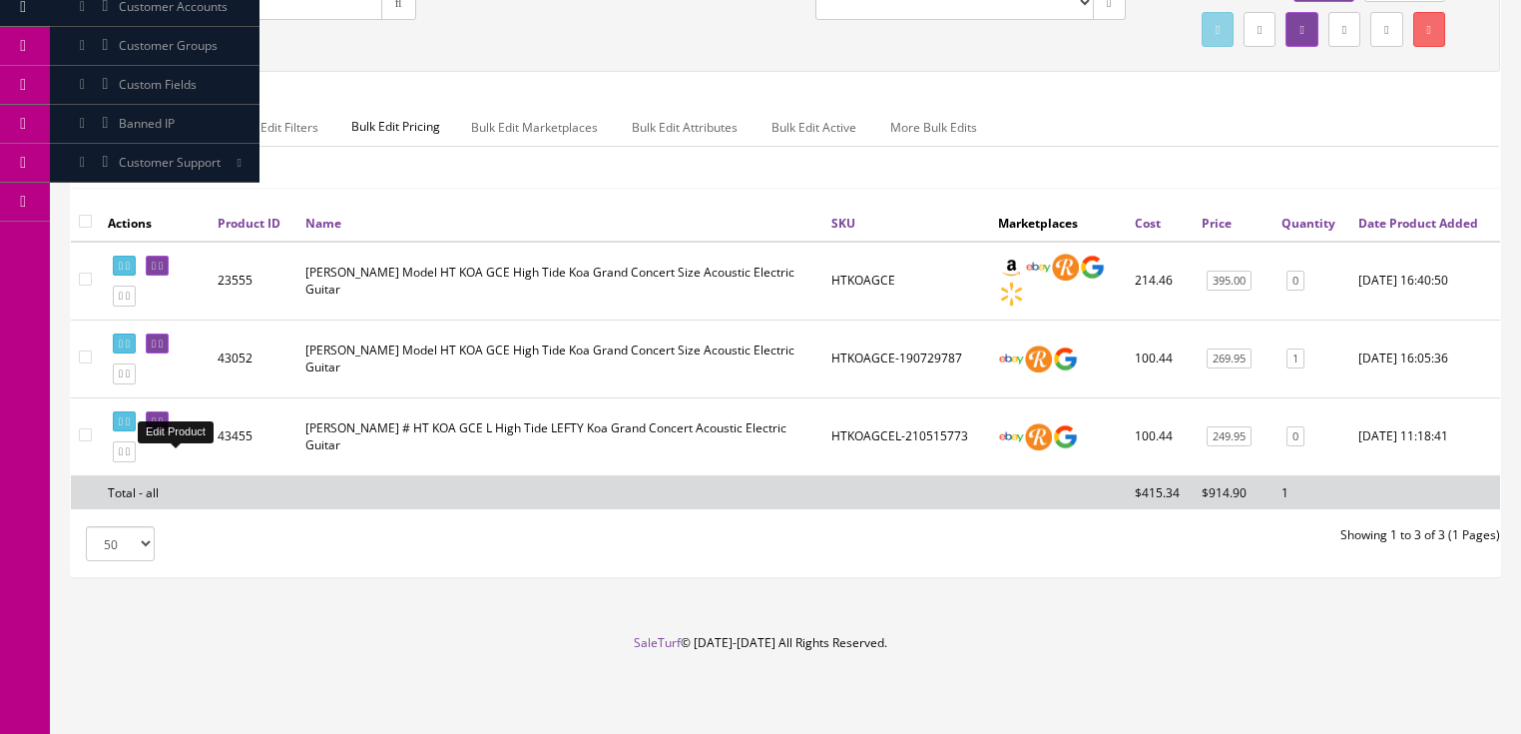
click at [169, 421] on link at bounding box center [157, 421] width 23 height 21
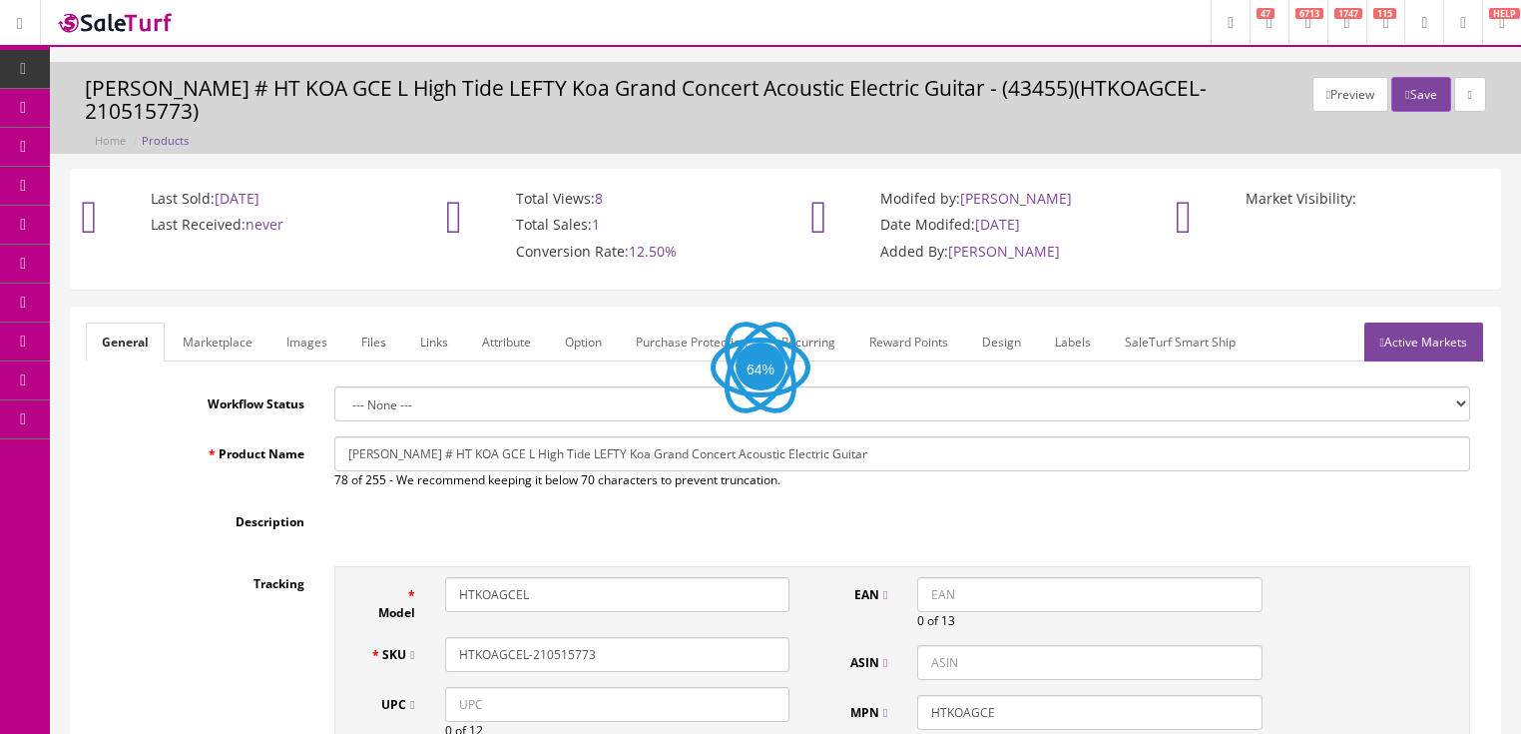
click at [307, 322] on link "Images" at bounding box center [307, 341] width 73 height 39
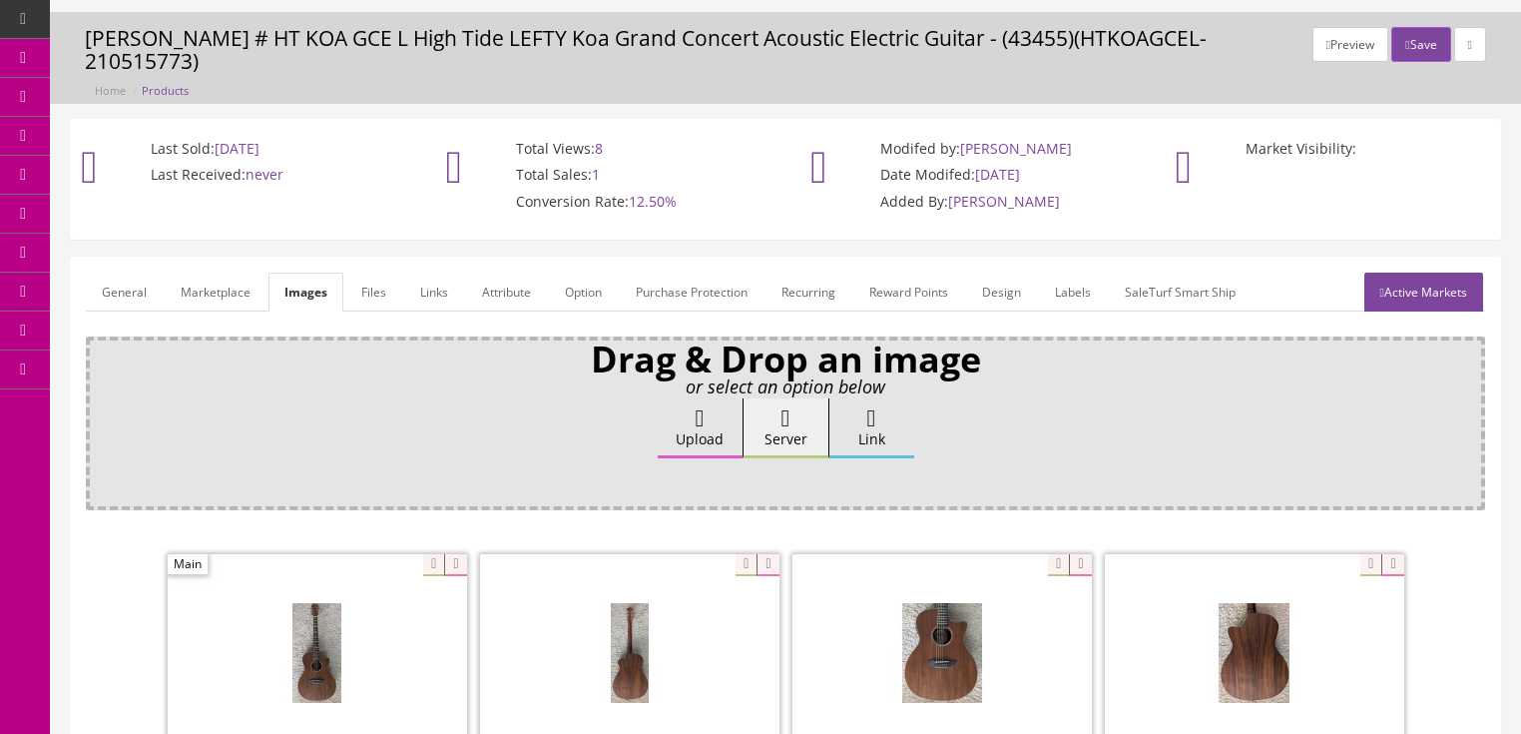
scroll to position [160, 0]
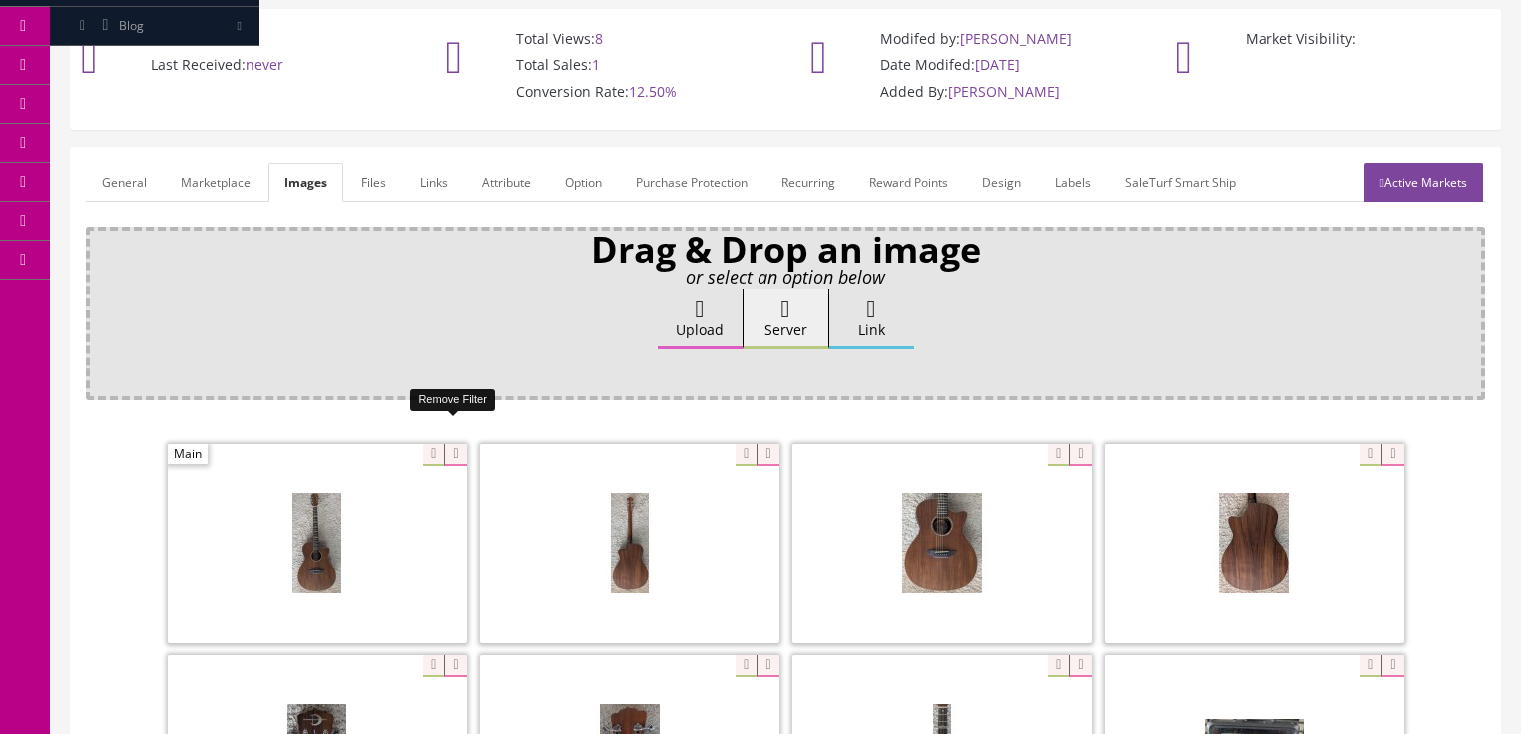
click at [445, 444] on icon at bounding box center [455, 455] width 22 height 22
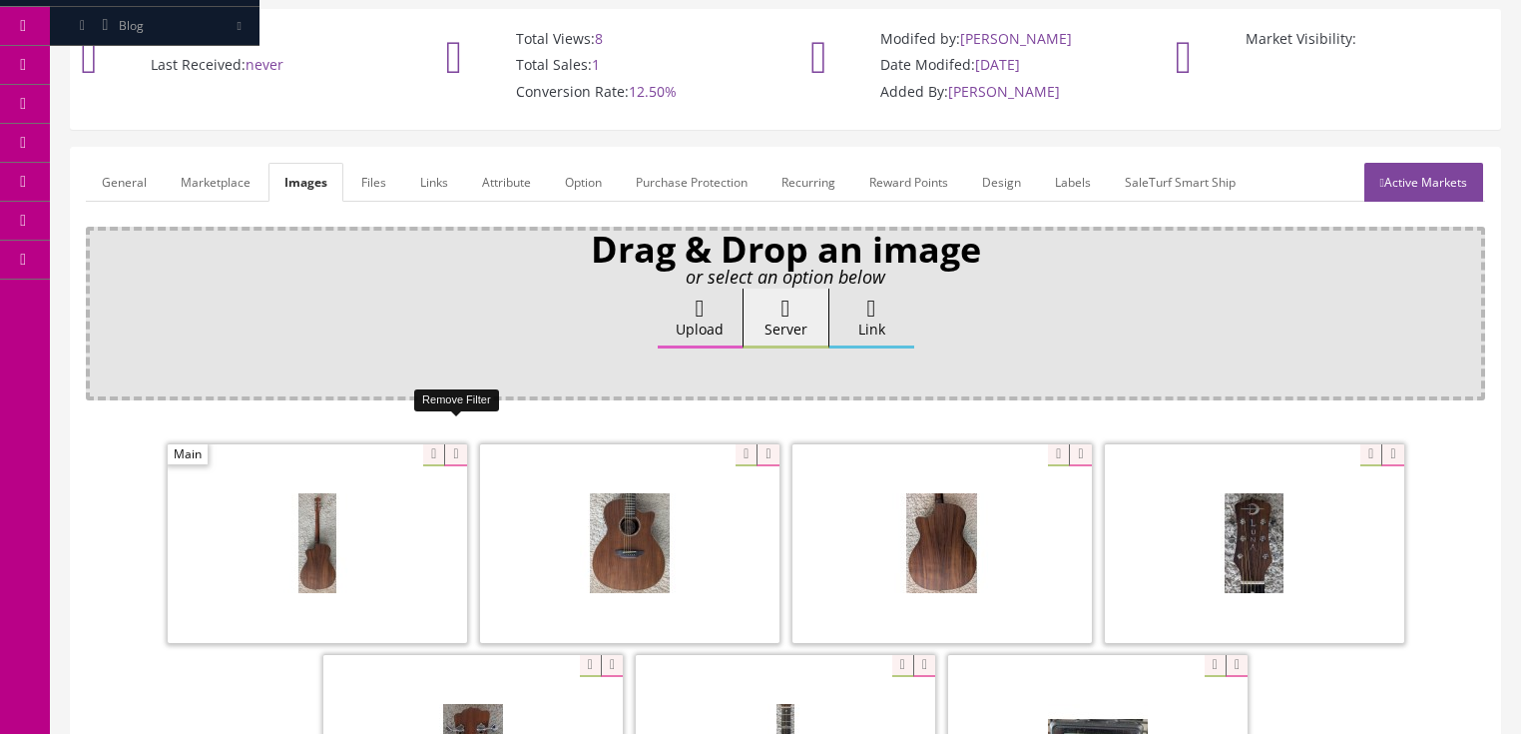
click at [445, 444] on icon at bounding box center [455, 455] width 22 height 22
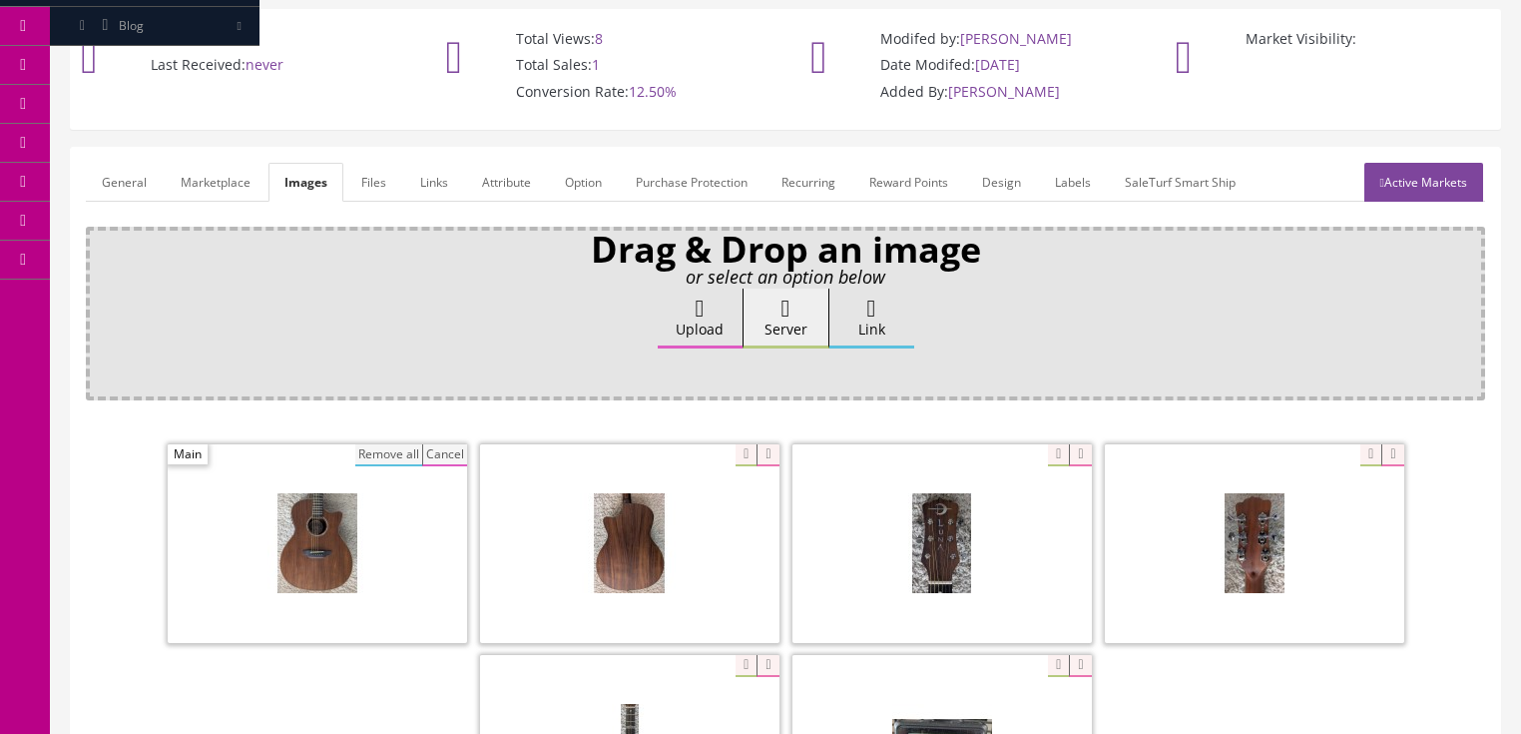
click at [367, 444] on button "Remove all" at bounding box center [388, 455] width 67 height 22
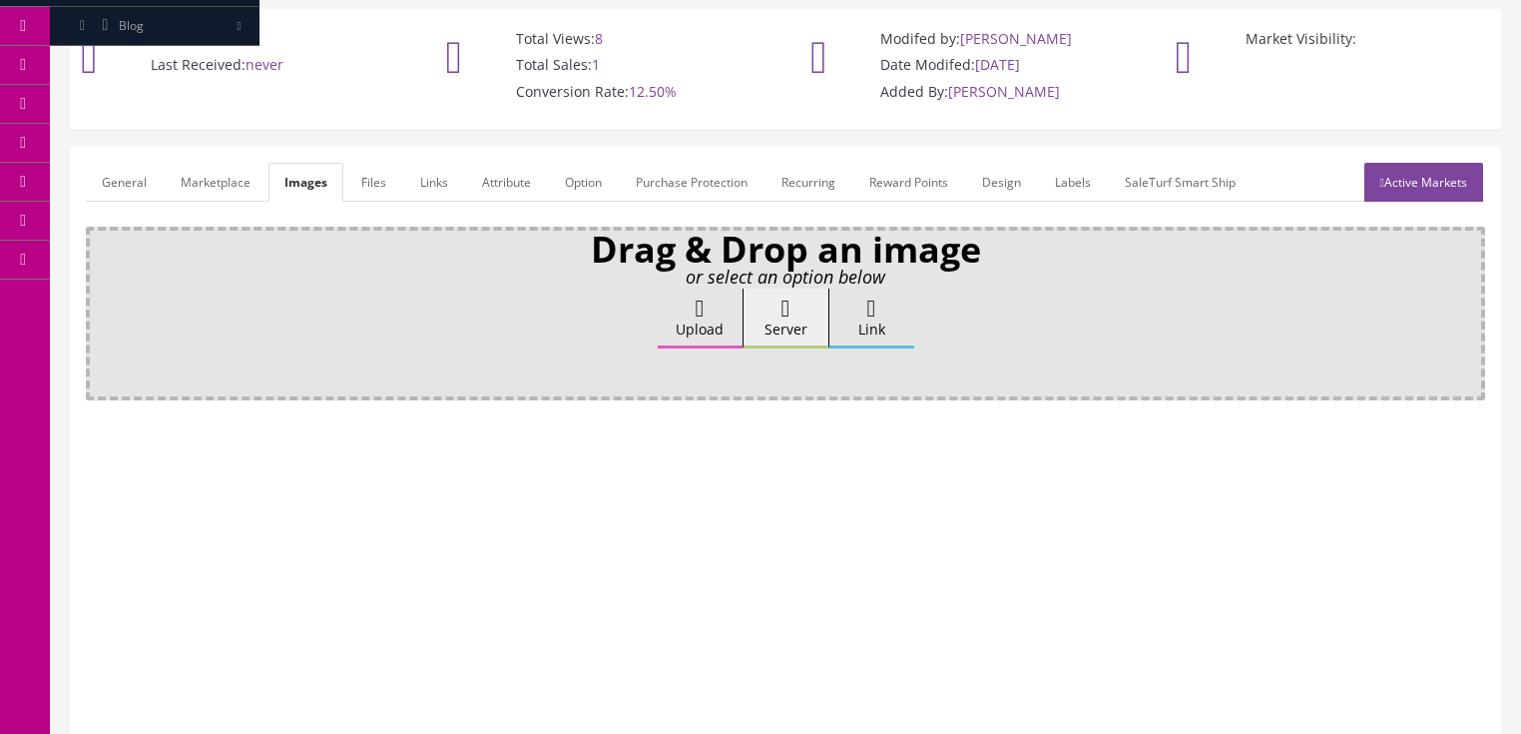
click at [688, 312] on label "Upload" at bounding box center [700, 318] width 85 height 60
click at [100, 308] on input "Upload" at bounding box center [100, 298] width 0 height 20
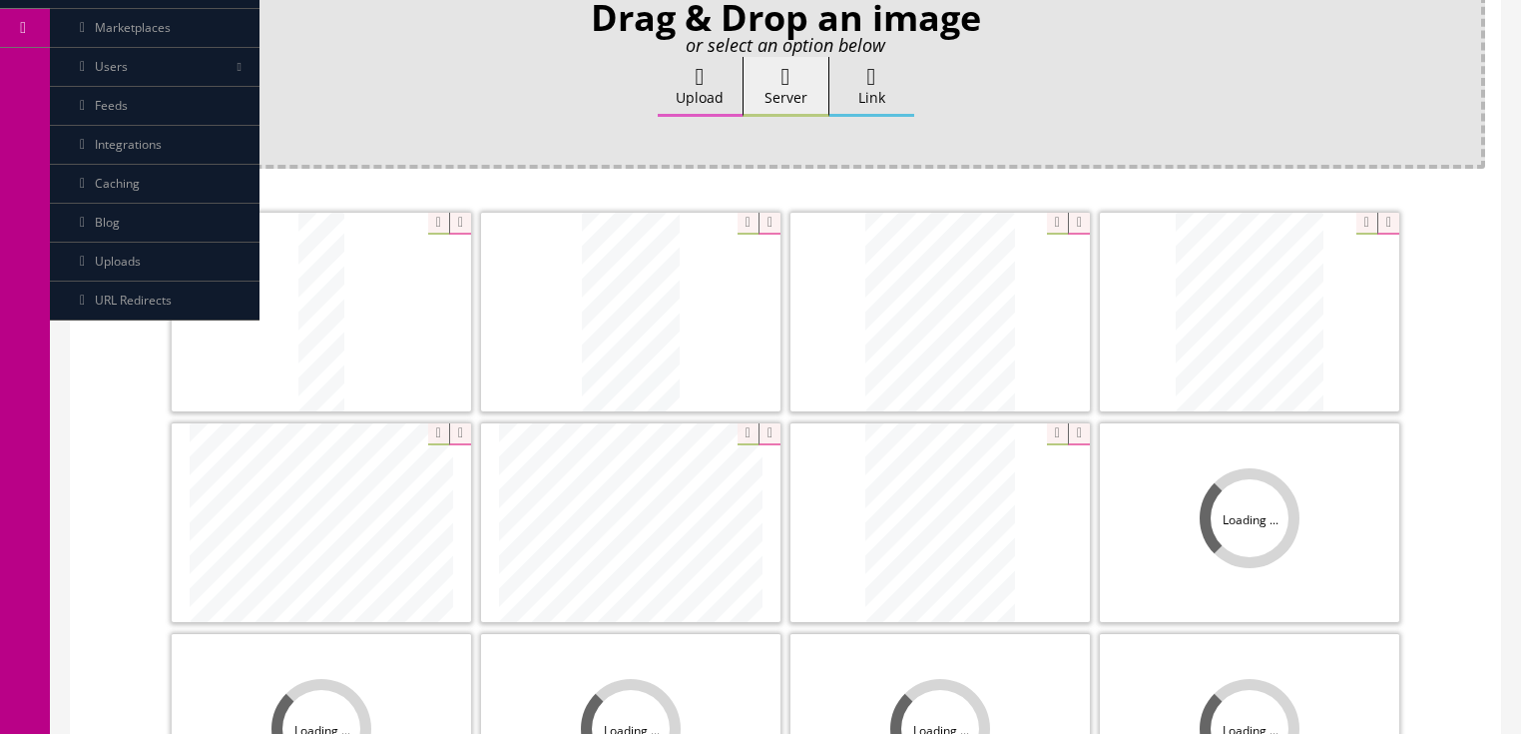
scroll to position [399, 0]
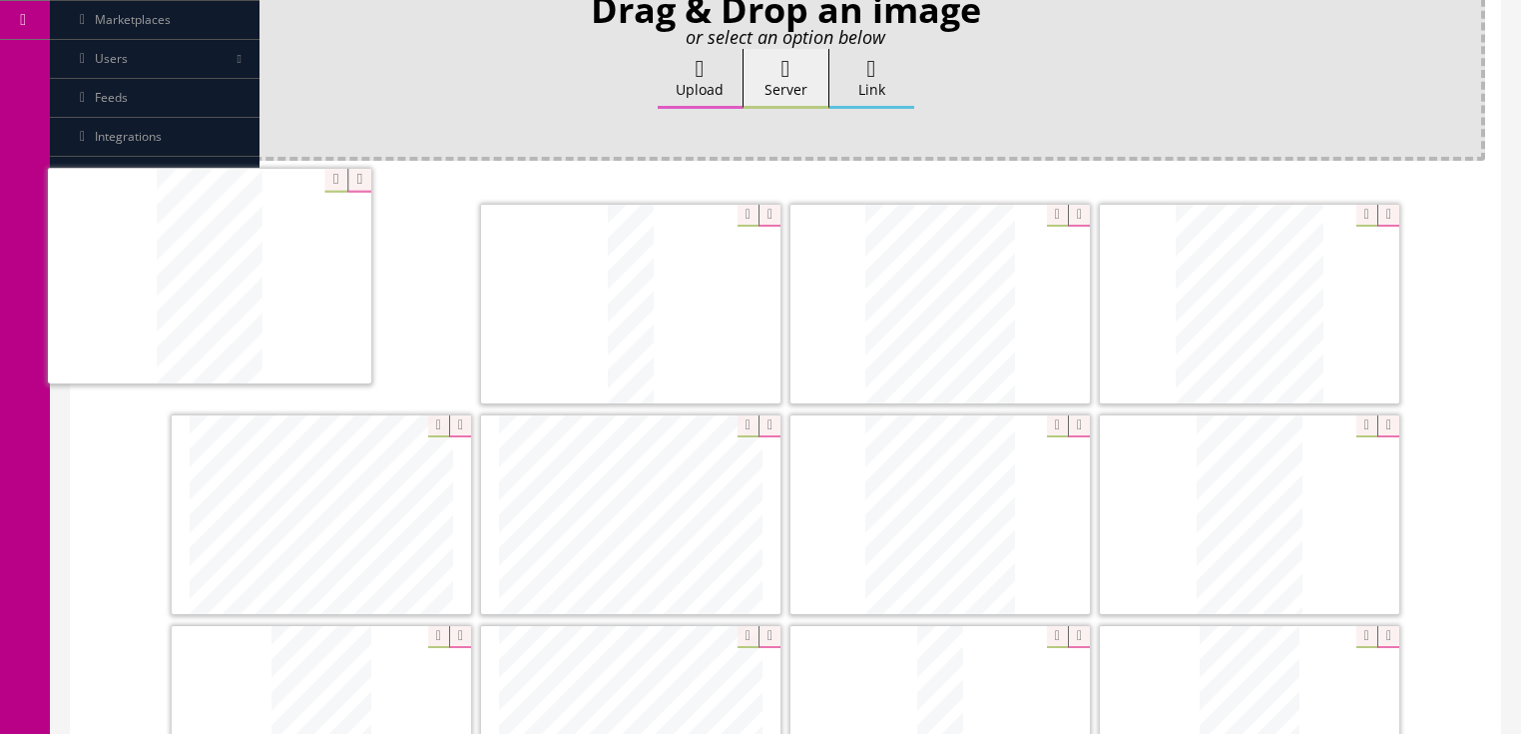
drag, startPoint x: 634, startPoint y: 296, endPoint x: 445, endPoint y: 350, distance: 196.2
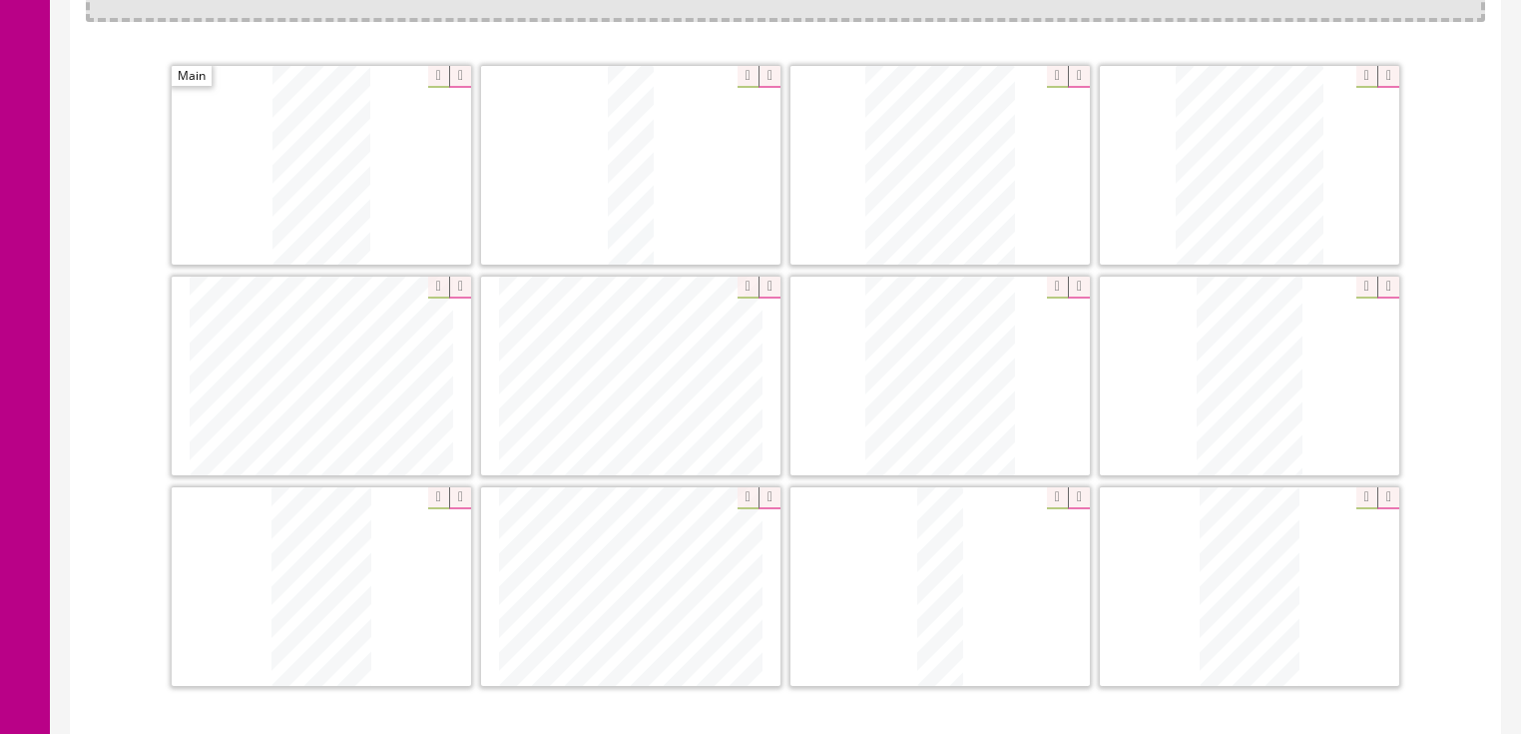
scroll to position [559, 0]
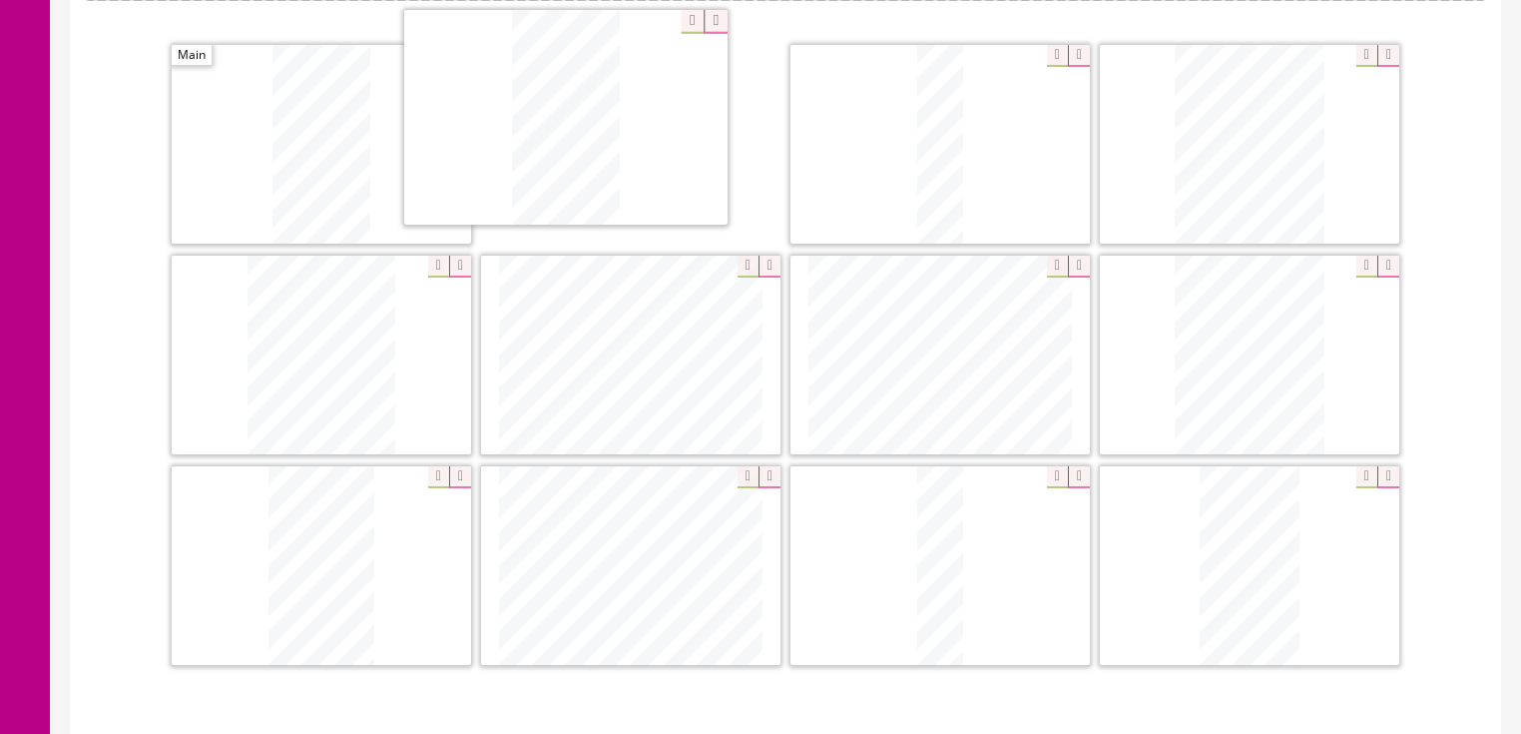
drag, startPoint x: 347, startPoint y: 543, endPoint x: 627, endPoint y: 128, distance: 500.6
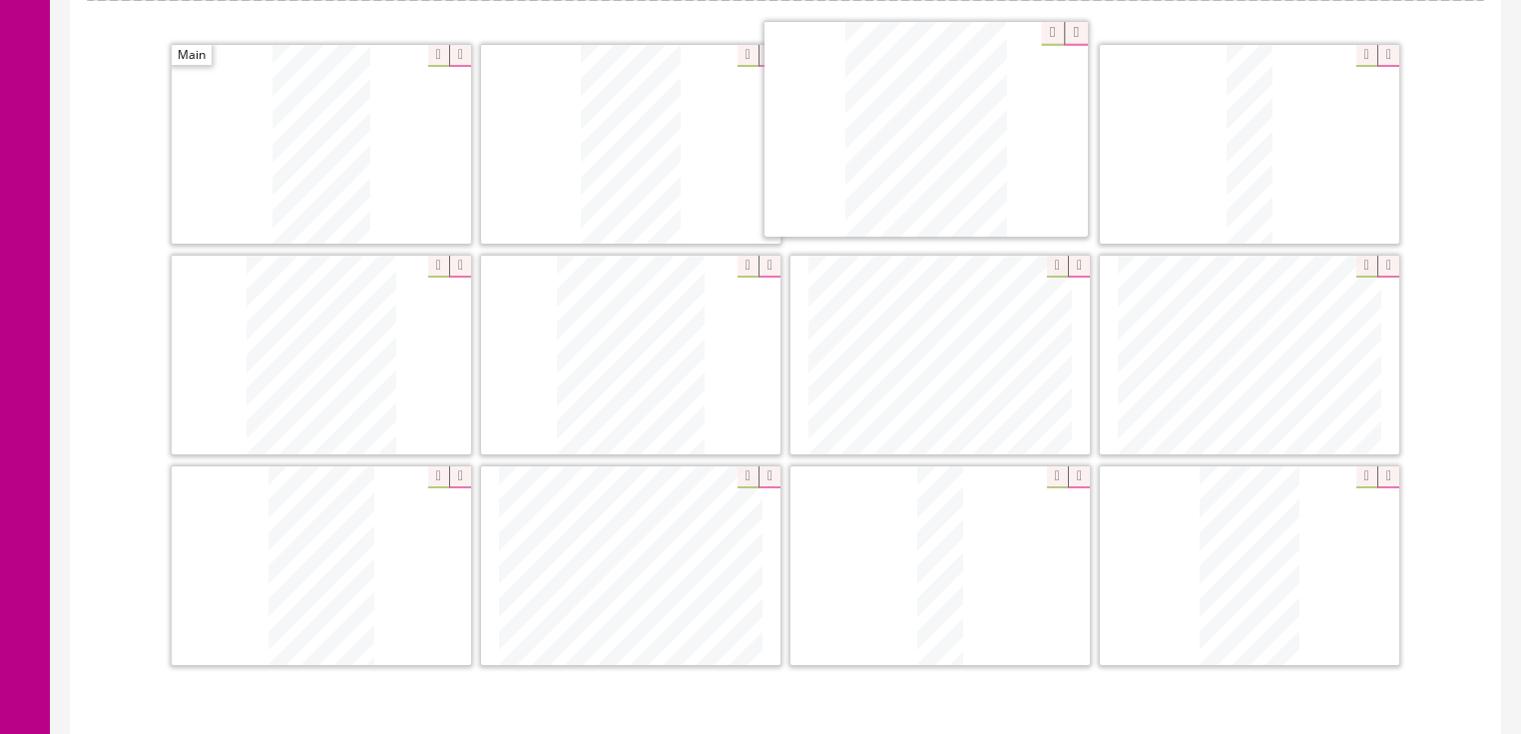
drag, startPoint x: 1242, startPoint y: 325, endPoint x: 918, endPoint y: 103, distance: 392.6
drag, startPoint x: 648, startPoint y: 297, endPoint x: 1272, endPoint y: 92, distance: 656.9
drag, startPoint x: 1184, startPoint y: 491, endPoint x: 212, endPoint y: 286, distance: 993.6
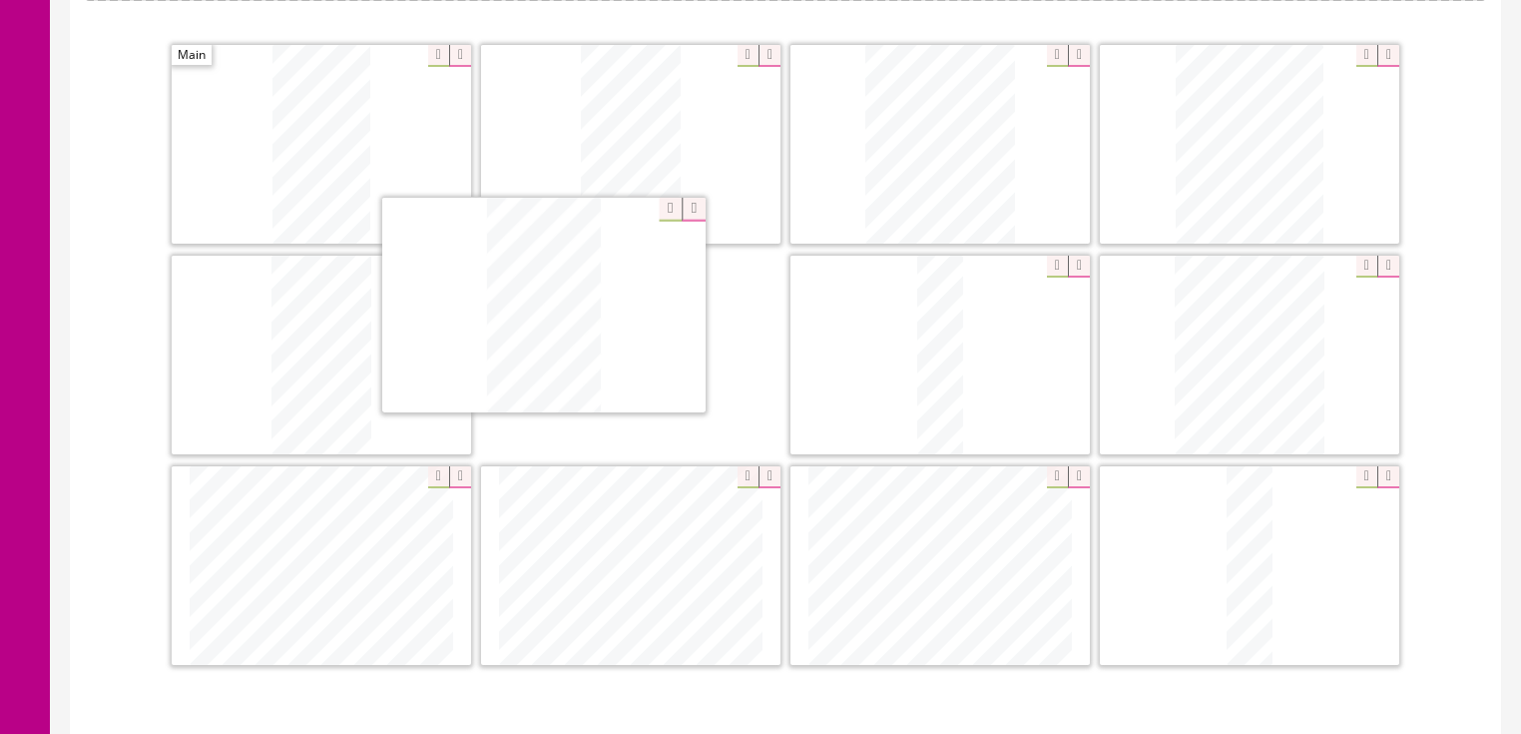
drag, startPoint x: 590, startPoint y: 506, endPoint x: 532, endPoint y: 284, distance: 230.0
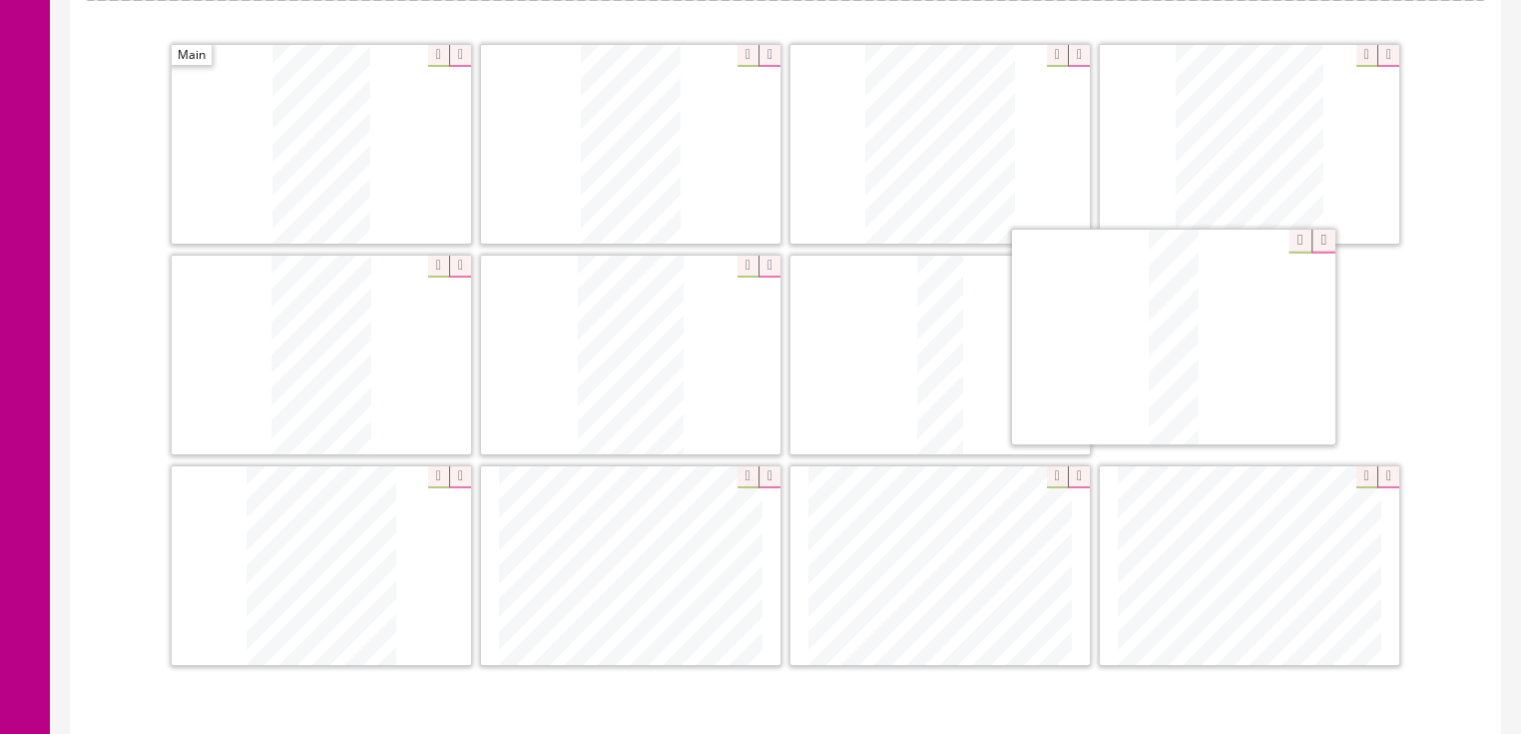
drag, startPoint x: 1250, startPoint y: 541, endPoint x: 1186, endPoint y: 327, distance: 223.0
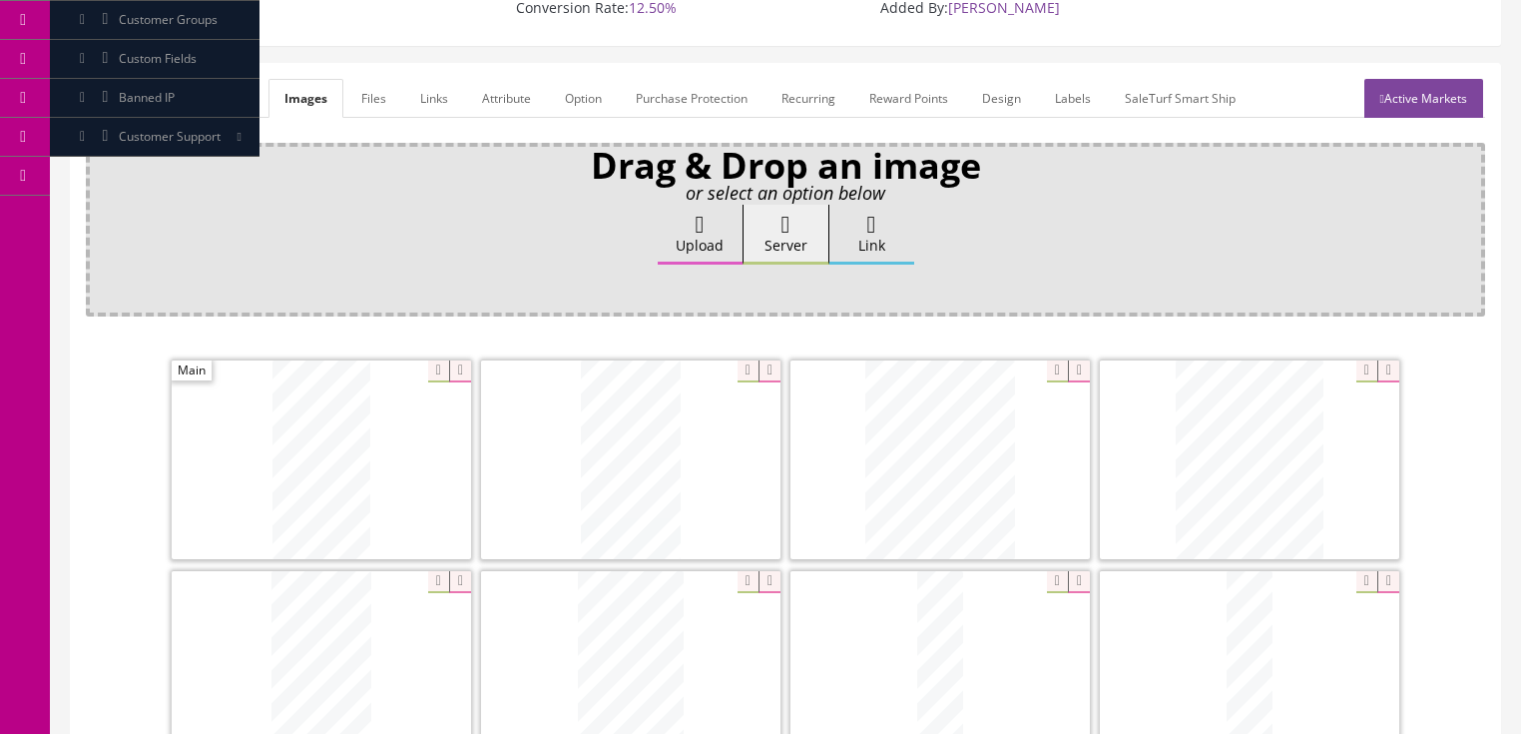
scroll to position [240, 0]
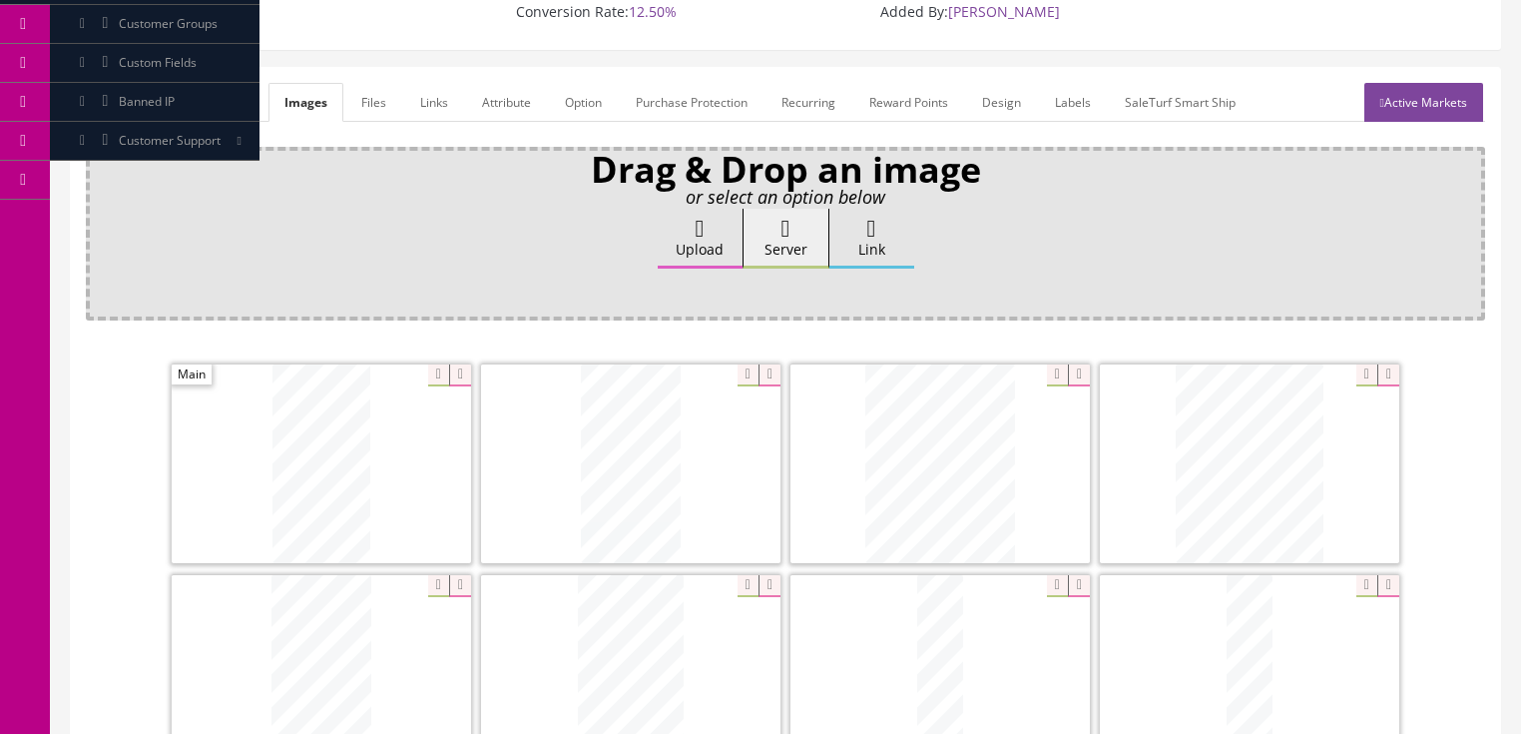
click at [1445, 83] on link "Active Markets" at bounding box center [1424, 102] width 119 height 39
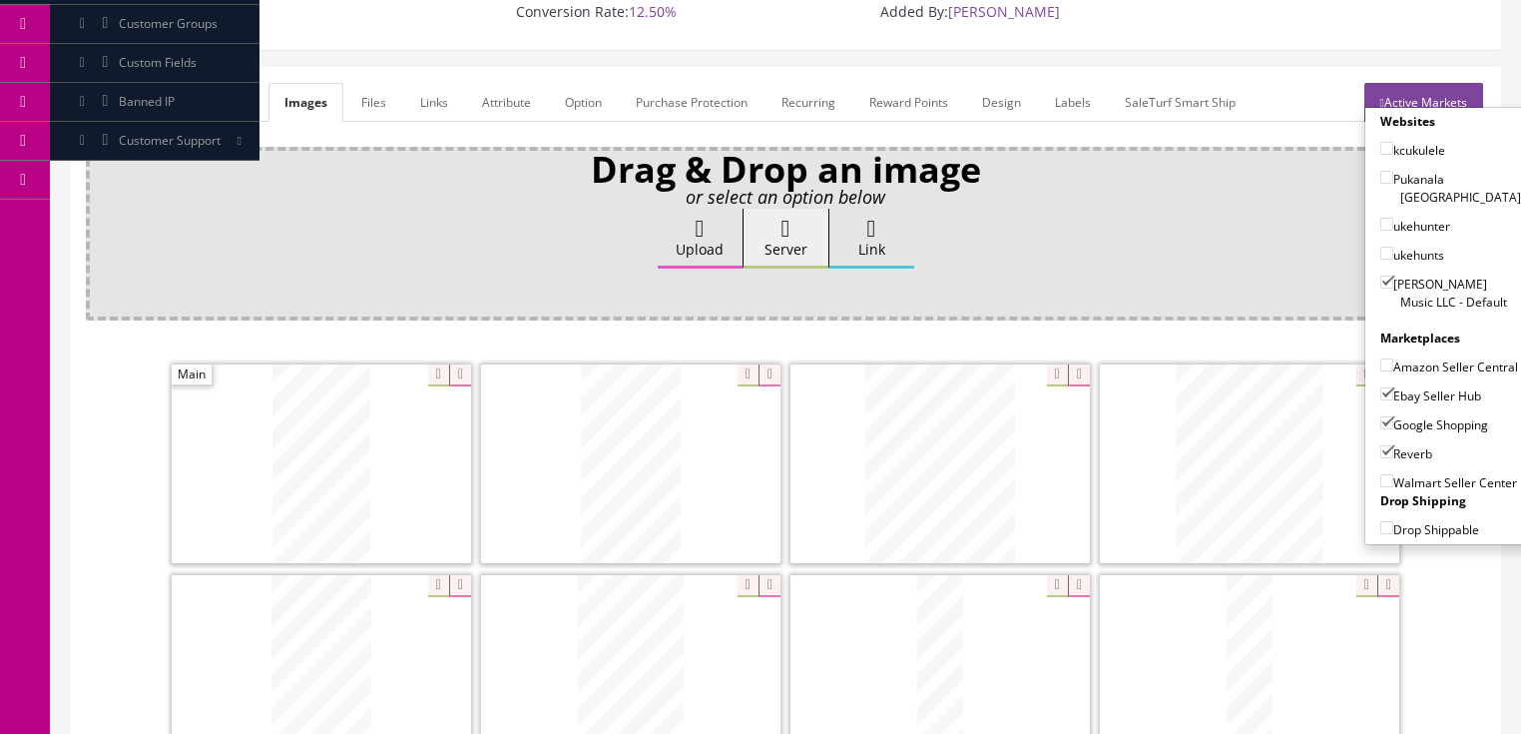
click at [1381, 358] on input"] "Amazon Seller Central" at bounding box center [1387, 364] width 13 height 13
checkbox input"] "true"
click at [1448, 83] on link "Active Markets" at bounding box center [1424, 102] width 119 height 39
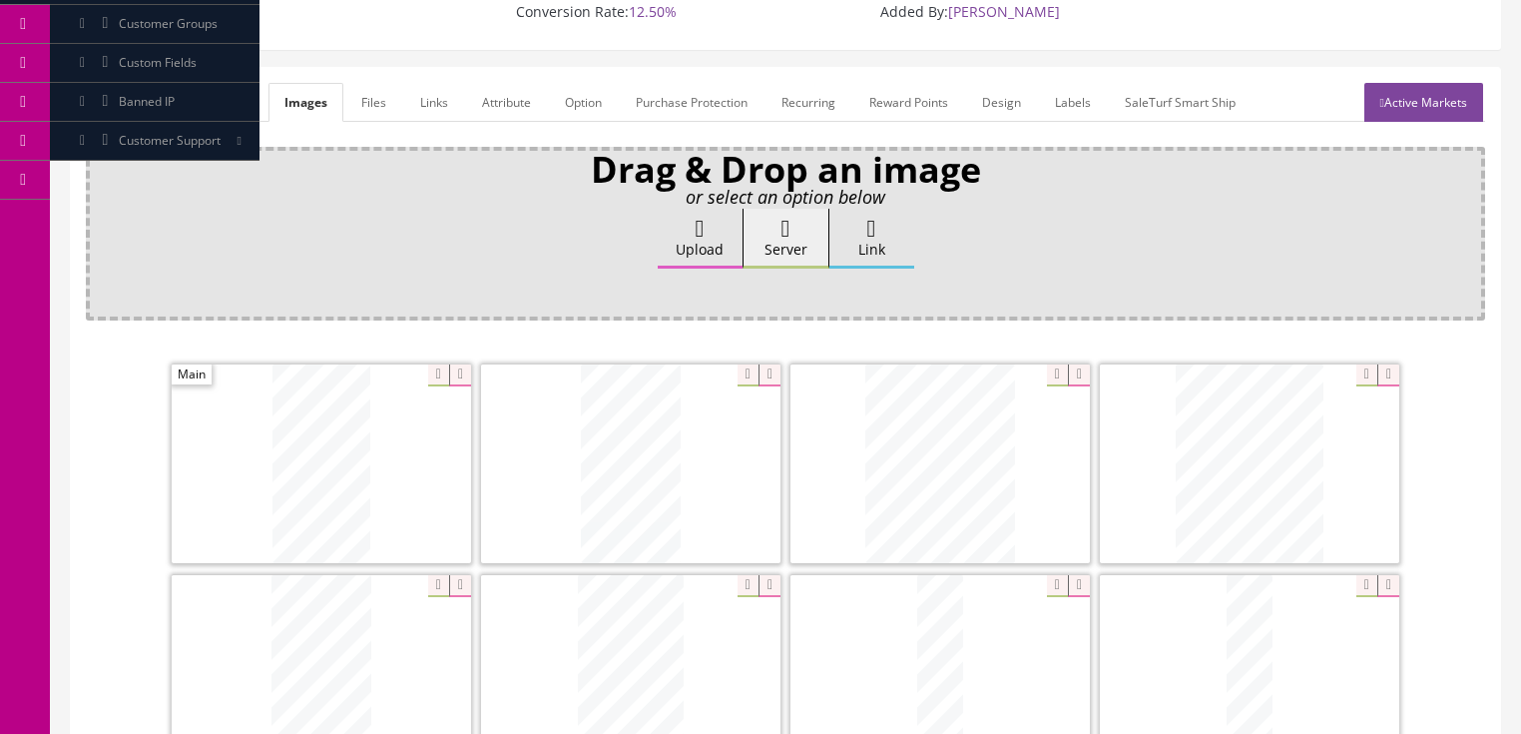
click at [125, 92] on link "General" at bounding box center [124, 102] width 77 height 39
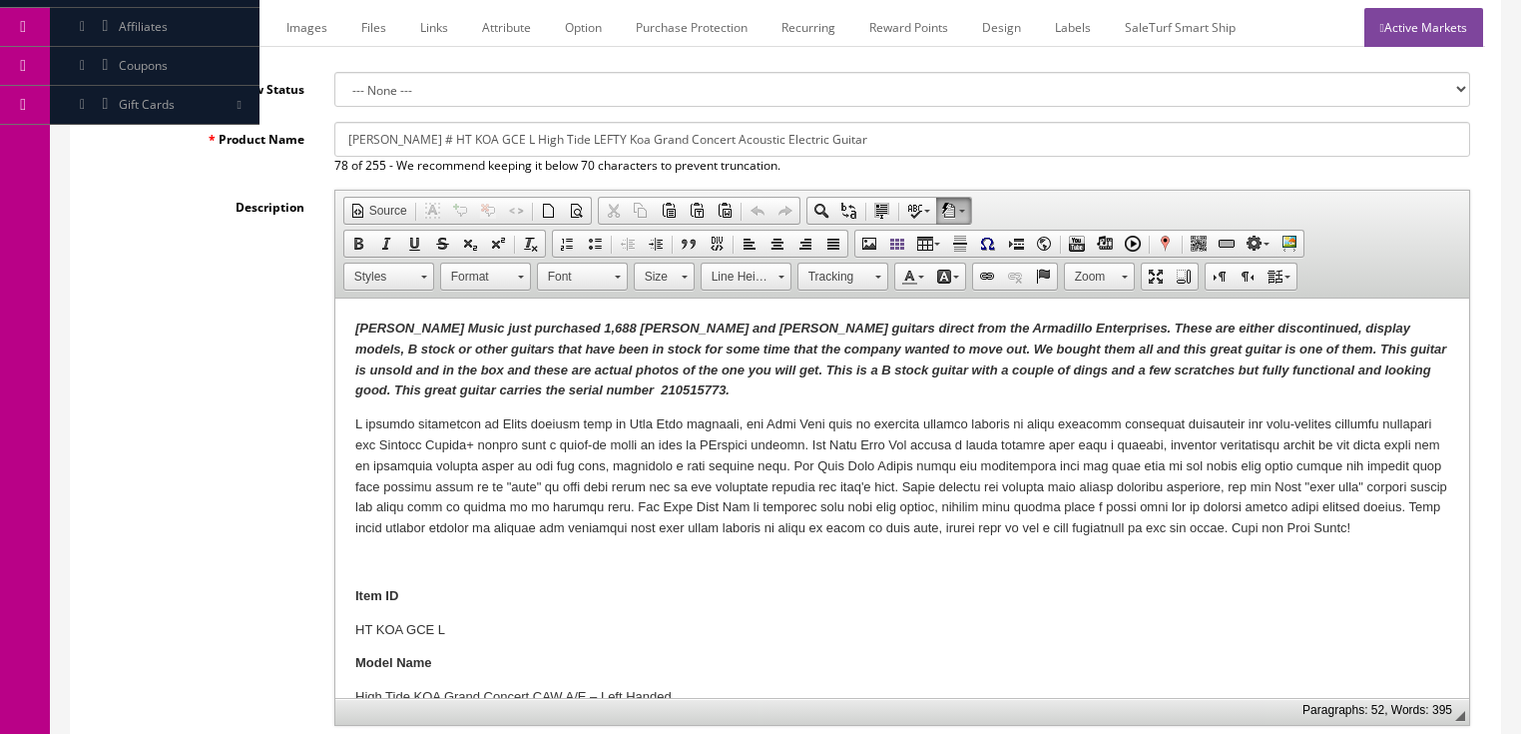
scroll to position [319, 0]
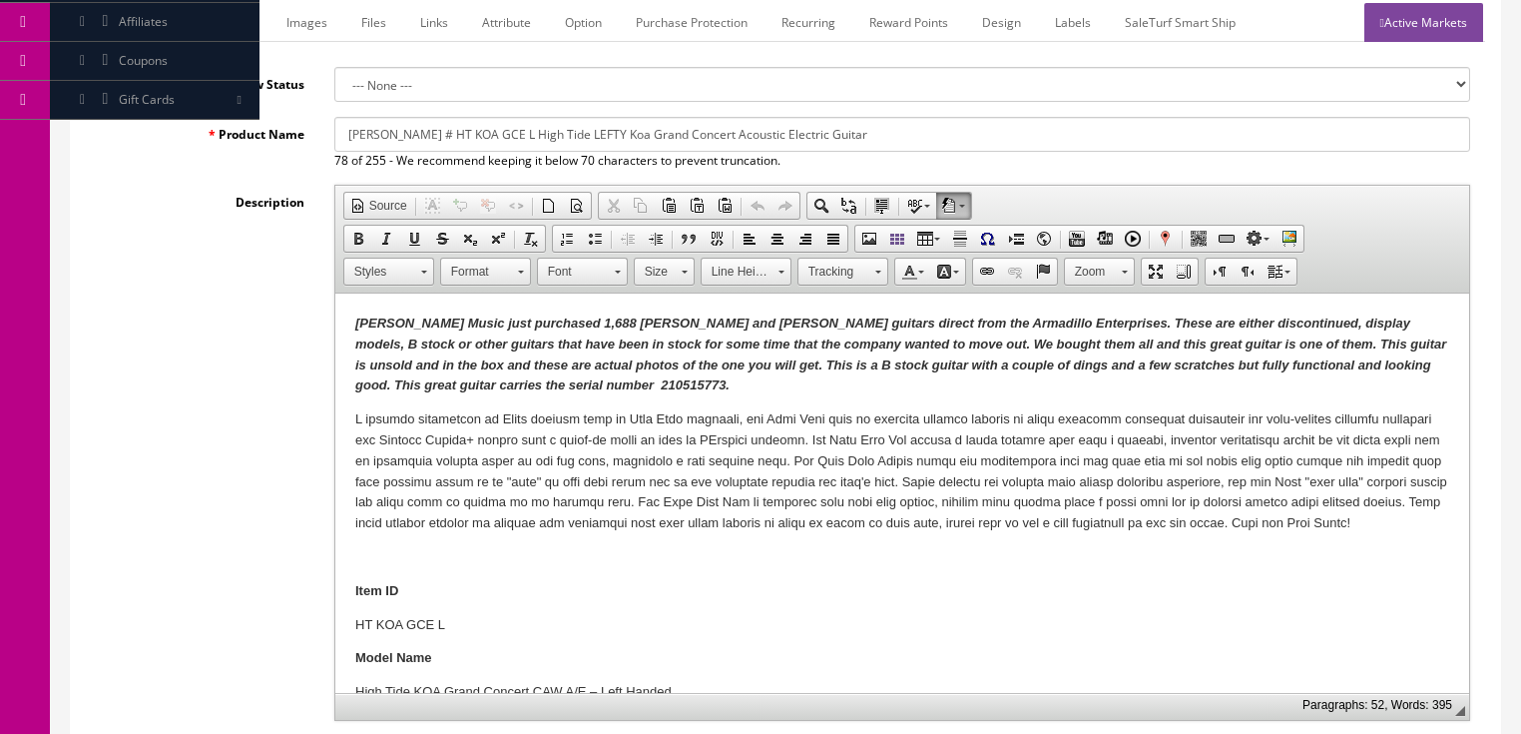
click at [856, 371] on em "[PERSON_NAME] Music just purchased 1,688 [PERSON_NAME] and [PERSON_NAME] guitar…" at bounding box center [899, 353] width 1091 height 77
click at [667, 388] on em "[PERSON_NAME] Music just purchased 1,688 [PERSON_NAME] and [PERSON_NAME] guitar…" at bounding box center [899, 353] width 1091 height 77
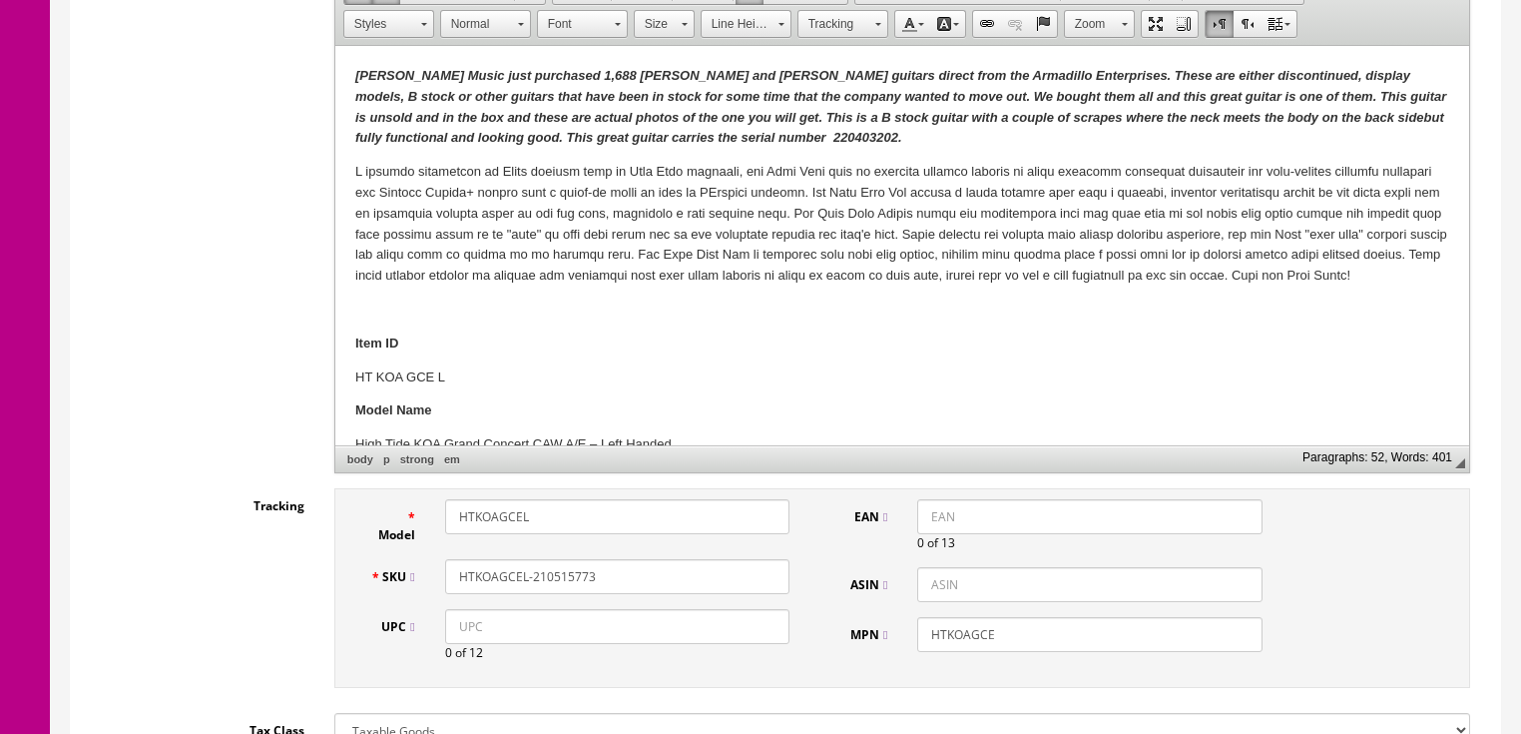
scroll to position [639, 0]
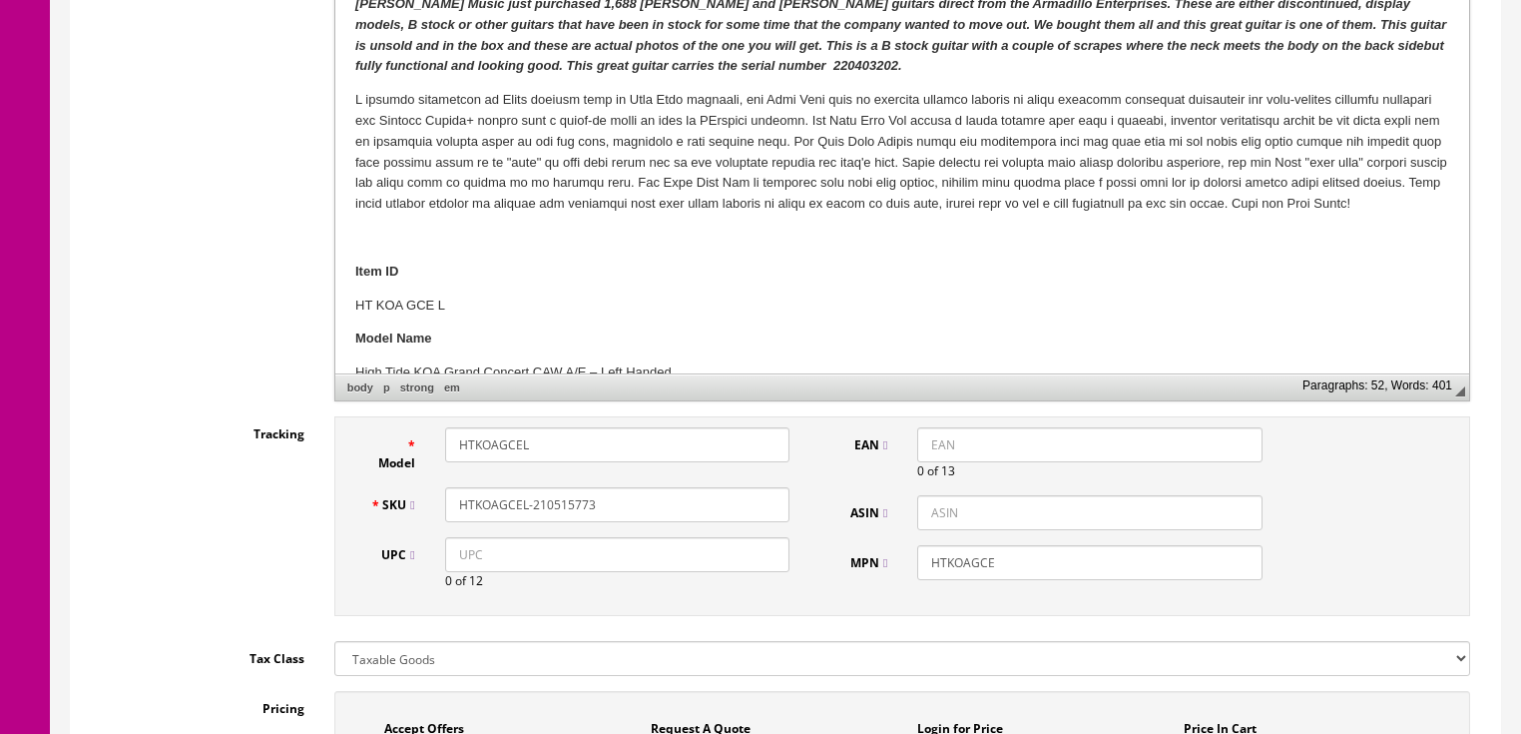
drag, startPoint x: 539, startPoint y: 479, endPoint x: 671, endPoint y: 479, distance: 131.8
click at [671, 487] on input "HTKOAGCEL-210515773" at bounding box center [617, 504] width 344 height 35
drag, startPoint x: 671, startPoint y: 479, endPoint x: 431, endPoint y: 487, distance: 239.7
click at [407, 487] on div "SKU HTKOAGCEL-220403202" at bounding box center [580, 504] width 450 height 35
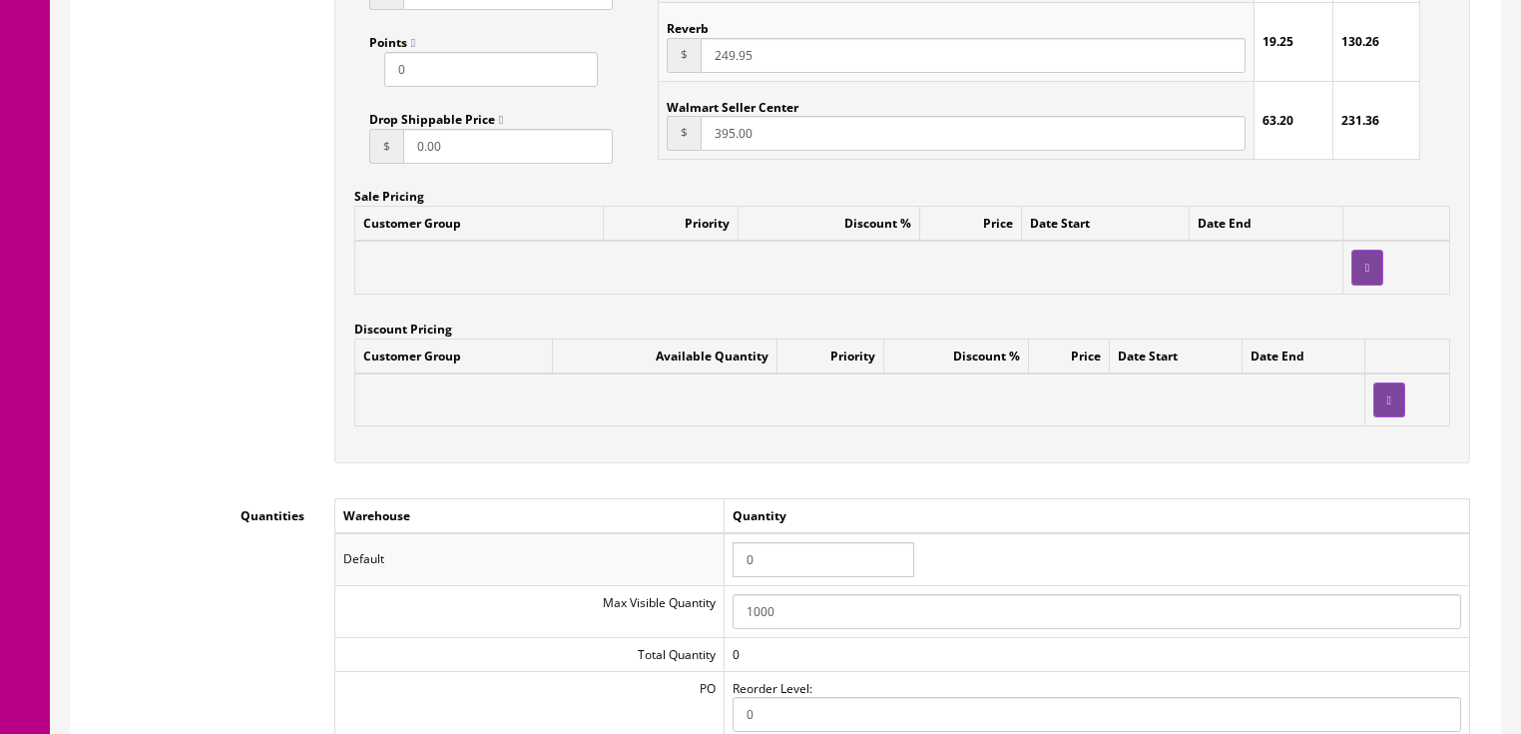
scroll to position [1757, 0]
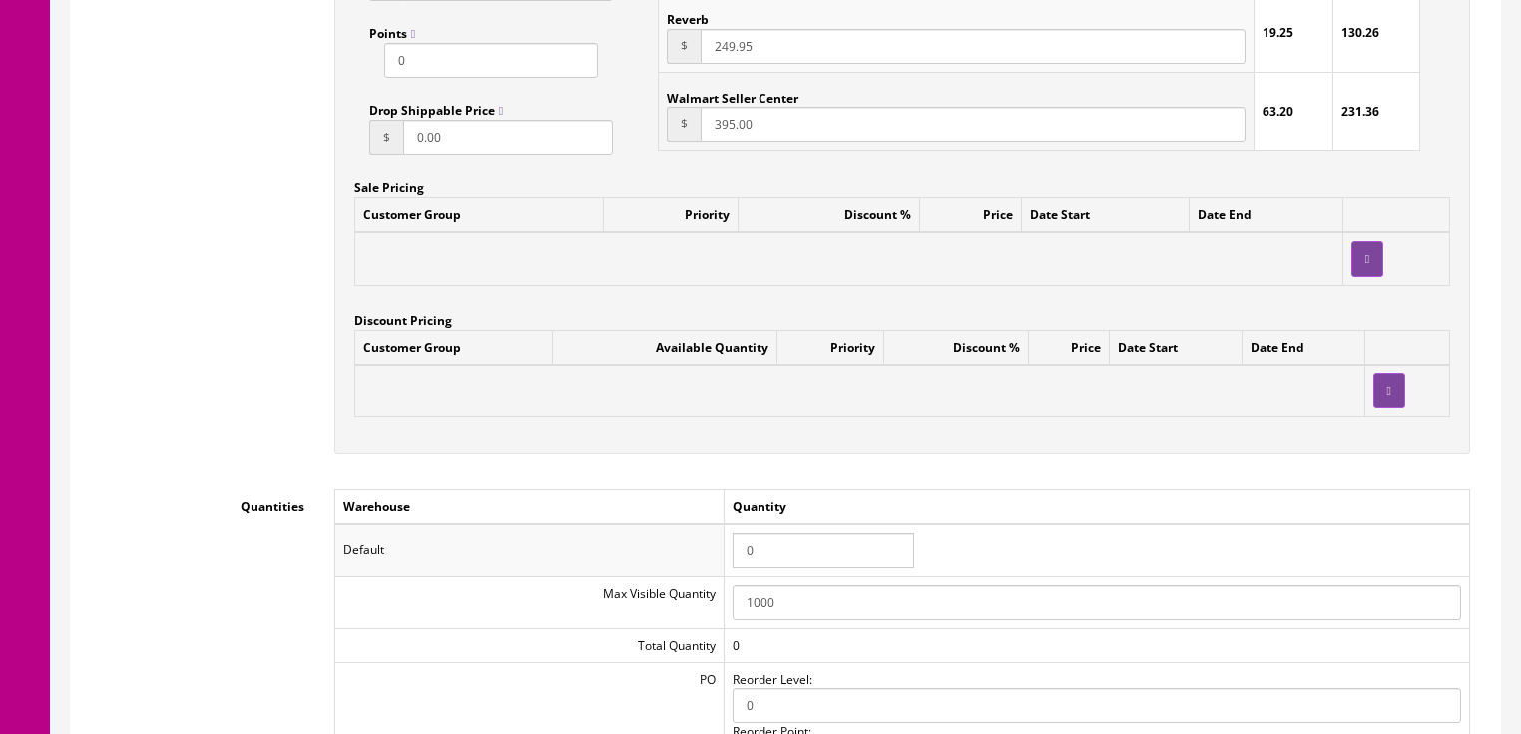
type input "HTKOAGCEL-220403202"
drag, startPoint x: 760, startPoint y: 531, endPoint x: 727, endPoint y: 528, distance: 33.1
click at [727, 528] on td "0" at bounding box center [1097, 550] width 746 height 52
type input "1"
drag, startPoint x: 958, startPoint y: 461, endPoint x: 969, endPoint y: 459, distance: 11.2
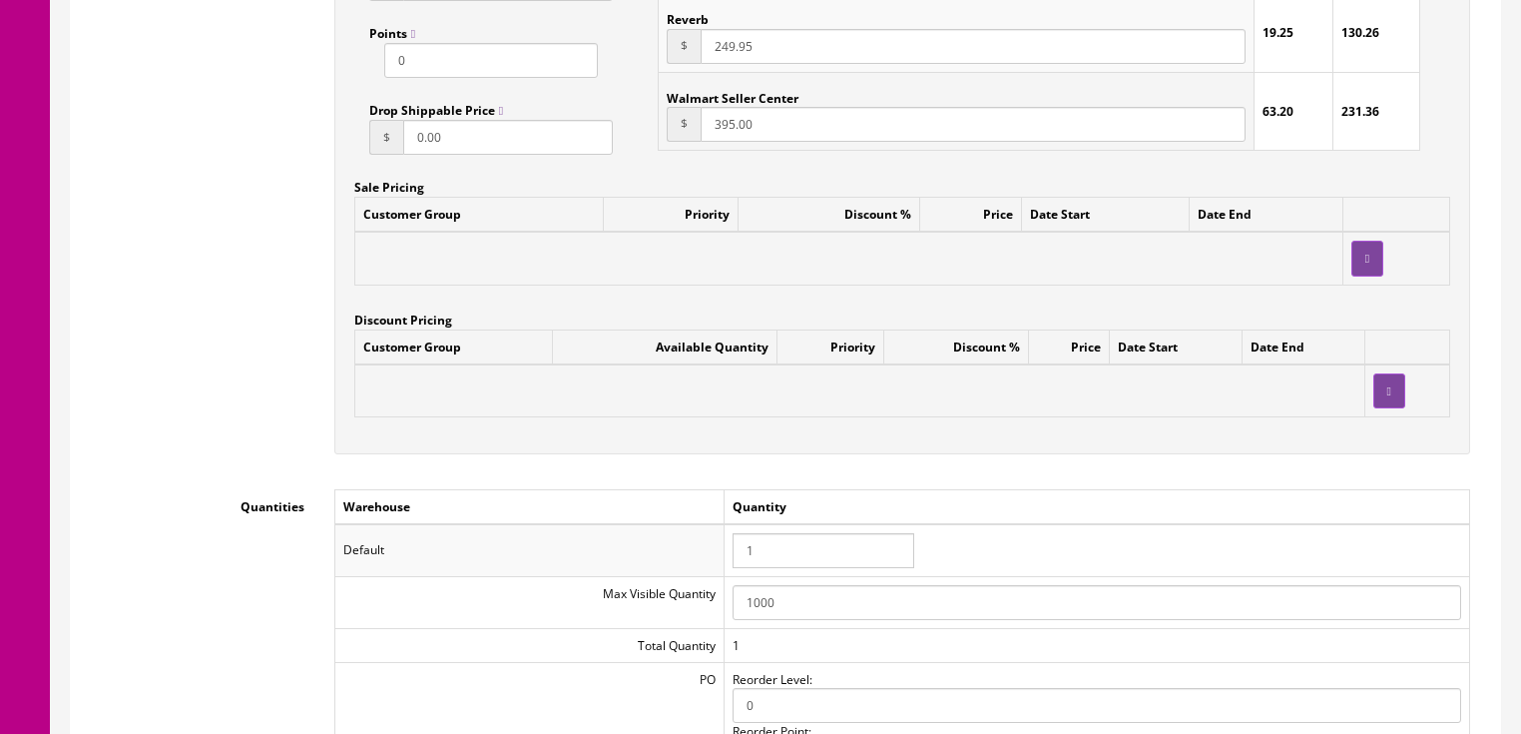
click at [959, 461] on div "Workflow Status --- None --- Product Name [PERSON_NAME] # HT KOA GCE L High Tid…" at bounding box center [786, 177] width 1400 height 3097
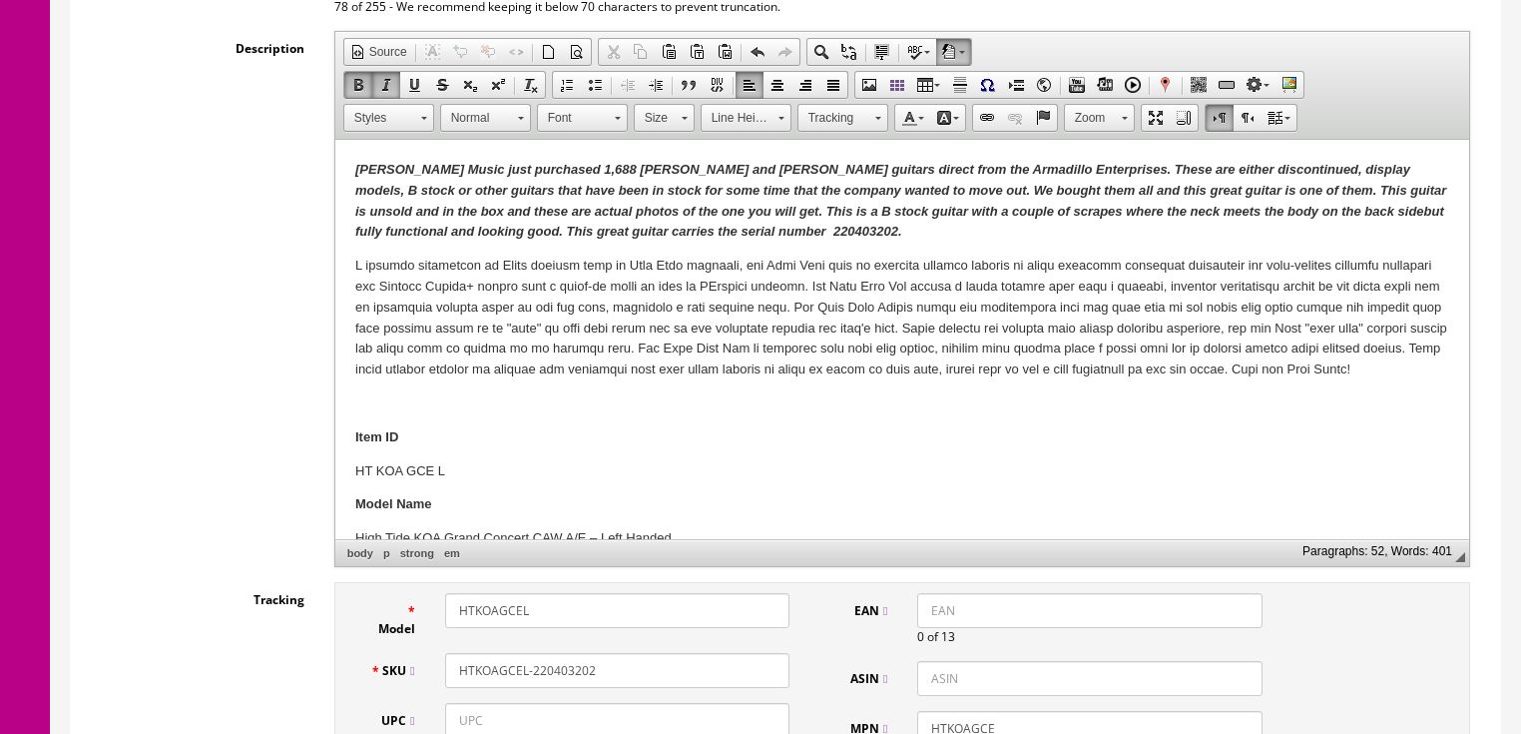
scroll to position [240, 0]
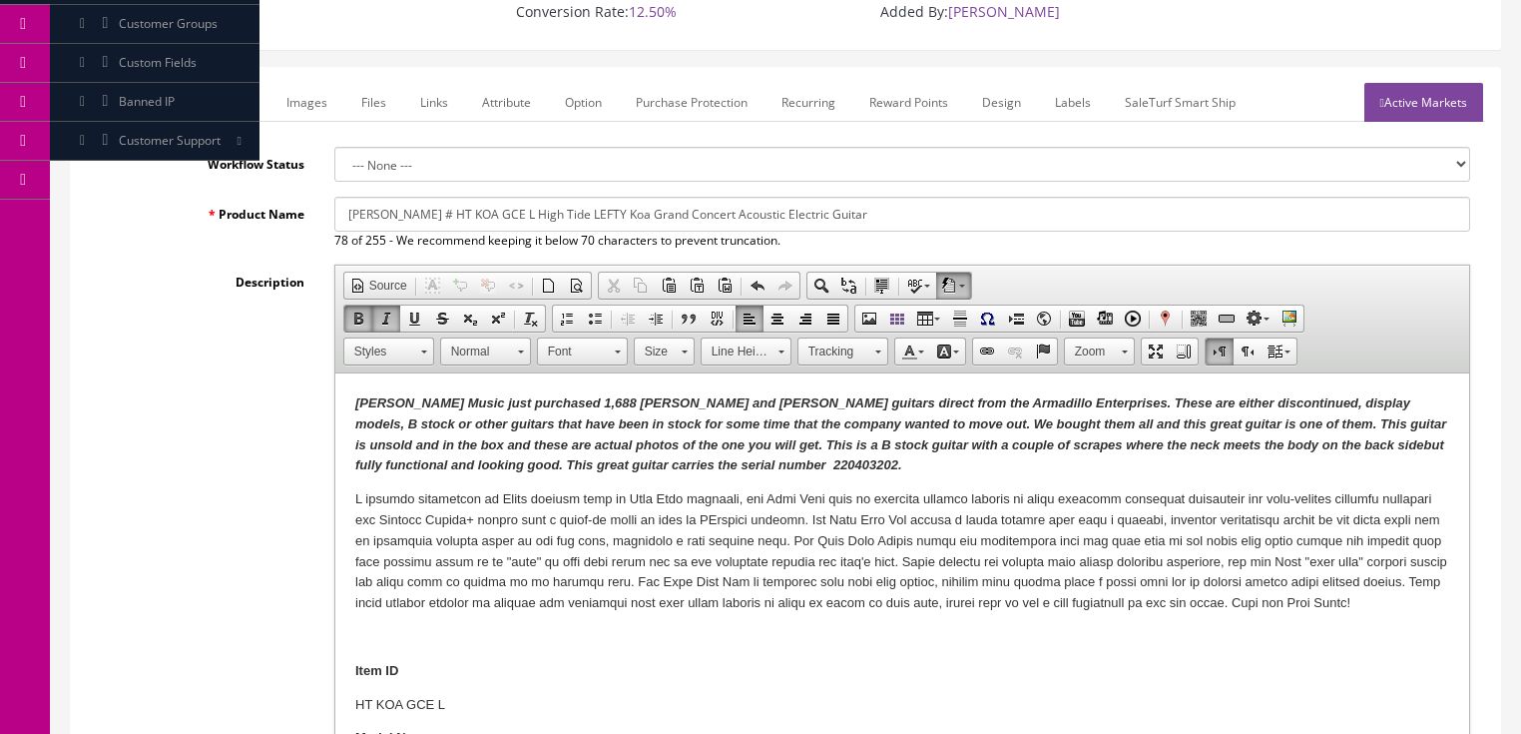
click at [1454, 83] on link "Active Markets" at bounding box center [1424, 102] width 119 height 39
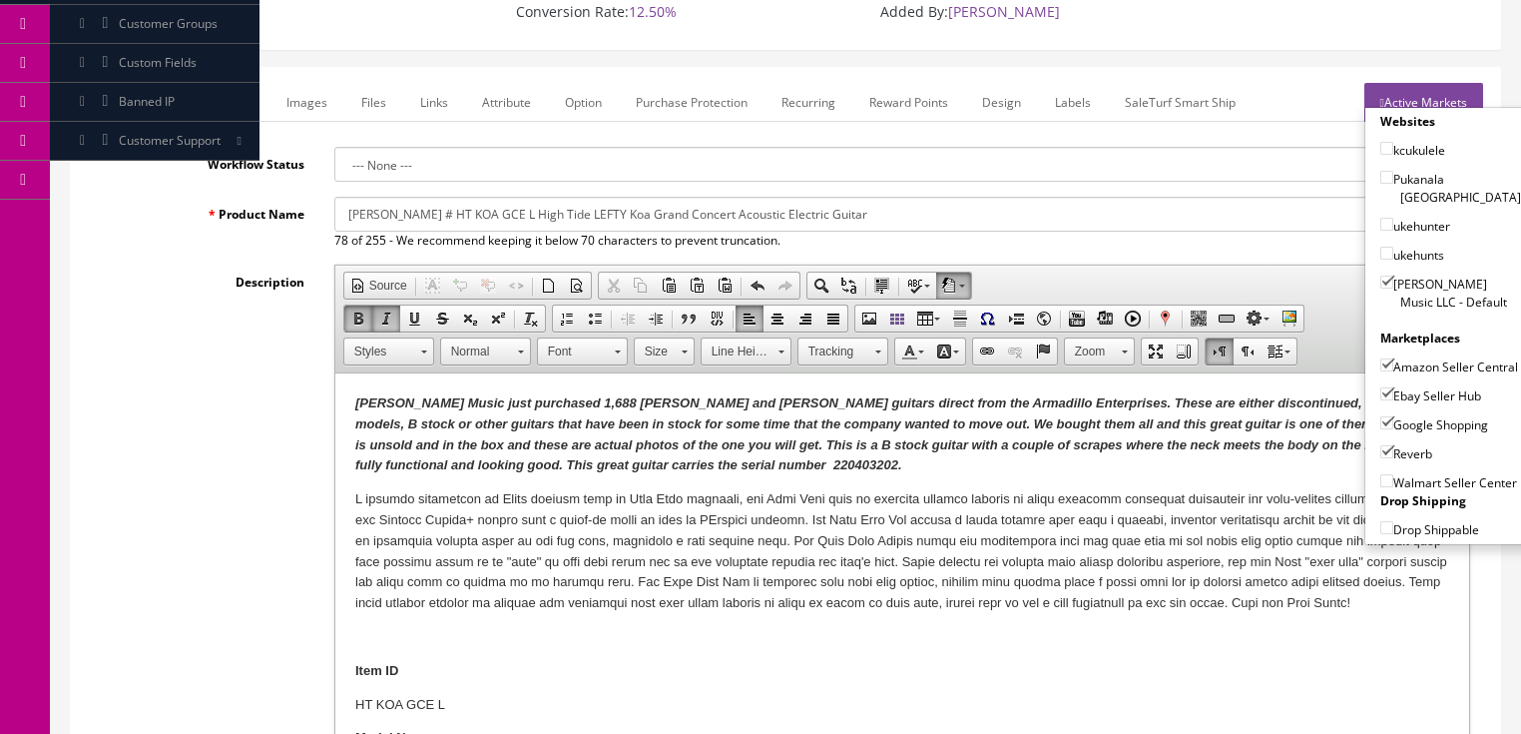
click at [1416, 83] on link "Active Markets" at bounding box center [1424, 102] width 119 height 39
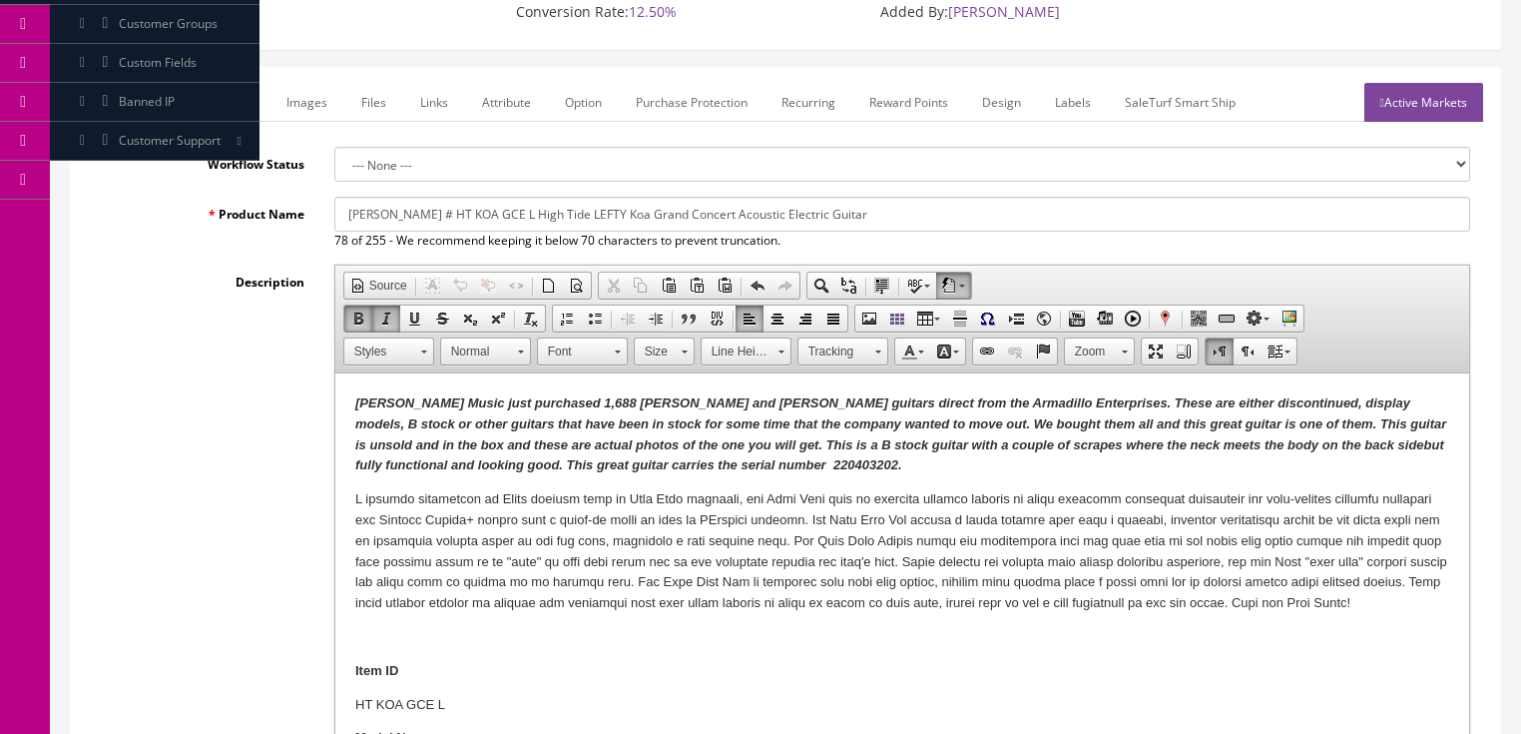
click at [199, 83] on link "Marketplace" at bounding box center [218, 102] width 102 height 39
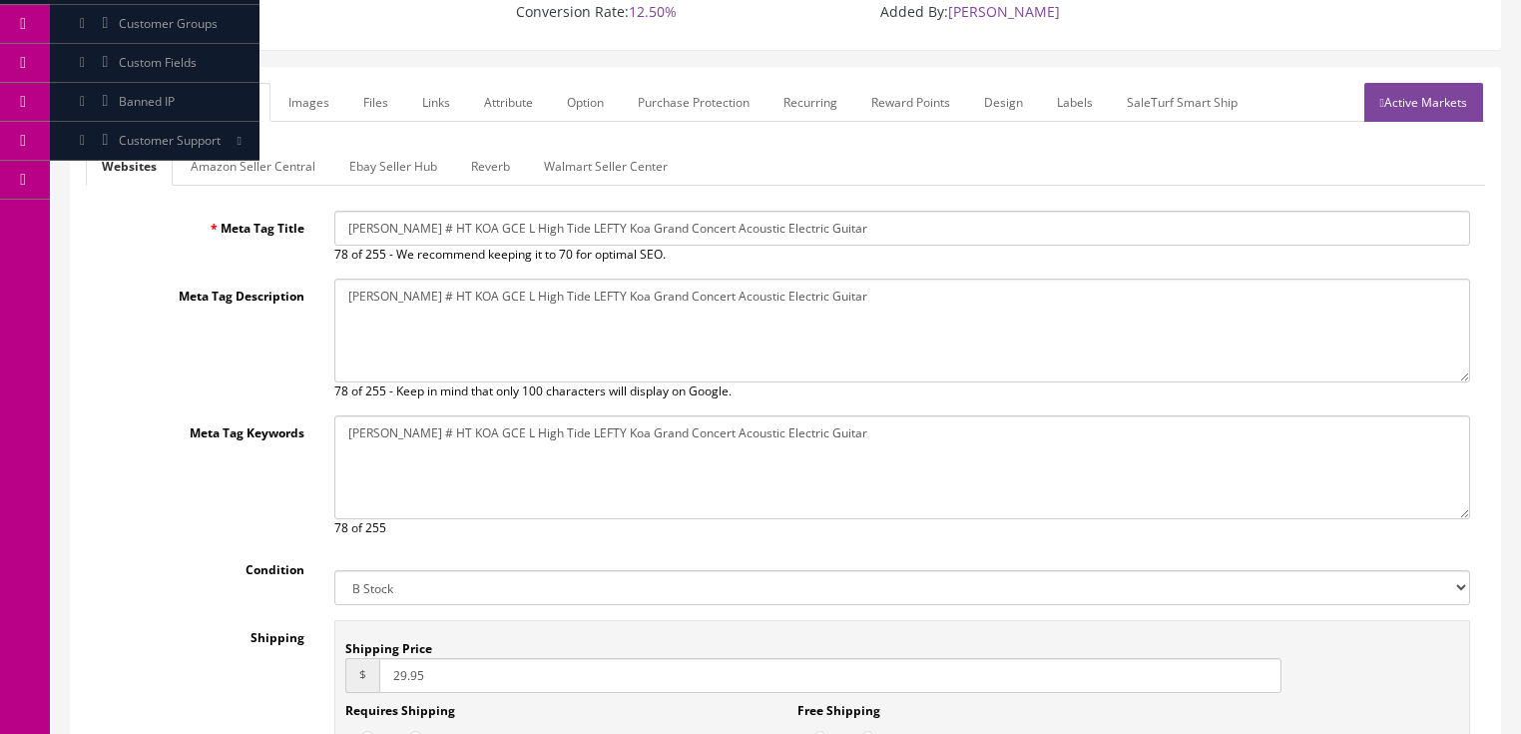
drag, startPoint x: 245, startPoint y: 148, endPoint x: 256, endPoint y: 159, distance: 15.5
click at [248, 148] on link "Amazon Seller Central" at bounding box center [253, 166] width 157 height 39
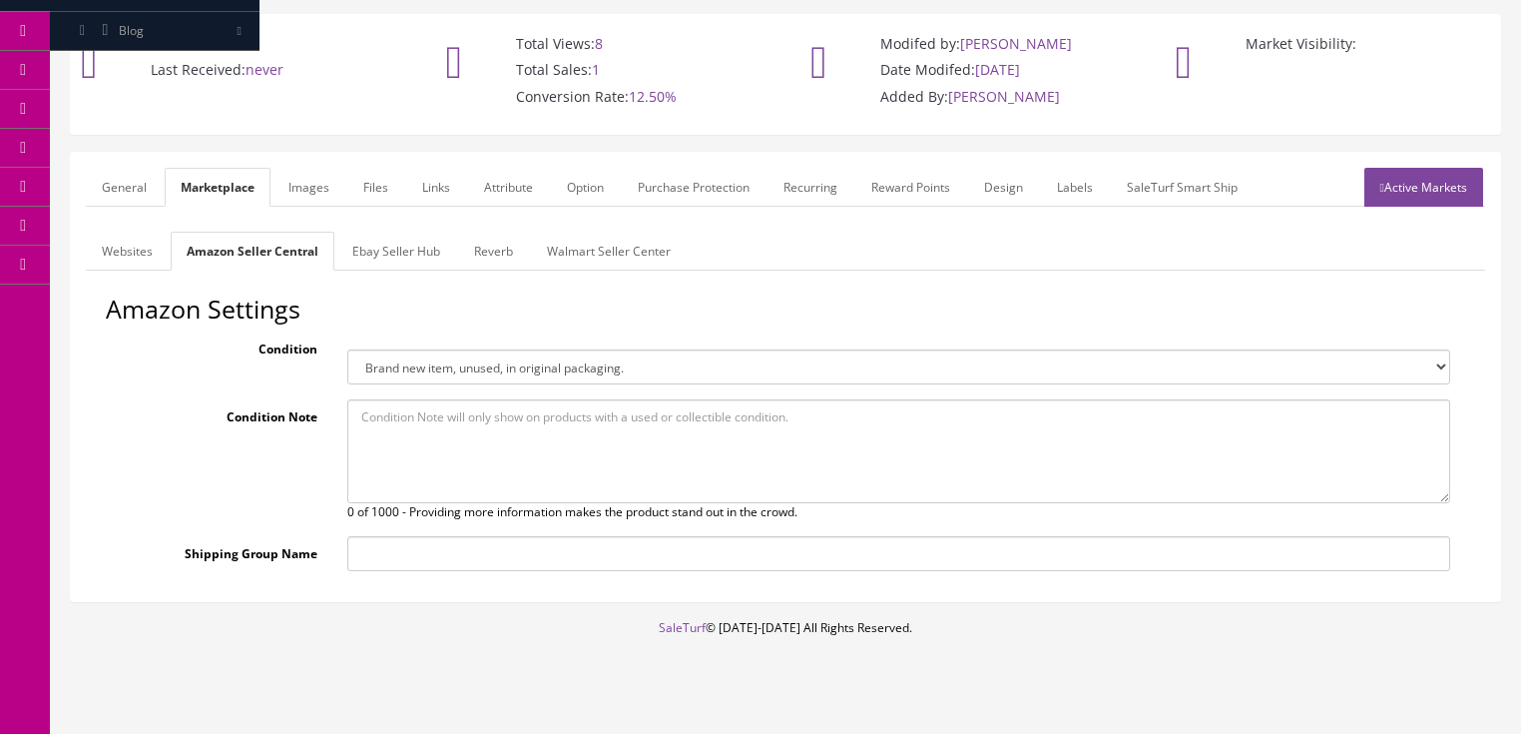
click at [387, 407] on textarea at bounding box center [898, 451] width 1103 height 104
paste textarea "HTKOAGCEL-220403202"
type textarea "HTKOAGCEL-220403202"
click at [431, 349] on select "Brand new item, unused, in original packaging. New item, but packaging has been…" at bounding box center [898, 366] width 1103 height 35
select select "new_open_box"
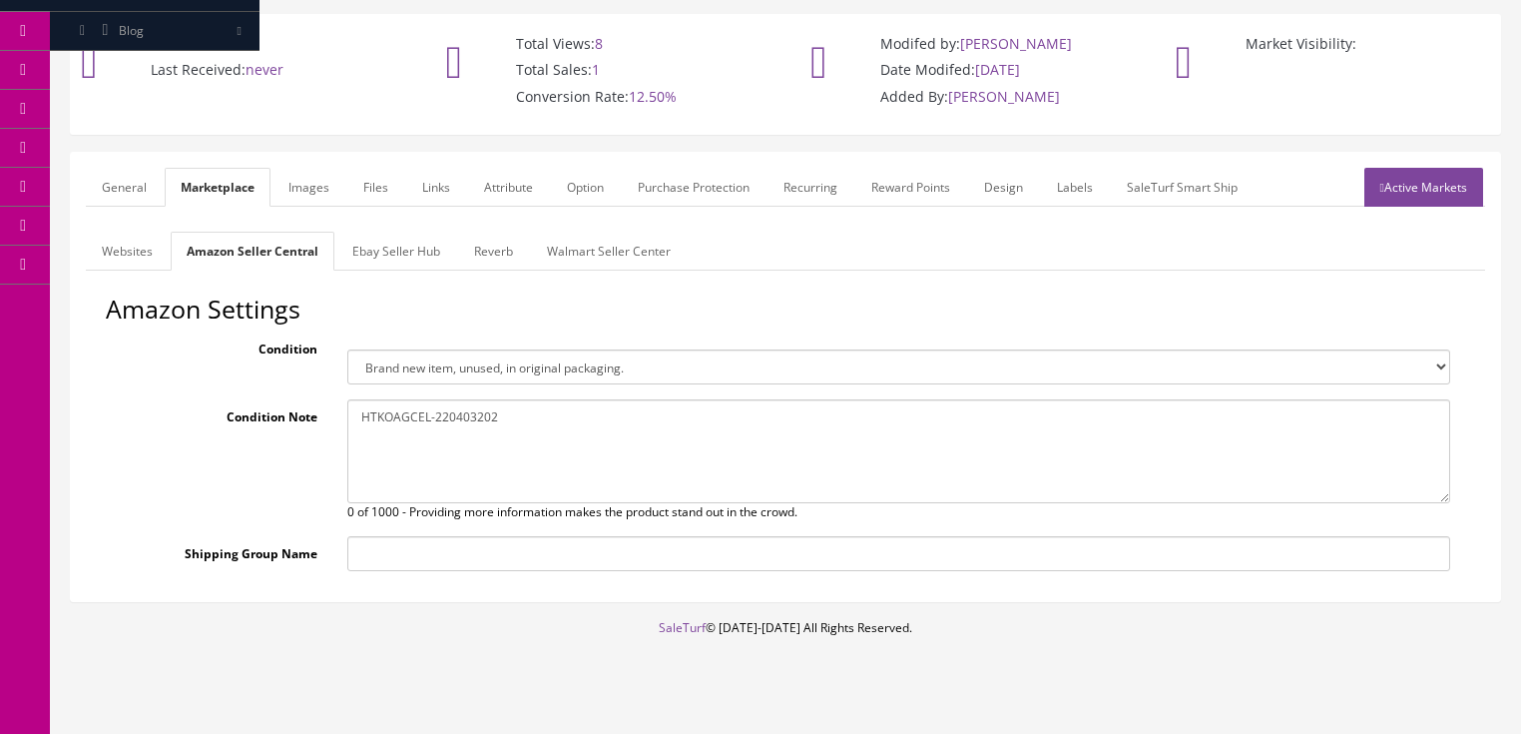
click at [347, 349] on select "Brand new item, unused, in original packaging. New item, but packaging has been…" at bounding box center [898, 366] width 1103 height 35
click at [128, 168] on link "General" at bounding box center [124, 187] width 77 height 39
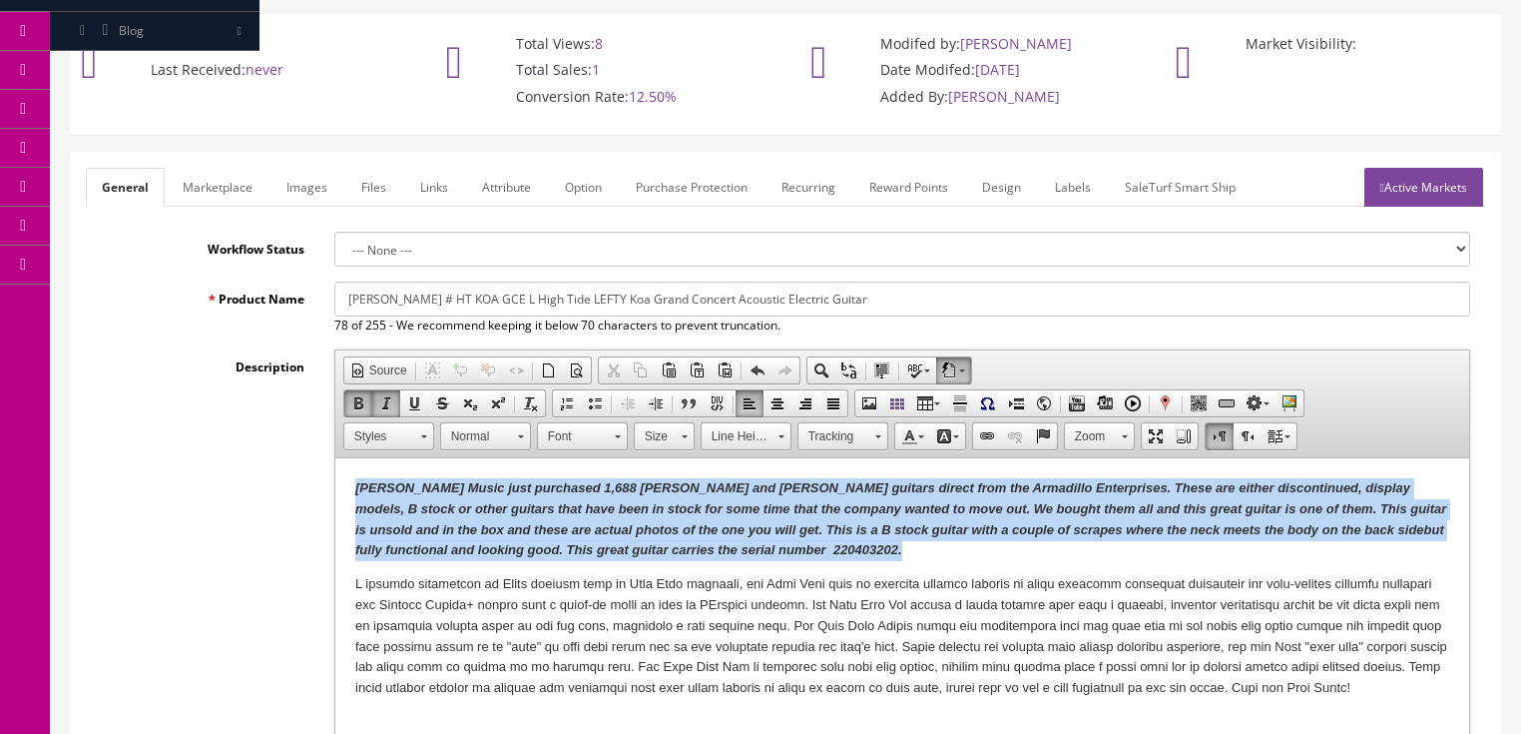
drag, startPoint x: 345, startPoint y: 487, endPoint x: 781, endPoint y: 541, distance: 438.6
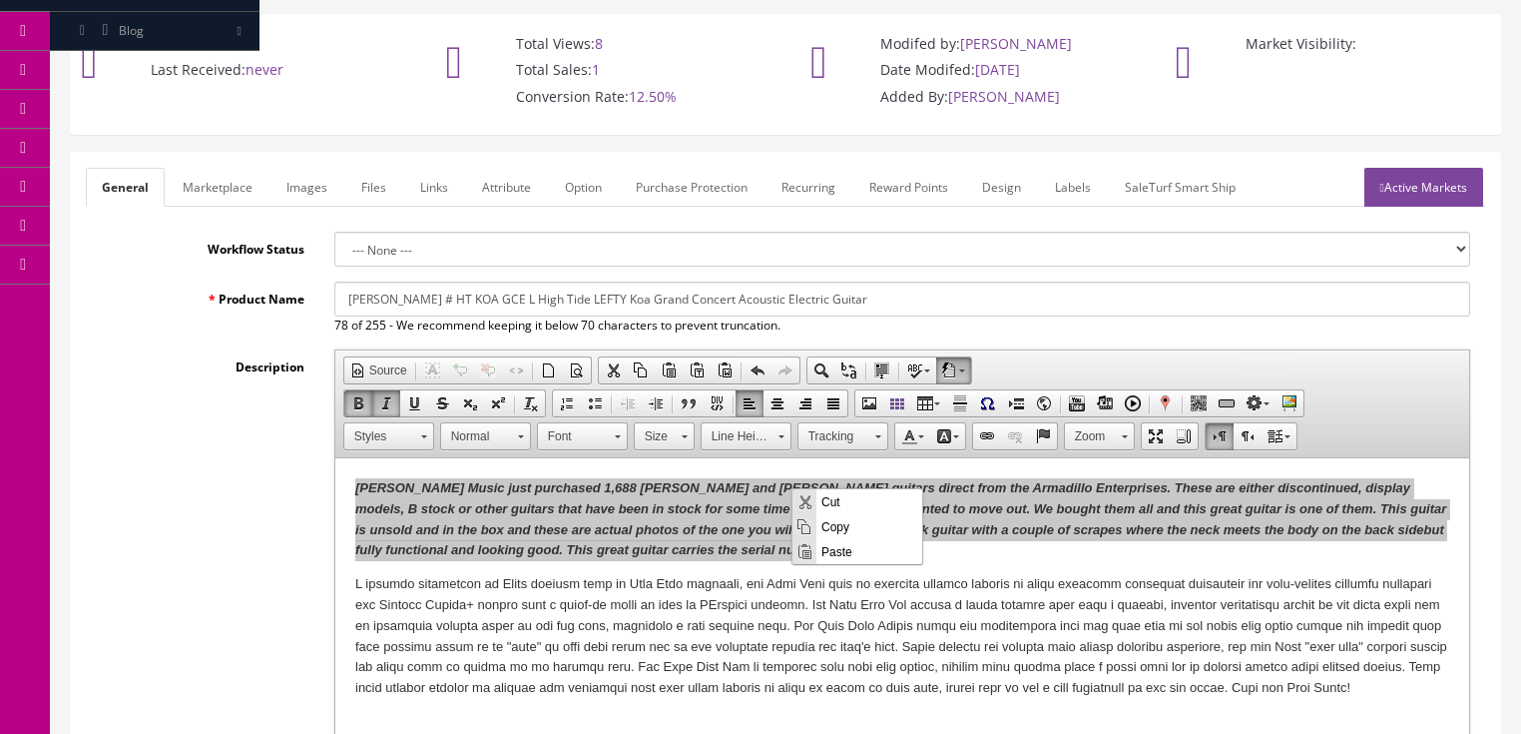
scroll to position [0, 0]
click at [837, 528] on span "Copy" at bounding box center [870, 525] width 106 height 25
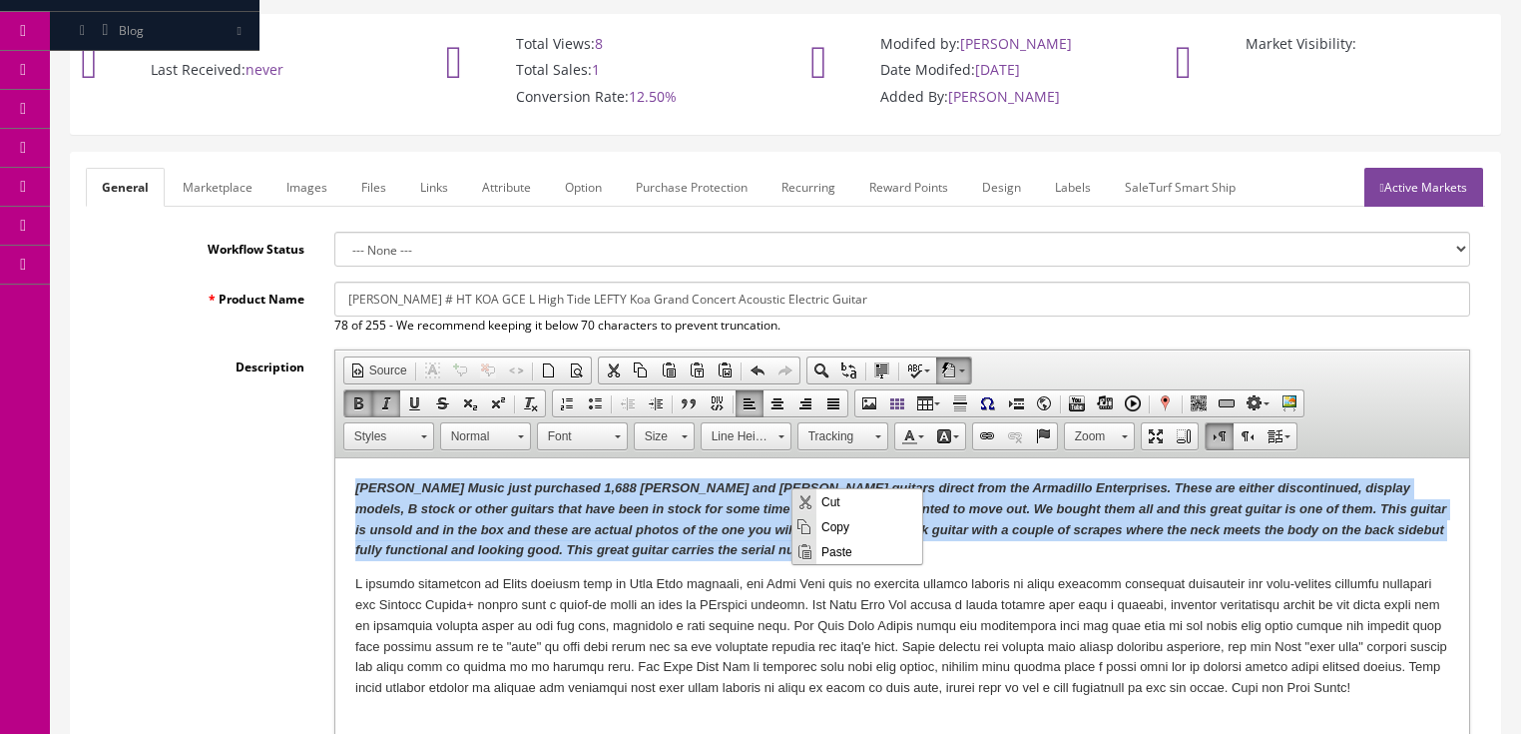
copy em "Butler Music just purchased 1,688 Dean and Luna guitars direct from the Armadil…"
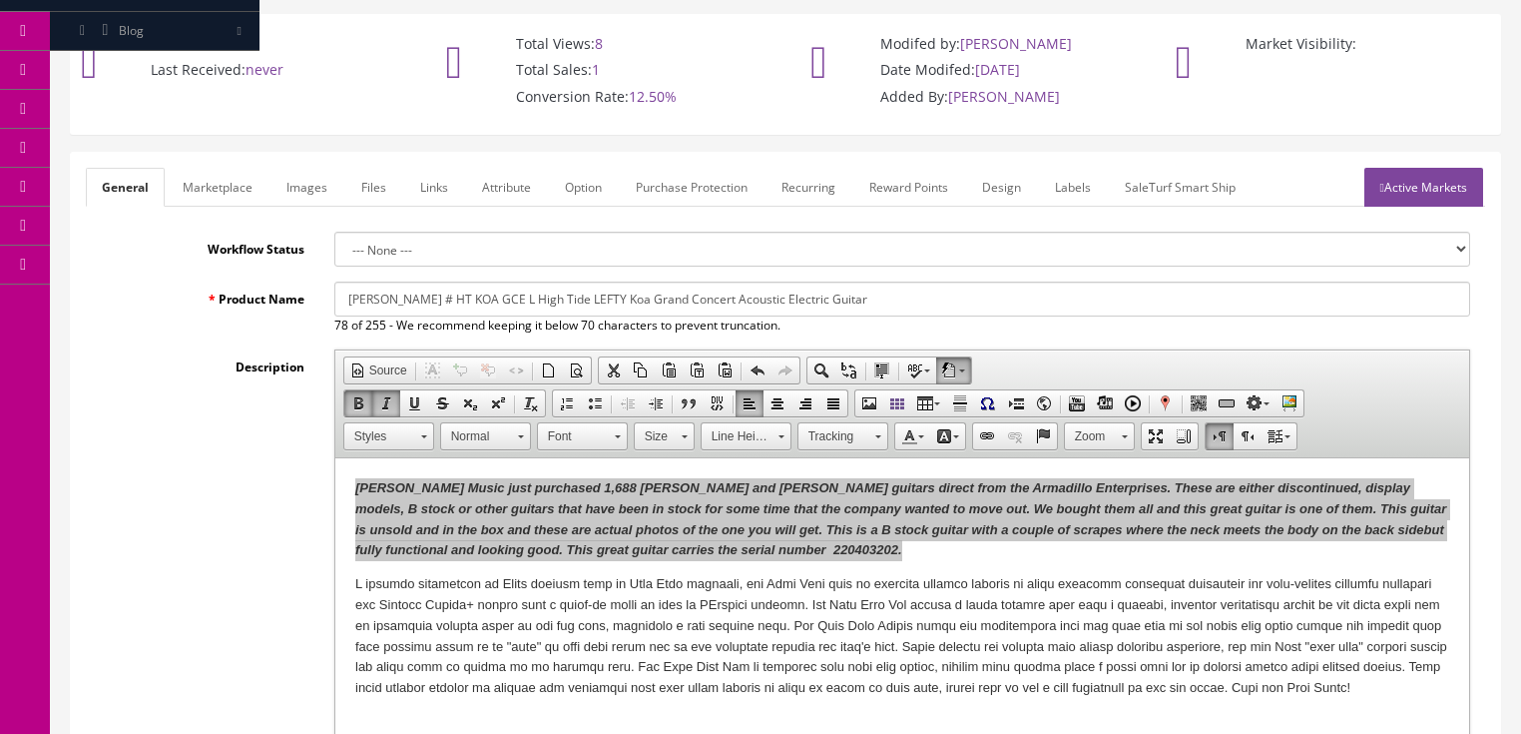
click at [224, 170] on link "Marketplace" at bounding box center [218, 187] width 102 height 39
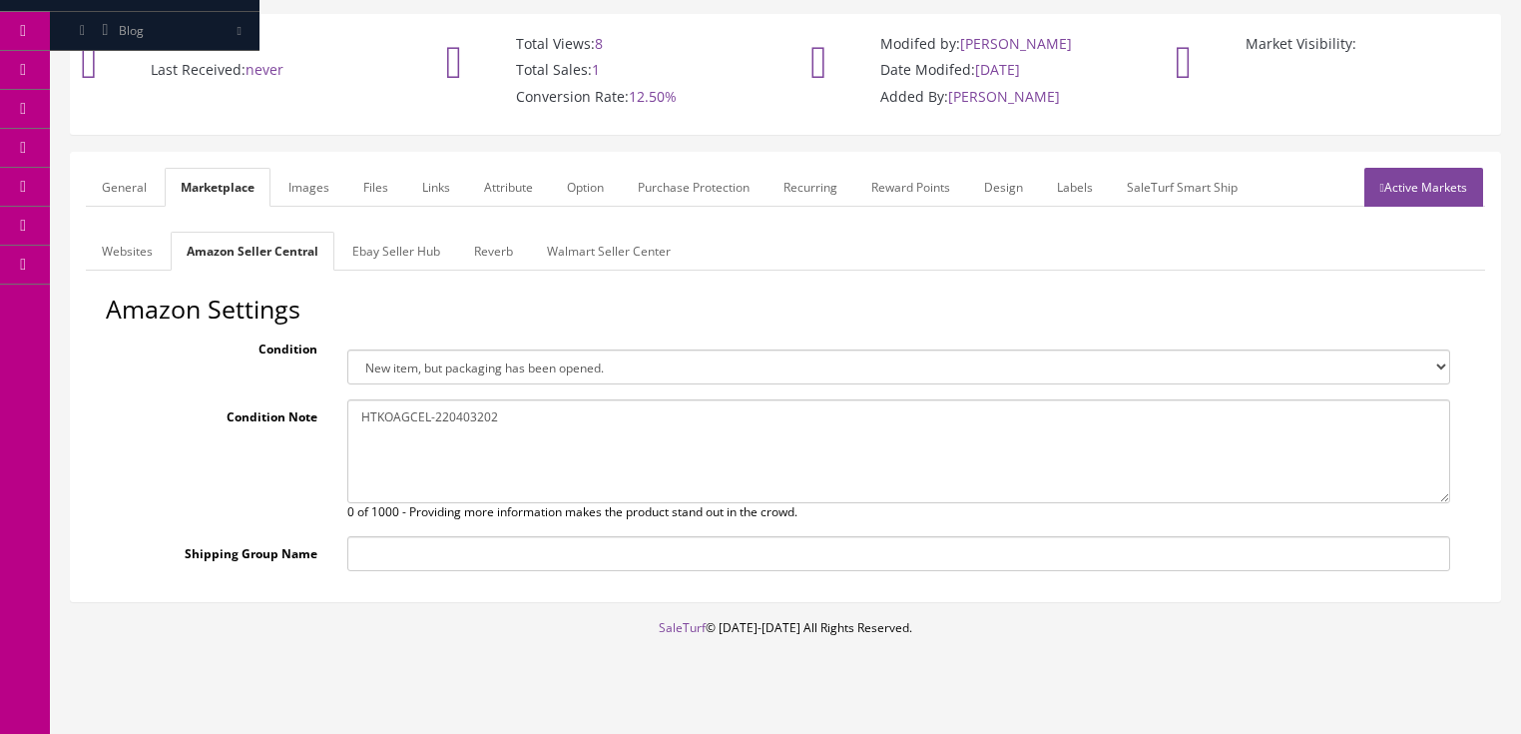
drag, startPoint x: 572, startPoint y: 435, endPoint x: 593, endPoint y: 437, distance: 21.1
click at [611, 437] on textarea "HTKOAGCEL-220403202" at bounding box center [898, 451] width 1103 height 104
paste textarea "Butler Music just purchased 1,688 Dean and Luna guitars direct from the Armadil…"
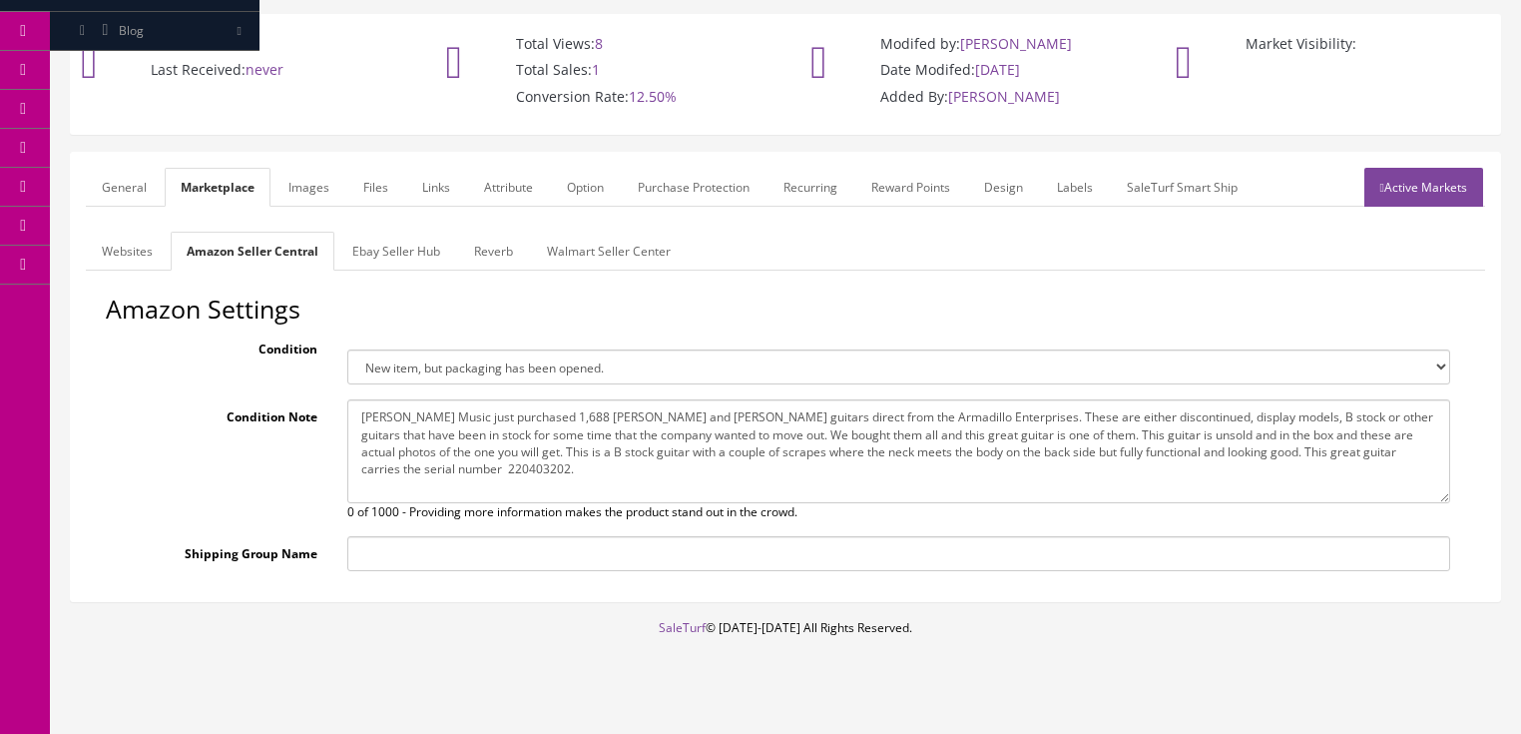
type textarea "Butler Music just purchased 1,688 Dean and Luna guitars direct from the Armadil…"
click at [392, 232] on link "Ebay Seller Hub" at bounding box center [396, 251] width 120 height 39
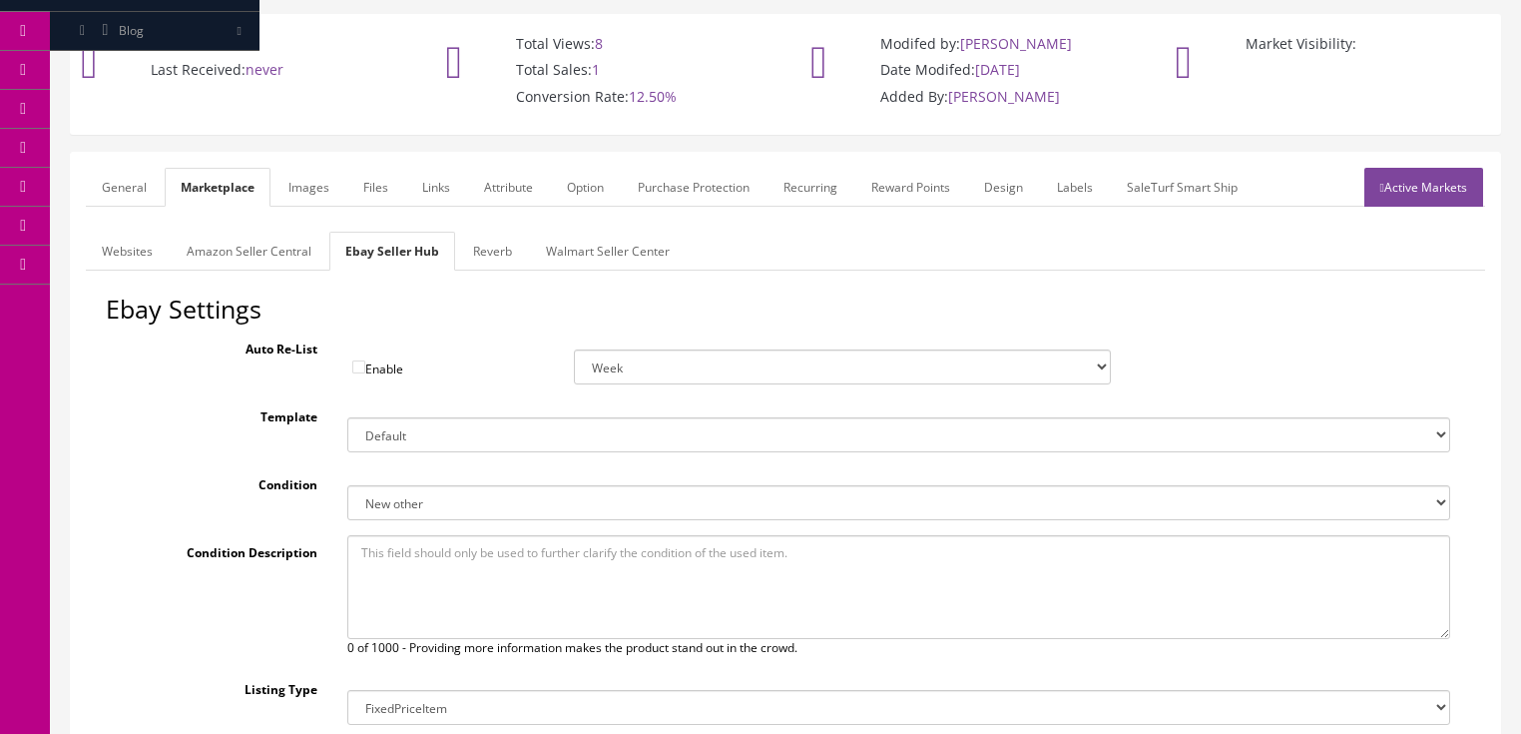
click at [1414, 168] on link "Active Markets" at bounding box center [1424, 187] width 119 height 39
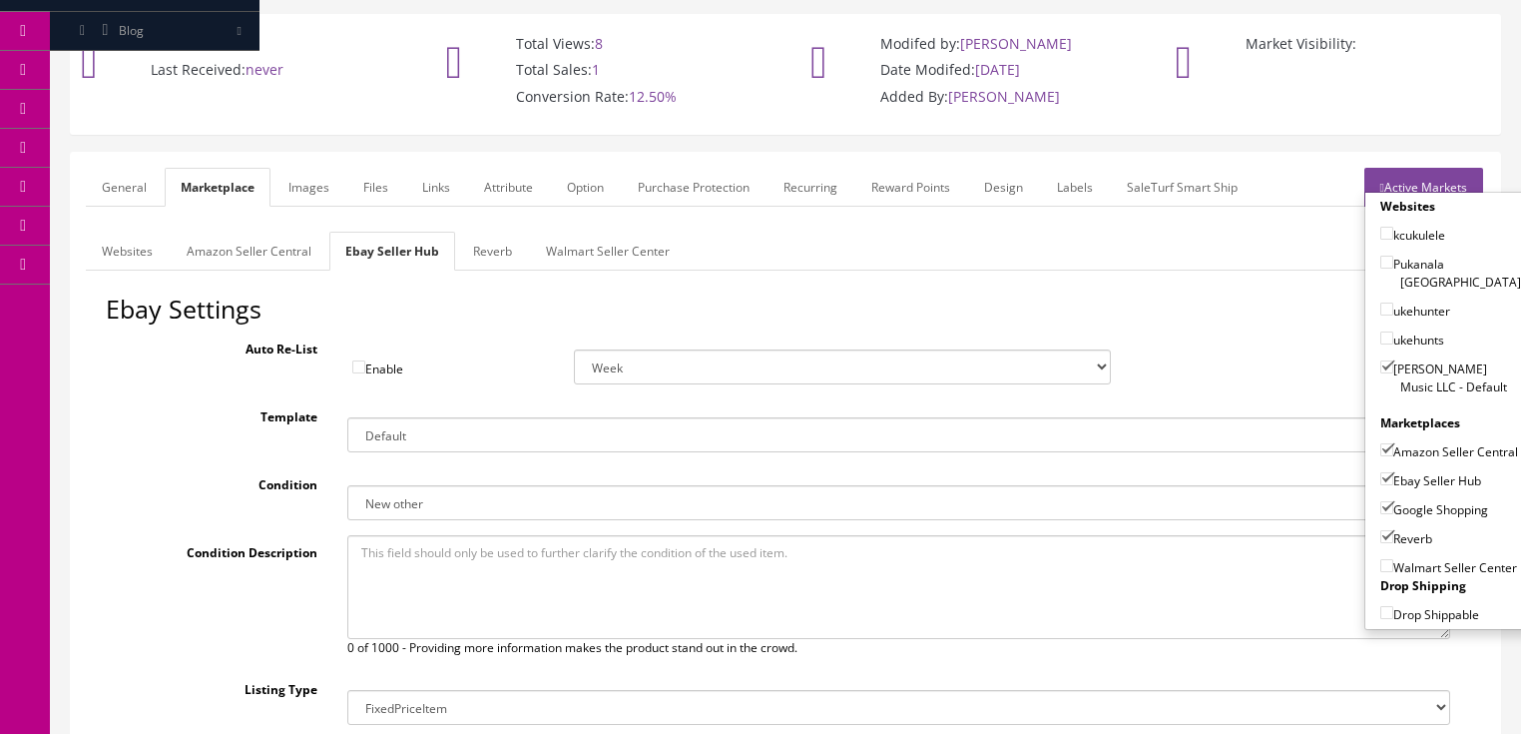
click at [1417, 168] on link "Active Markets" at bounding box center [1424, 187] width 119 height 39
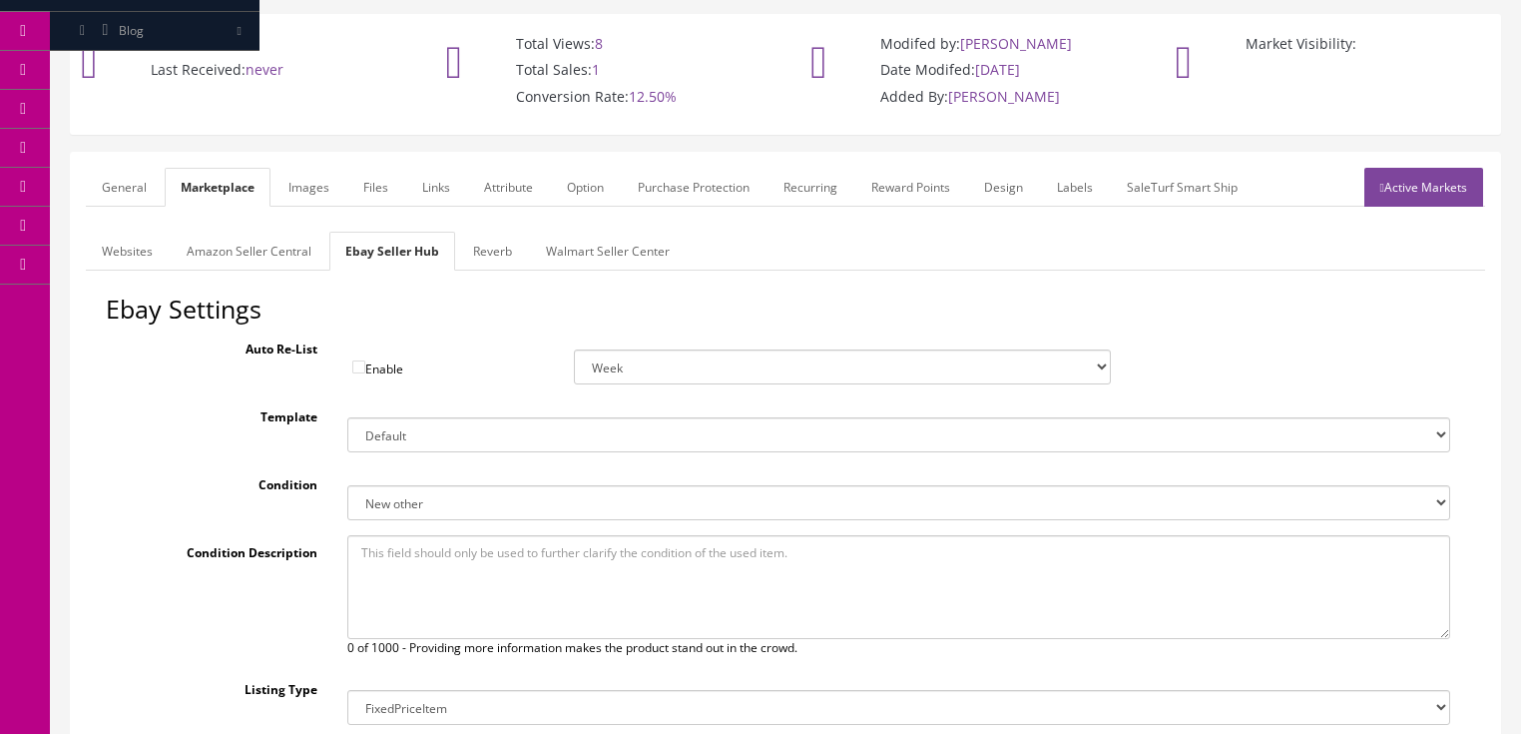
click at [123, 175] on link "General" at bounding box center [124, 187] width 77 height 39
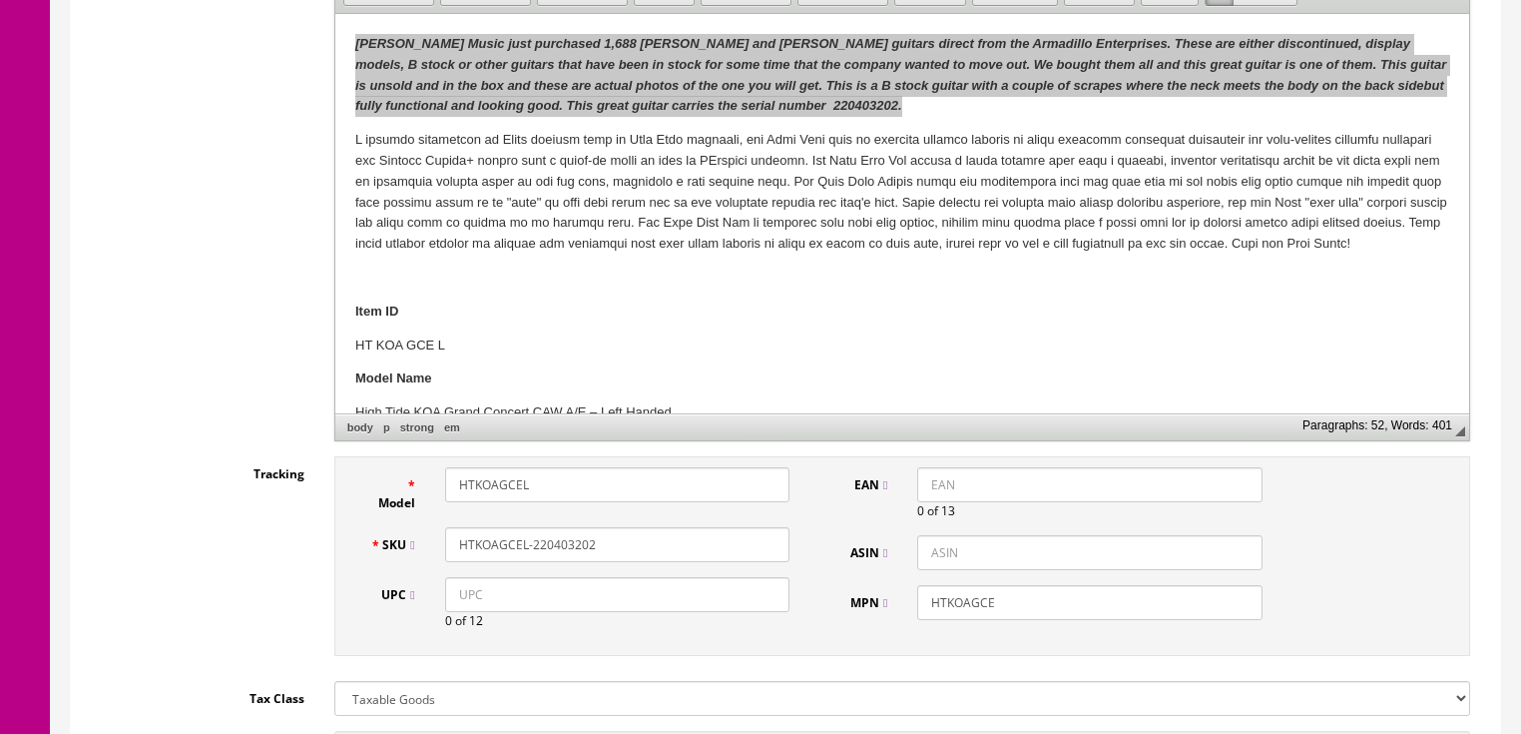
scroll to position [634, 0]
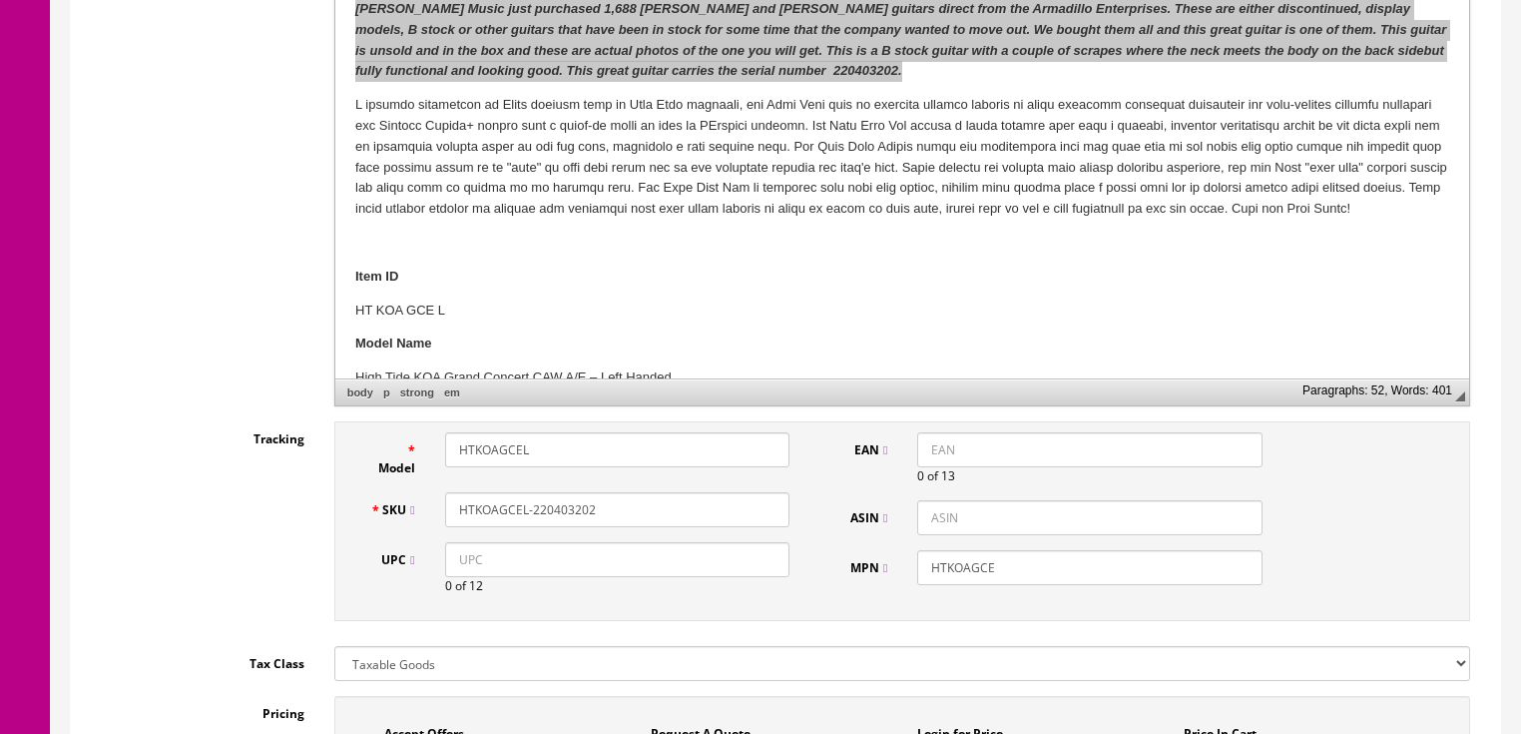
drag, startPoint x: 620, startPoint y: 485, endPoint x: 458, endPoint y: 485, distance: 161.7
click at [438, 492] on div "HTKOAGCEL-220403202" at bounding box center [617, 509] width 374 height 35
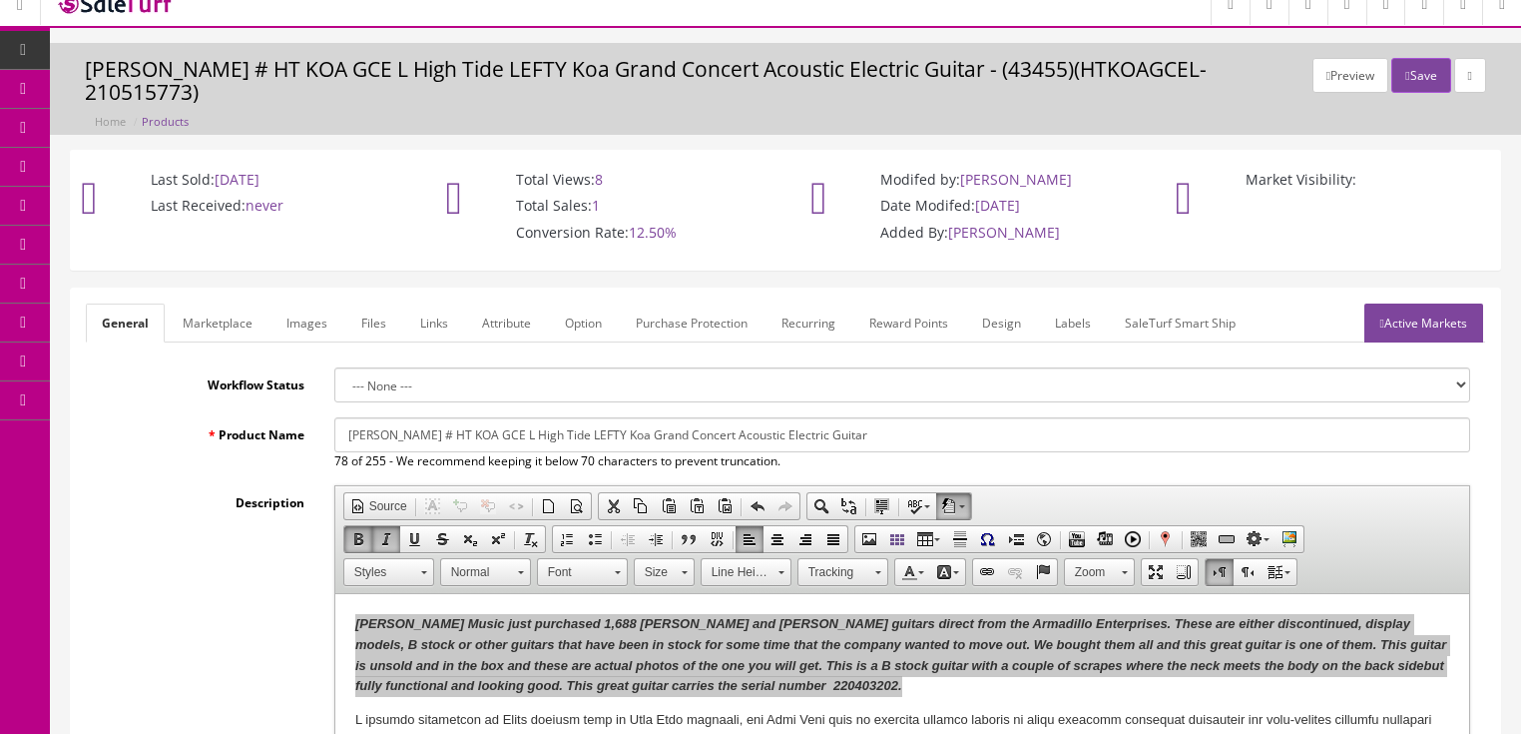
scroll to position [0, 0]
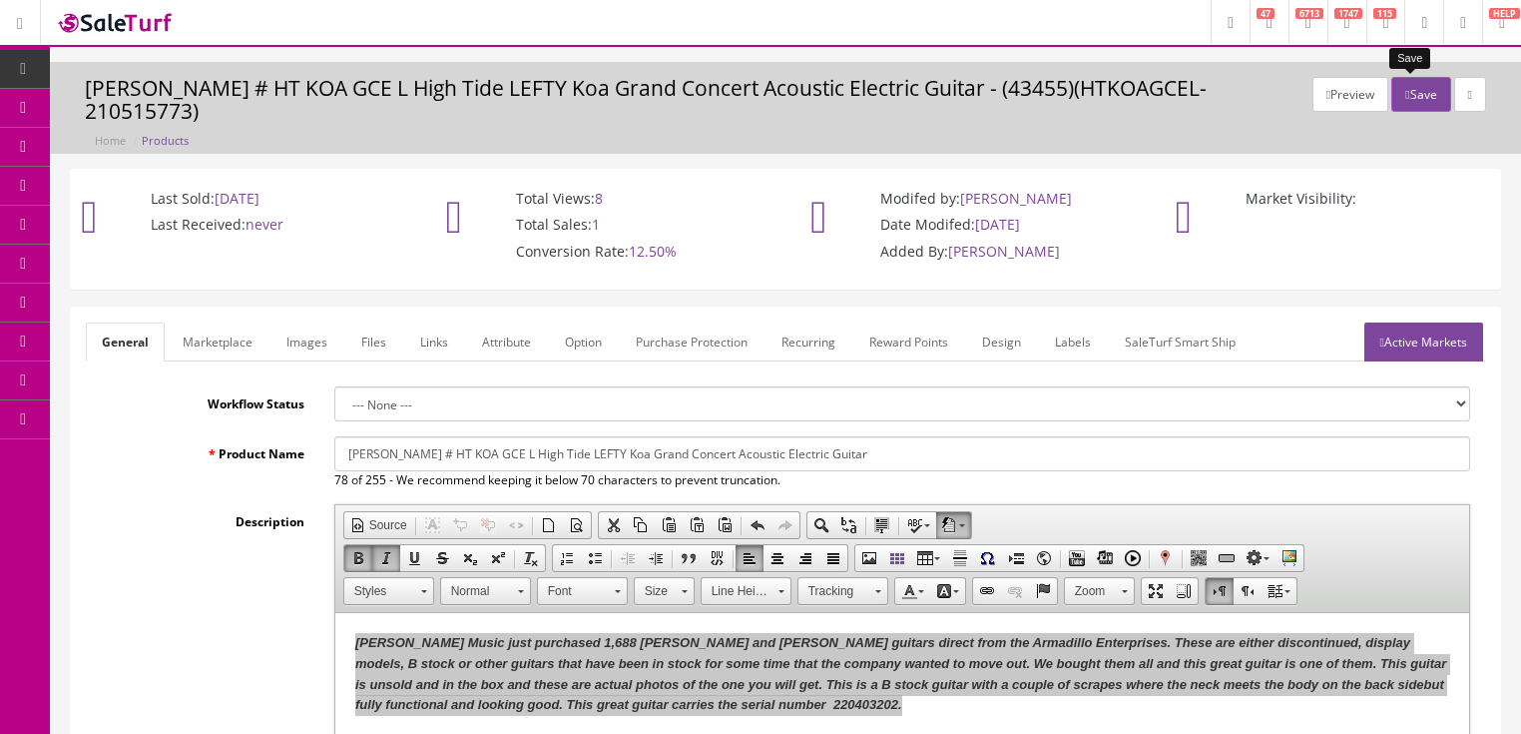
click at [1406, 101] on button "Save" at bounding box center [1421, 94] width 59 height 35
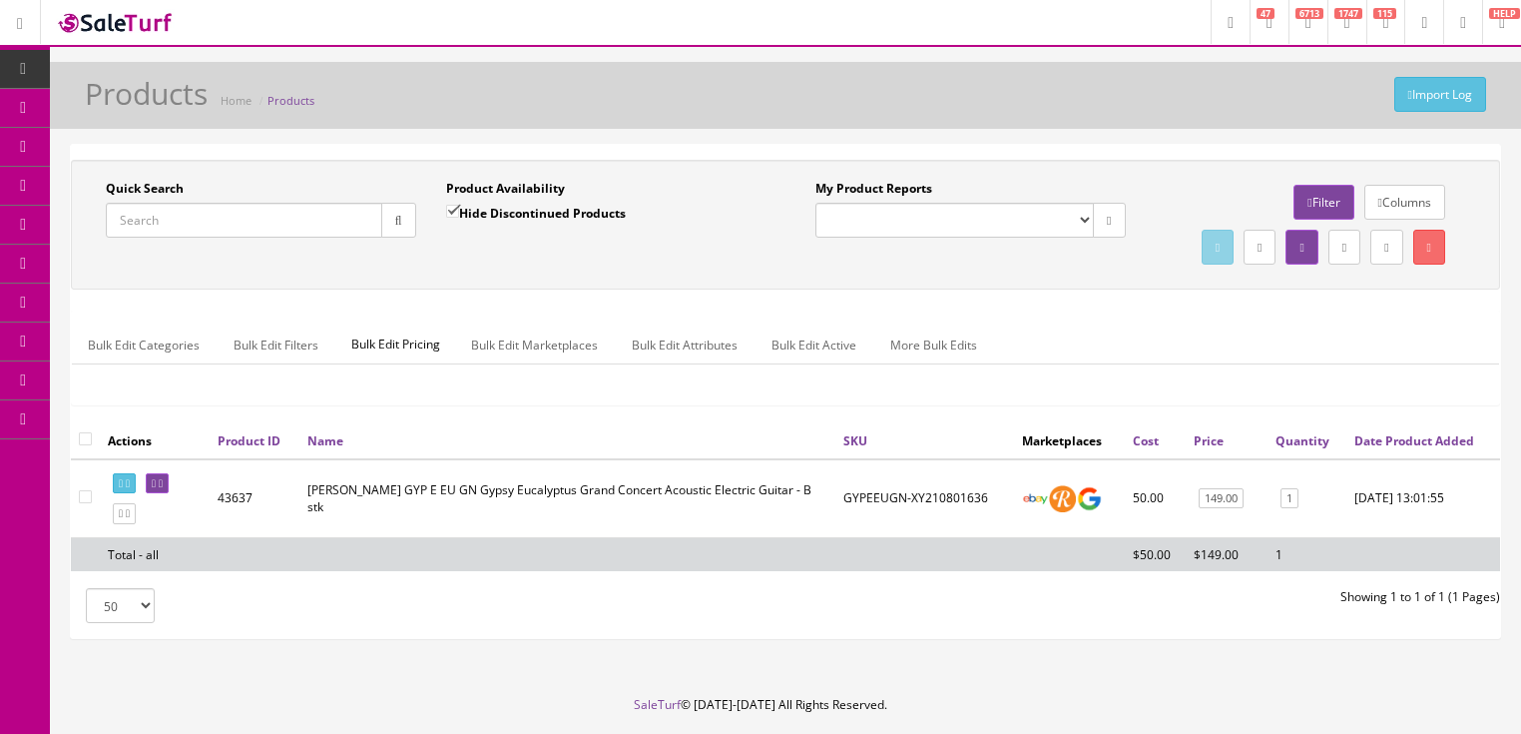
click at [217, 227] on input "Quick Search" at bounding box center [244, 220] width 277 height 35
paste input "HTKOAGCEL-220403202"
drag, startPoint x: 403, startPoint y: 223, endPoint x: 406, endPoint y: 234, distance: 11.4
click at [407, 228] on button "button" at bounding box center [398, 220] width 35 height 35
click at [136, 494] on link at bounding box center [124, 483] width 23 height 21
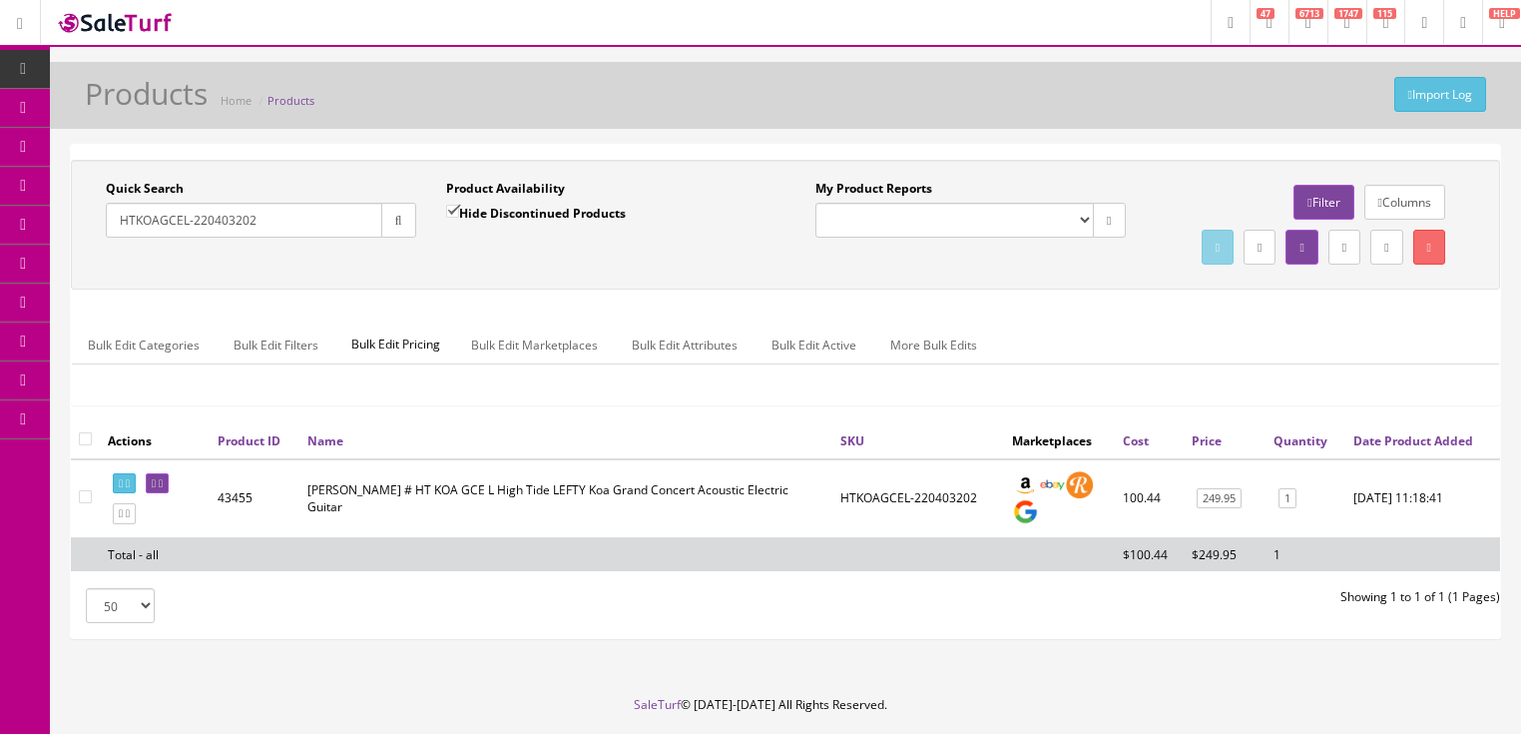
drag, startPoint x: 264, startPoint y: 236, endPoint x: 124, endPoint y: 228, distance: 140.0
click at [103, 234] on div "Quick Search HTKOAGCEL-220403202 Date From" at bounding box center [261, 216] width 340 height 73
paste input "0374027505"
click at [398, 229] on button "button" at bounding box center [398, 220] width 35 height 35
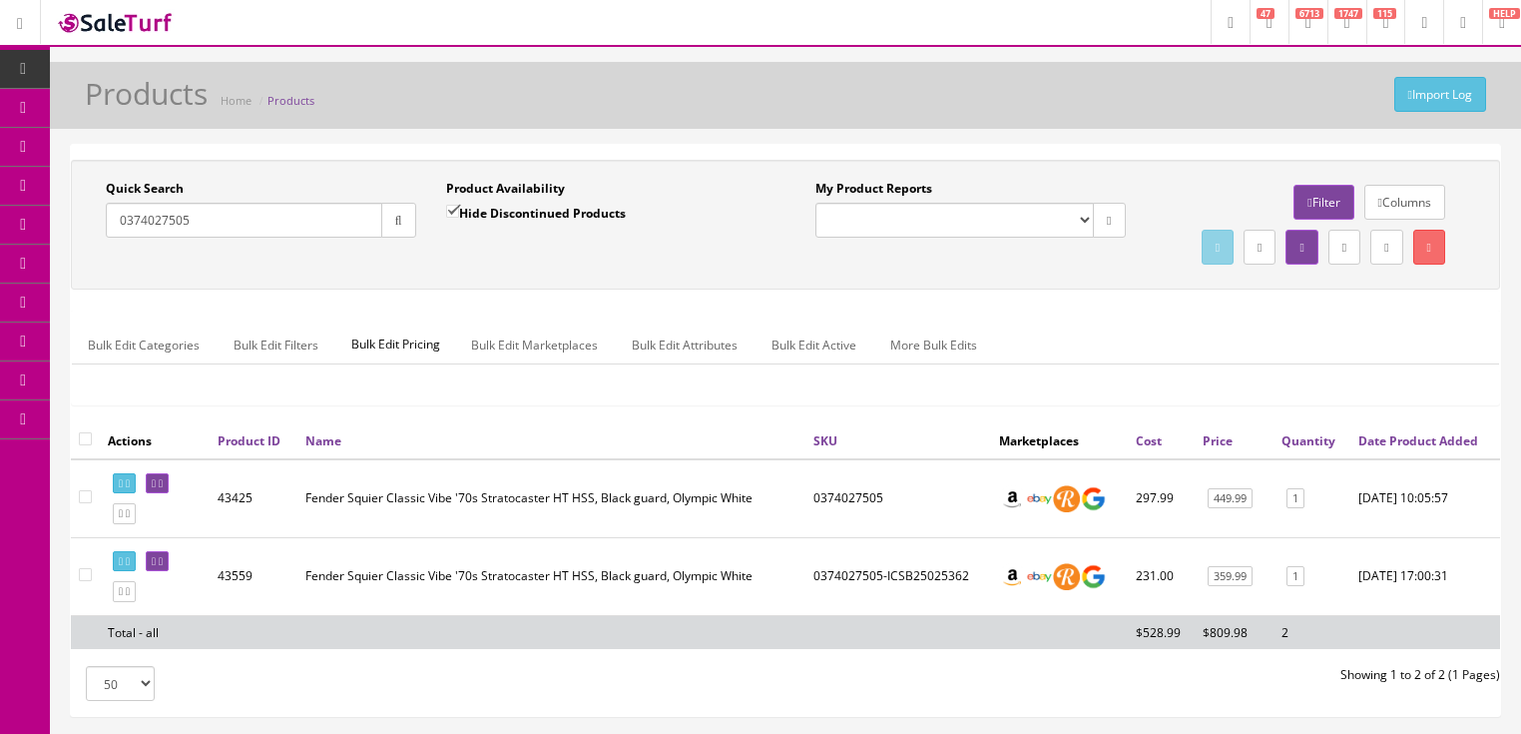
drag, startPoint x: 255, startPoint y: 220, endPoint x: 101, endPoint y: 280, distance: 165.0
click at [101, 270] on div "Quick Search 0374027505 Date From Product Availability Hide Discontinued Produc…" at bounding box center [786, 225] width 1420 height 90
type input "hen oa spr"
click at [457, 210] on input "Hide Discontinued Products" at bounding box center [452, 211] width 13 height 13
checkbox input "false"
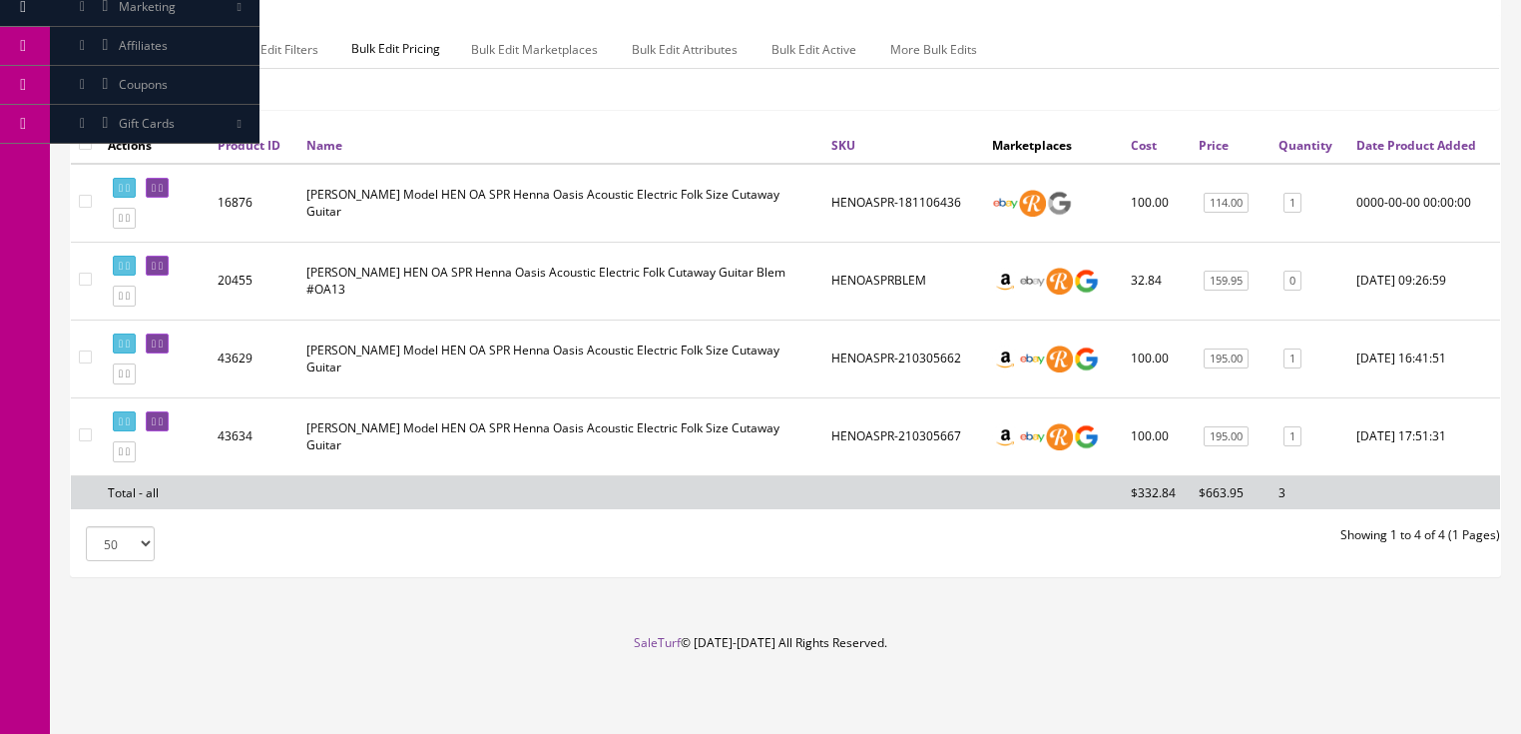
scroll to position [331, 0]
click at [129, 450] on link at bounding box center [124, 451] width 23 height 21
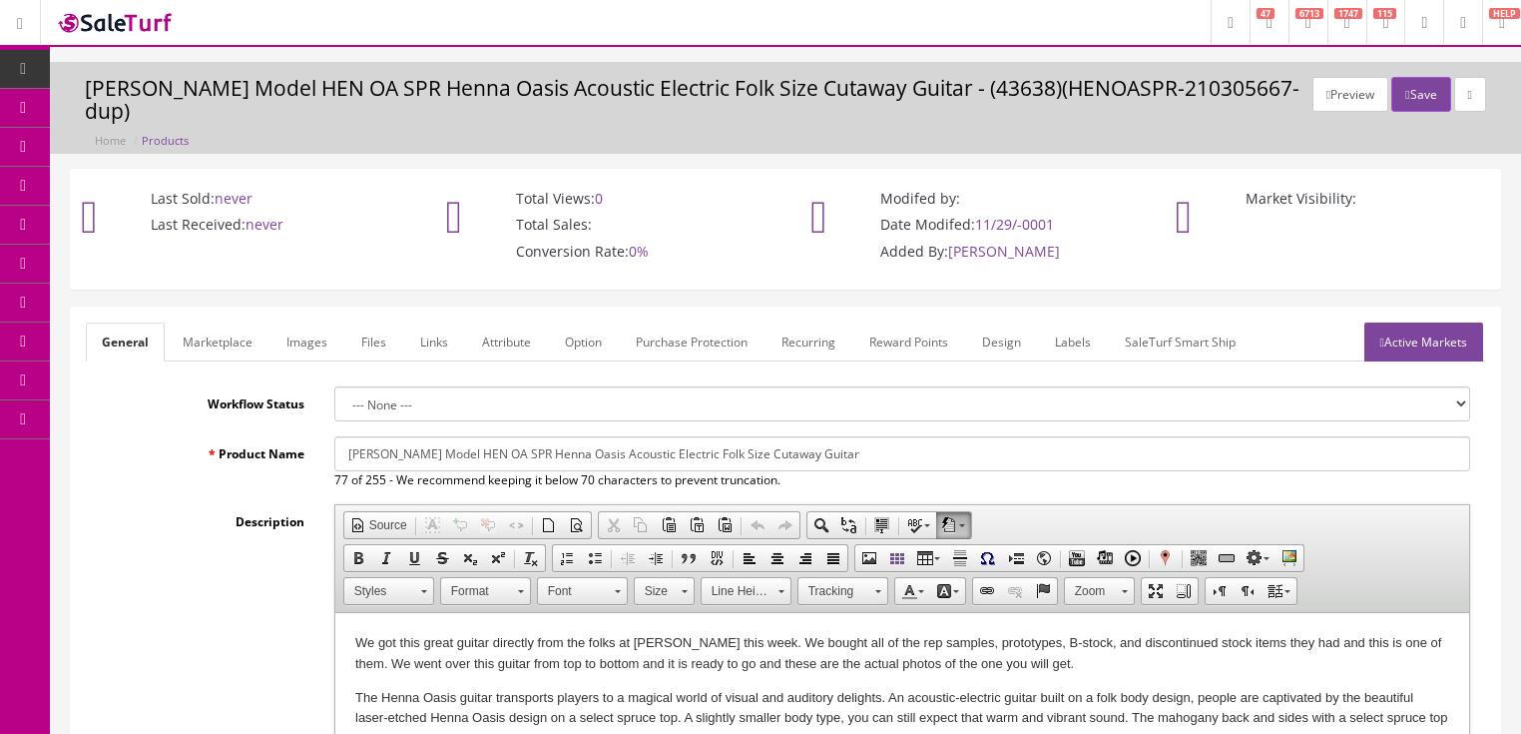
click at [294, 322] on link "Images" at bounding box center [307, 341] width 73 height 39
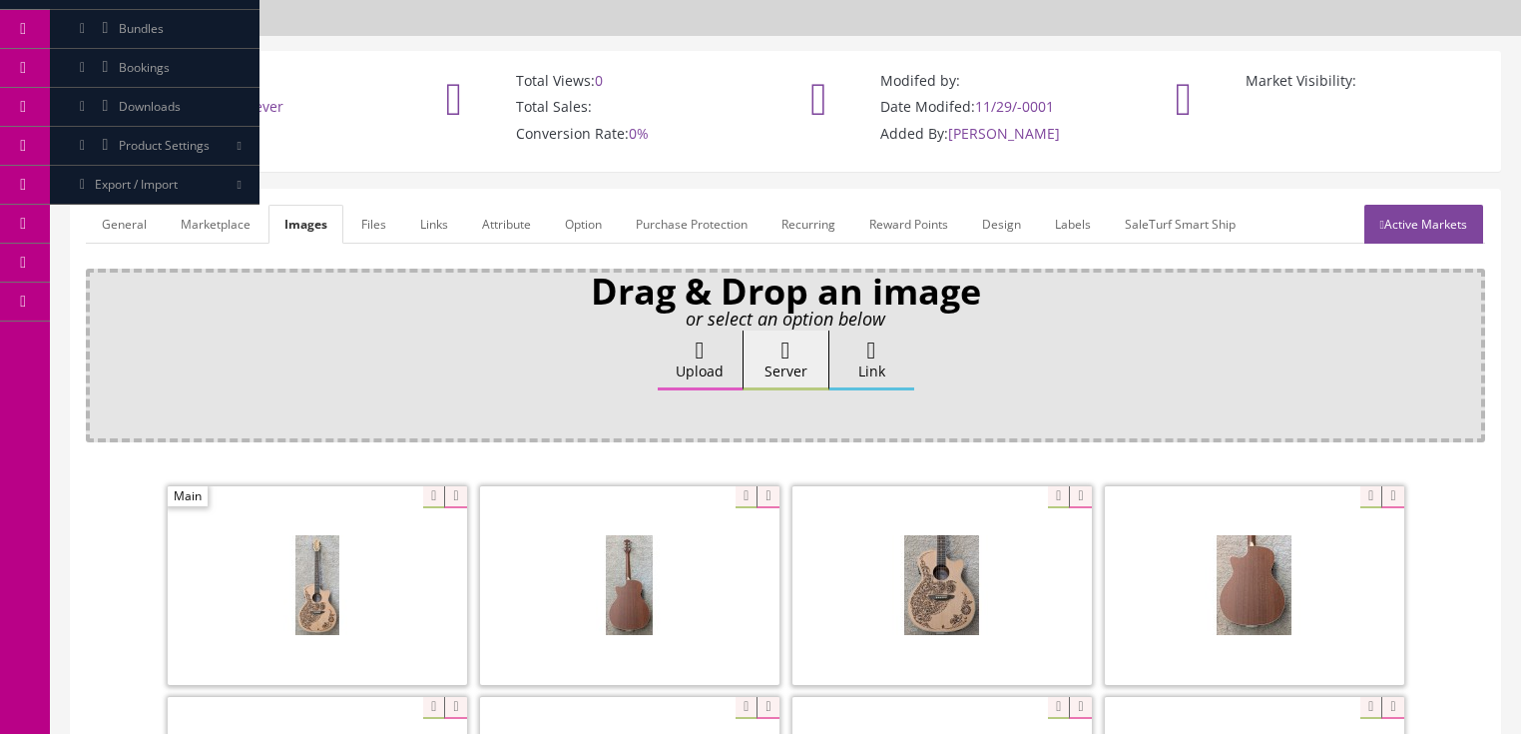
scroll to position [160, 0]
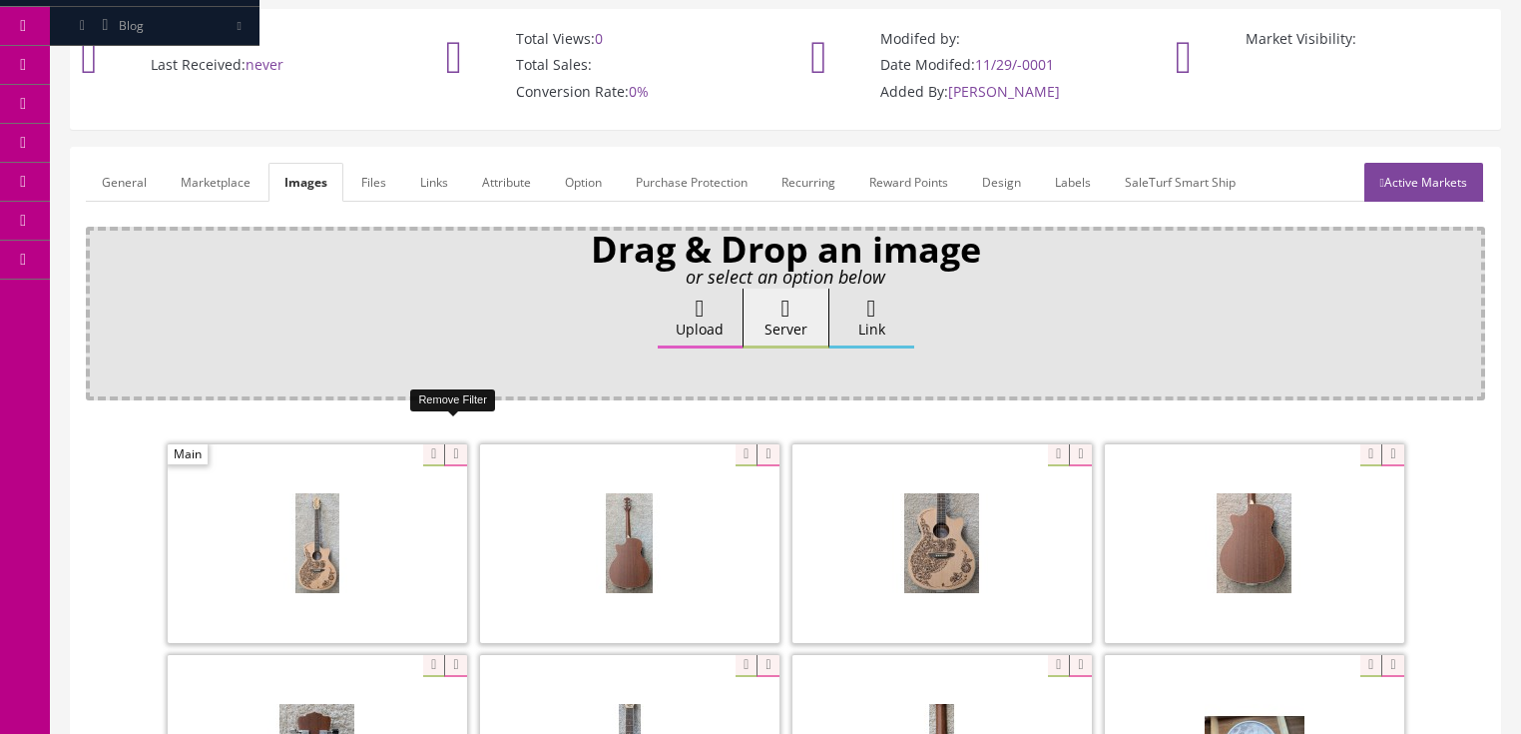
click at [444, 444] on icon at bounding box center [455, 455] width 22 height 22
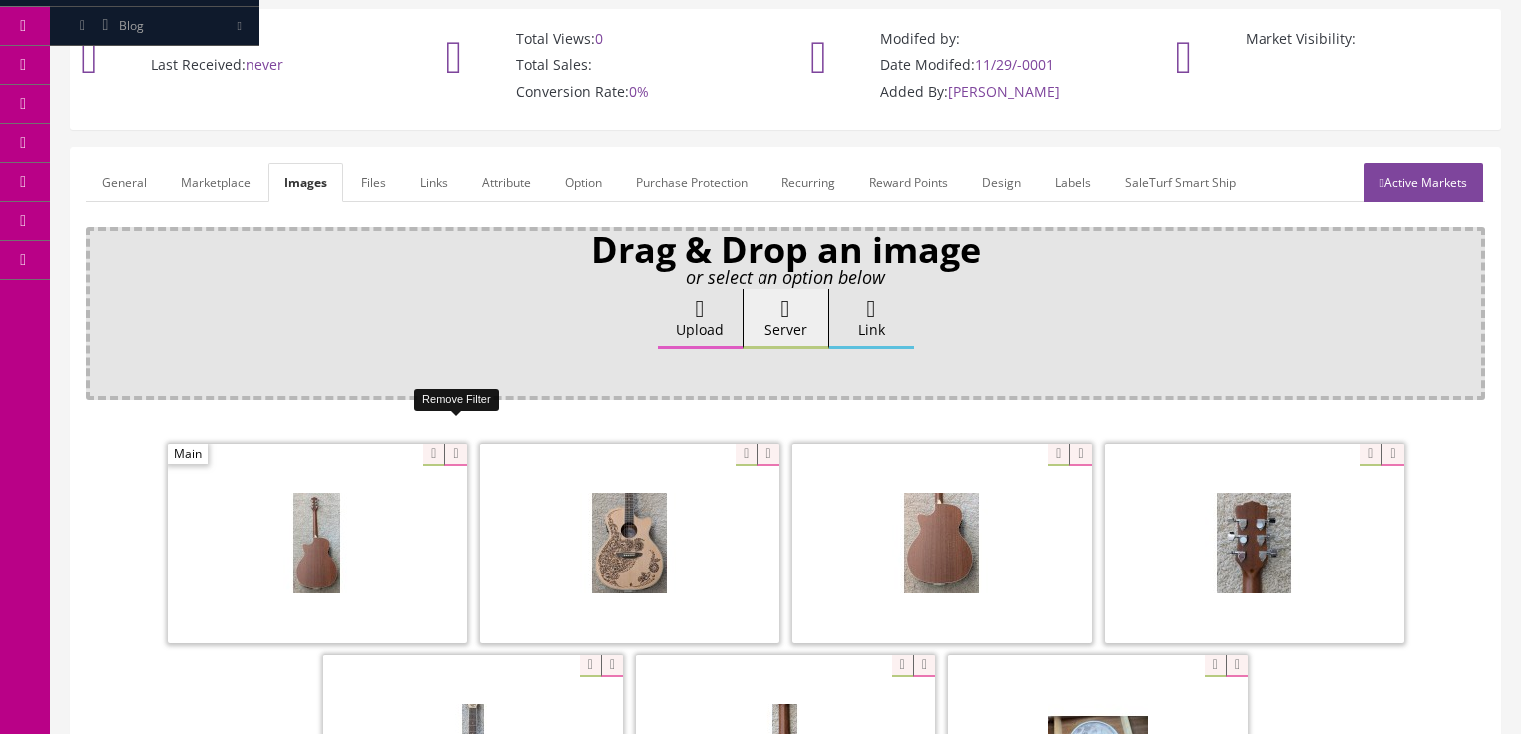
click at [444, 444] on icon at bounding box center [455, 455] width 22 height 22
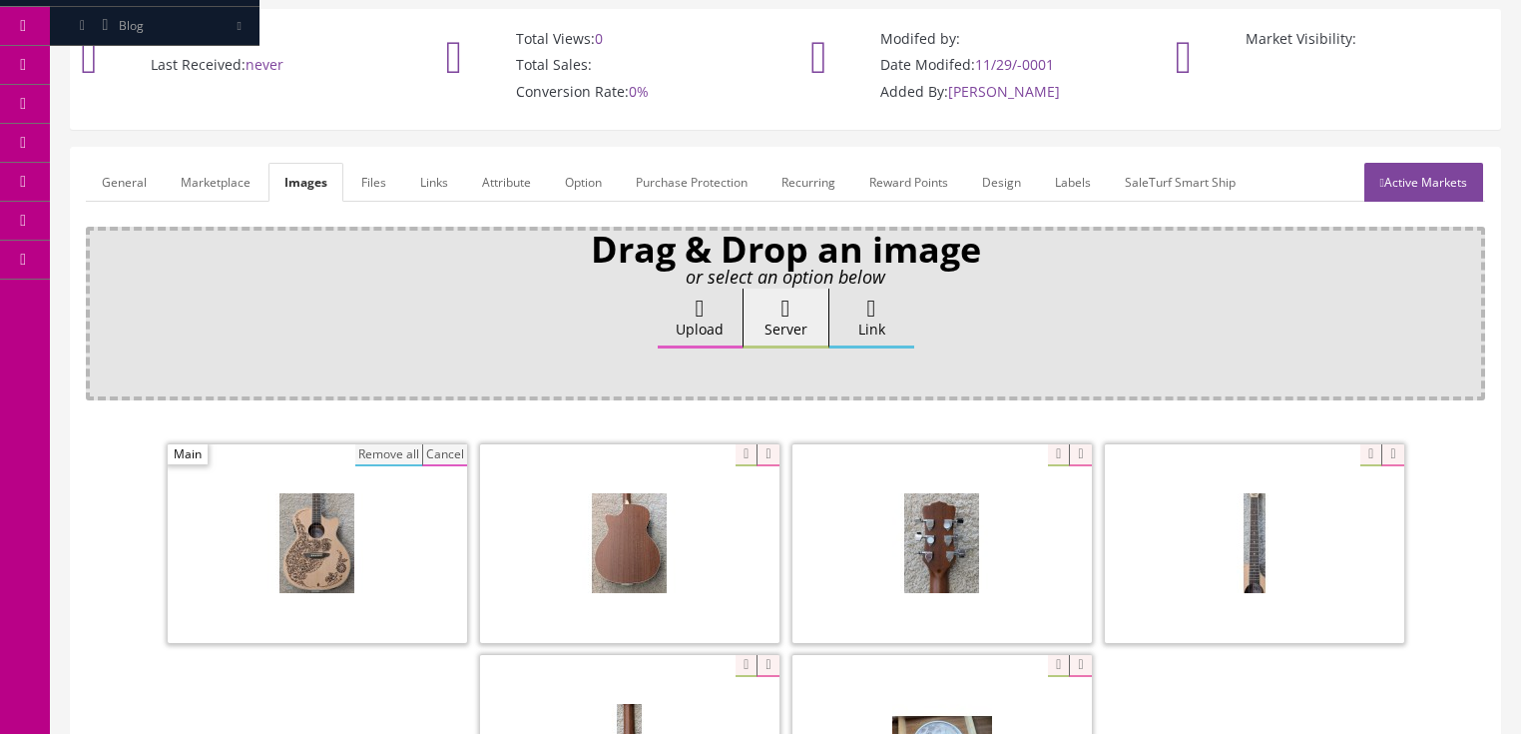
click at [403, 444] on button "Remove all" at bounding box center [388, 455] width 67 height 22
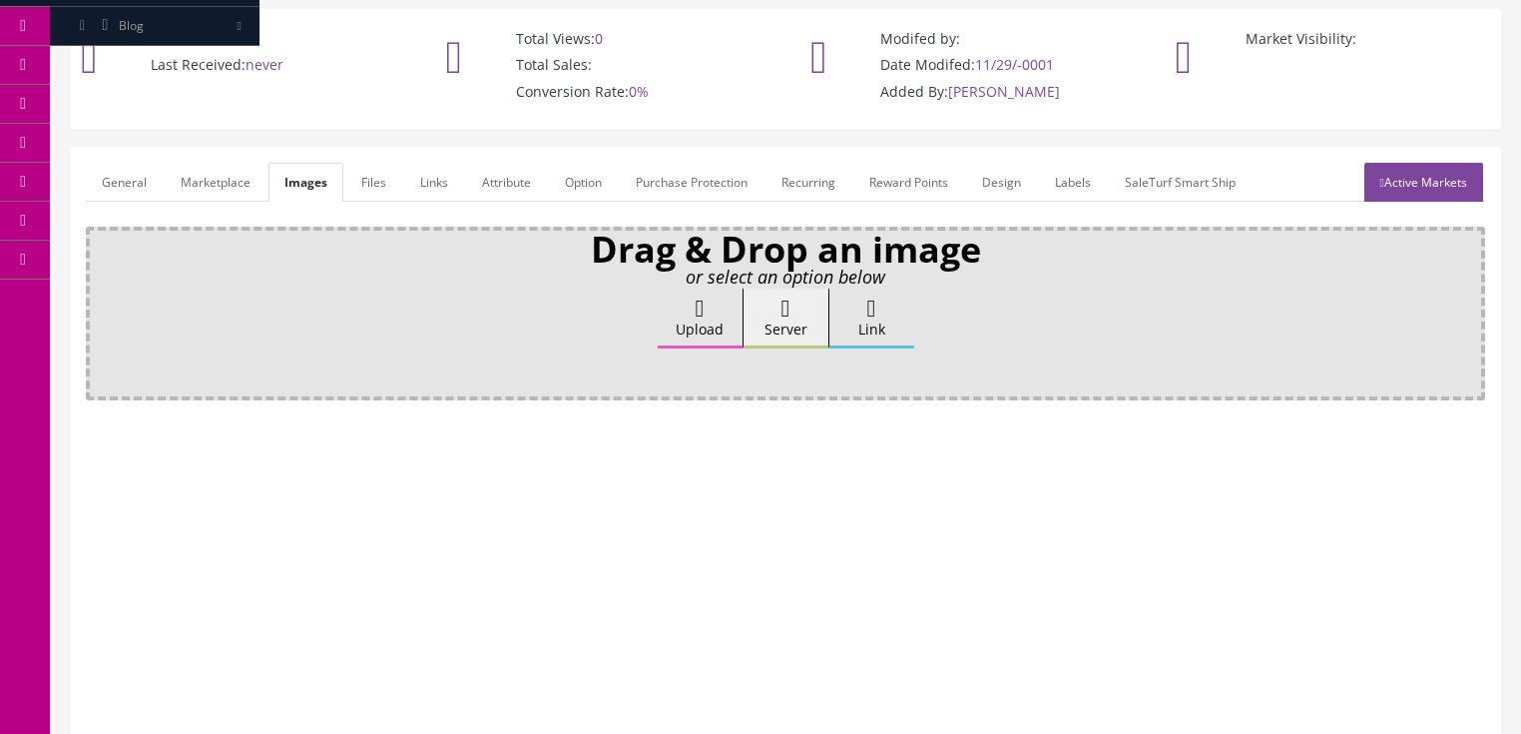
click at [668, 294] on label "Upload" at bounding box center [700, 318] width 85 height 60
click at [100, 294] on input "Upload" at bounding box center [100, 298] width 0 height 20
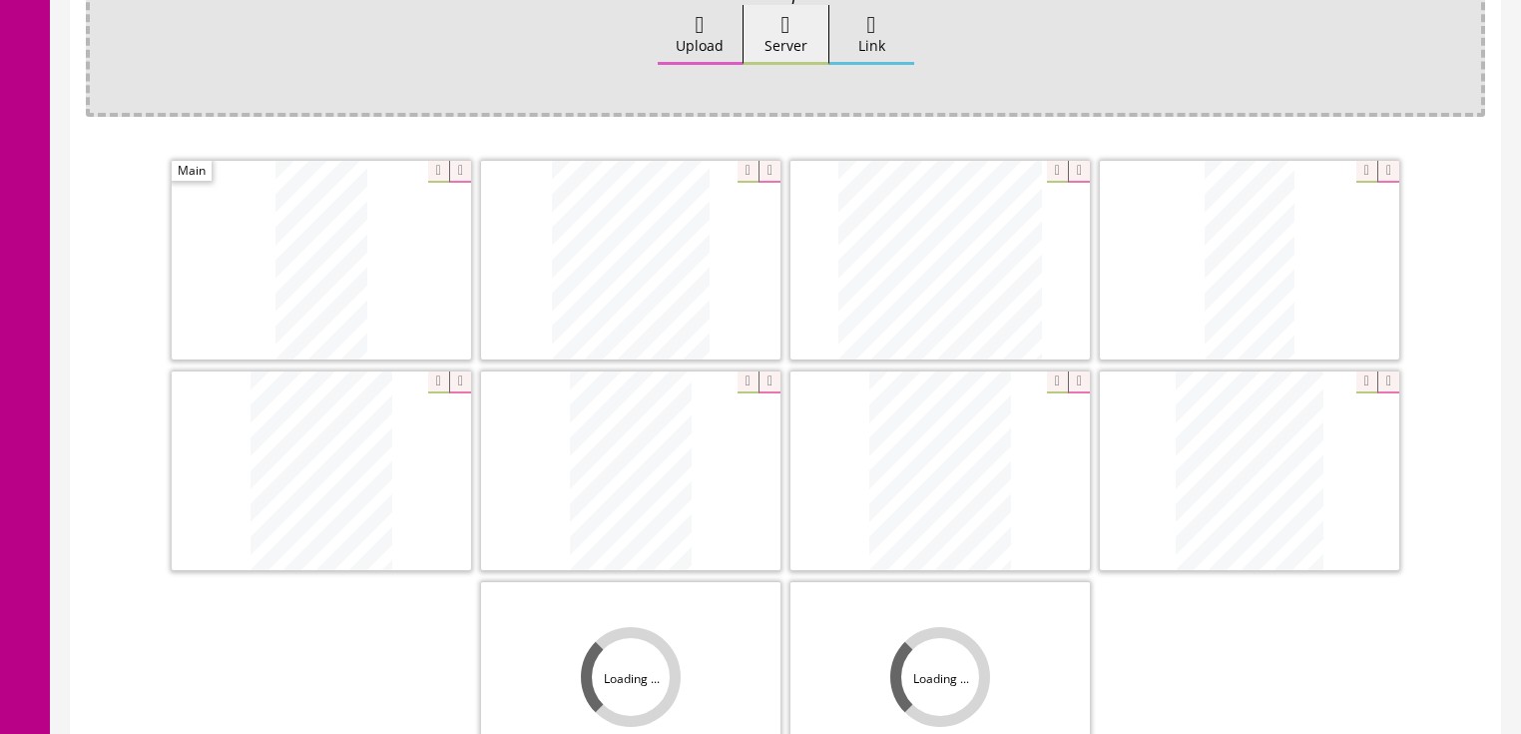
scroll to position [479, 0]
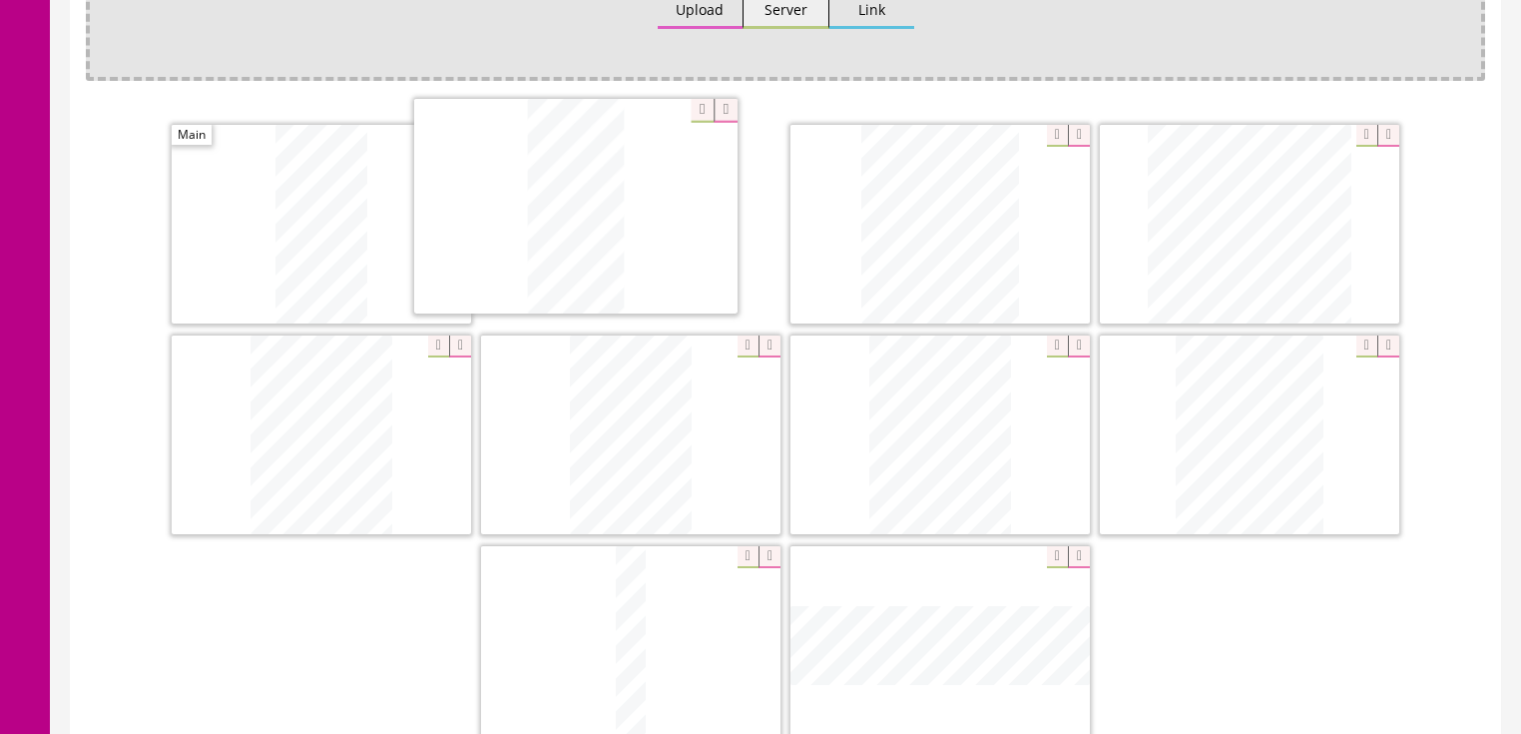
drag, startPoint x: 1214, startPoint y: 224, endPoint x: 539, endPoint y: 208, distance: 675.0
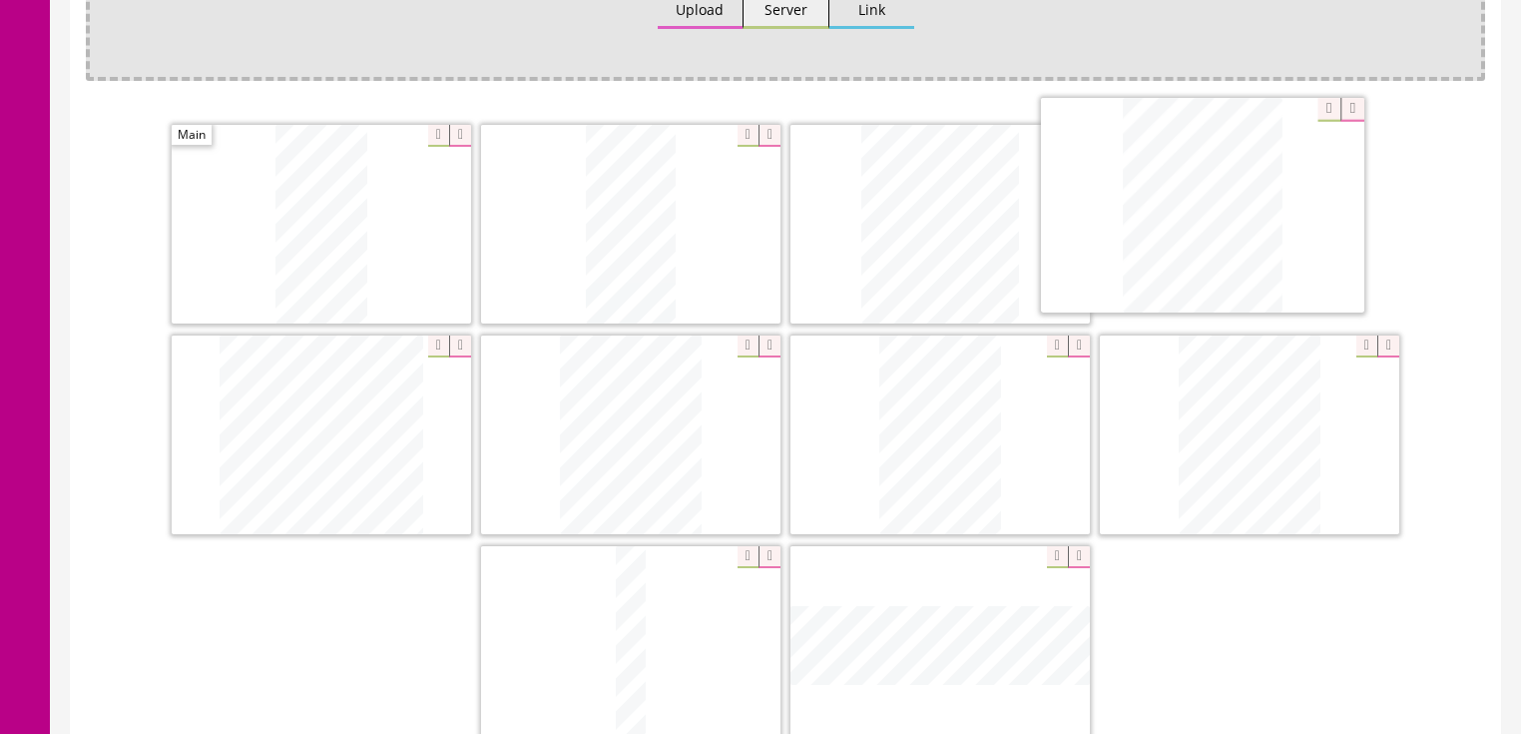
drag, startPoint x: 1188, startPoint y: 411, endPoint x: 1140, endPoint y: 195, distance: 221.9
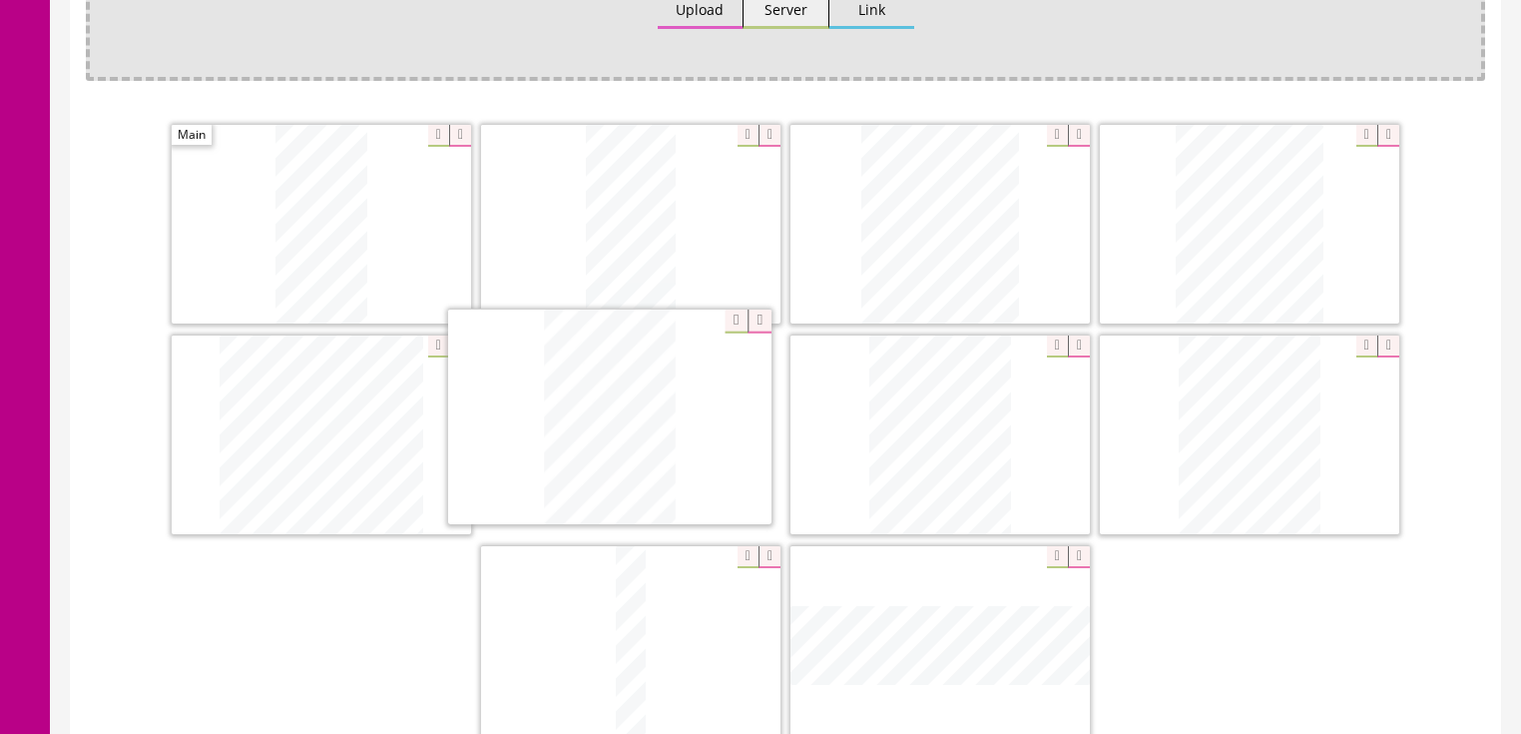
drag, startPoint x: 945, startPoint y: 403, endPoint x: 615, endPoint y: 388, distance: 330.8
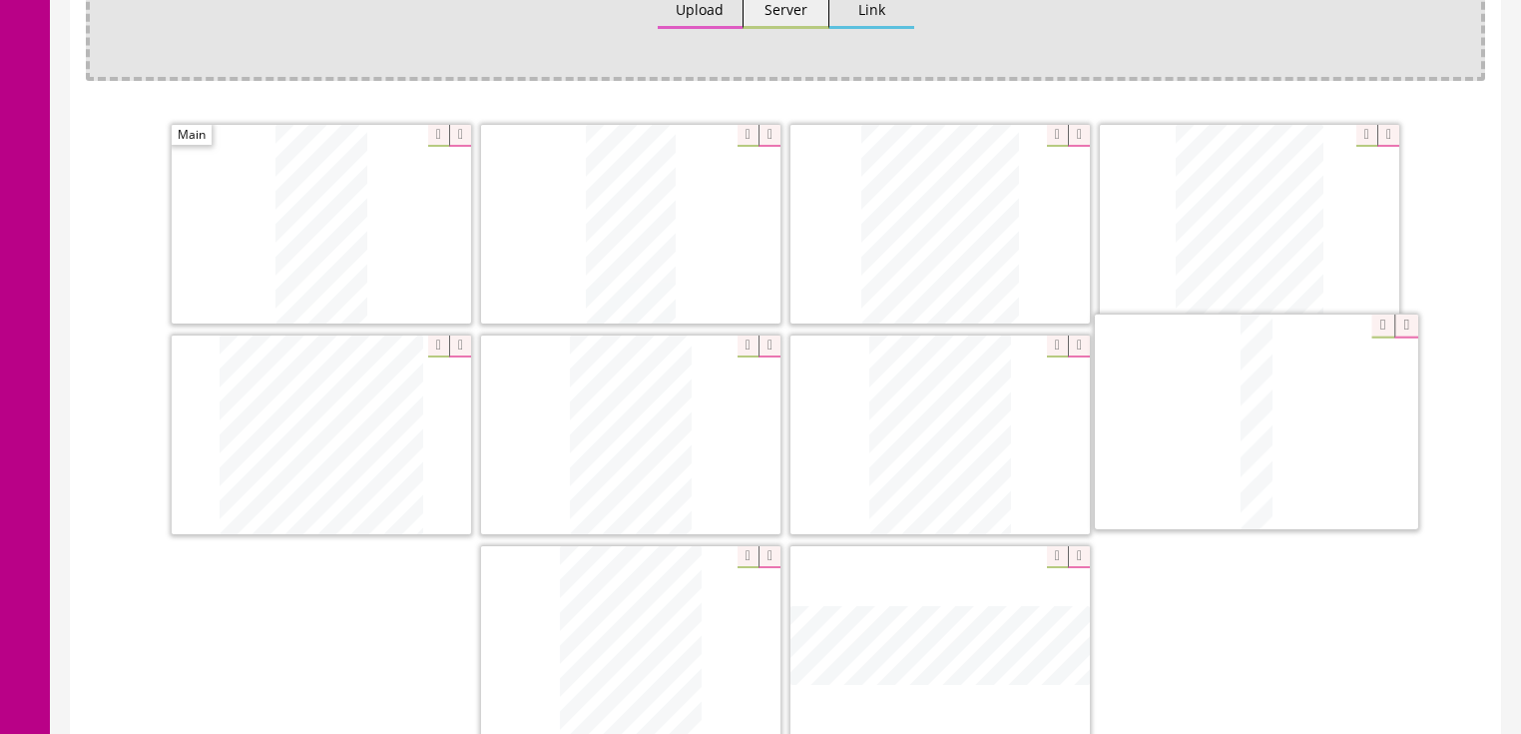
drag, startPoint x: 655, startPoint y: 557, endPoint x: 1301, endPoint y: 333, distance: 683.5
click at [770, 546] on icon at bounding box center [770, 557] width 22 height 22
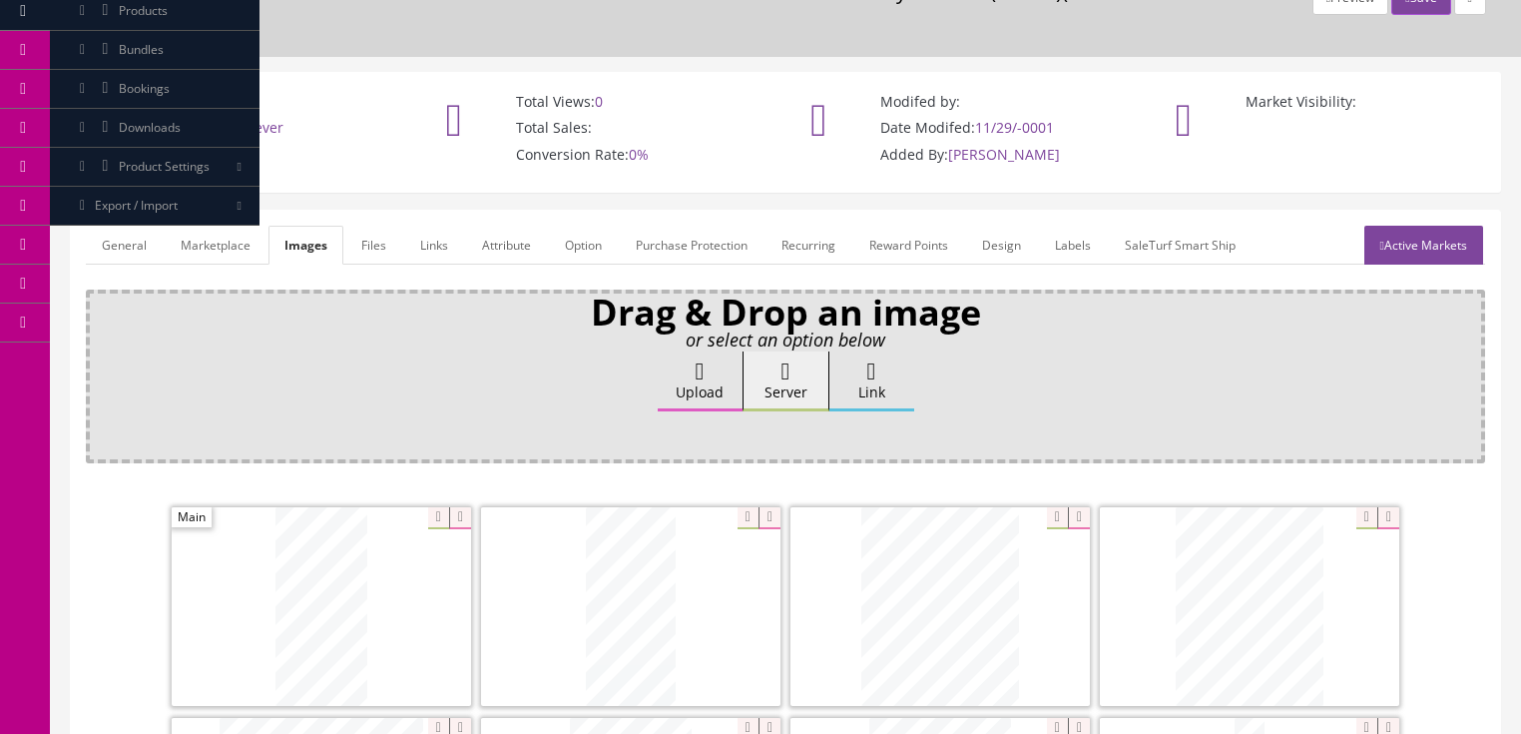
scroll to position [80, 0]
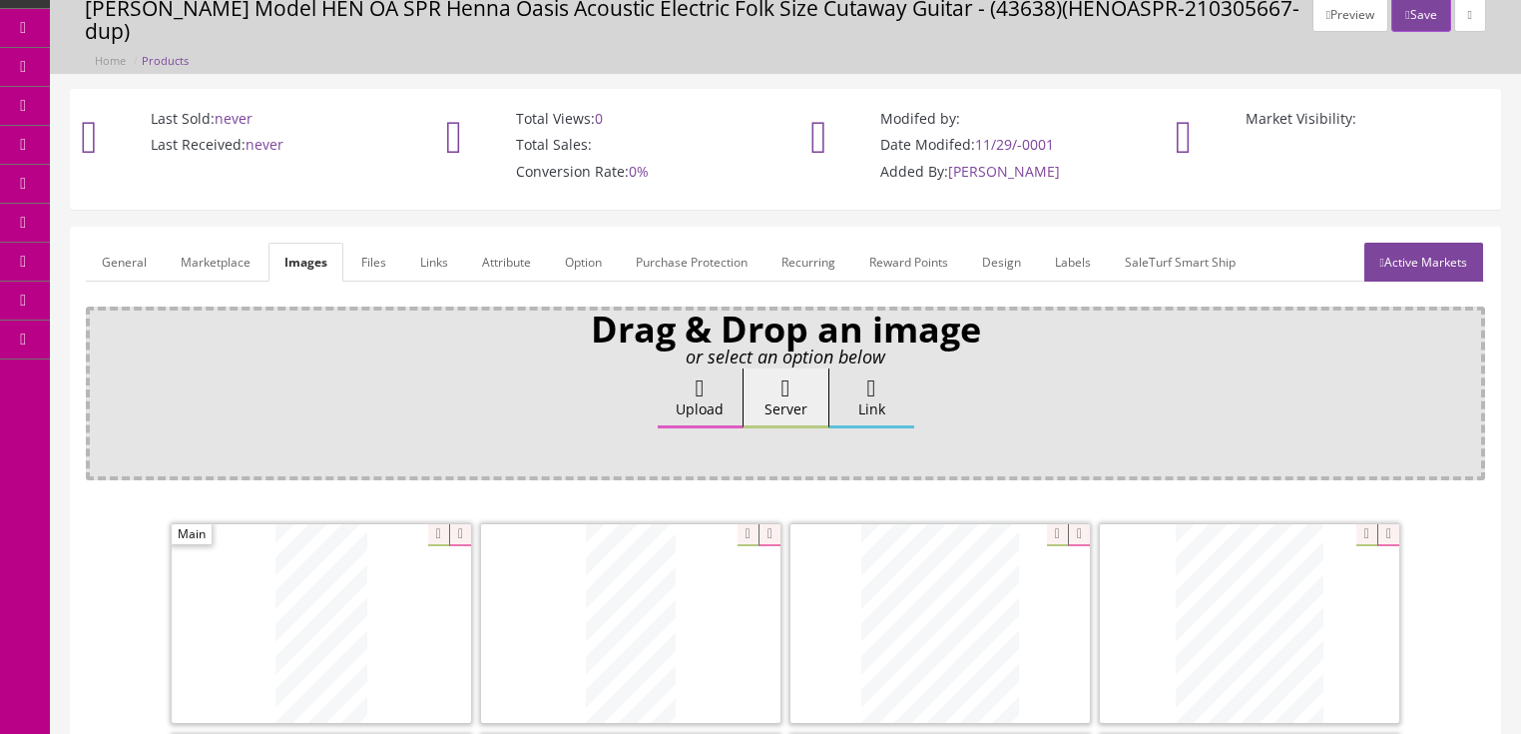
click at [1434, 243] on link "Active Markets" at bounding box center [1424, 262] width 119 height 39
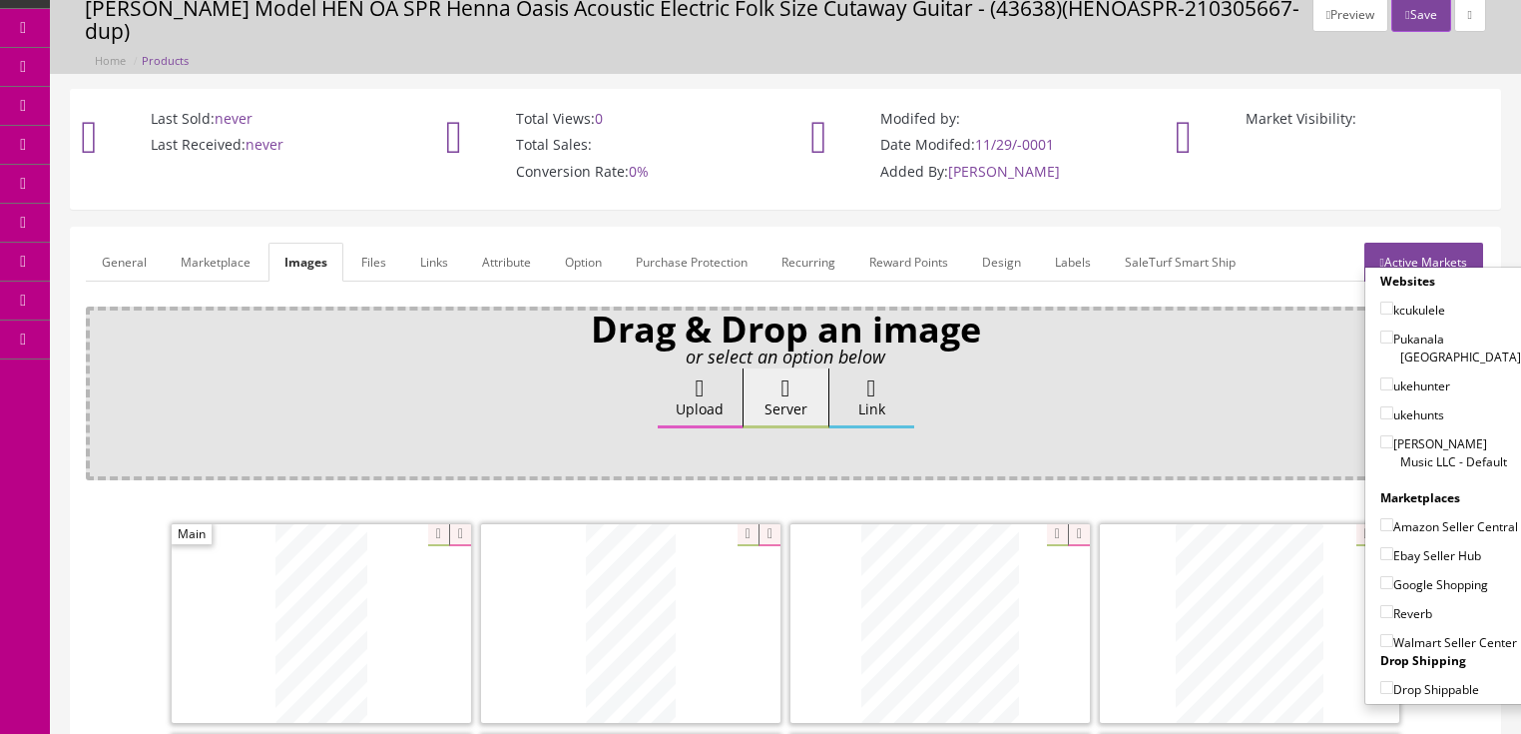
click at [1383, 435] on input"] "Butler Music LLC - Default" at bounding box center [1387, 441] width 13 height 13
checkbox input"] "true"
click at [1381, 518] on input"] "Amazon Seller Central" at bounding box center [1387, 524] width 13 height 13
checkbox input"] "true"
click at [1381, 547] on input"] "Ebay Seller Hub" at bounding box center [1387, 553] width 13 height 13
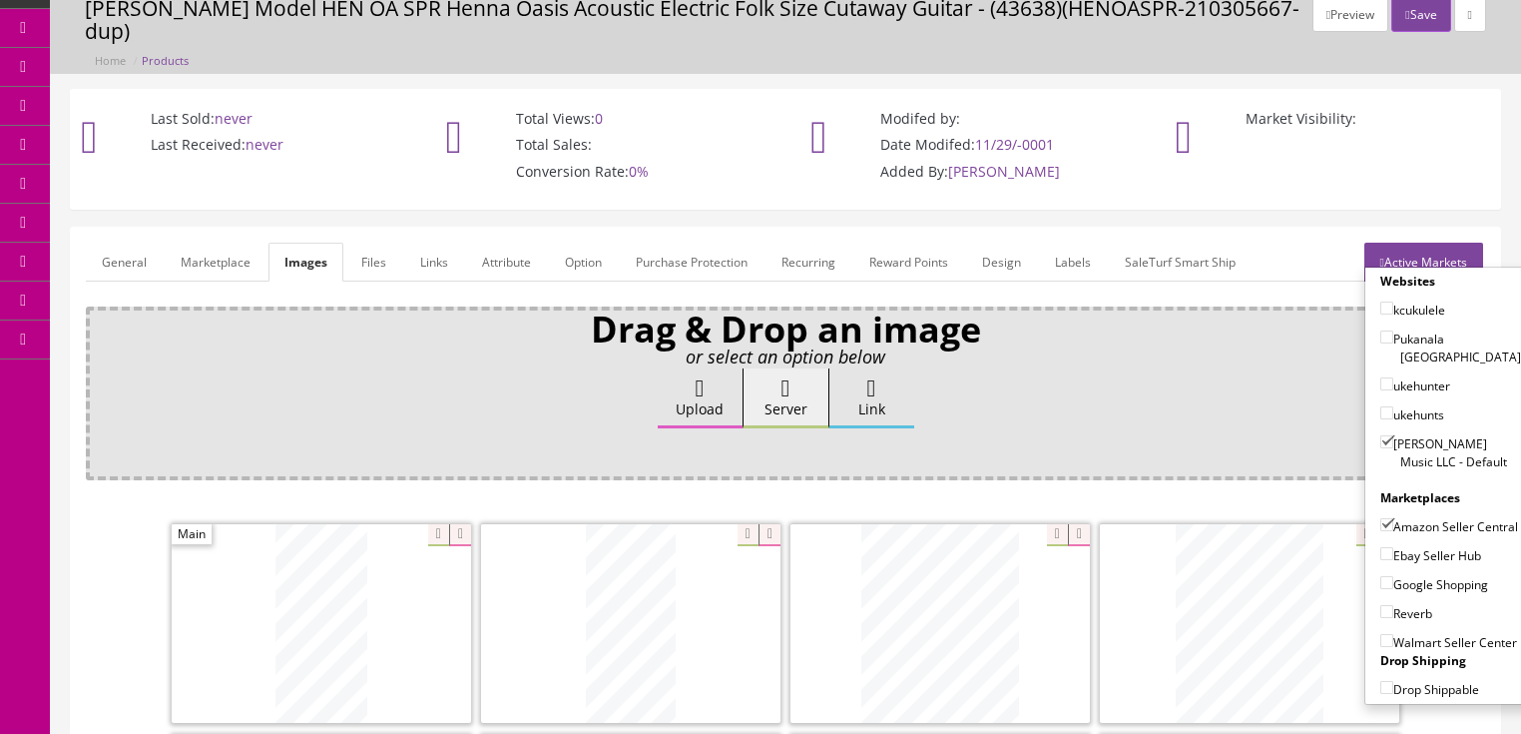
checkbox input"] "true"
click at [1382, 576] on input"] "Google Shopping" at bounding box center [1387, 582] width 13 height 13
checkbox input"] "true"
click at [1381, 605] on input"] "Reverb" at bounding box center [1387, 611] width 13 height 13
checkbox input"] "true"
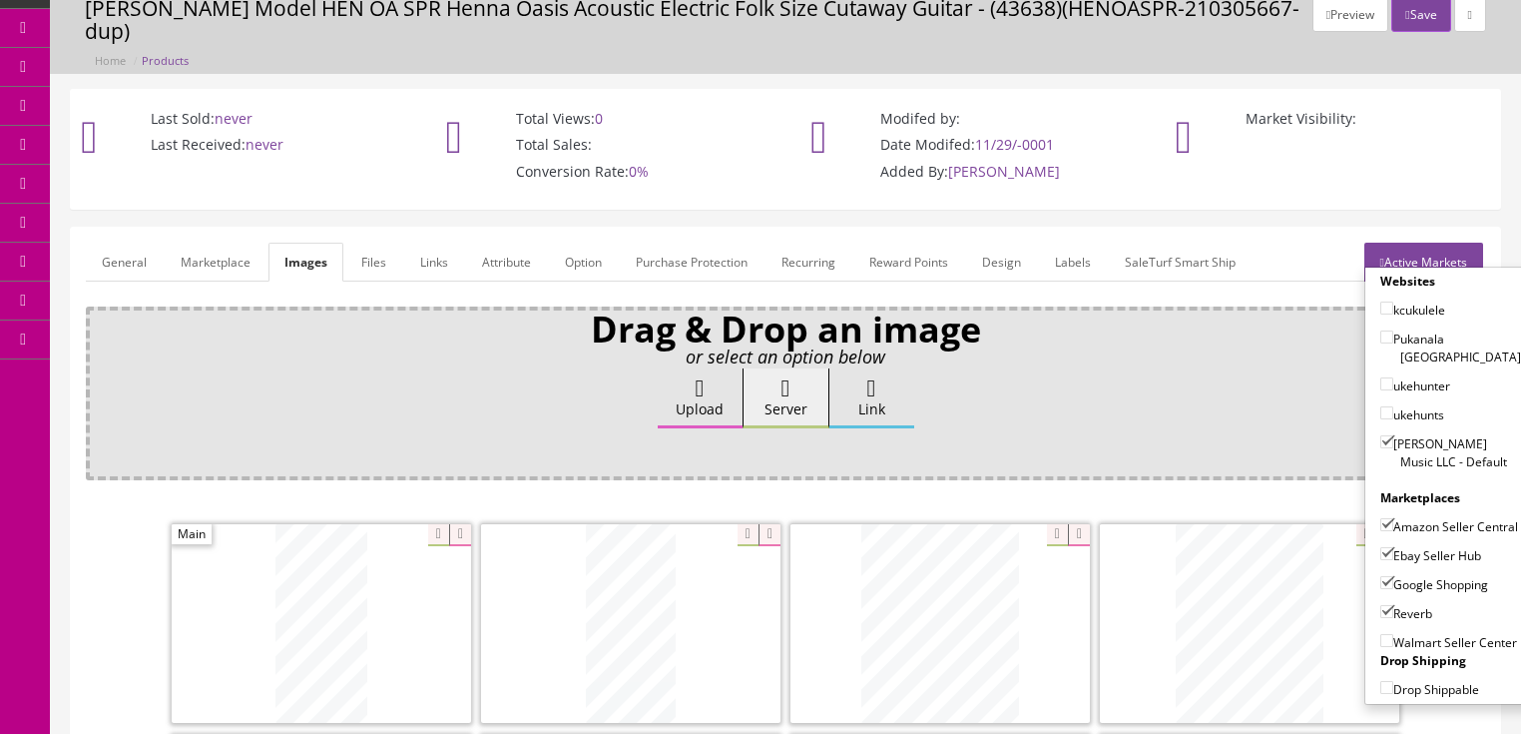
click at [1428, 243] on link "Active Markets" at bounding box center [1424, 262] width 119 height 39
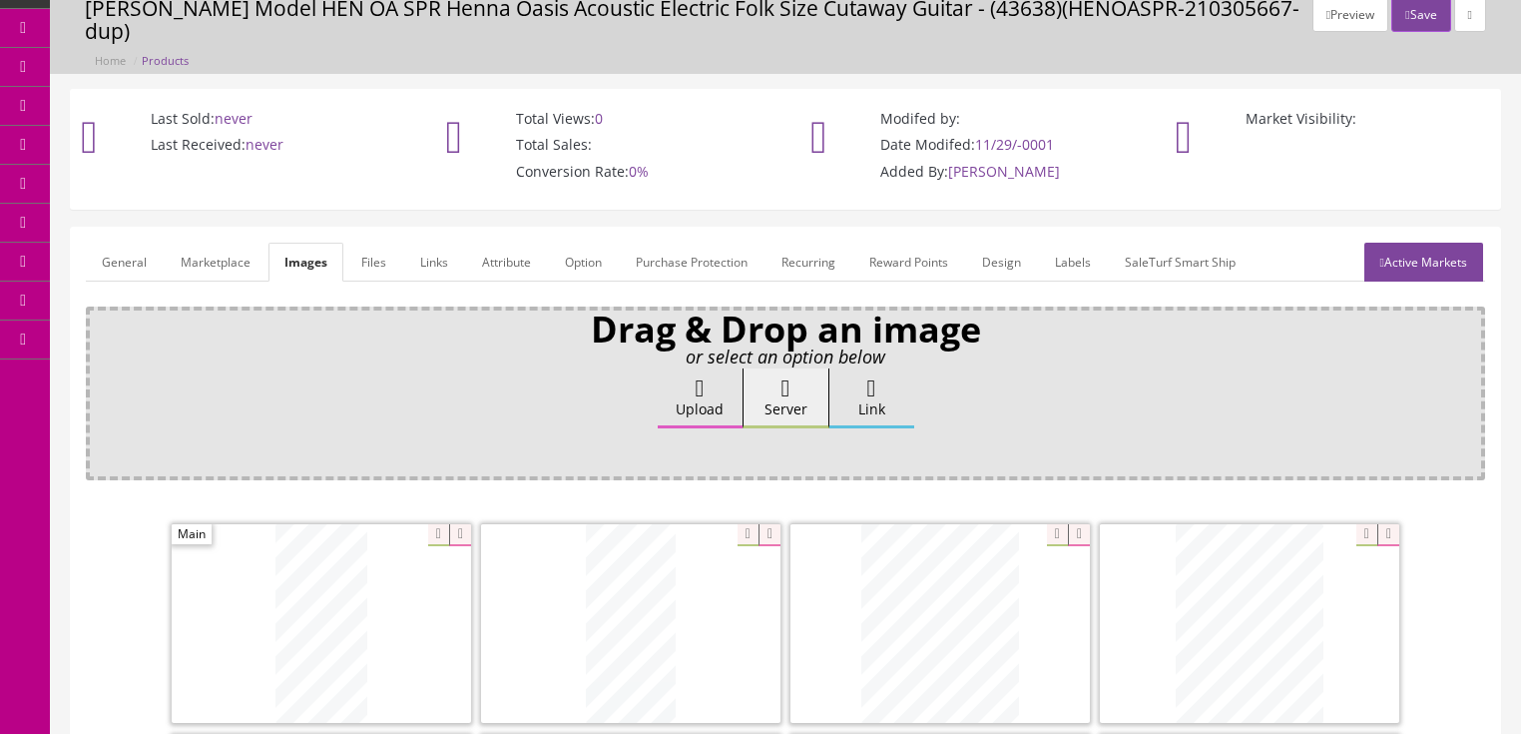
click at [128, 243] on link "General" at bounding box center [124, 262] width 77 height 39
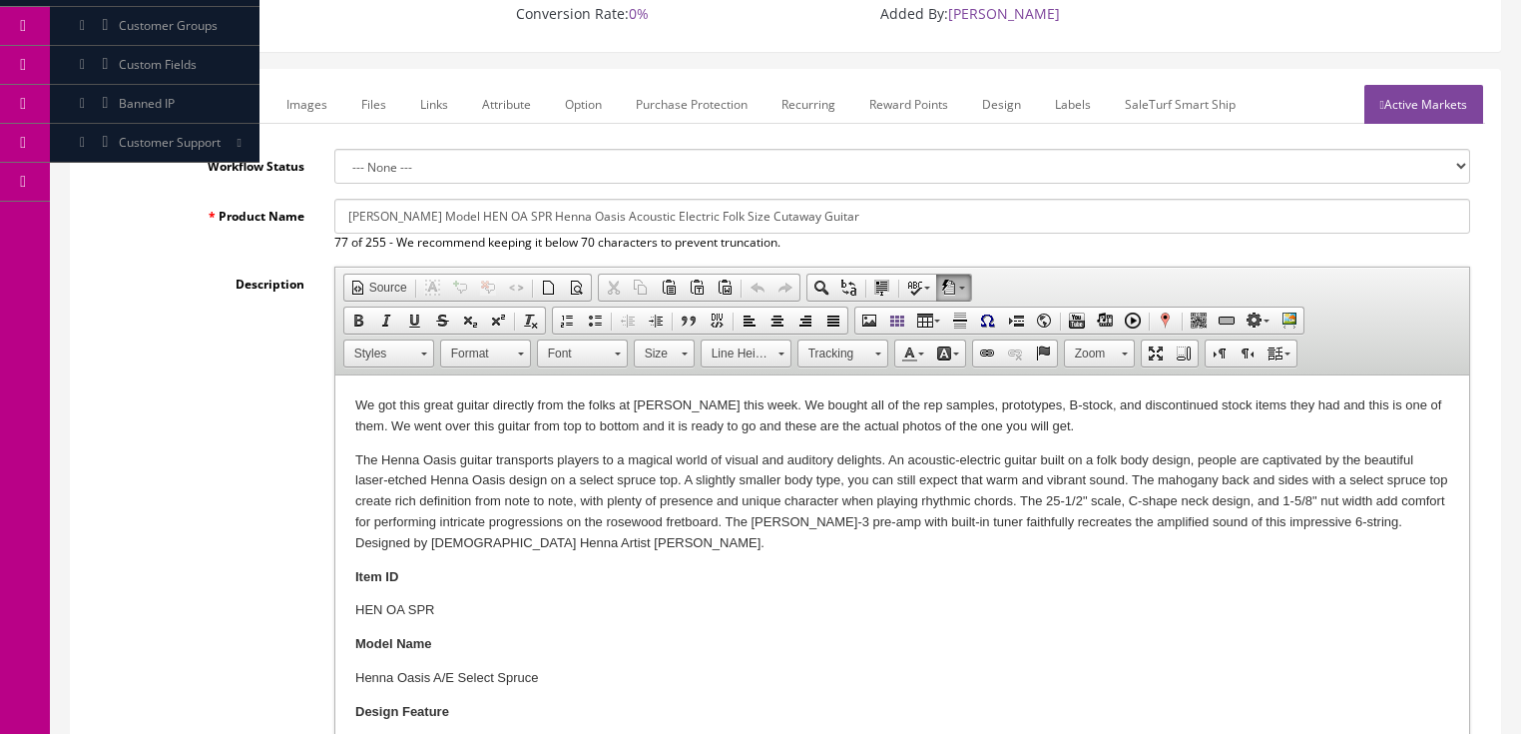
scroll to position [240, 0]
click at [1055, 426] on p "We got this great guitar directly from the folks at Dean this week. We bought a…" at bounding box center [901, 414] width 1094 height 42
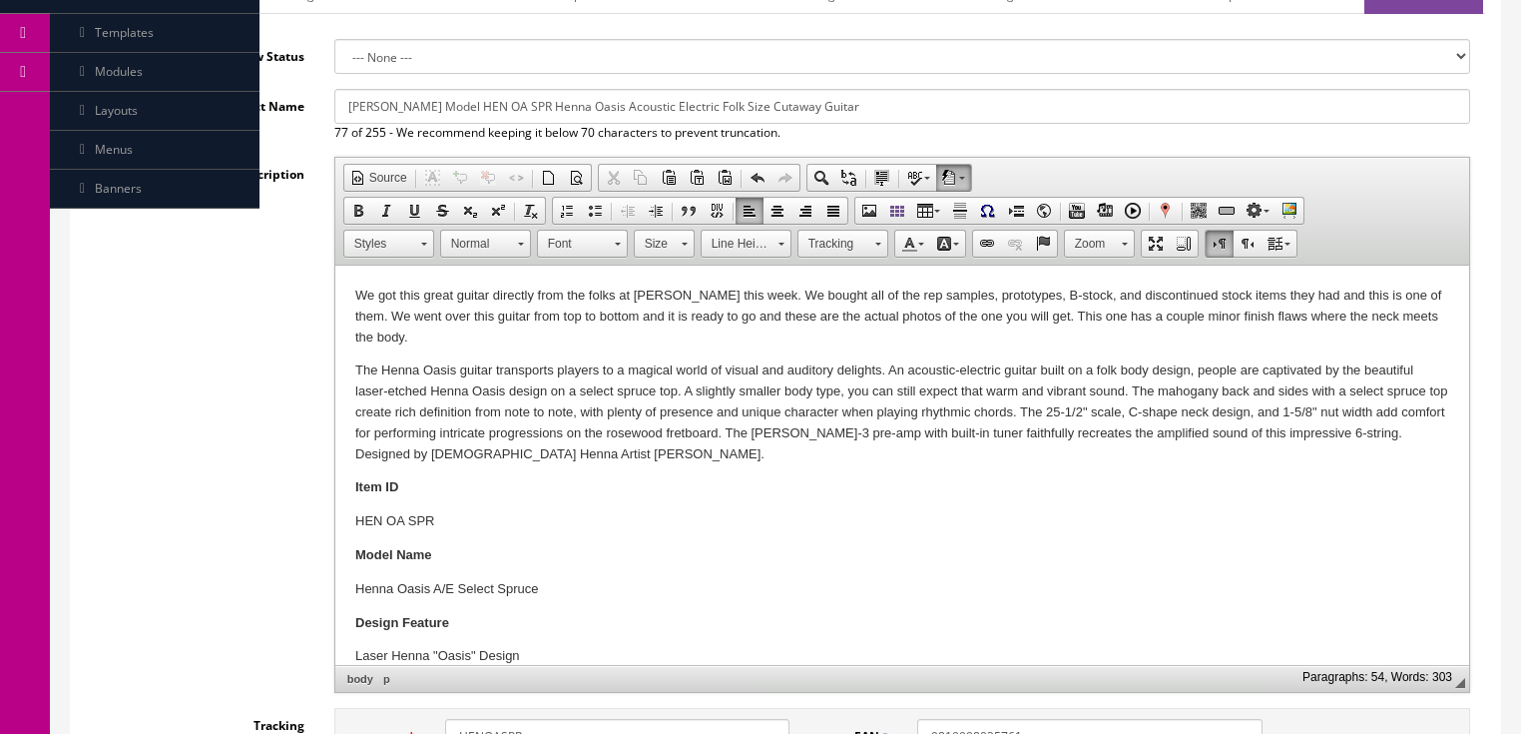
scroll to position [559, 0]
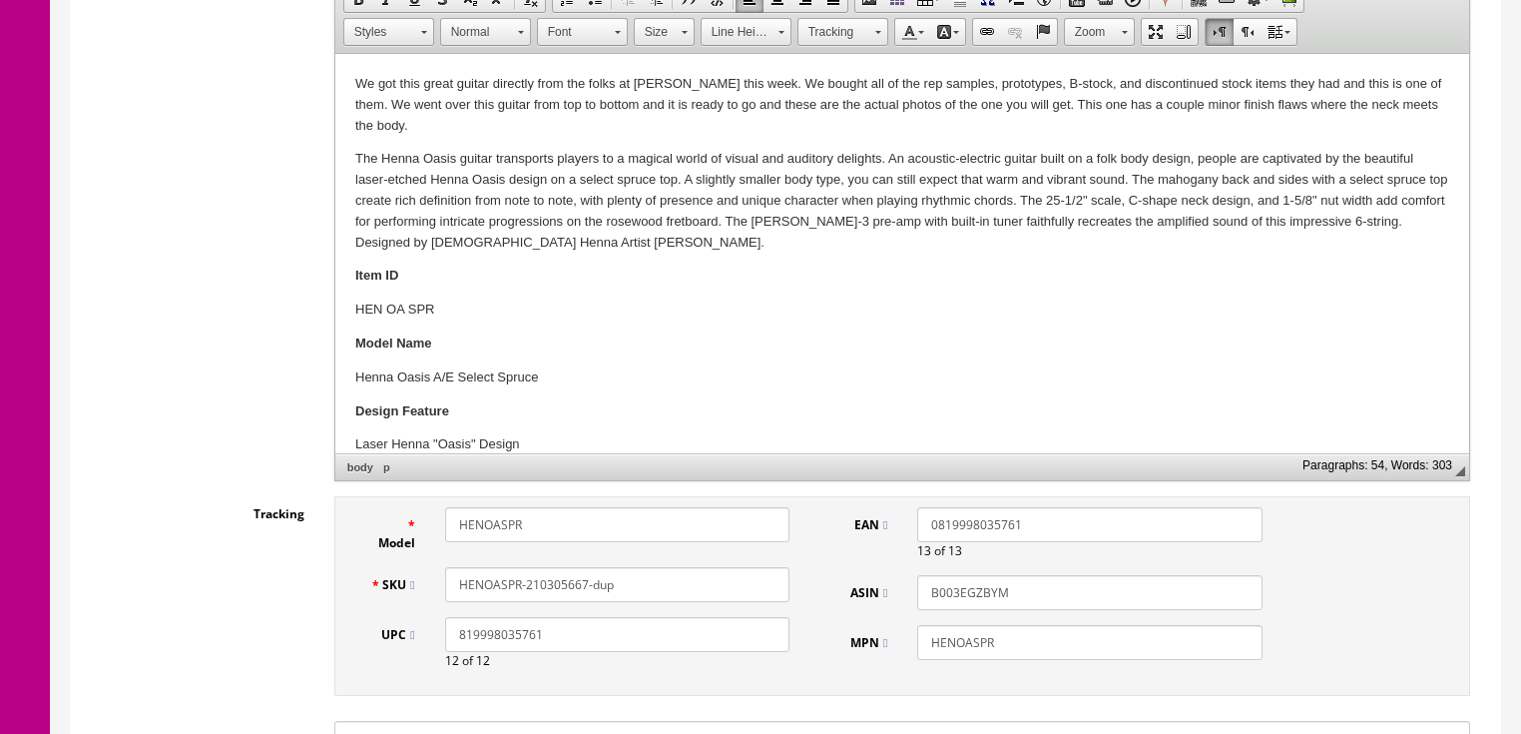
drag, startPoint x: 525, startPoint y: 564, endPoint x: 670, endPoint y: 560, distance: 144.8
click at [667, 567] on input "HENOASPR-210305667-dup" at bounding box center [617, 584] width 344 height 35
drag, startPoint x: 647, startPoint y: 556, endPoint x: 457, endPoint y: 536, distance: 190.7
click at [454, 567] on input "HENOASPR-181106398" at bounding box center [617, 584] width 344 height 35
type input "HENOASPR-181106398"
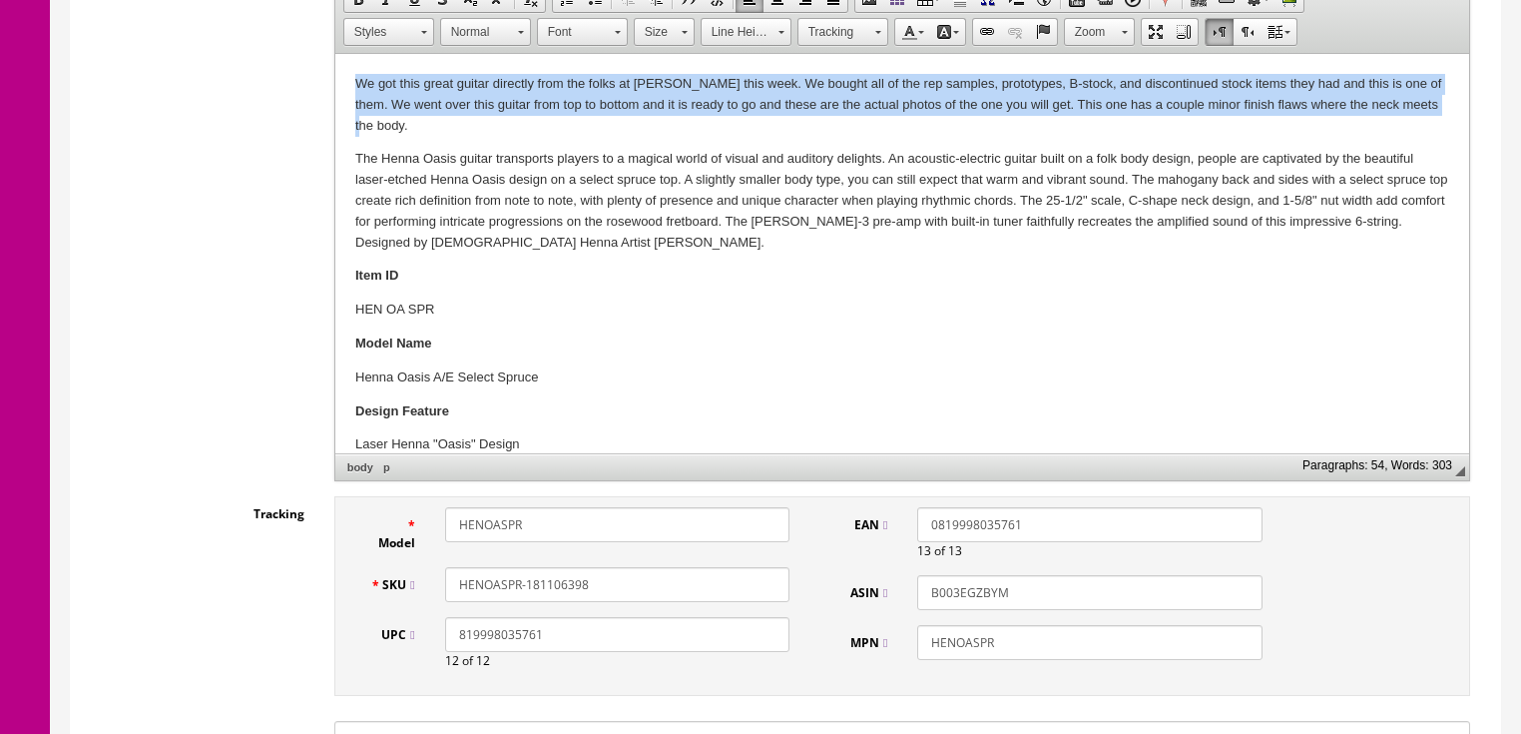
drag, startPoint x: 353, startPoint y: 80, endPoint x: 434, endPoint y: 128, distance: 94.0
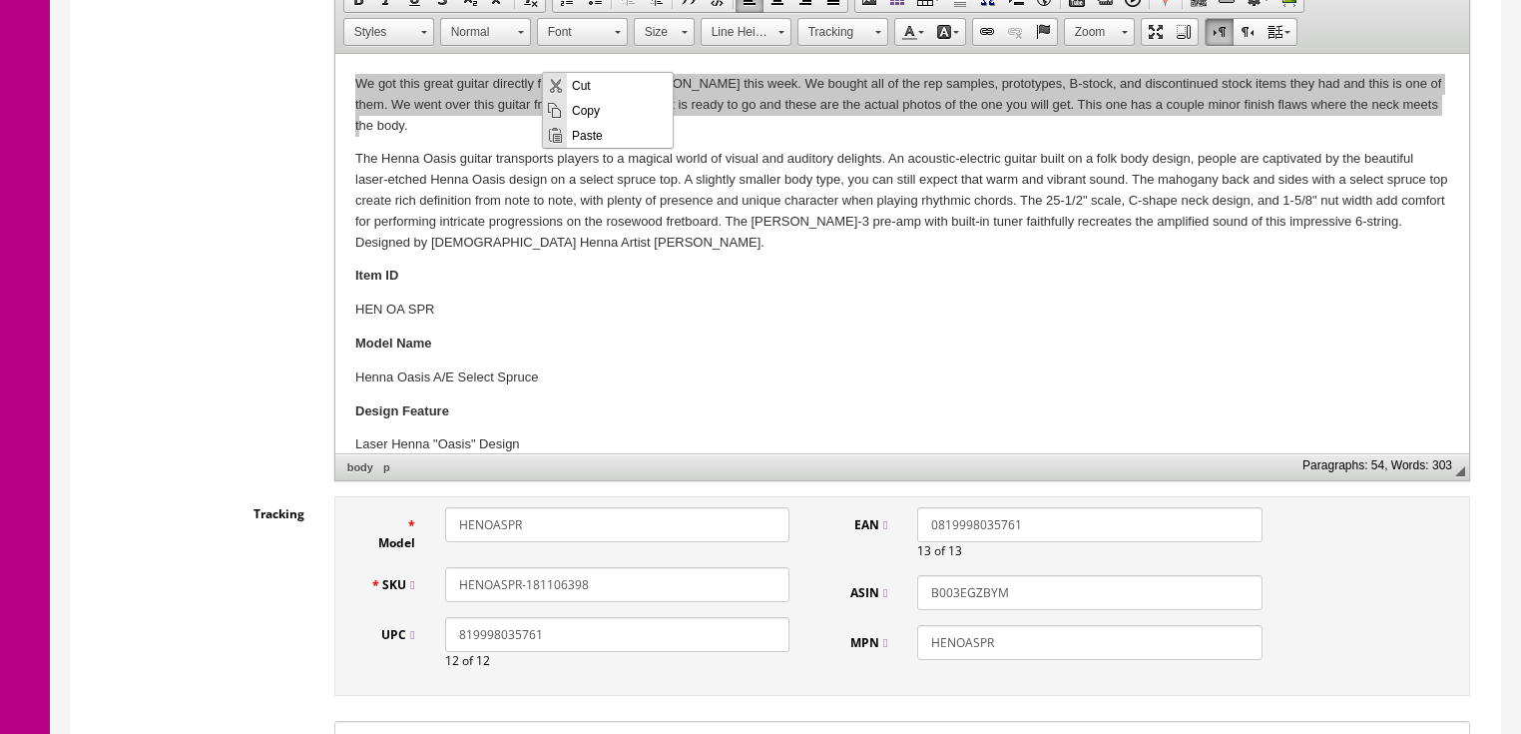
scroll to position [0, 0]
click at [573, 110] on span "Copy" at bounding box center [620, 109] width 106 height 25
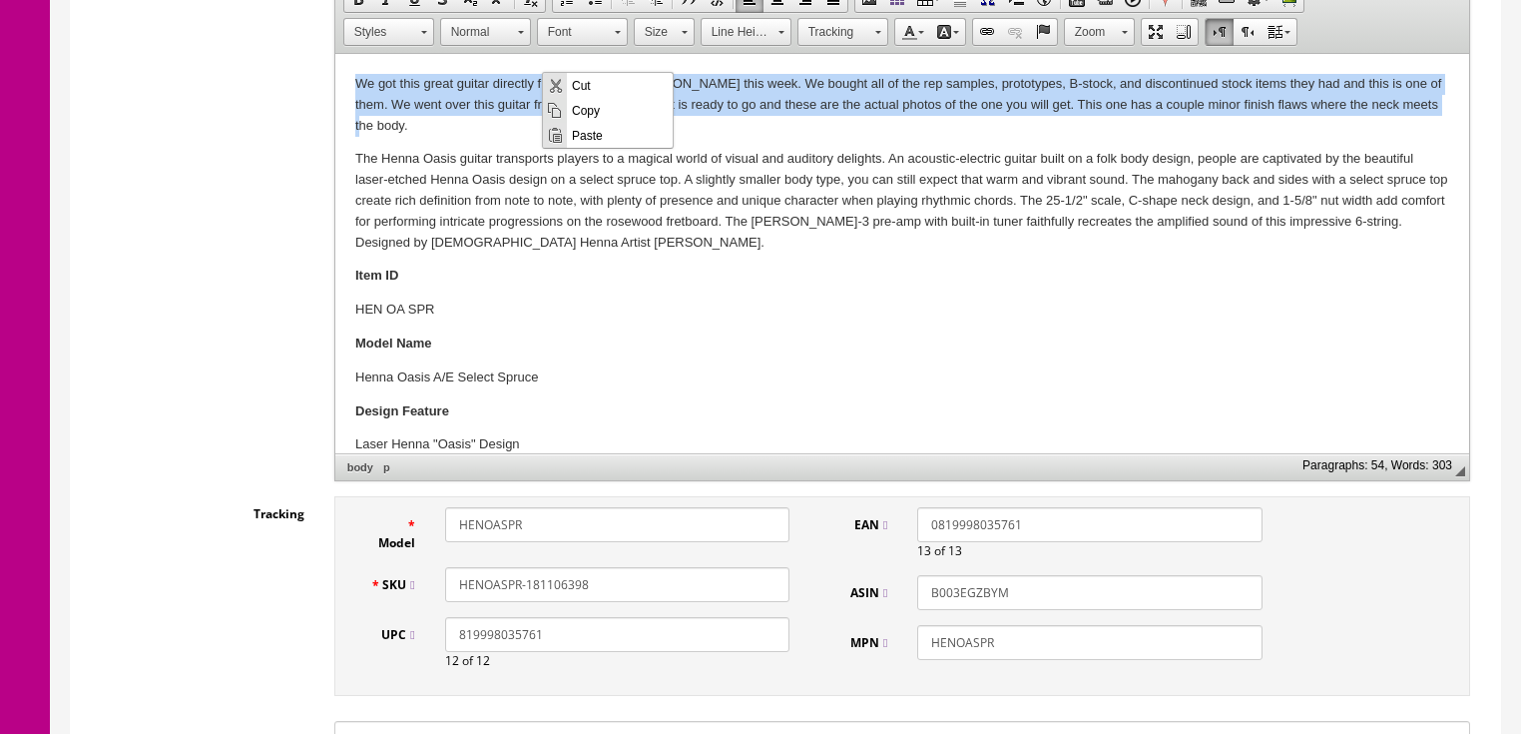
copy p "We got this great guitar directly from the folks at Dean this week. We bought a…"
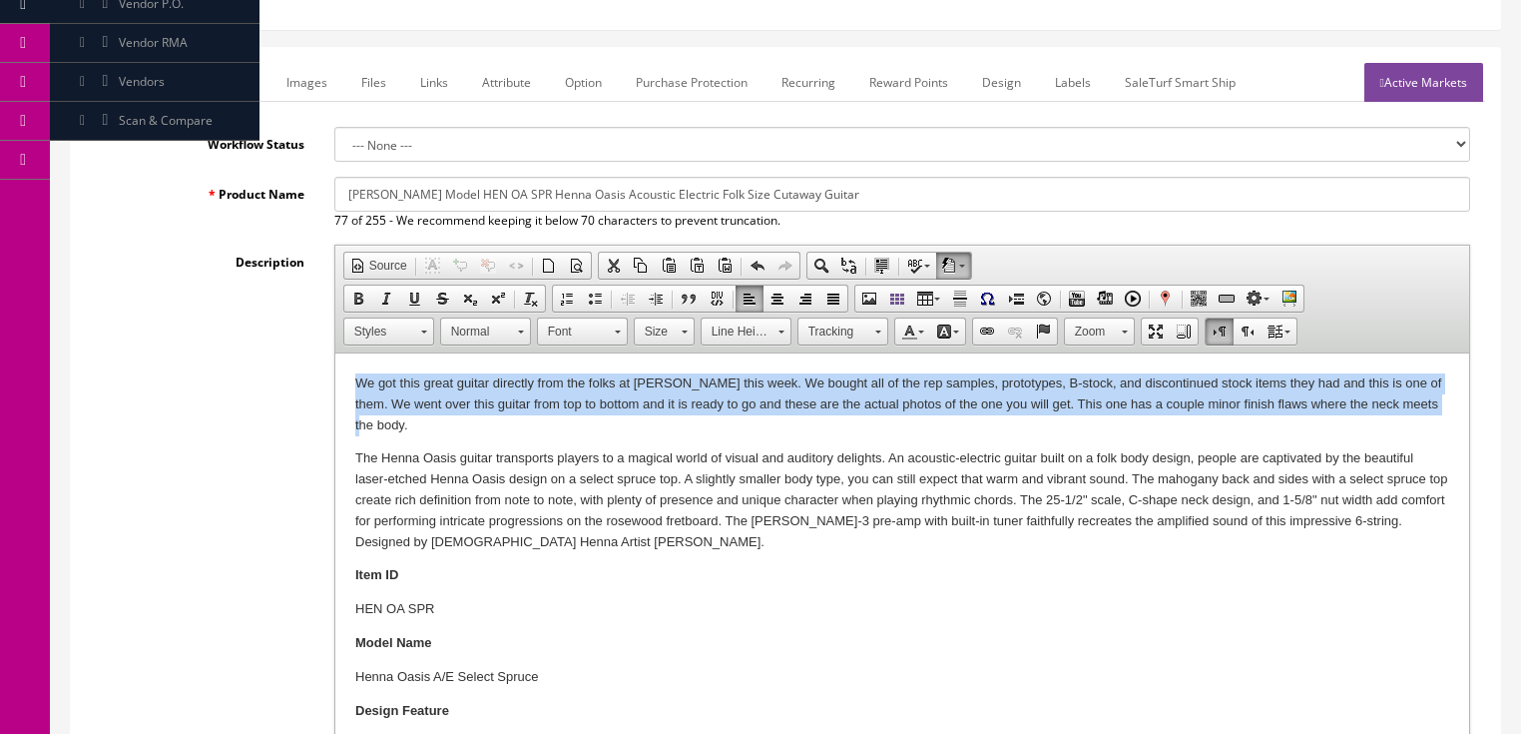
scroll to position [240, 0]
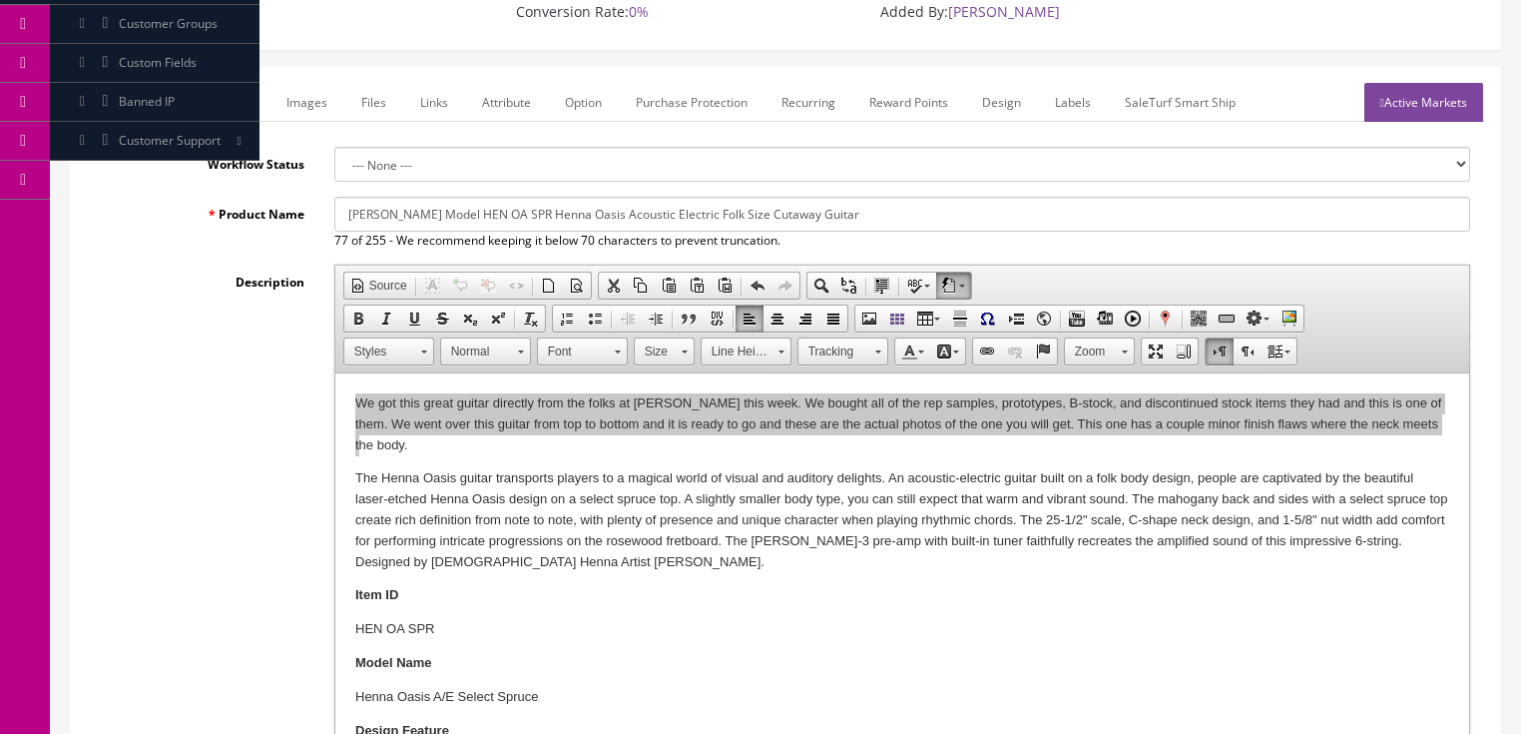
click at [224, 83] on link "Marketplace" at bounding box center [218, 102] width 102 height 39
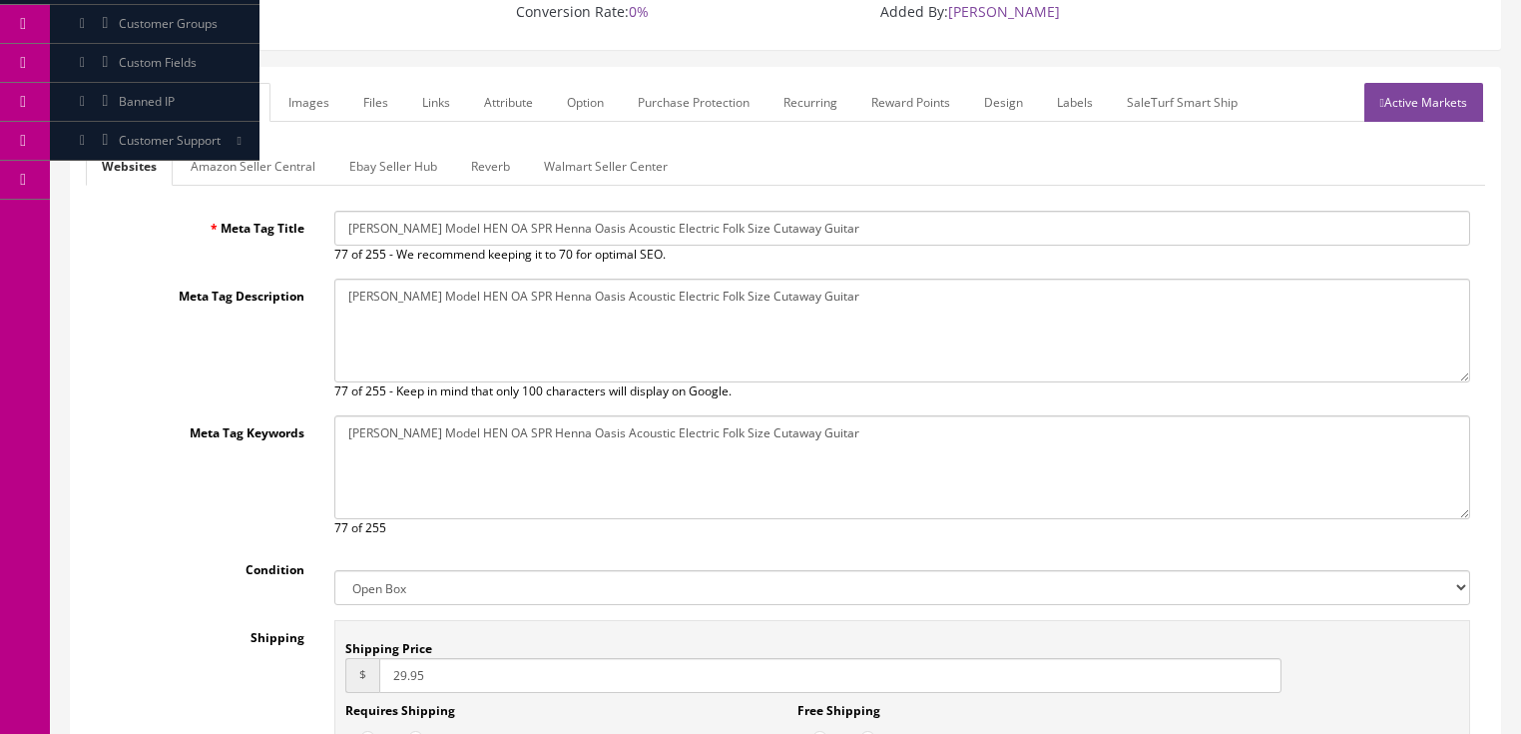
click at [243, 147] on link "Amazon Seller Central" at bounding box center [253, 166] width 157 height 39
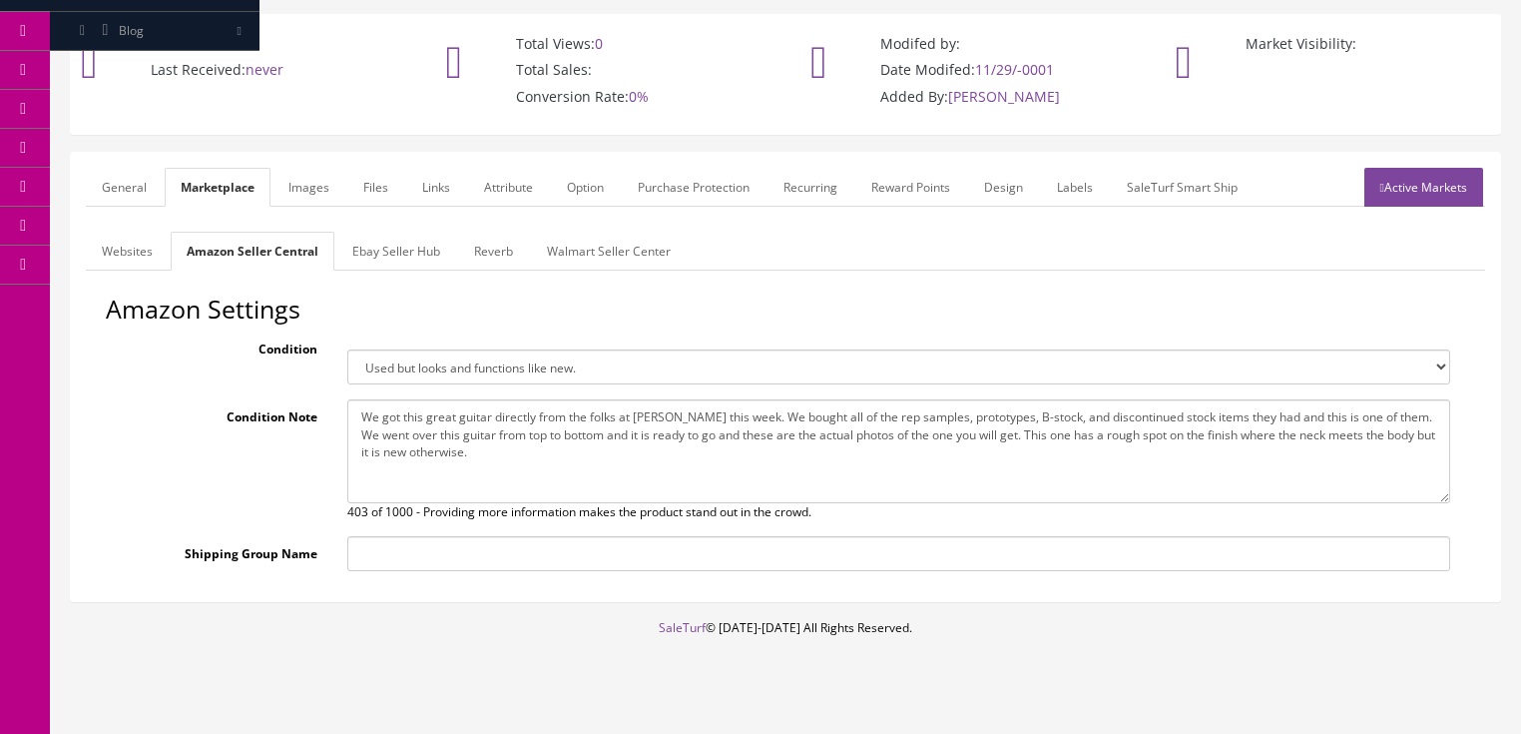
drag, startPoint x: 351, startPoint y: 383, endPoint x: 563, endPoint y: 447, distance: 221.1
click at [563, 447] on textarea "We got this great guitar directly from the folks at Dean this week. We bought a…" at bounding box center [898, 451] width 1103 height 104
paste textarea "couple minor finish flaws where the neck meets the body."
type textarea "We got this great guitar directly from the folks at Dean this week. We bought a…"
click at [431, 232] on link "Ebay Seller Hub" at bounding box center [396, 251] width 120 height 39
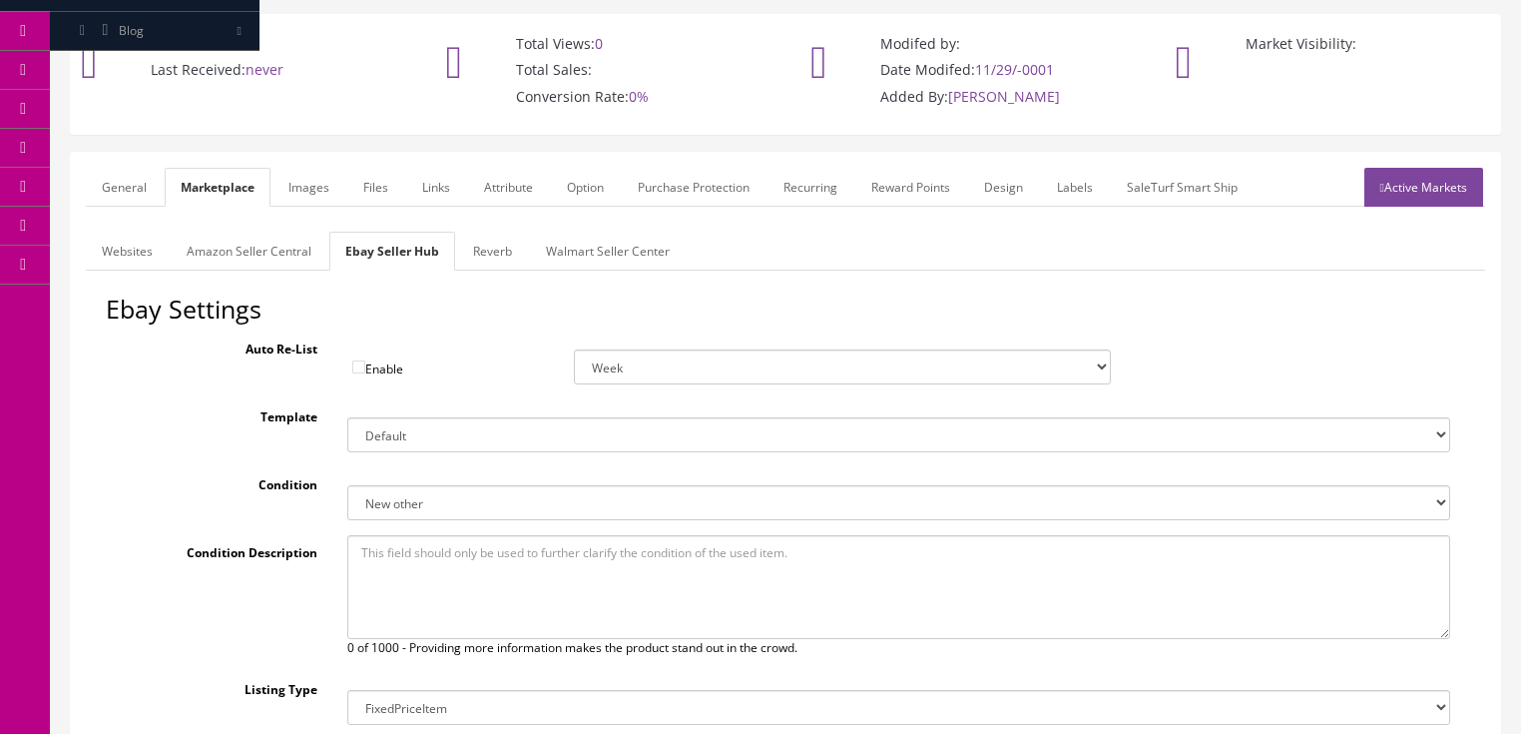
click at [1422, 168] on link "Active Markets" at bounding box center [1424, 187] width 119 height 39
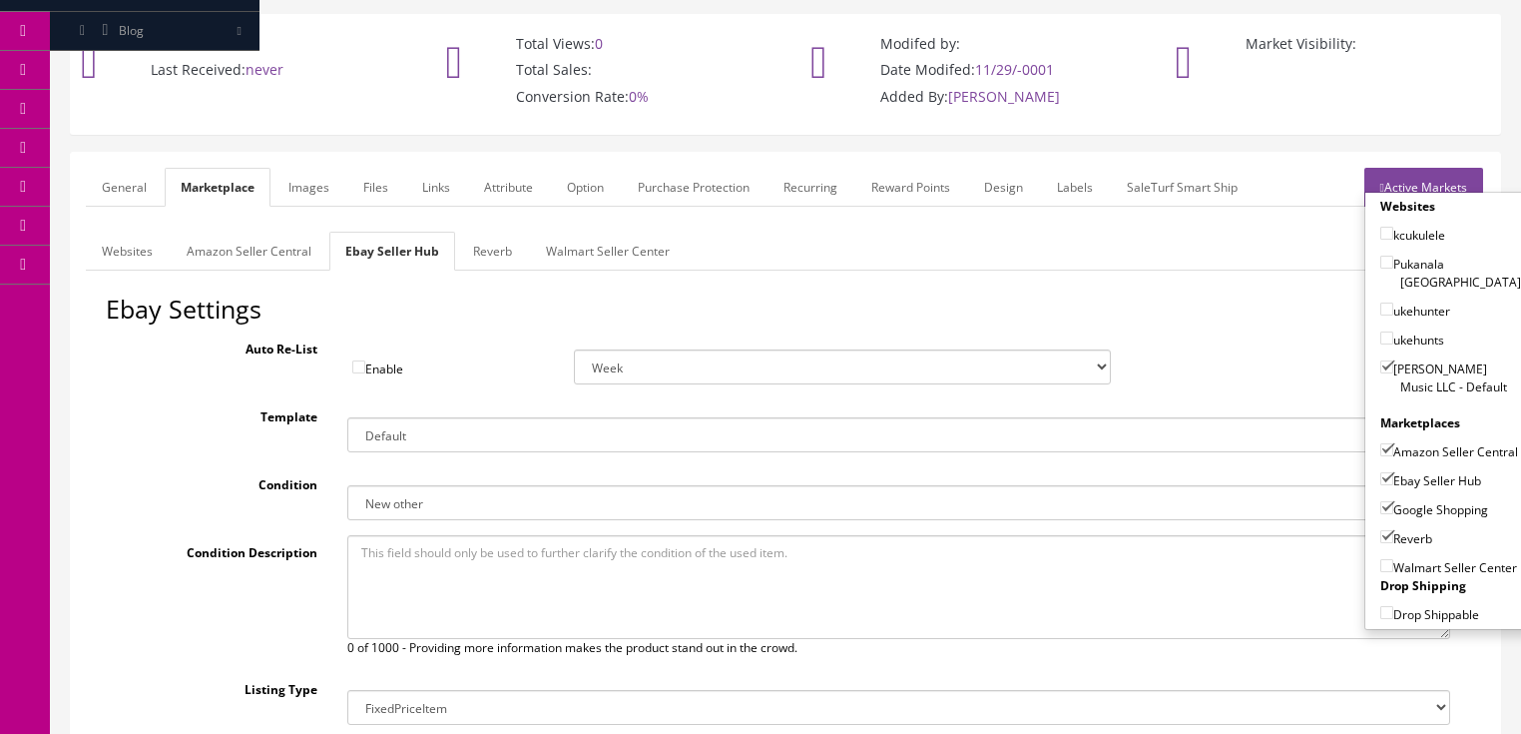
click at [1436, 168] on link "Active Markets" at bounding box center [1424, 187] width 119 height 39
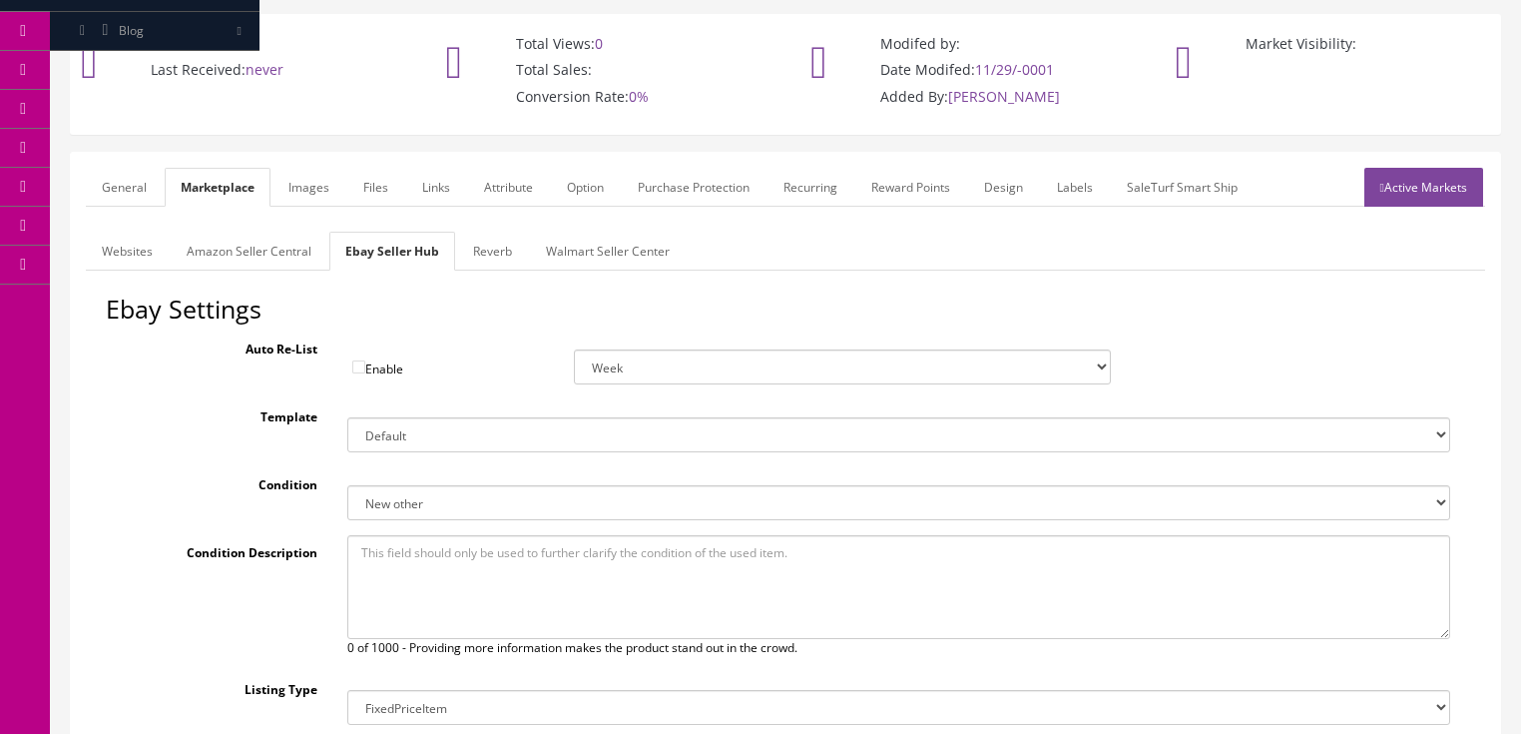
drag, startPoint x: 114, startPoint y: 159, endPoint x: 109, endPoint y: 191, distance: 32.3
click at [114, 168] on link "General" at bounding box center [124, 187] width 77 height 39
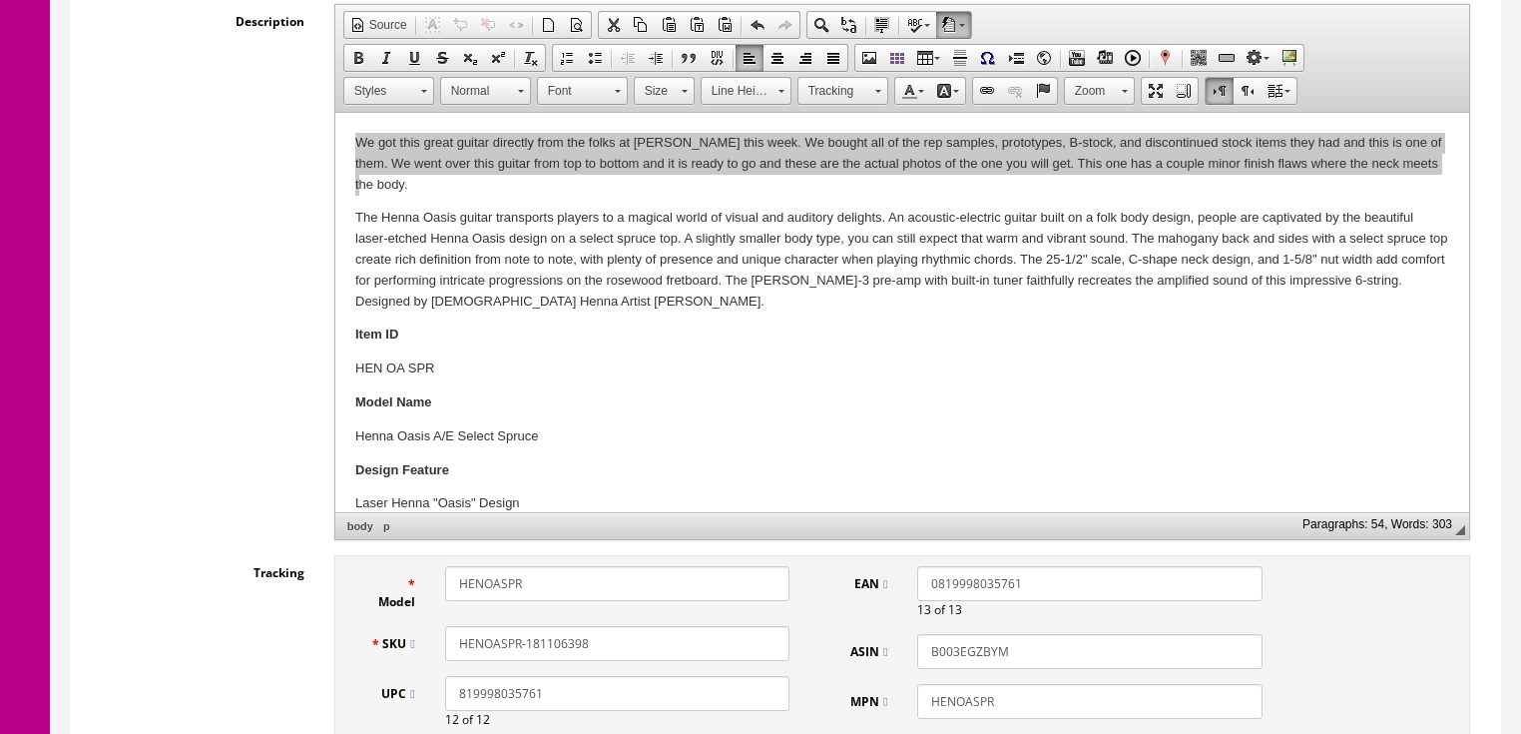
scroll to position [554, 0]
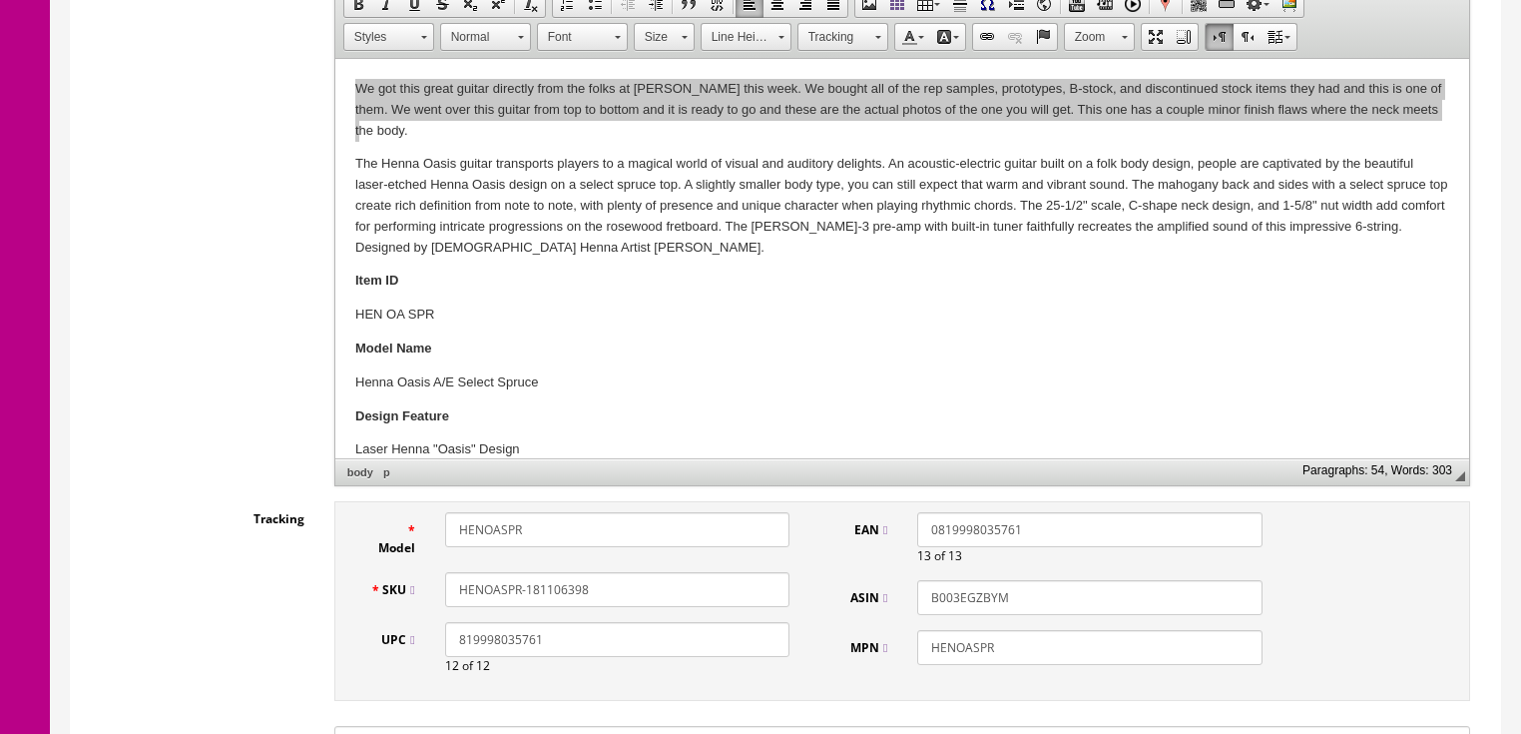
drag, startPoint x: 587, startPoint y: 557, endPoint x: 454, endPoint y: 567, distance: 133.1
click at [407, 572] on div "SKU HENOASPR-181106398" at bounding box center [580, 589] width 450 height 35
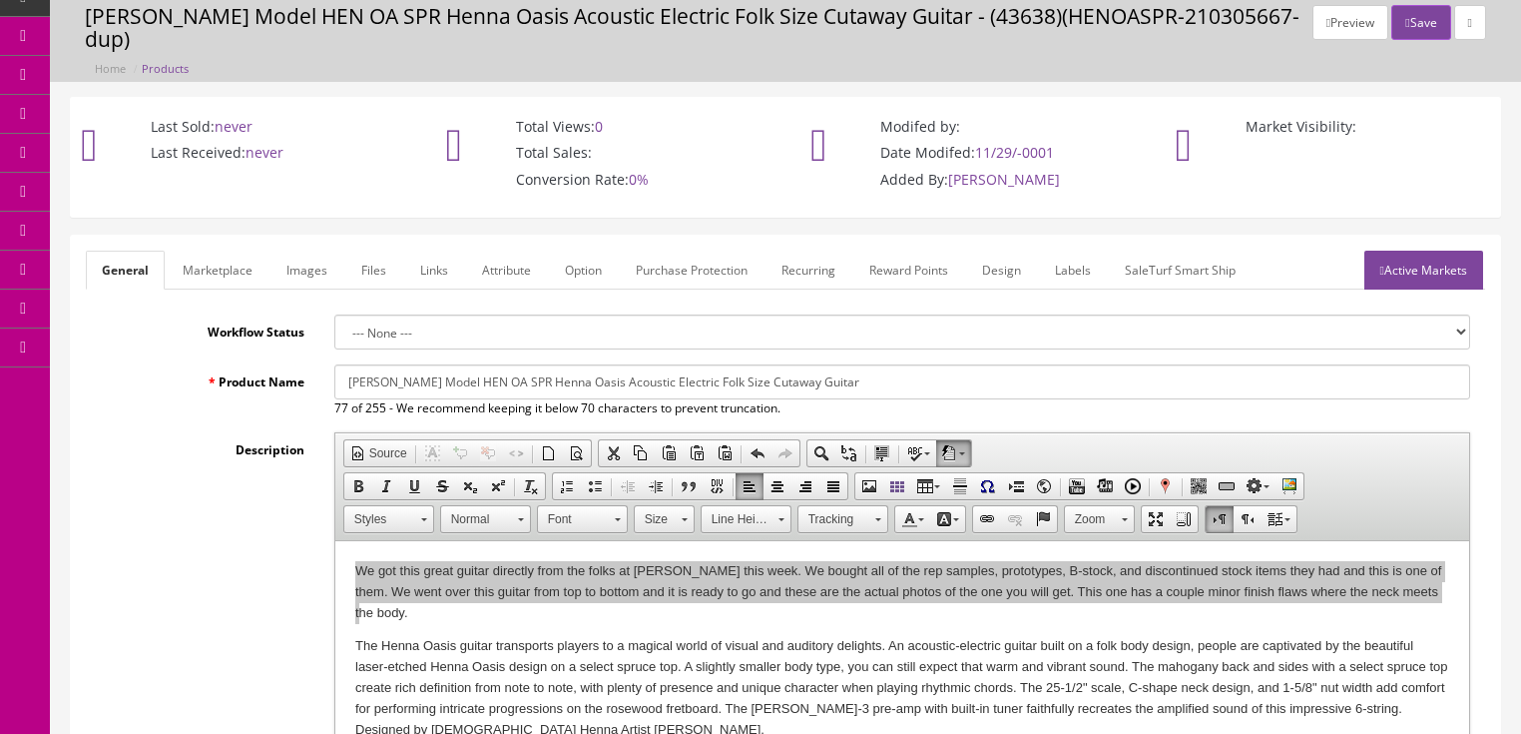
scroll to position [0, 0]
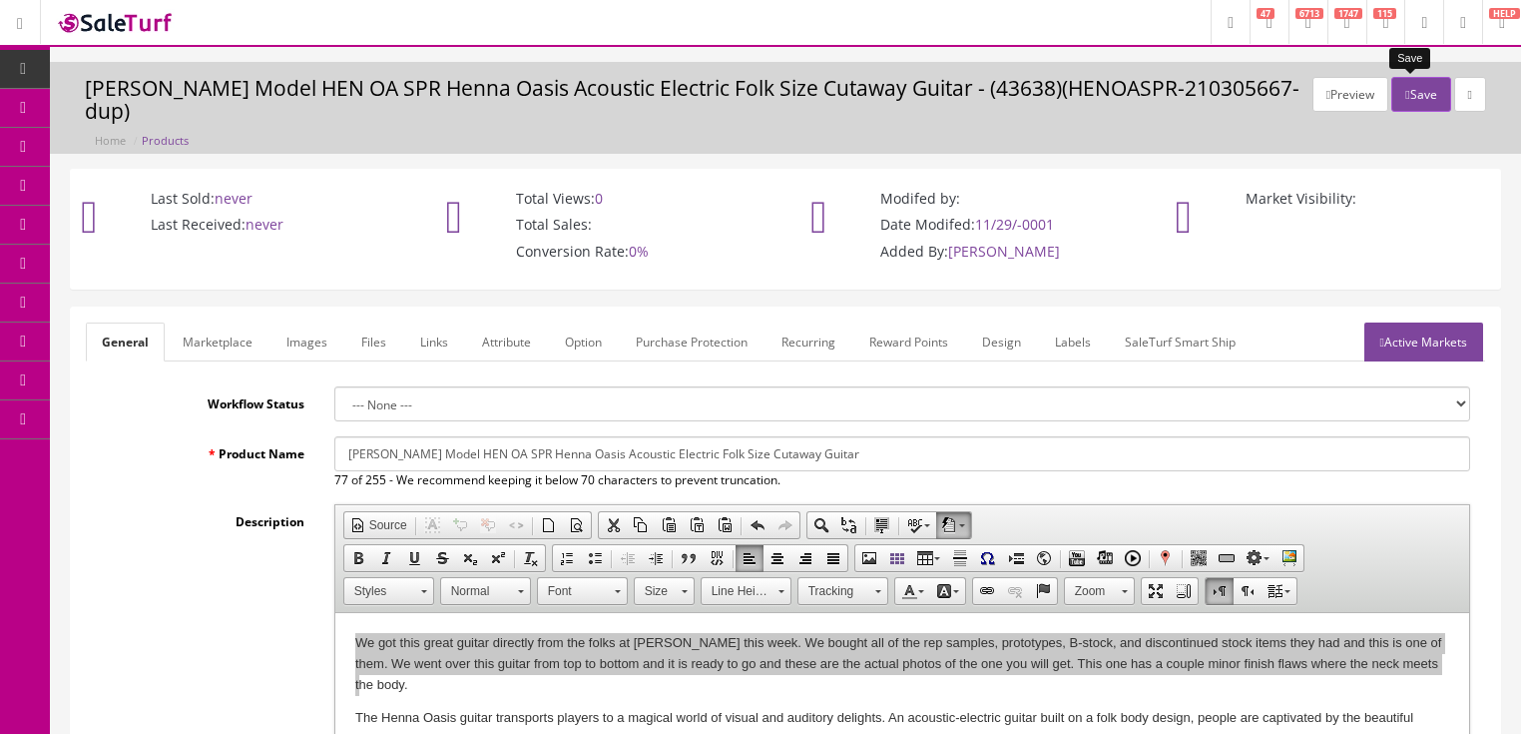
click at [1406, 92] on icon "button" at bounding box center [1408, 95] width 4 height 12
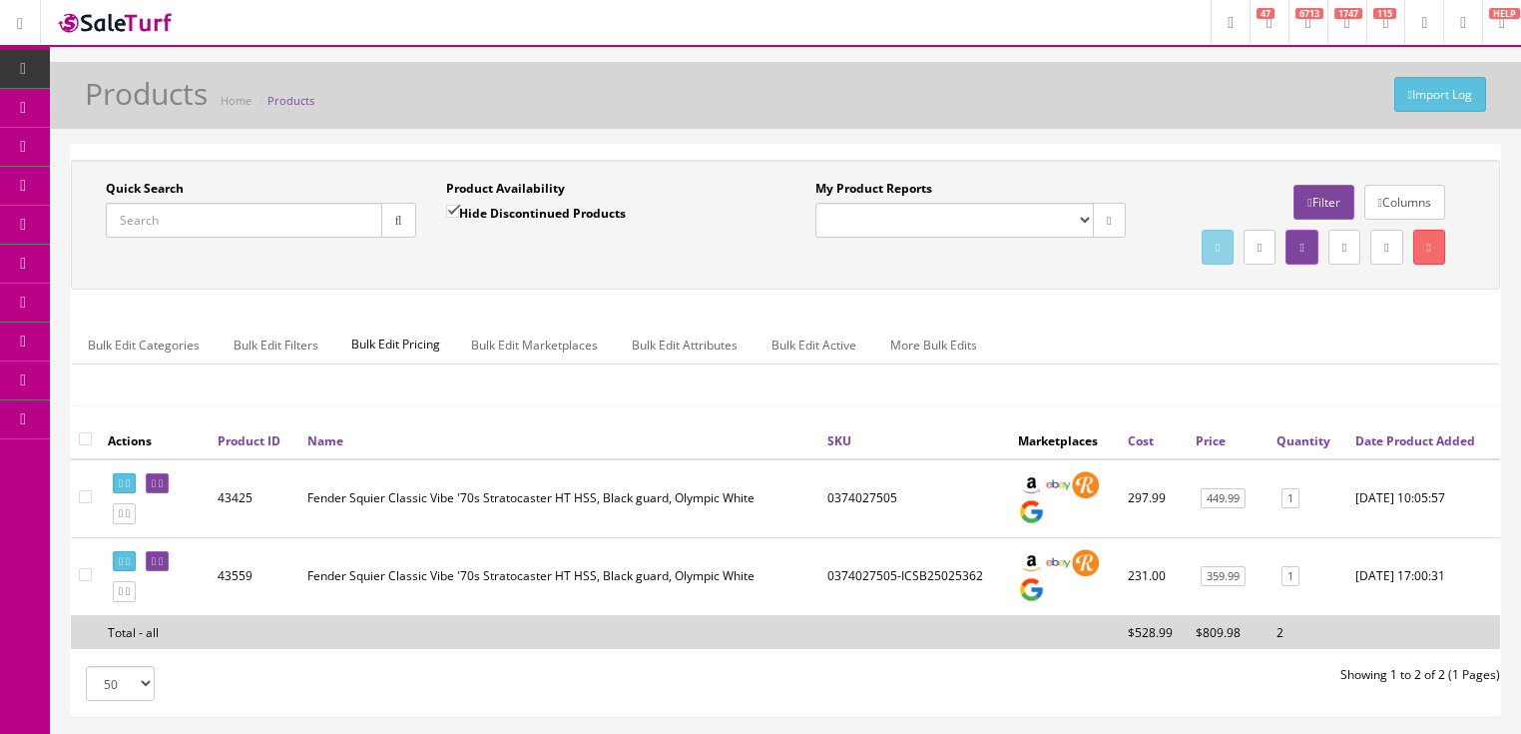
click at [239, 227] on input "Quick Search" at bounding box center [244, 220] width 277 height 35
paste input "HENOASPR-181106398"
type input "HENOASPR-181106398"
click at [388, 226] on button "button" at bounding box center [398, 220] width 35 height 35
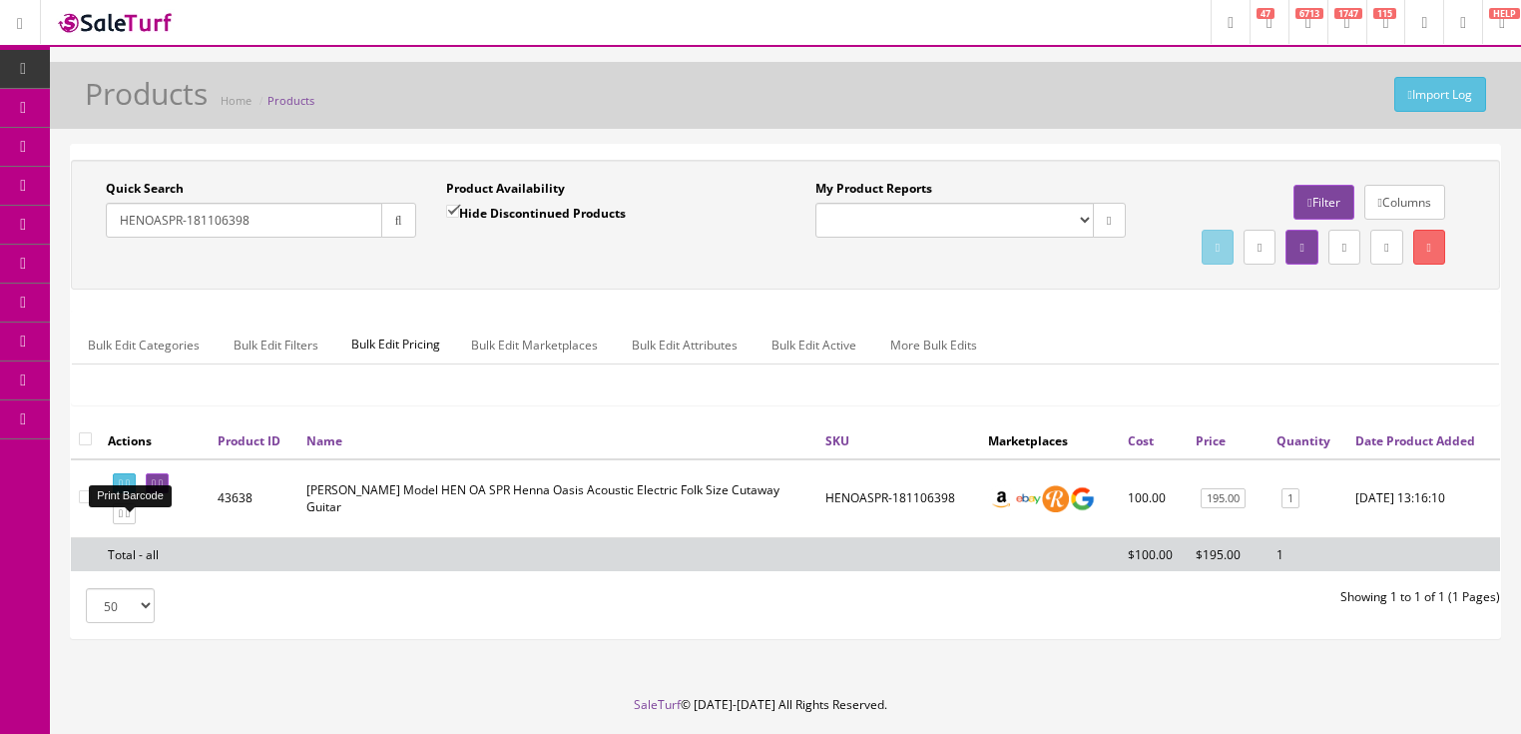
click at [123, 489] on icon at bounding box center [121, 483] width 4 height 11
